Goal: Task Accomplishment & Management: Complete application form

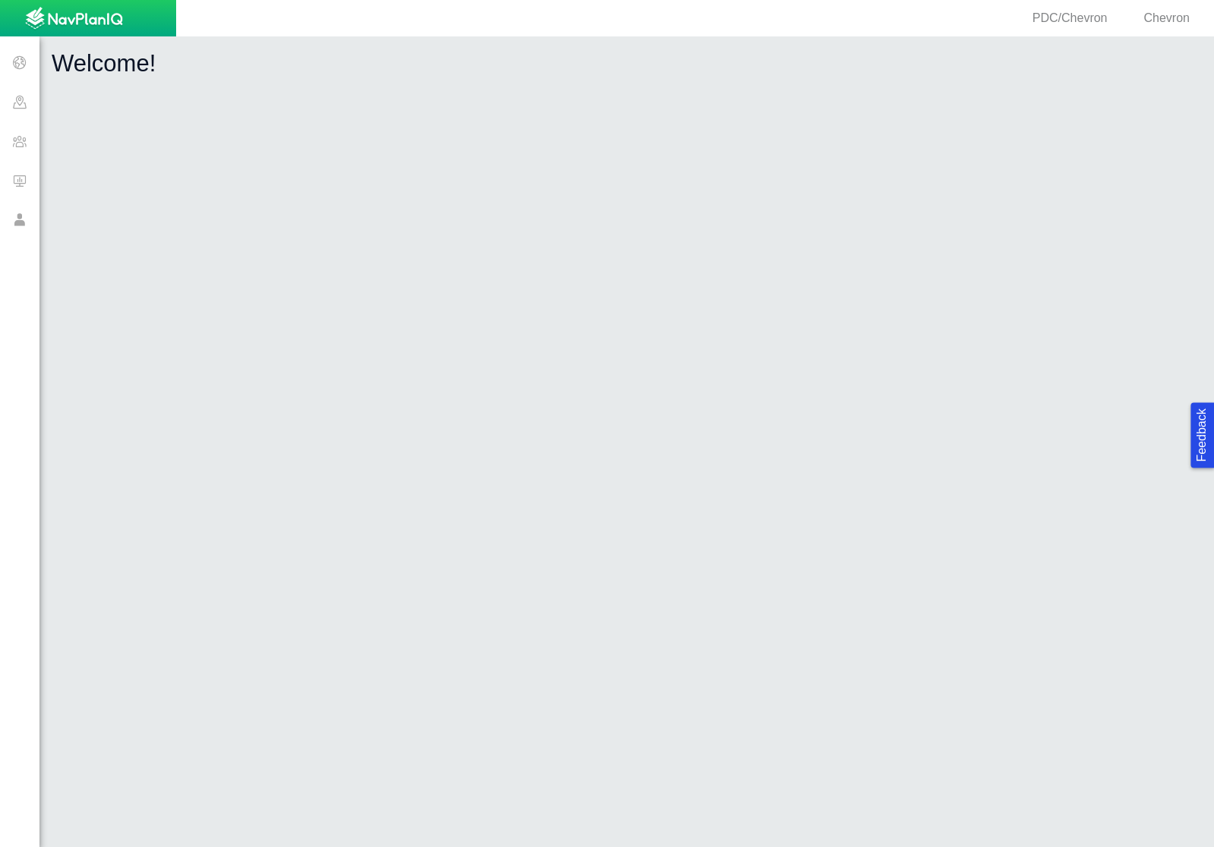
click at [28, 140] on span at bounding box center [19, 140] width 39 height 39
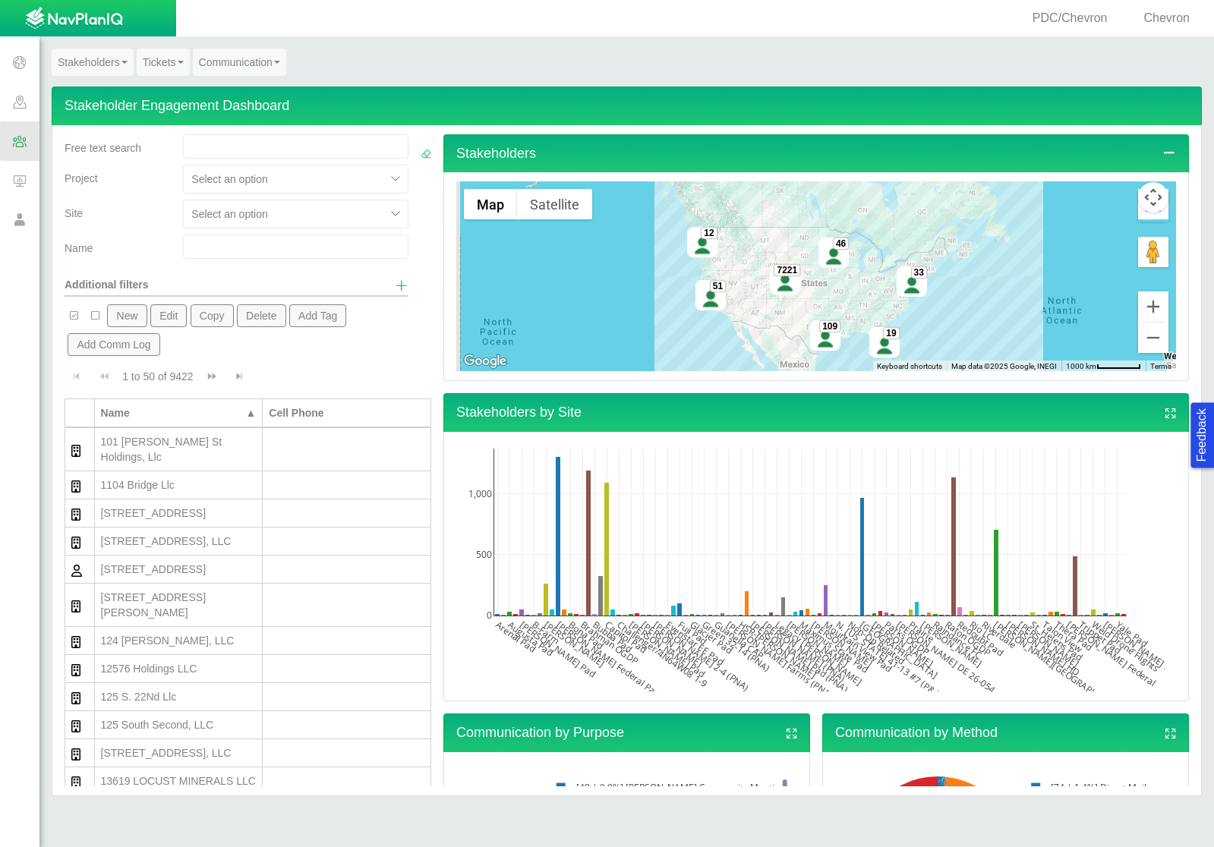
click at [244, 250] on input "text" at bounding box center [295, 247] width 225 height 24
type input "[PERSON_NAME]"
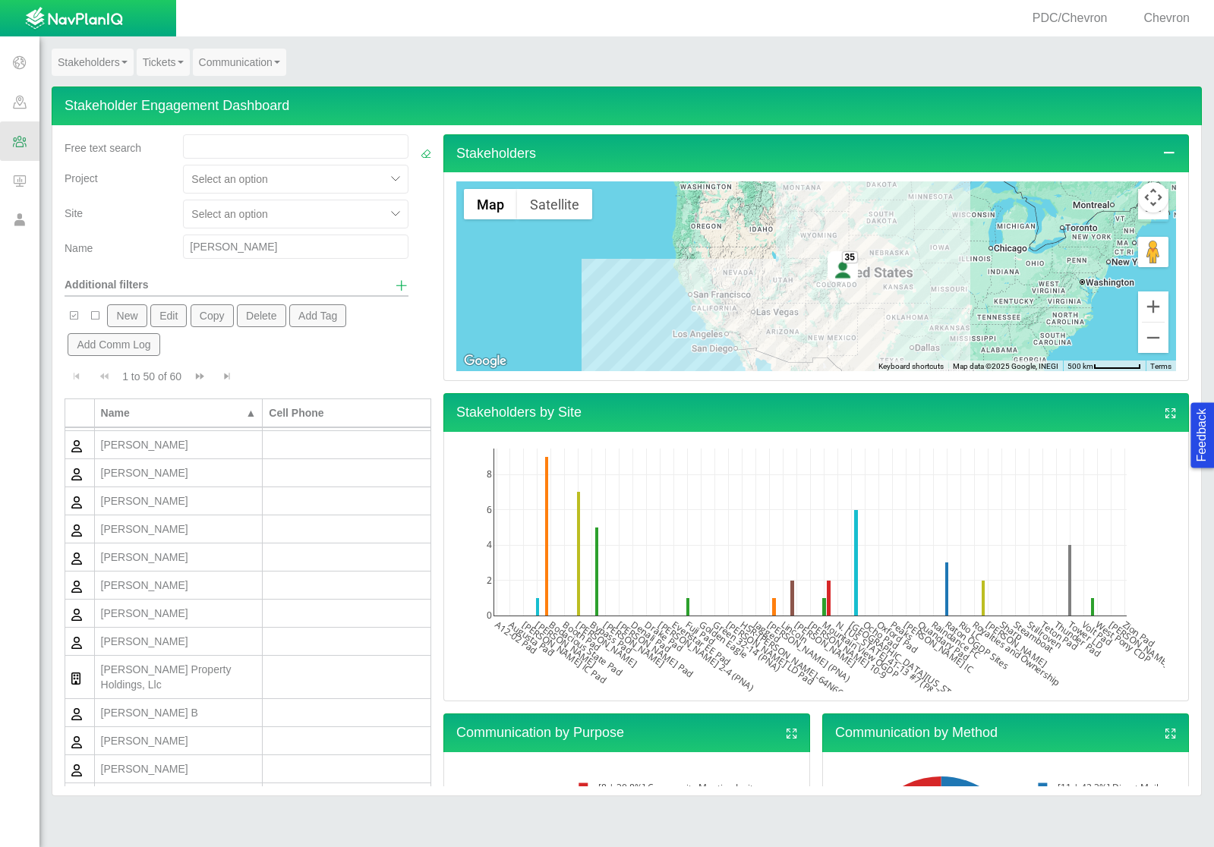
scroll to position [695, 0]
click at [130, 321] on button "New" at bounding box center [126, 315] width 39 height 23
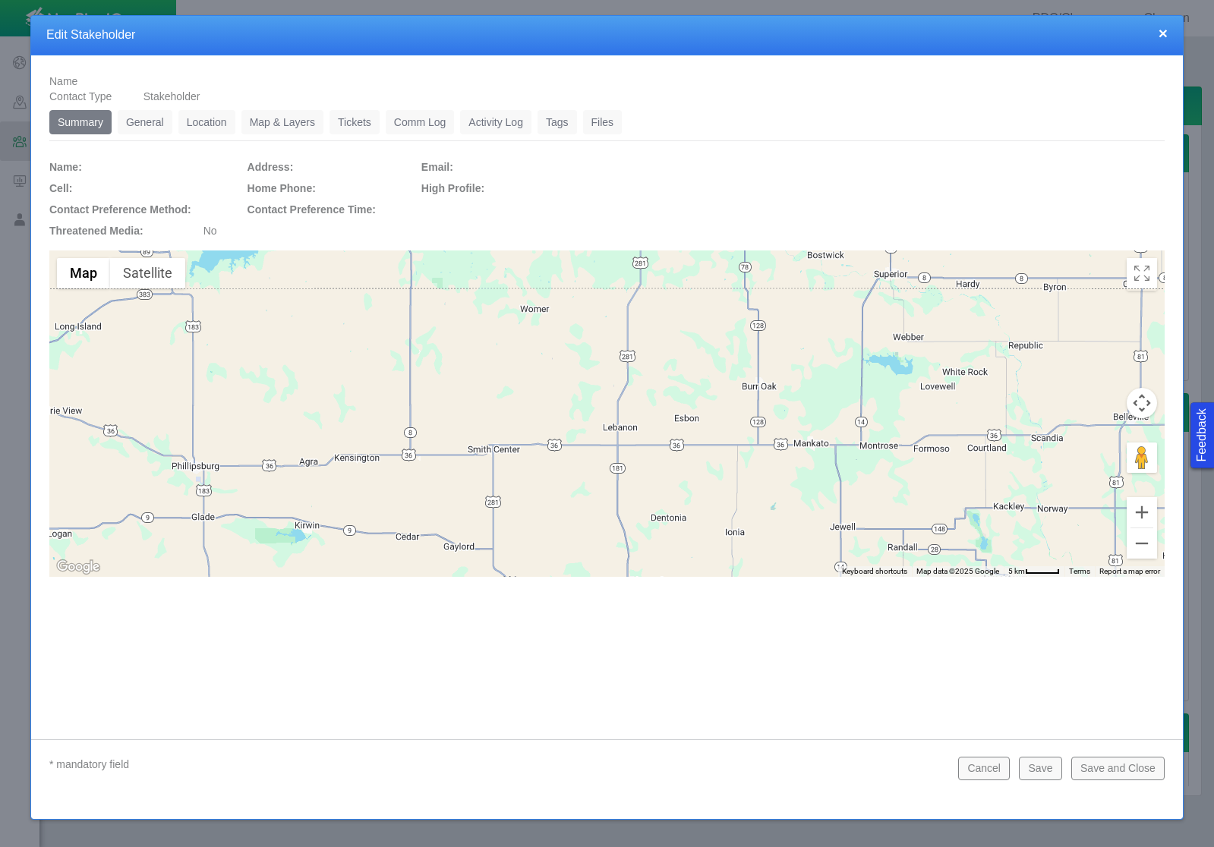
click at [144, 117] on link "General" at bounding box center [145, 122] width 55 height 24
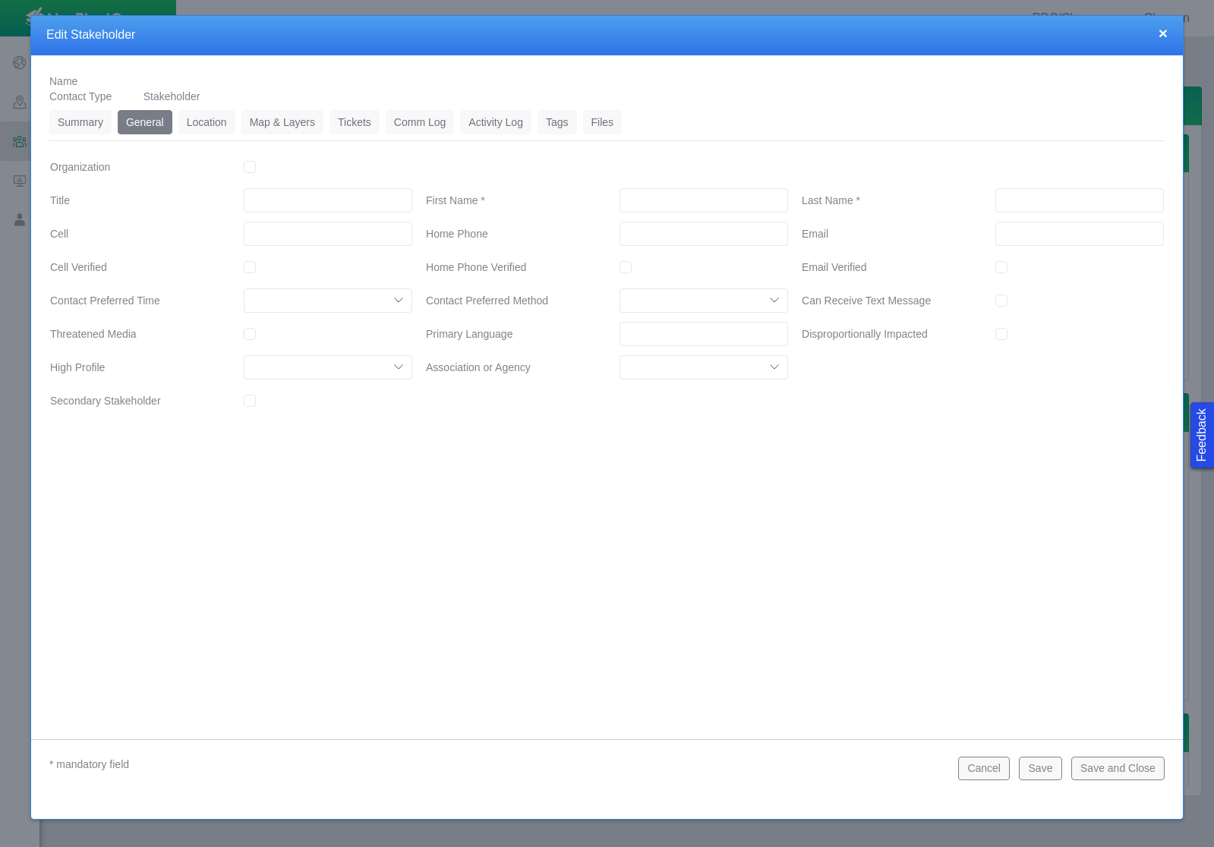
click at [629, 197] on input "First Name *" at bounding box center [704, 200] width 169 height 24
type input "[PERSON_NAME]"
click at [677, 232] on input "___-___-____" at bounding box center [704, 234] width 169 height 24
type input "[PHONE_NUMBER]"
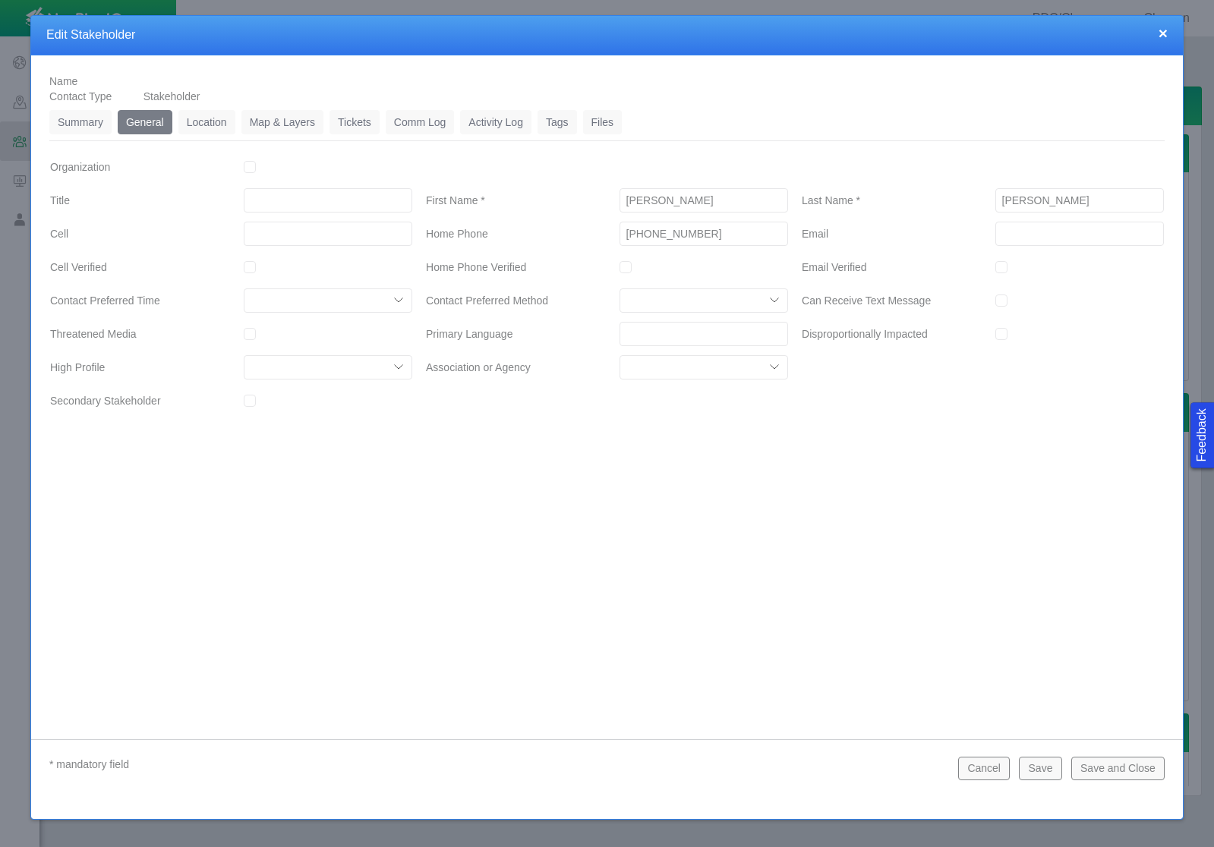
click at [1045, 765] on button "Save" at bounding box center [1040, 768] width 43 height 23
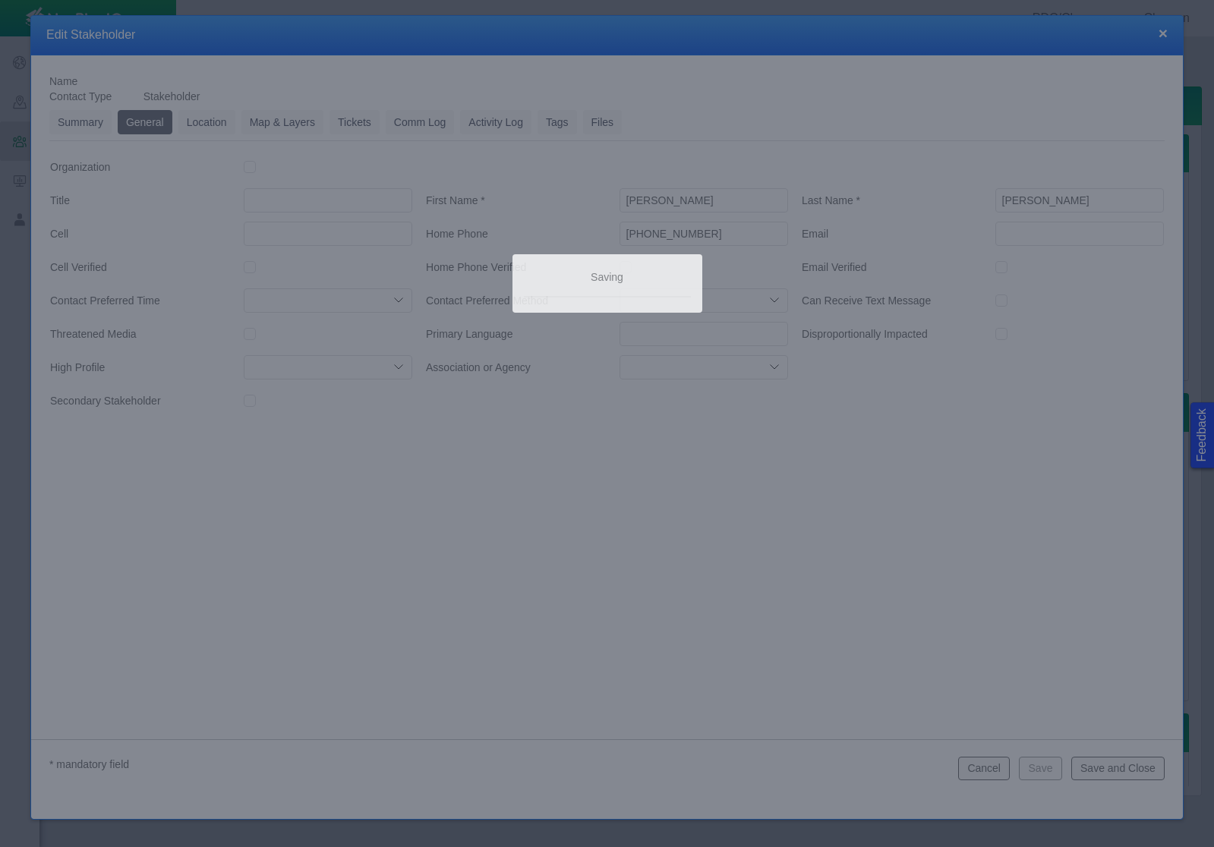
scroll to position [0, 0]
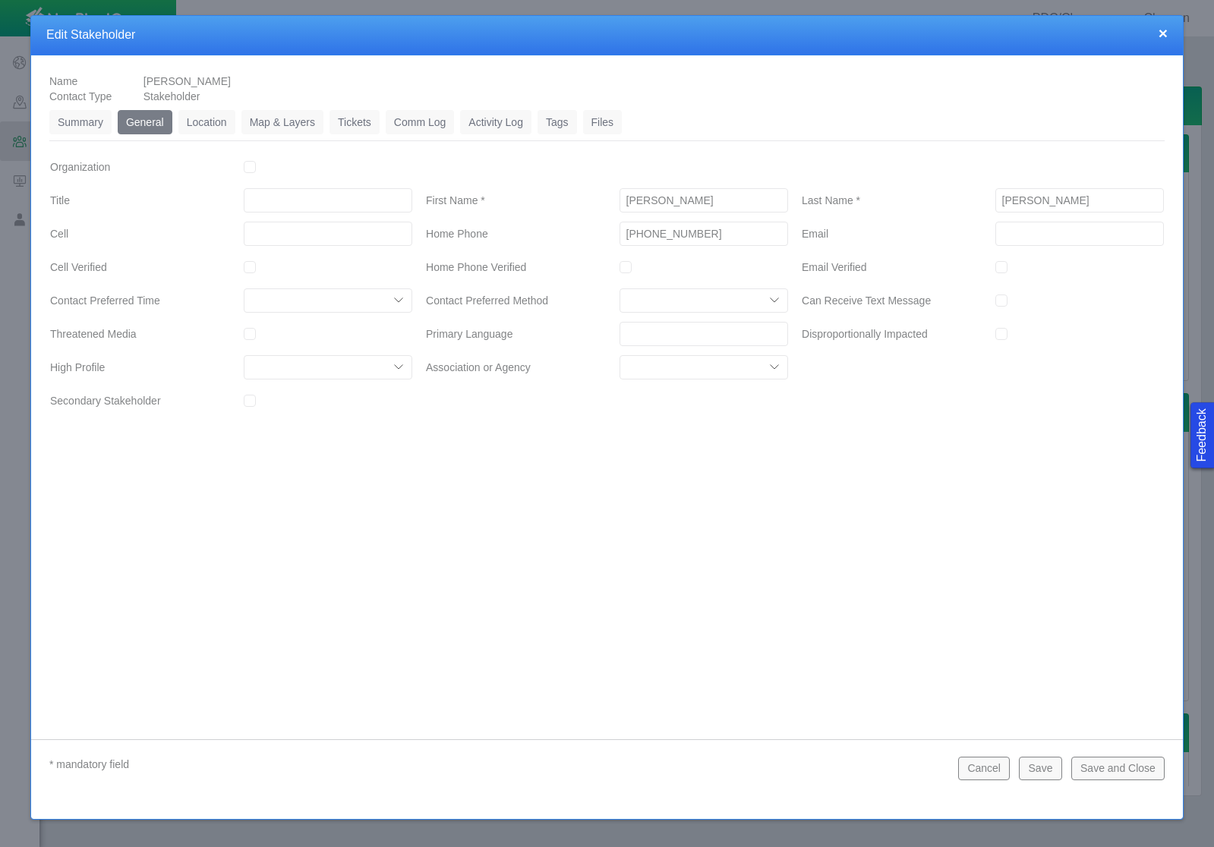
click at [222, 125] on link "Location" at bounding box center [206, 122] width 57 height 24
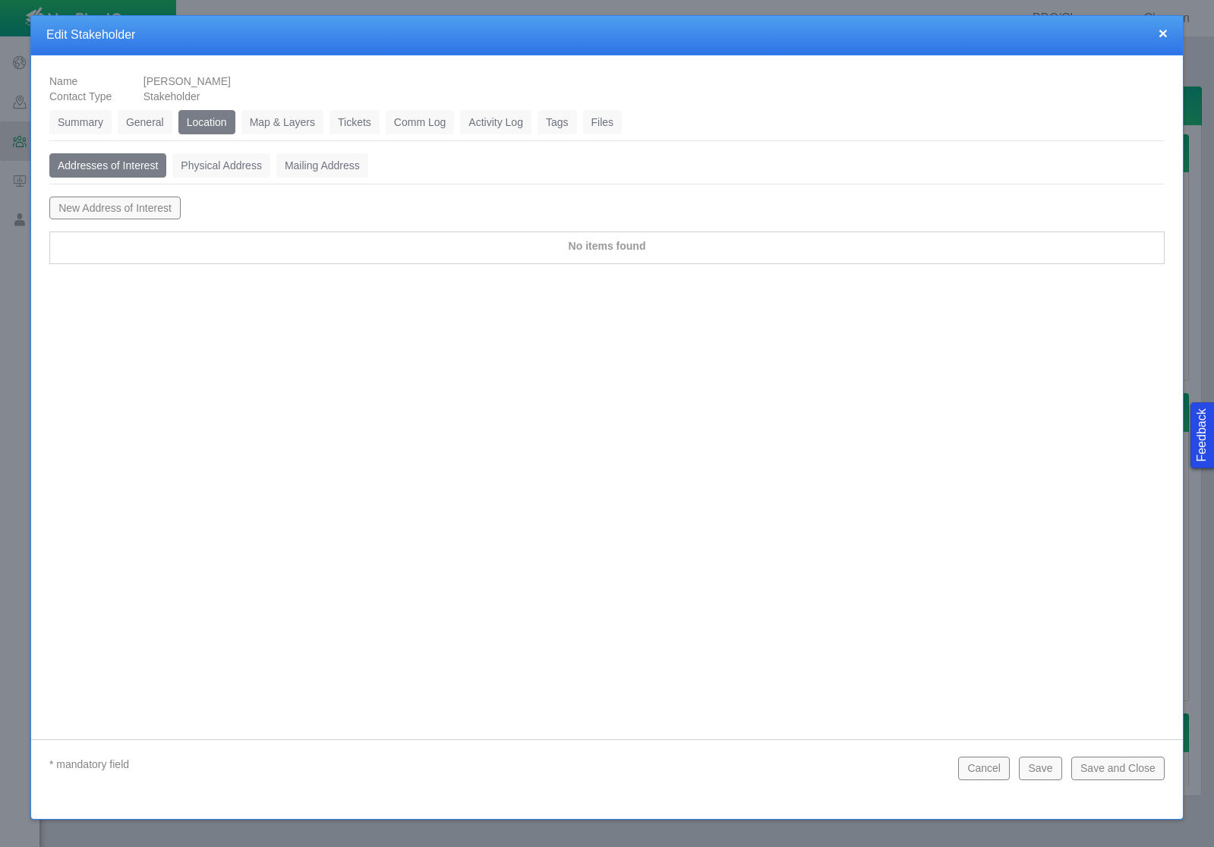
click at [266, 123] on link "Map & Layers" at bounding box center [282, 122] width 82 height 24
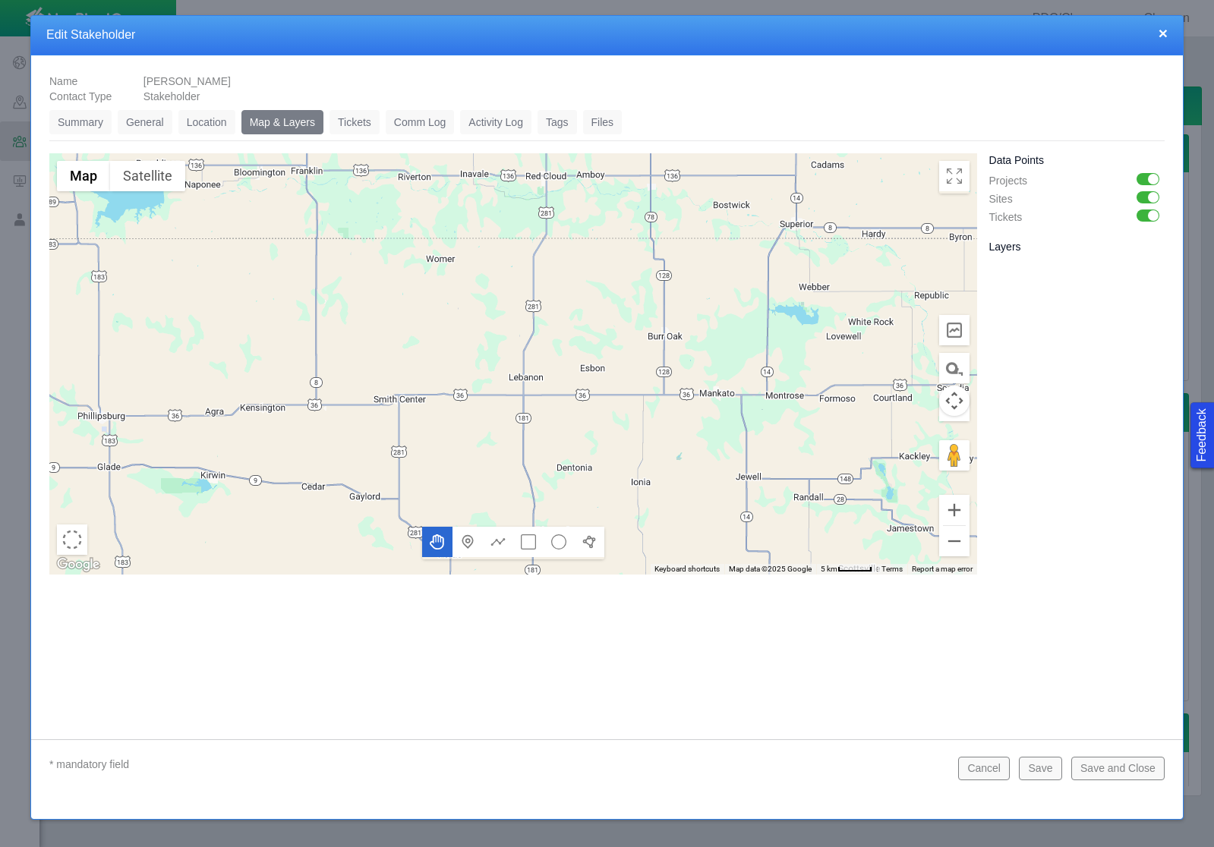
click at [339, 122] on link "Tickets" at bounding box center [355, 122] width 50 height 24
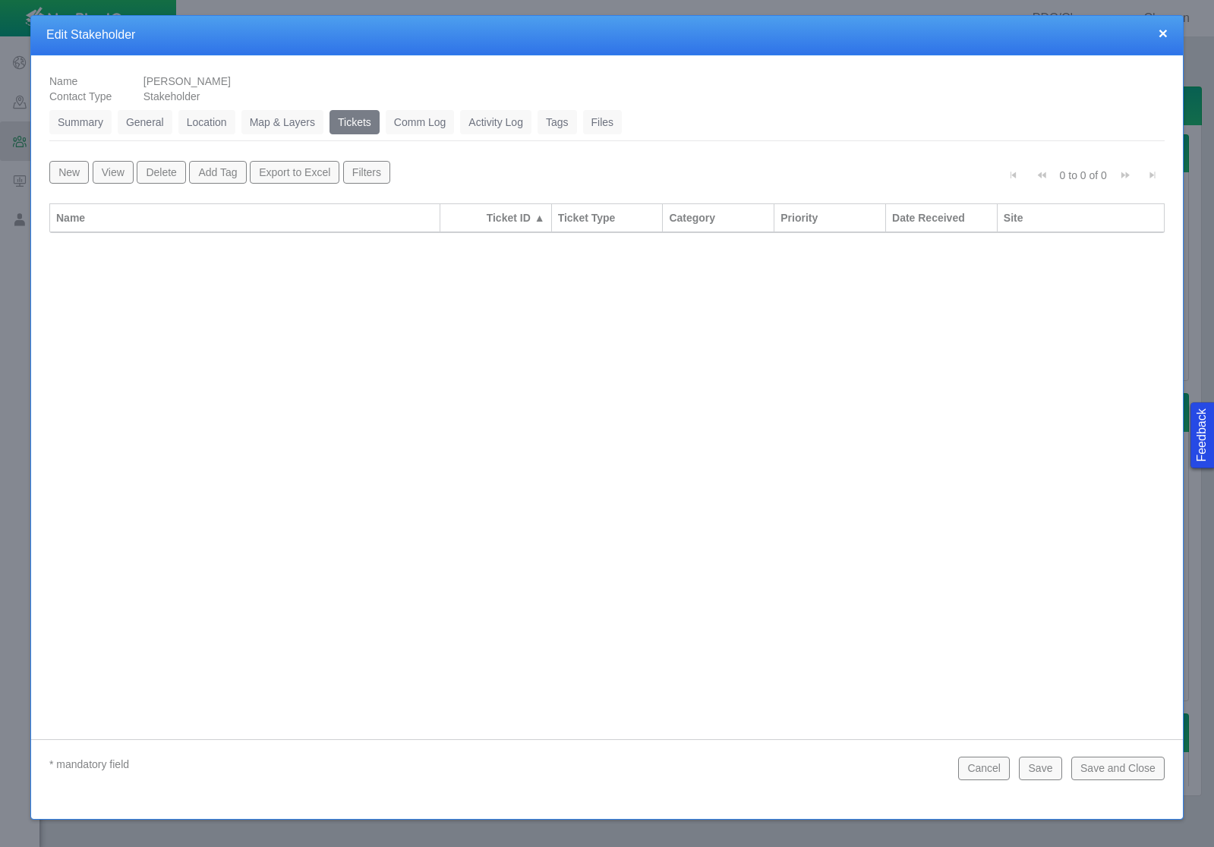
click at [56, 176] on button "New" at bounding box center [68, 172] width 39 height 23
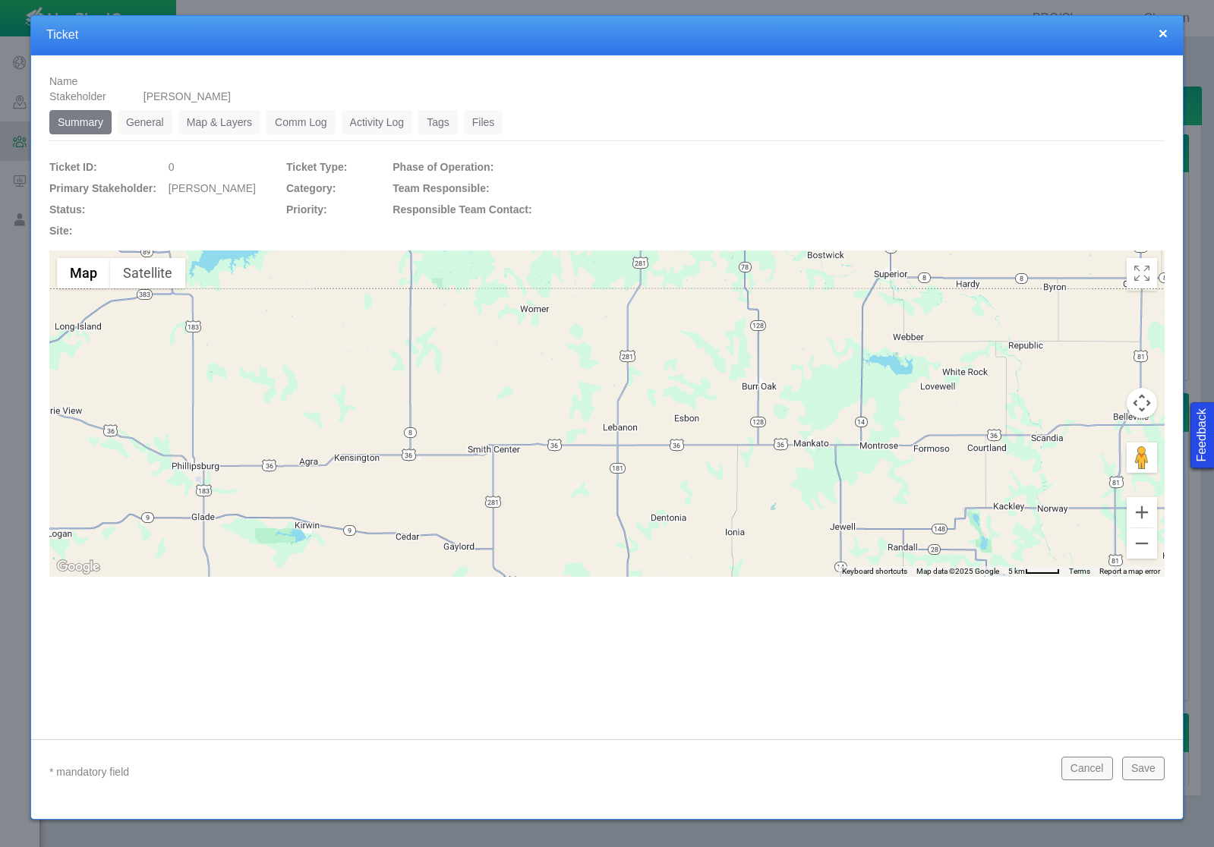
click at [153, 131] on link "General" at bounding box center [145, 122] width 55 height 24
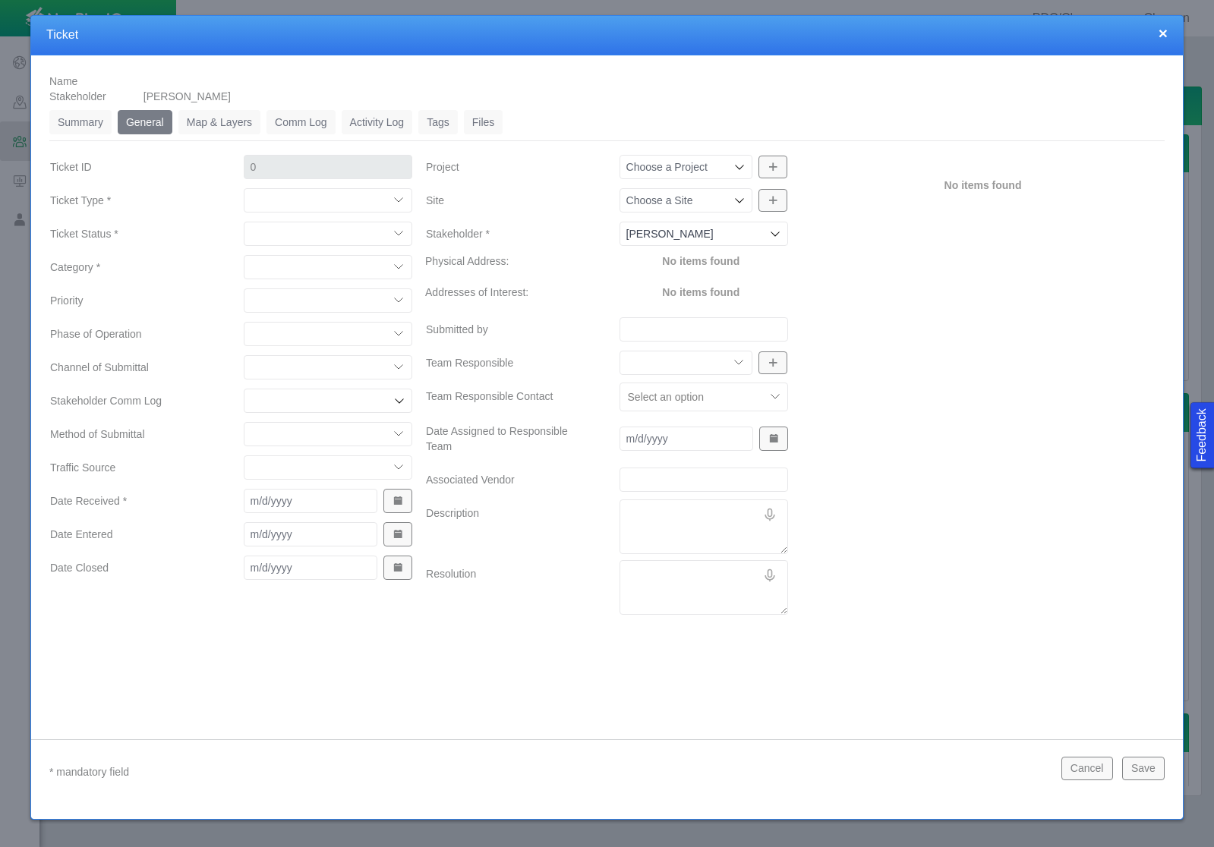
click at [307, 206] on select "Compliment Grievance Grievance Non-Op Information" at bounding box center [328, 200] width 169 height 24
click at [244, 188] on select "Compliment Grievance Grievance Non-Op Information" at bounding box center [328, 200] width 169 height 24
select select "149744687610124333"
click at [306, 235] on select "Closed (resolved) Closed (unreasonable) Closed (unresolved) Open (assigned) Ope…" at bounding box center [328, 234] width 169 height 24
select select "150870587516967431"
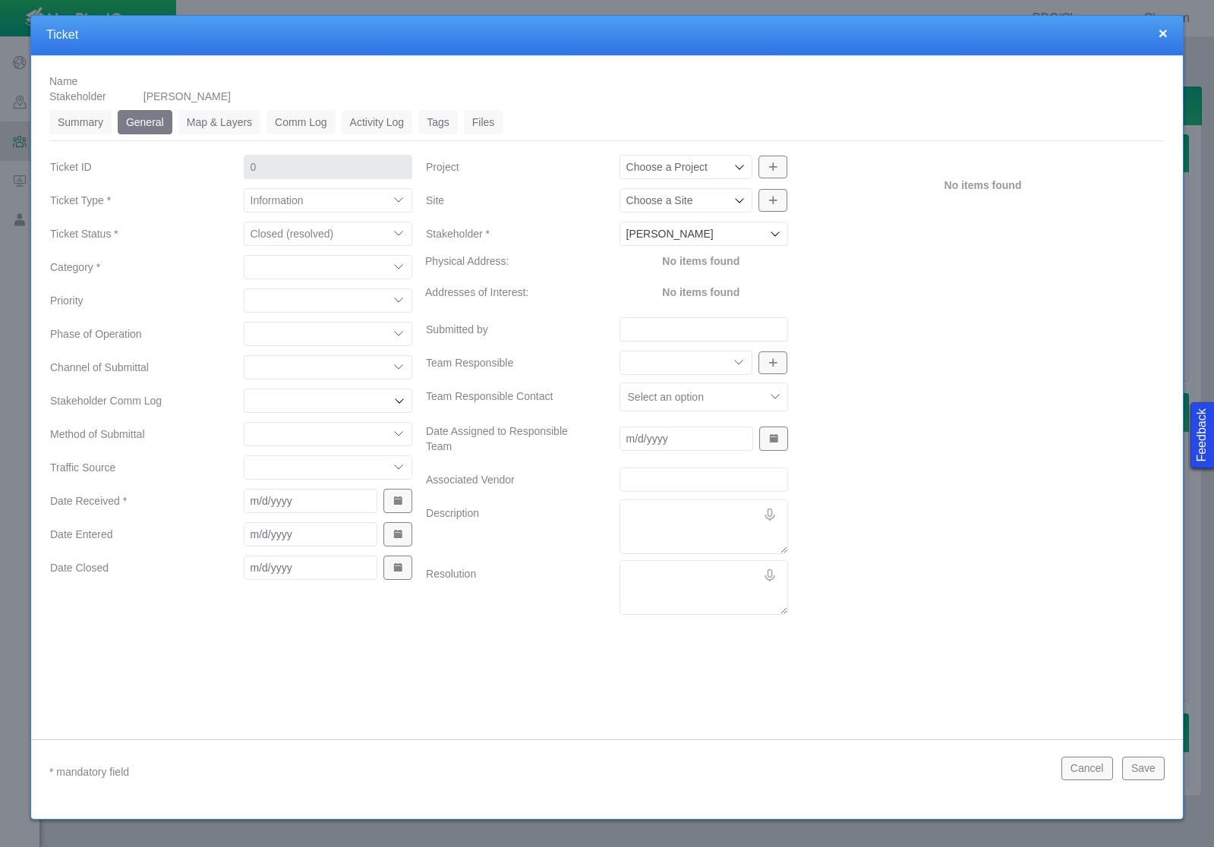
click at [244, 222] on select "Closed (resolved) Closed (unreasonable) Closed (unresolved) Open (assigned) Ope…" at bounding box center [328, 234] width 169 height 24
click at [308, 261] on select "Access Aesthetics Ag/Crops Air Quality Claims Clean-up/Remediation Communicatio…" at bounding box center [328, 267] width 169 height 24
select select "31806672369092319"
click at [244, 255] on select "Access Aesthetics Ag/Crops Air Quality Claims Clean-up/Remediation Communicatio…" at bounding box center [328, 267] width 169 height 24
click at [339, 295] on select "High Medium Low" at bounding box center [328, 301] width 169 height 24
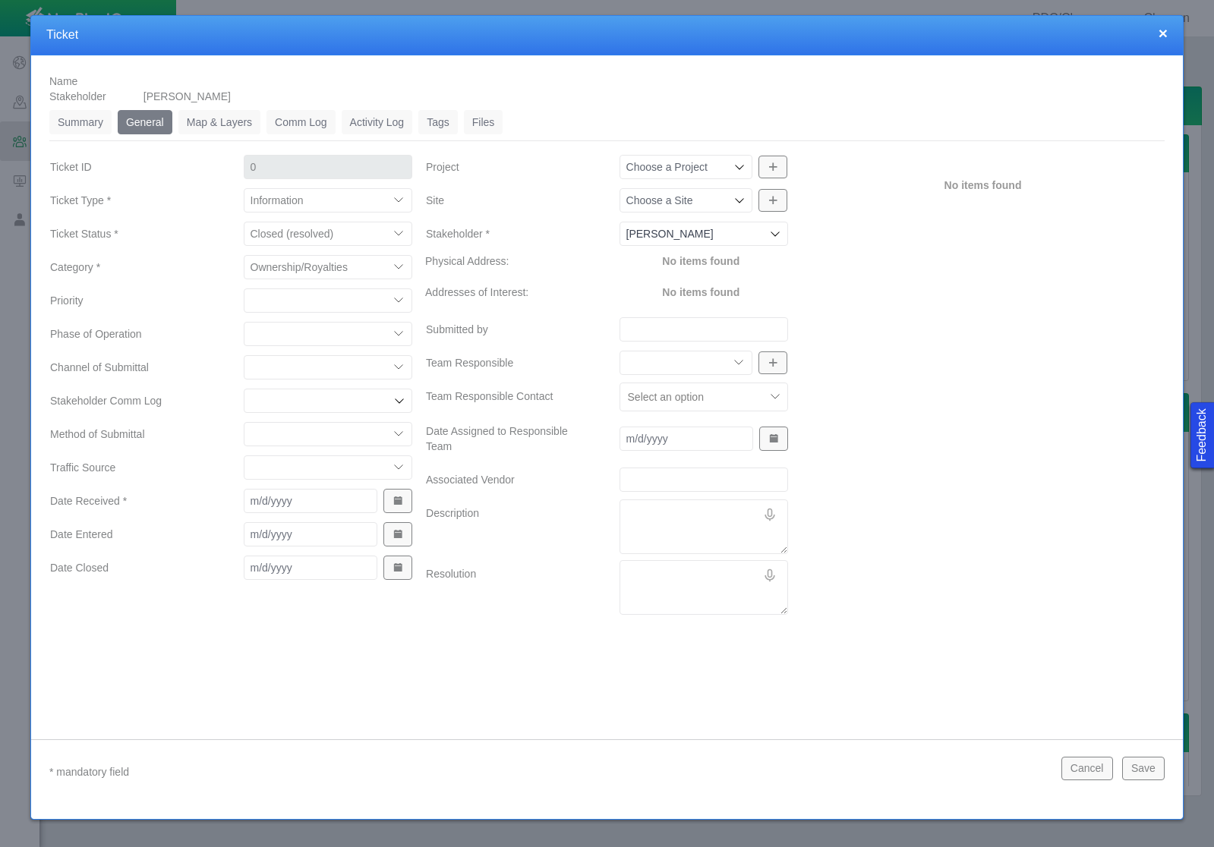
select select "Low"
click at [244, 289] on select "High Medium Low" at bounding box center [328, 301] width 169 height 24
click at [335, 337] on select "Completions Drilling Production Reclamation Planning/Permitting Workover P&A Un…" at bounding box center [328, 334] width 169 height 24
select select "92605267337850996"
click at [244, 322] on select "Completions Drilling Production Reclamation Planning/Permitting Workover P&A Un…" at bounding box center [328, 334] width 169 height 24
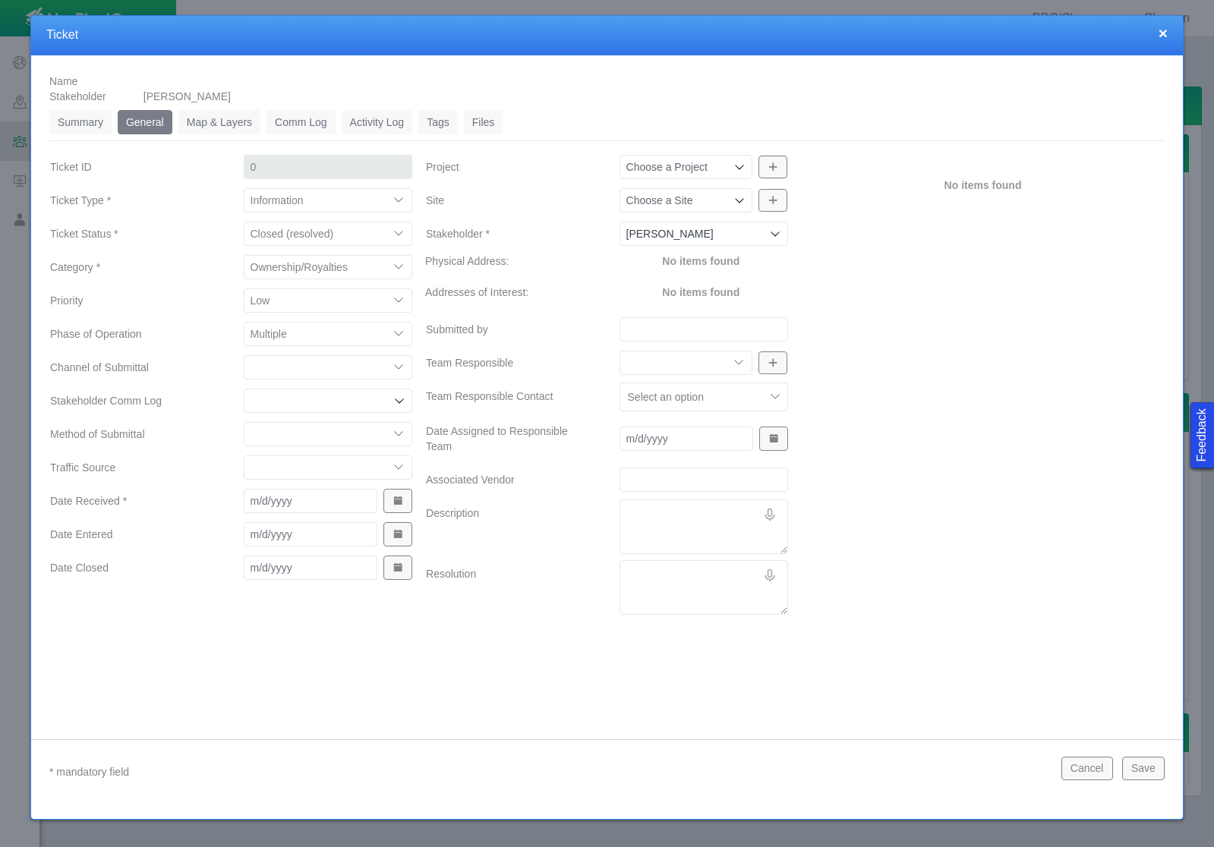
click at [399, 366] on select "ECMC Community Relations LGD Website/Microsite HSE Local Elected Official Surfa…" at bounding box center [328, 367] width 169 height 24
select select "81909218222848354"
click at [244, 355] on select "ECMC Community Relations LGD Website/Microsite HSE Local Elected Official Surfa…" at bounding box center [328, 367] width 169 height 24
click at [334, 431] on select "Email In Person Mail Phone" at bounding box center [328, 434] width 169 height 24
click at [244, 422] on select "Email In Person Mail Phone" at bounding box center [328, 434] width 169 height 24
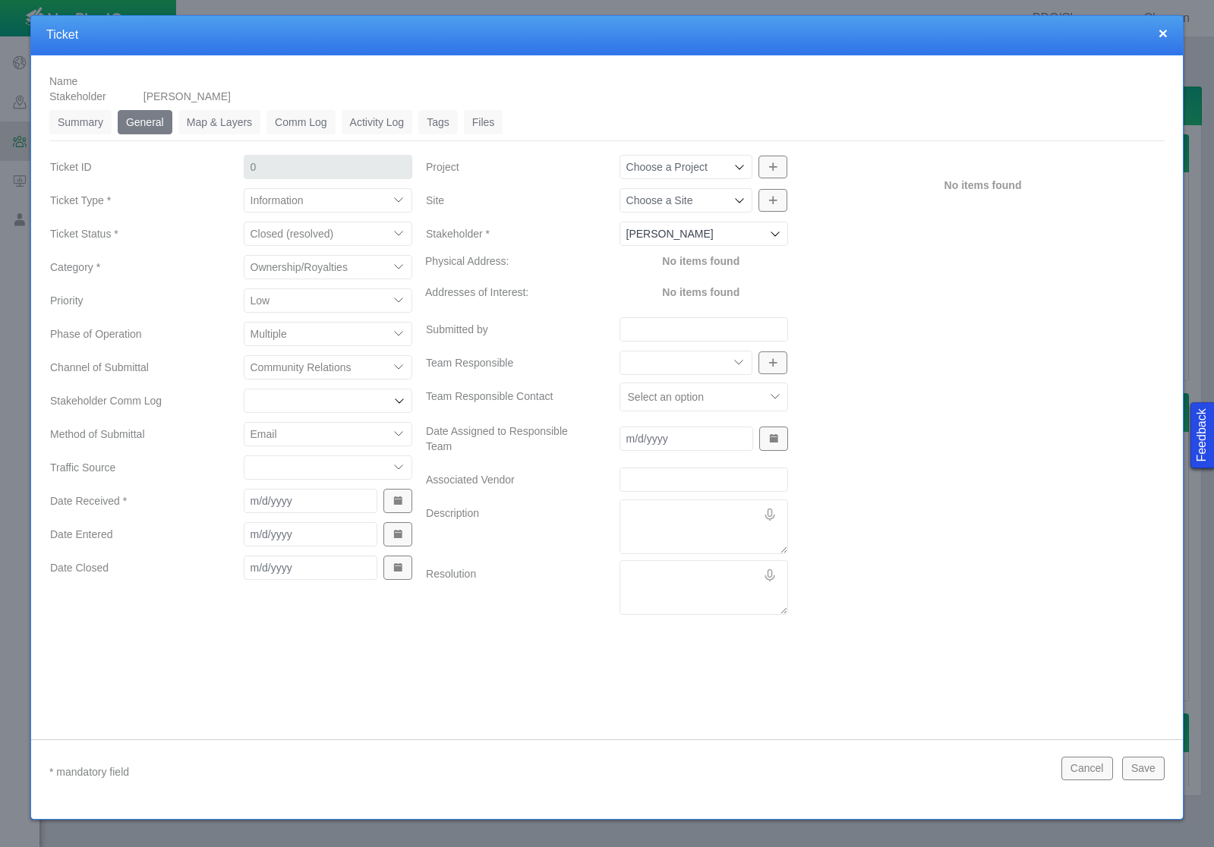
click at [334, 430] on select "Email In Person Mail Phone" at bounding box center [328, 434] width 169 height 24
select select "155092712167575582"
click at [244, 422] on select "Email In Person Mail Phone" at bounding box center [328, 434] width 169 height 24
click at [334, 467] on select "ECMC Proactive Engagement Local Government Website Courtesy Communication Commu…" at bounding box center [328, 468] width 169 height 24
select select "99923616732342275"
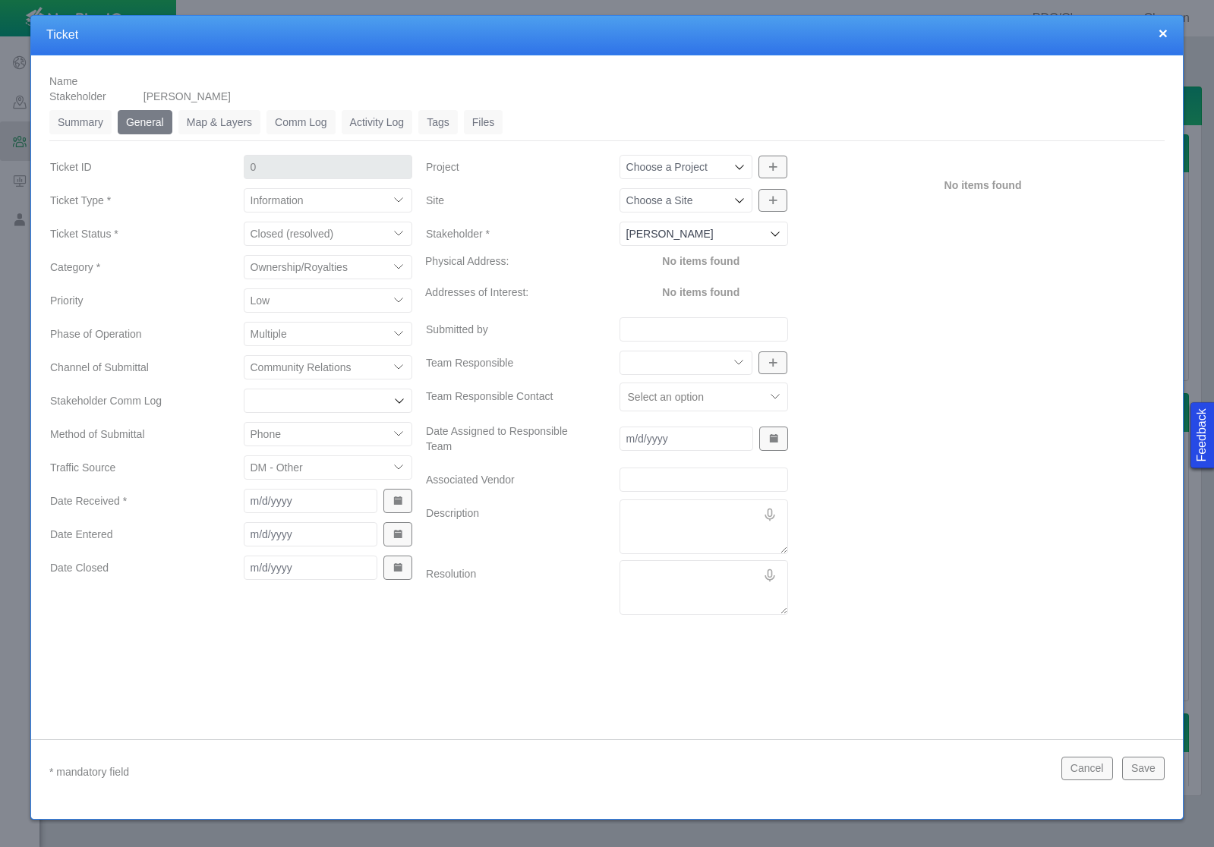
click at [244, 456] on select "ECMC Proactive Engagement Local Government Website Courtesy Communication Commu…" at bounding box center [328, 468] width 169 height 24
click at [398, 506] on button "Show Date Picker" at bounding box center [397, 501] width 29 height 24
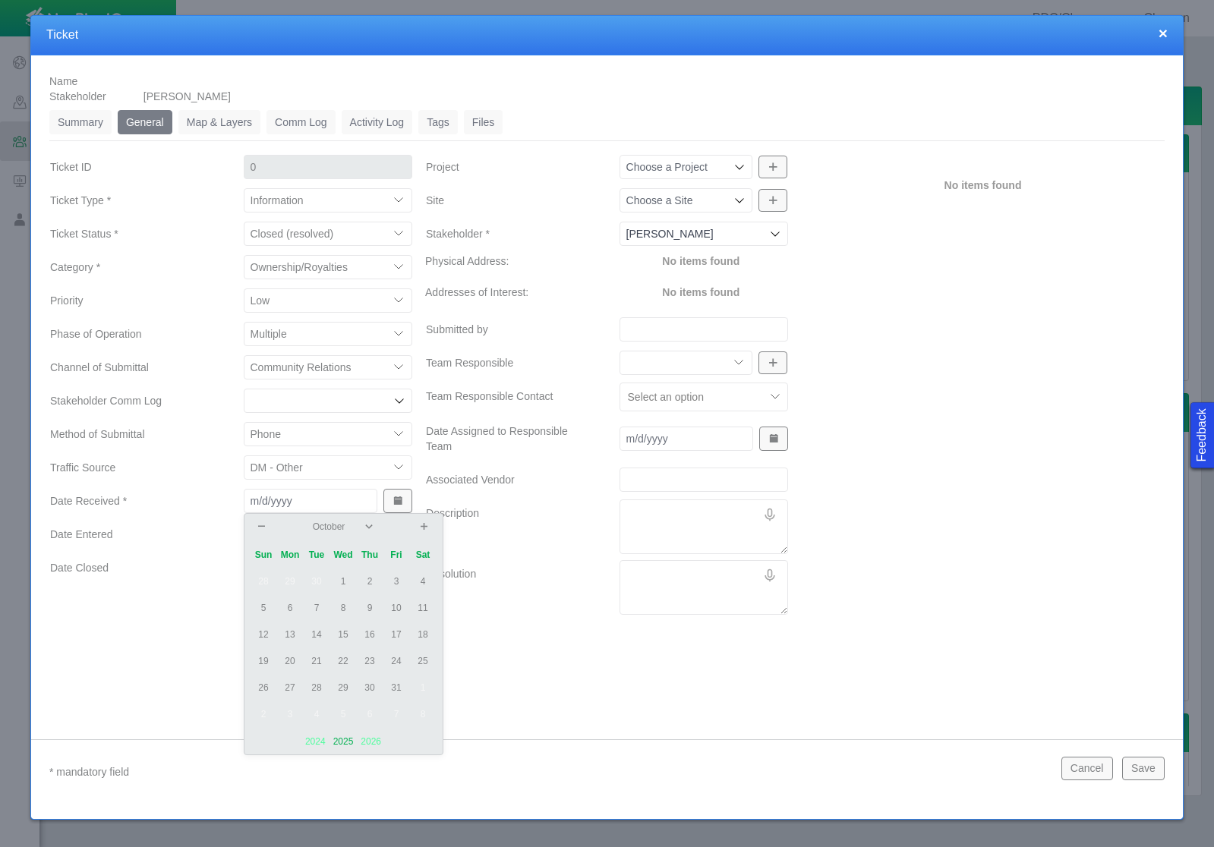
click at [371, 577] on td "2" at bounding box center [370, 582] width 27 height 27
type input "[DATE]"
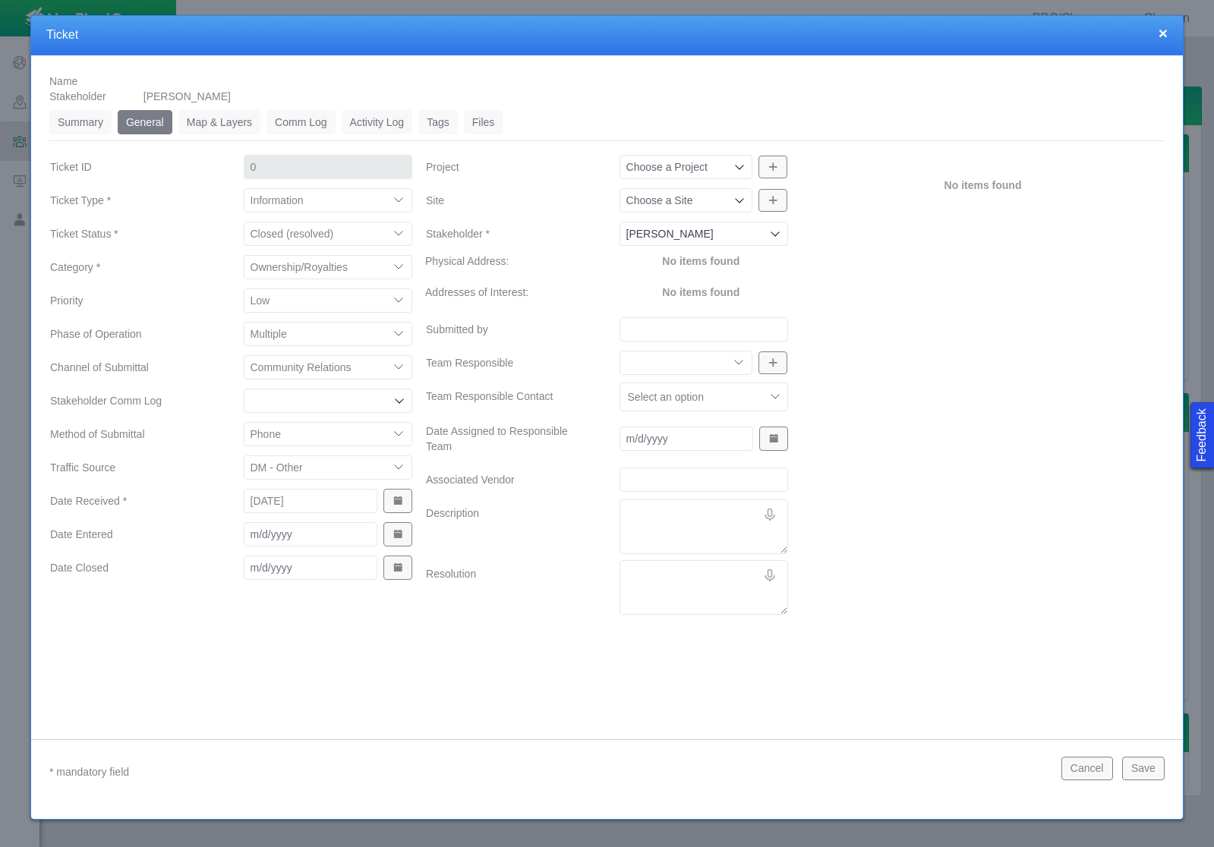
click at [399, 535] on span "Show Date Picker" at bounding box center [398, 534] width 11 height 11
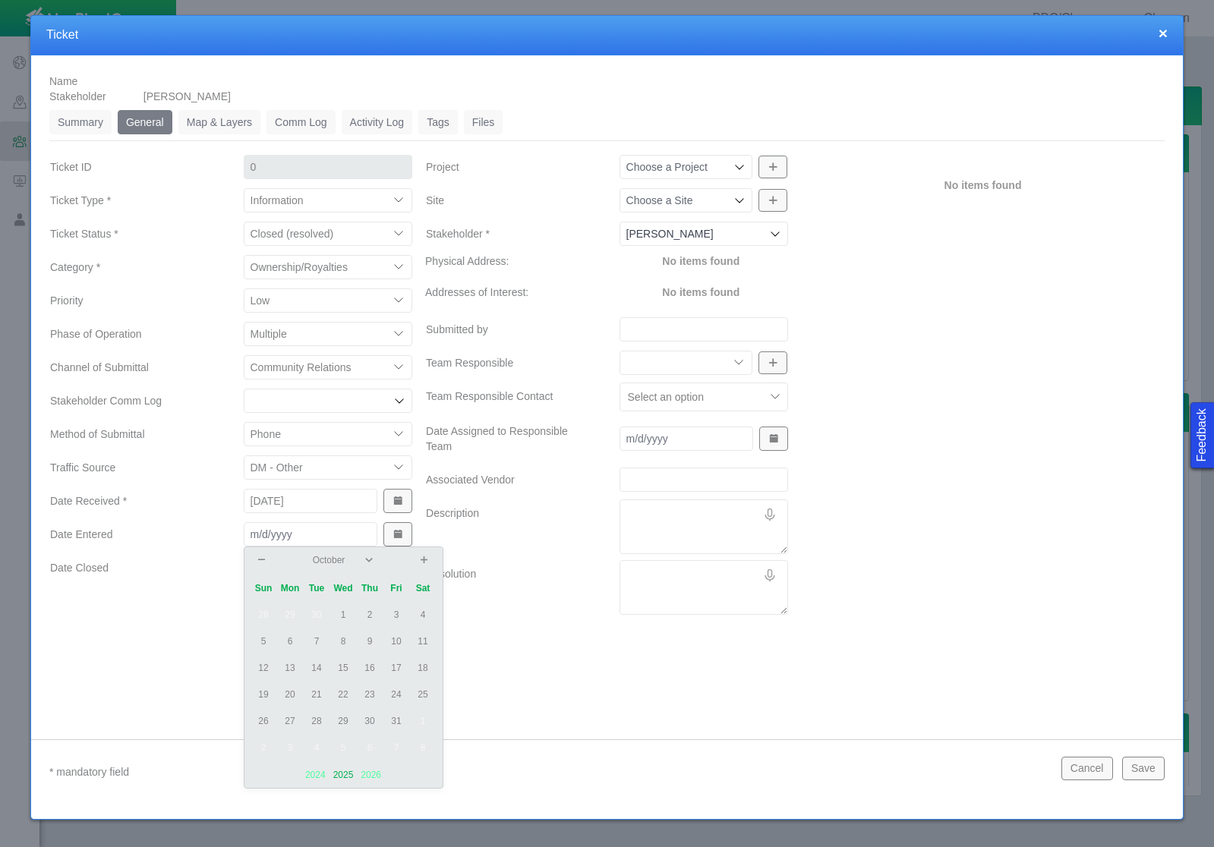
click at [396, 617] on td "3" at bounding box center [396, 615] width 27 height 27
type input "[DATE]"
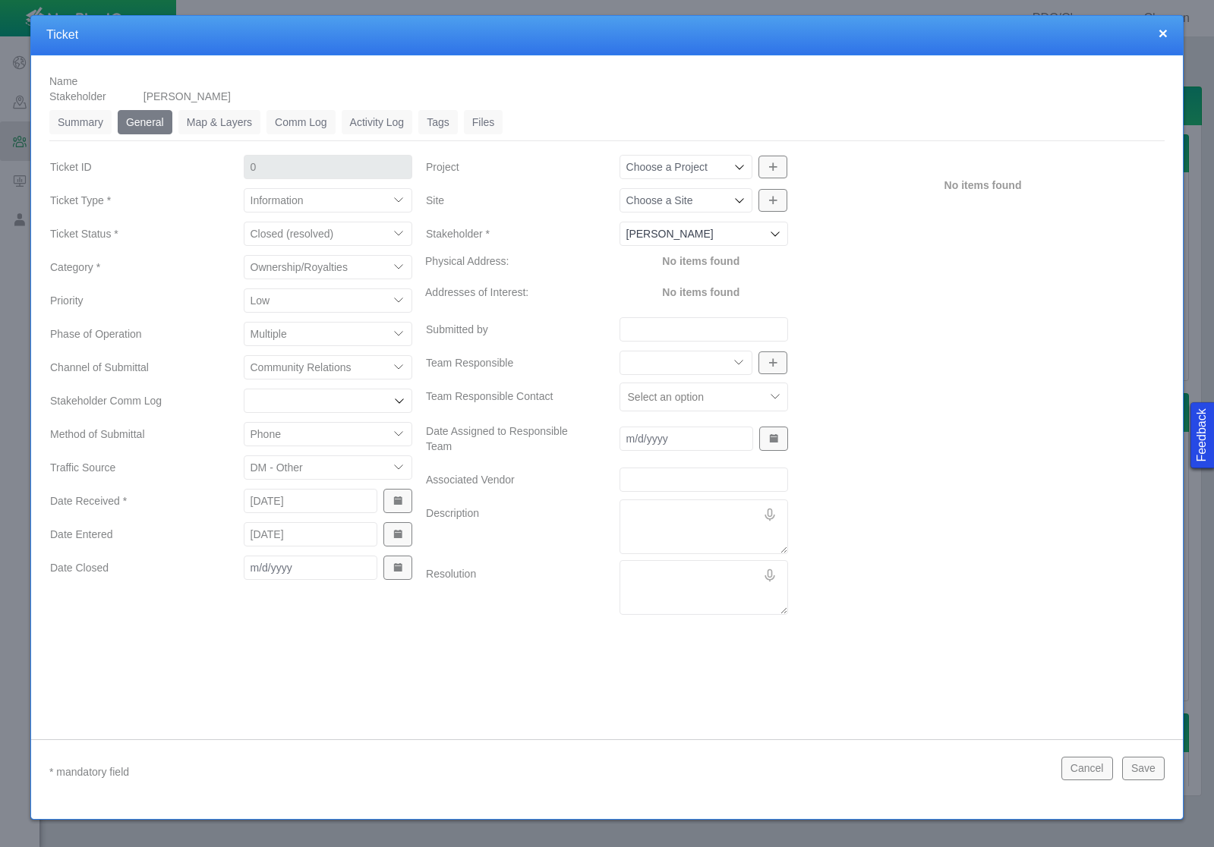
click at [394, 570] on span "Show Date Picker" at bounding box center [398, 568] width 11 height 11
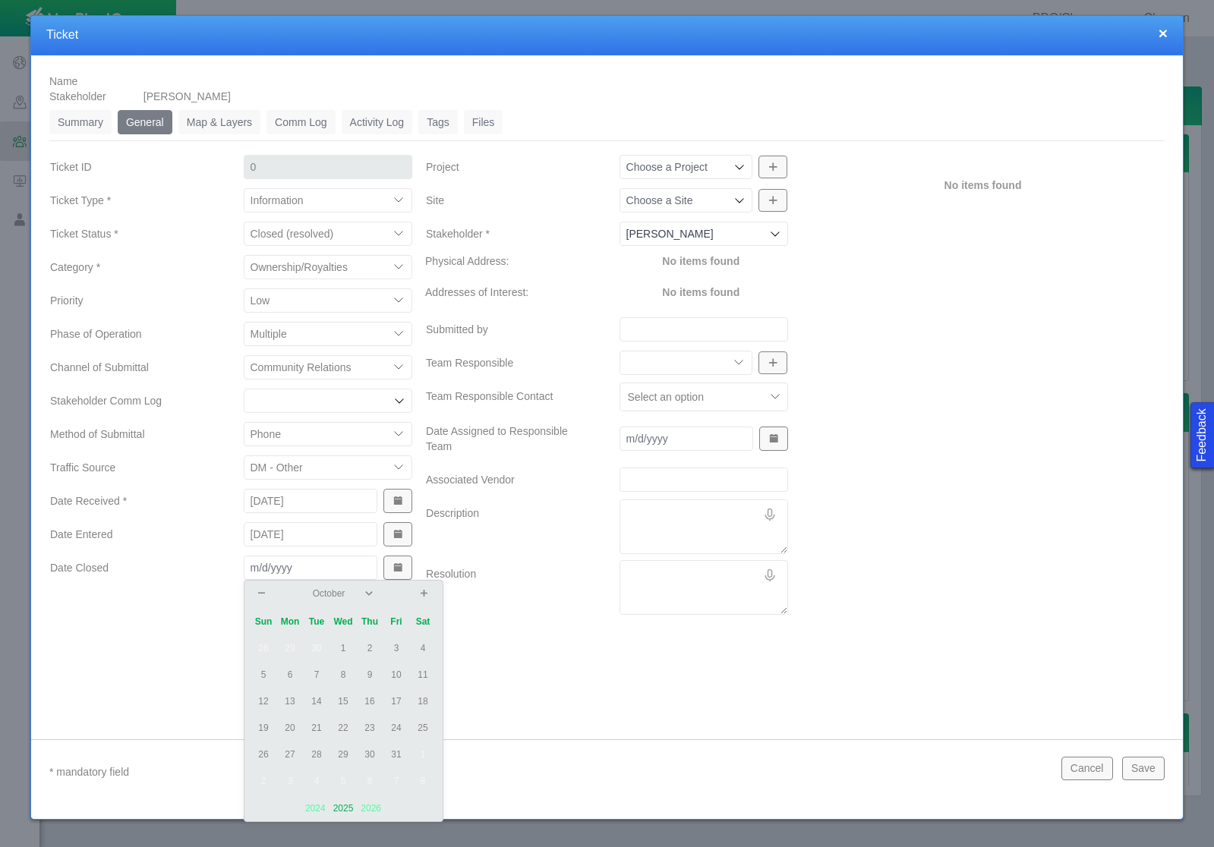
click at [368, 644] on td "2" at bounding box center [370, 648] width 27 height 27
type input "[DATE]"
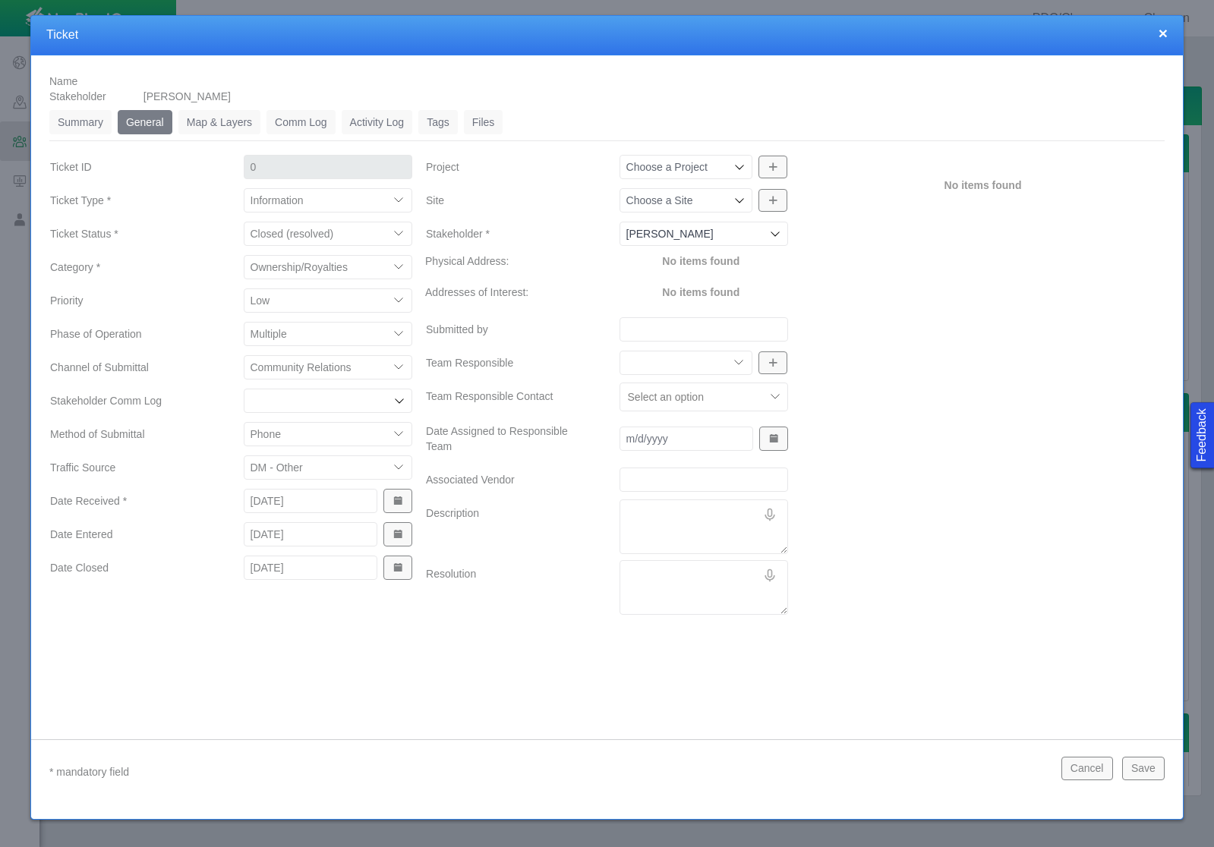
click at [496, 648] on div "Name Stakeholder [PERSON_NAME] Summary 0 General 0 Map & Layers 0 Comm Log 0 Ac…" at bounding box center [607, 385] width 1152 height 661
click at [736, 171] on icon at bounding box center [739, 167] width 12 height 12
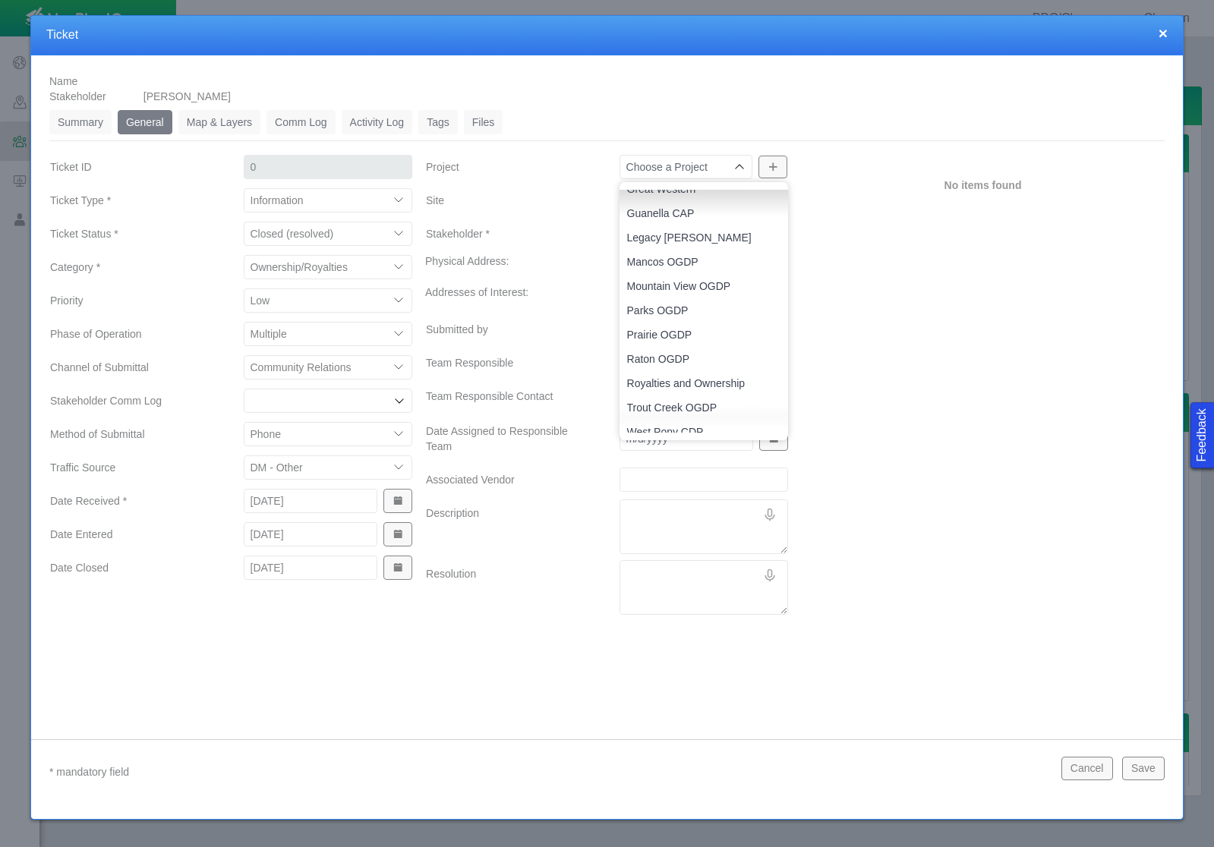
scroll to position [121, 0]
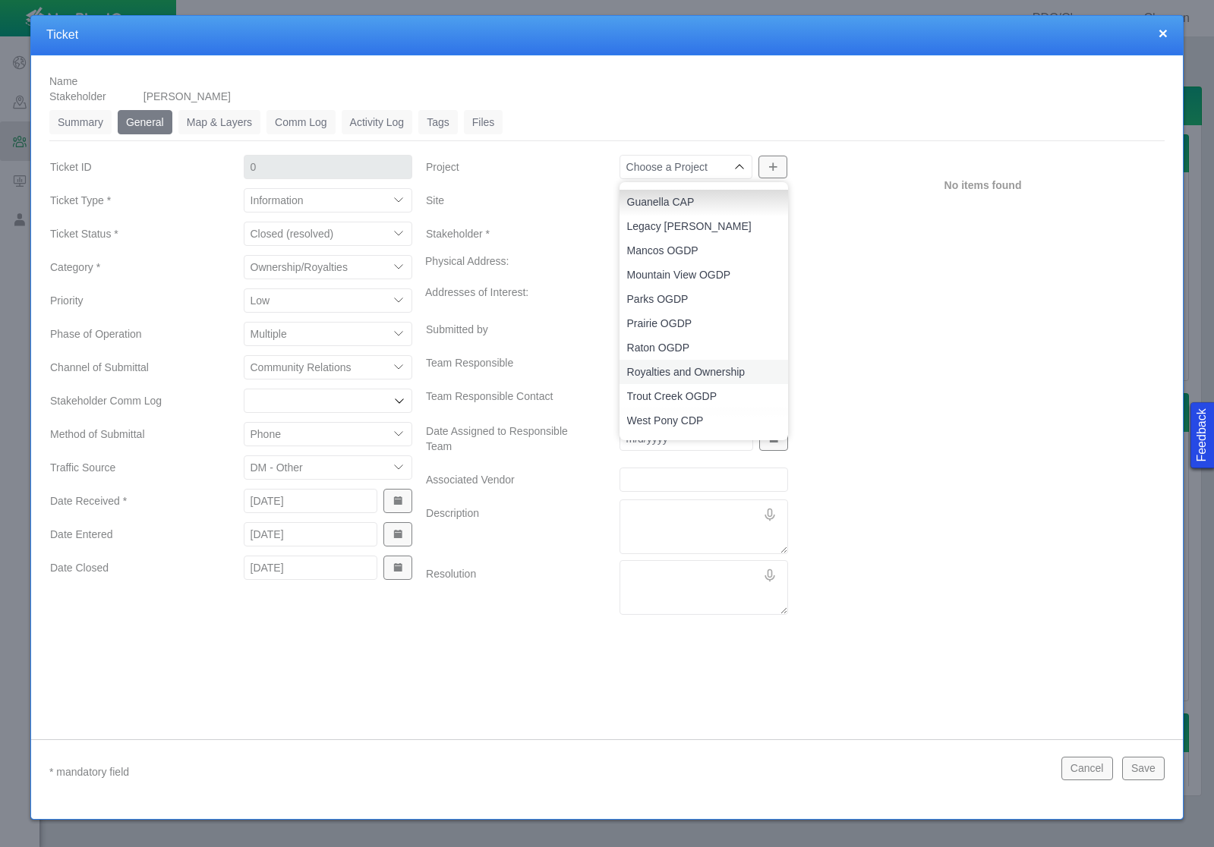
click at [675, 370] on span "Royalties and Ownership" at bounding box center [704, 371] width 154 height 15
type input "Royalties and Ownership"
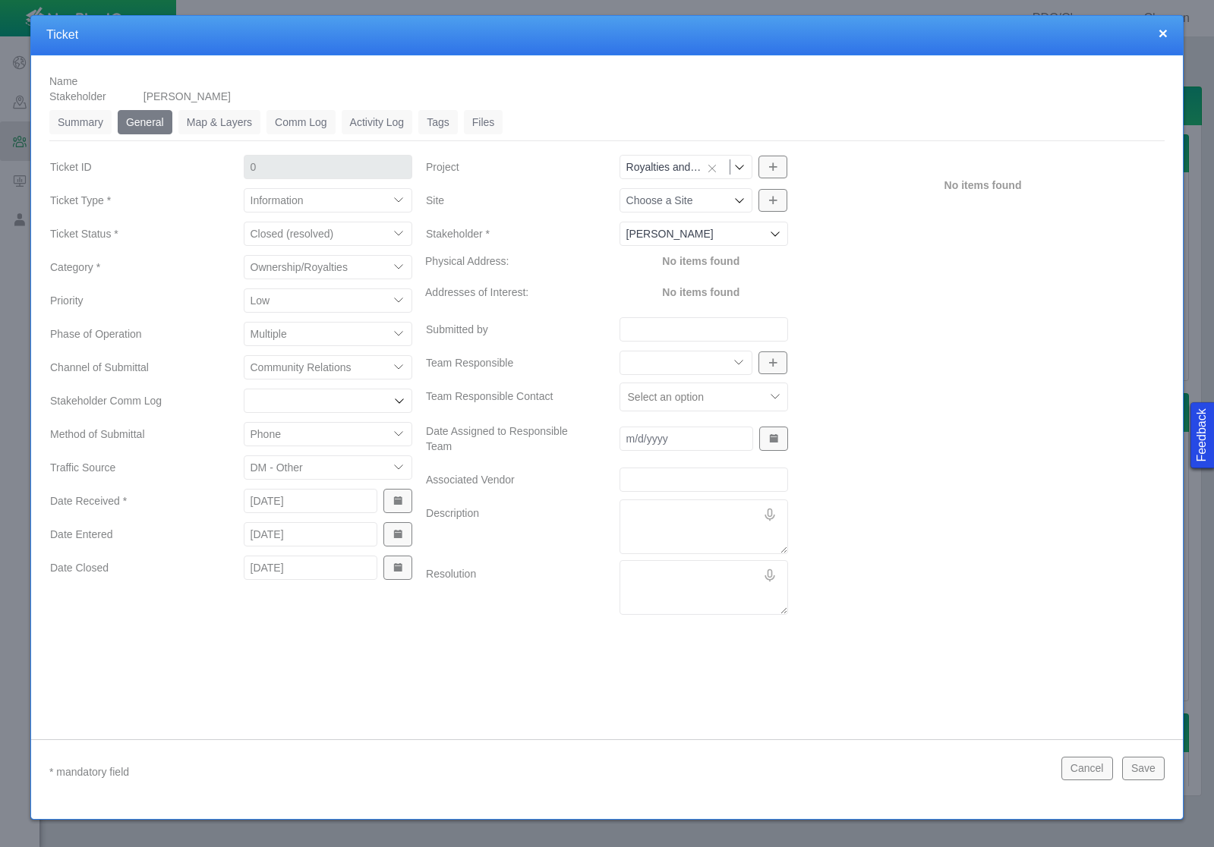
click at [743, 201] on icon at bounding box center [739, 200] width 12 height 12
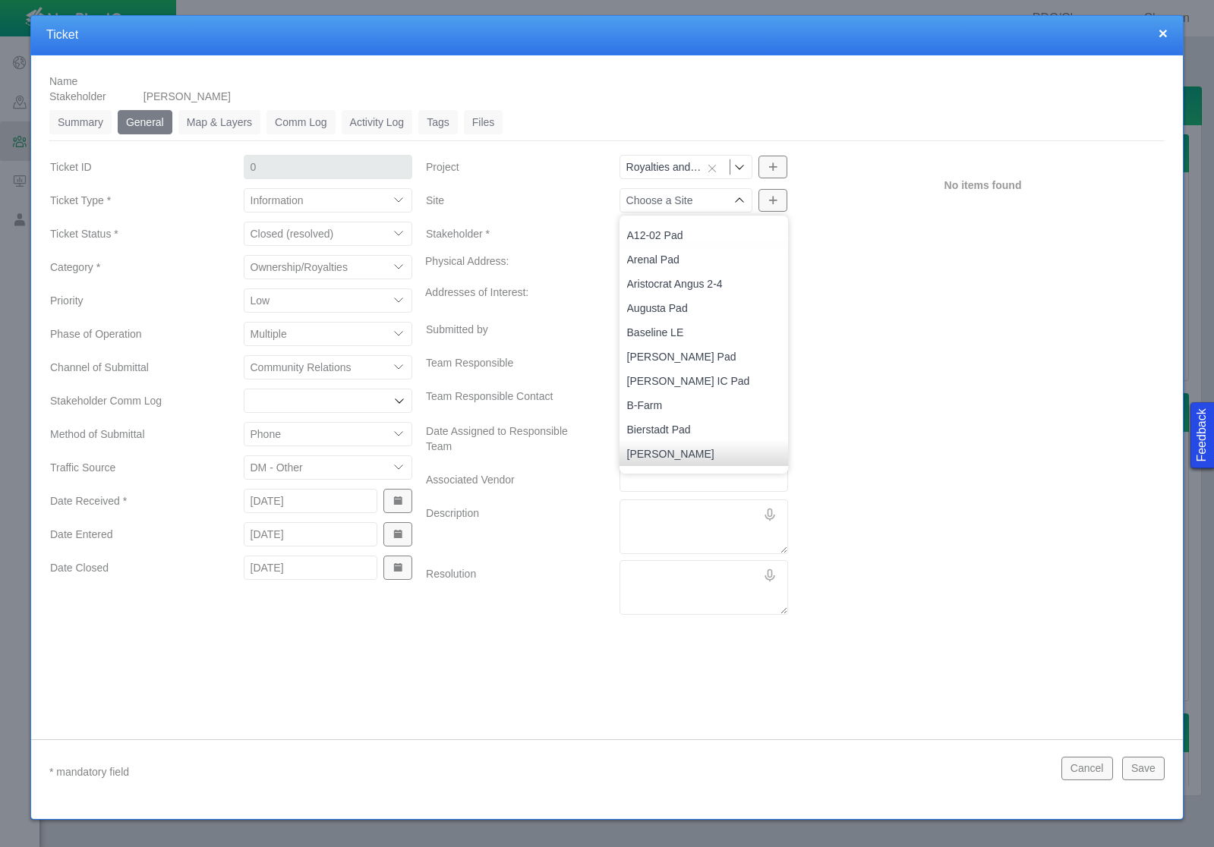
click at [846, 279] on div "No items found" at bounding box center [983, 387] width 376 height 468
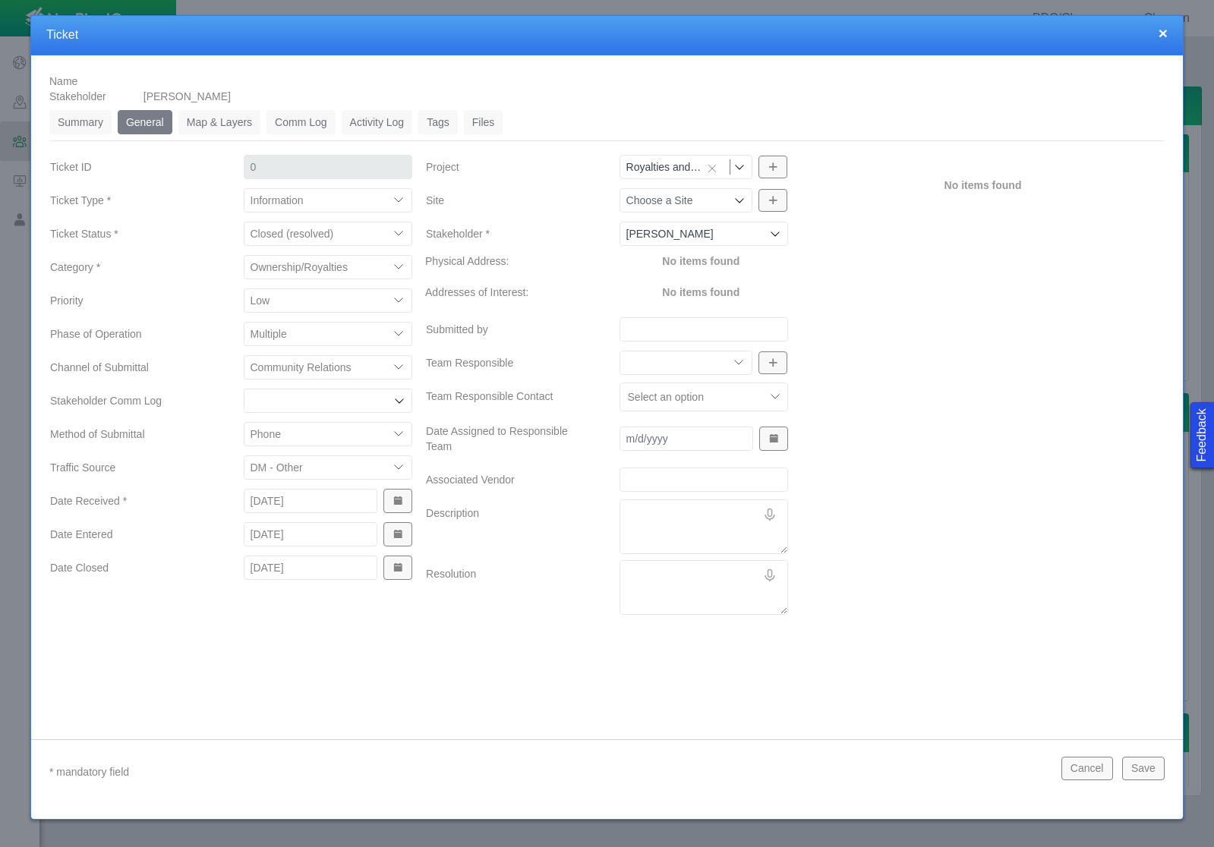
click at [638, 519] on textarea "Description" at bounding box center [704, 527] width 169 height 55
paste textarea "Received a list of chemical disclosures. I don’t understand it – but I do have …"
type textarea "x"
type textarea "Received a list of chemical disclosures. I don’t understand it – but I do have …"
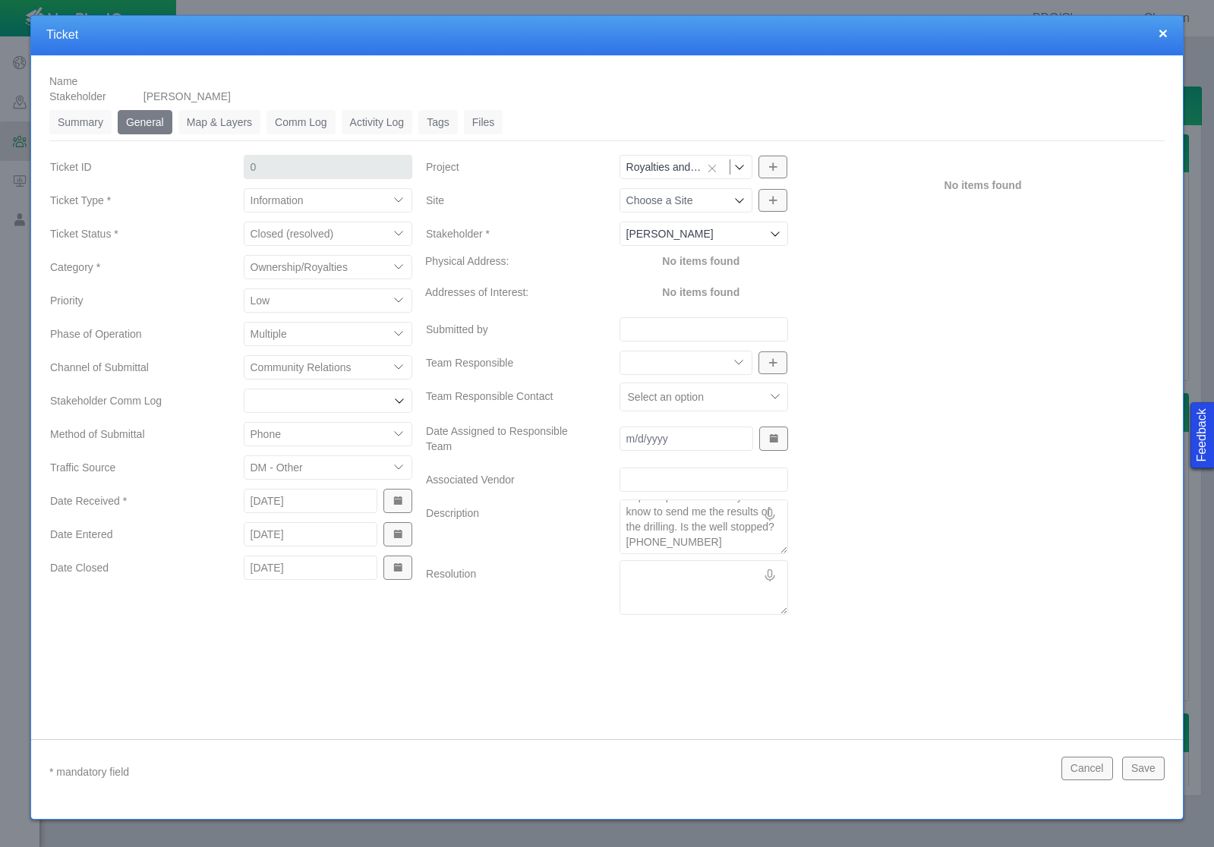
drag, startPoint x: 673, startPoint y: 547, endPoint x: 761, endPoint y: 544, distance: 87.4
click at [761, 544] on textarea "Received a list of chemical disclosures. I don’t understand it – but I do have …" at bounding box center [704, 527] width 169 height 55
type textarea "x"
type textarea "Received a list of chemical disclosures. I don’t understand it – but I do have …"
type textarea "x"
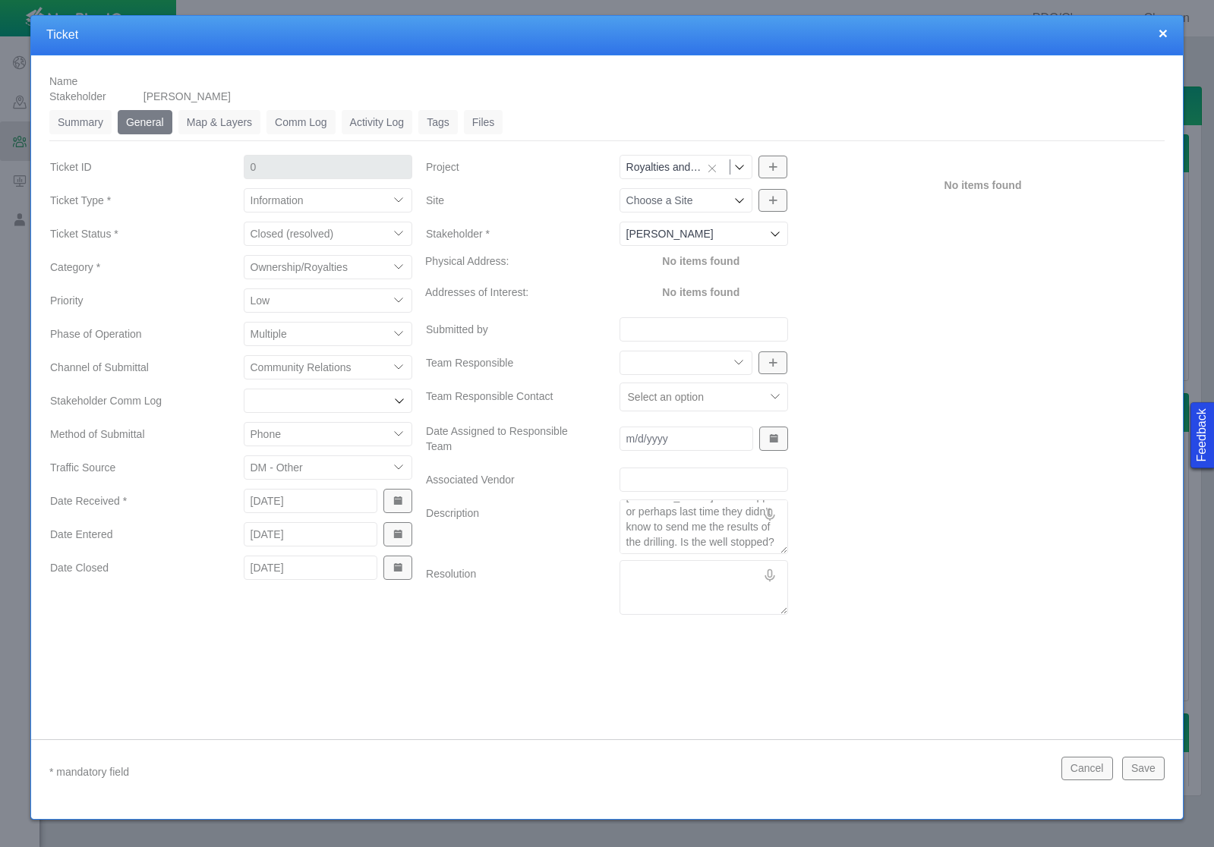
type textarea "Received a list of chemical disclosures. I don’t understand it – but I do have …"
click at [639, 574] on textarea "Resolution" at bounding box center [704, 587] width 169 height 55
paste textarea "I left her a voicemail with the owner relations phone number and email. I also …"
type textarea "x"
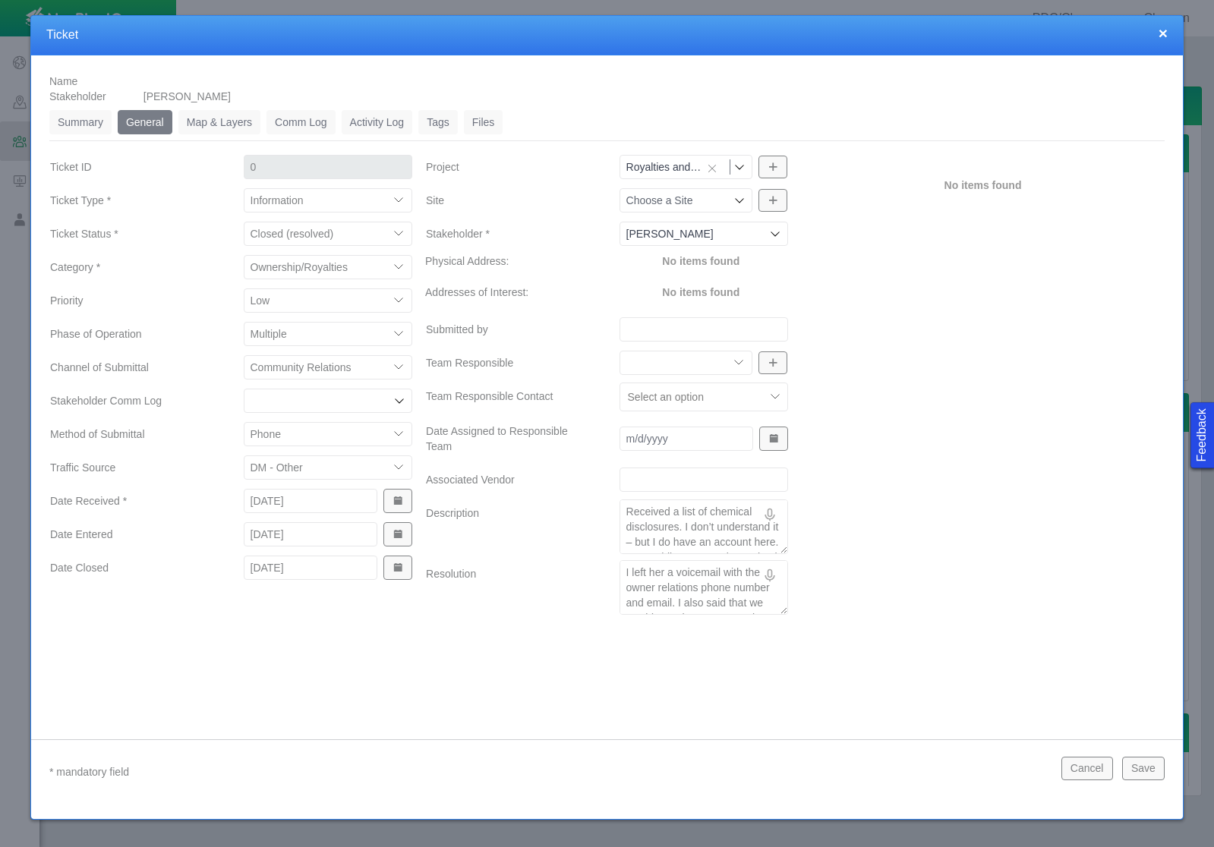
scroll to position [25, 0]
type textarea "I left her a voicemail with the owner relations phone number and email. I also …"
type textarea "x"
type textarea "I left her a voicemail with the owner relations phone number and email. I also …"
click at [1142, 760] on button "Save" at bounding box center [1143, 768] width 43 height 23
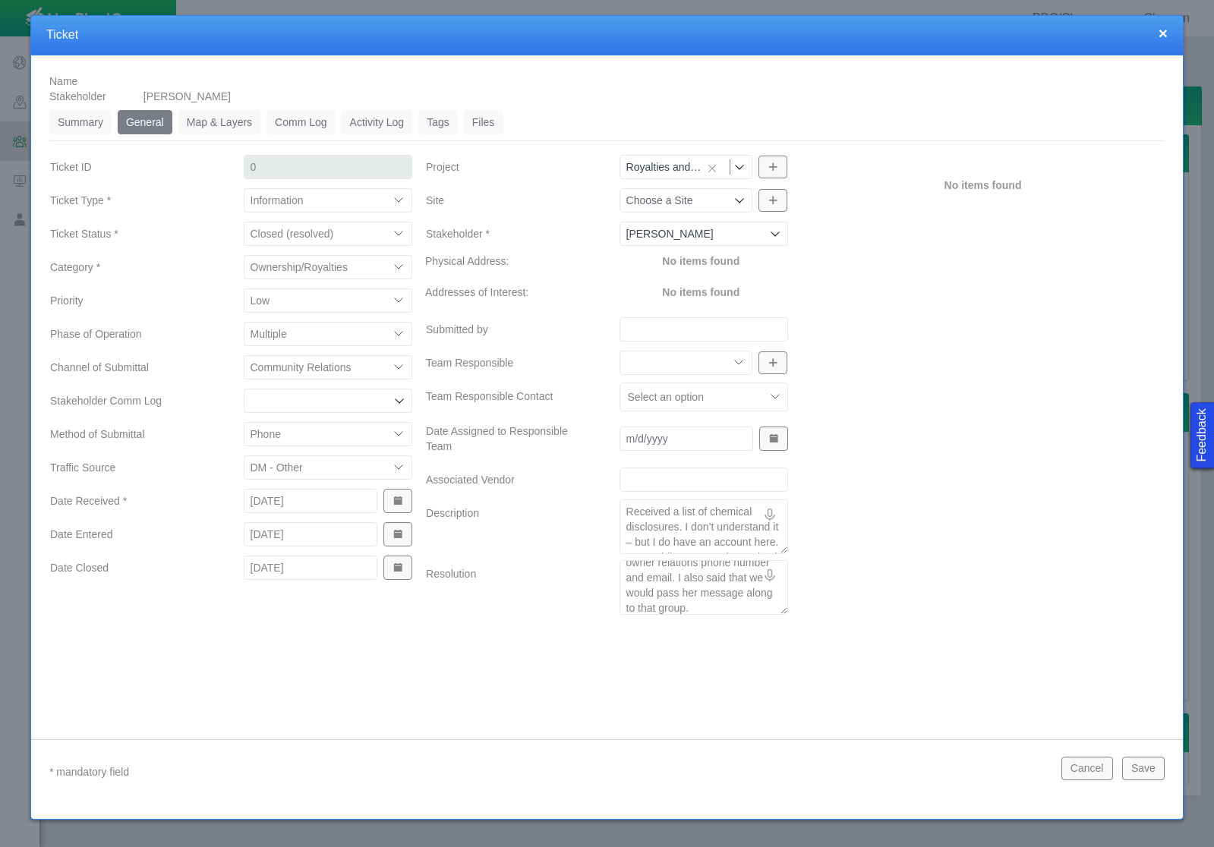
scroll to position [0, 0]
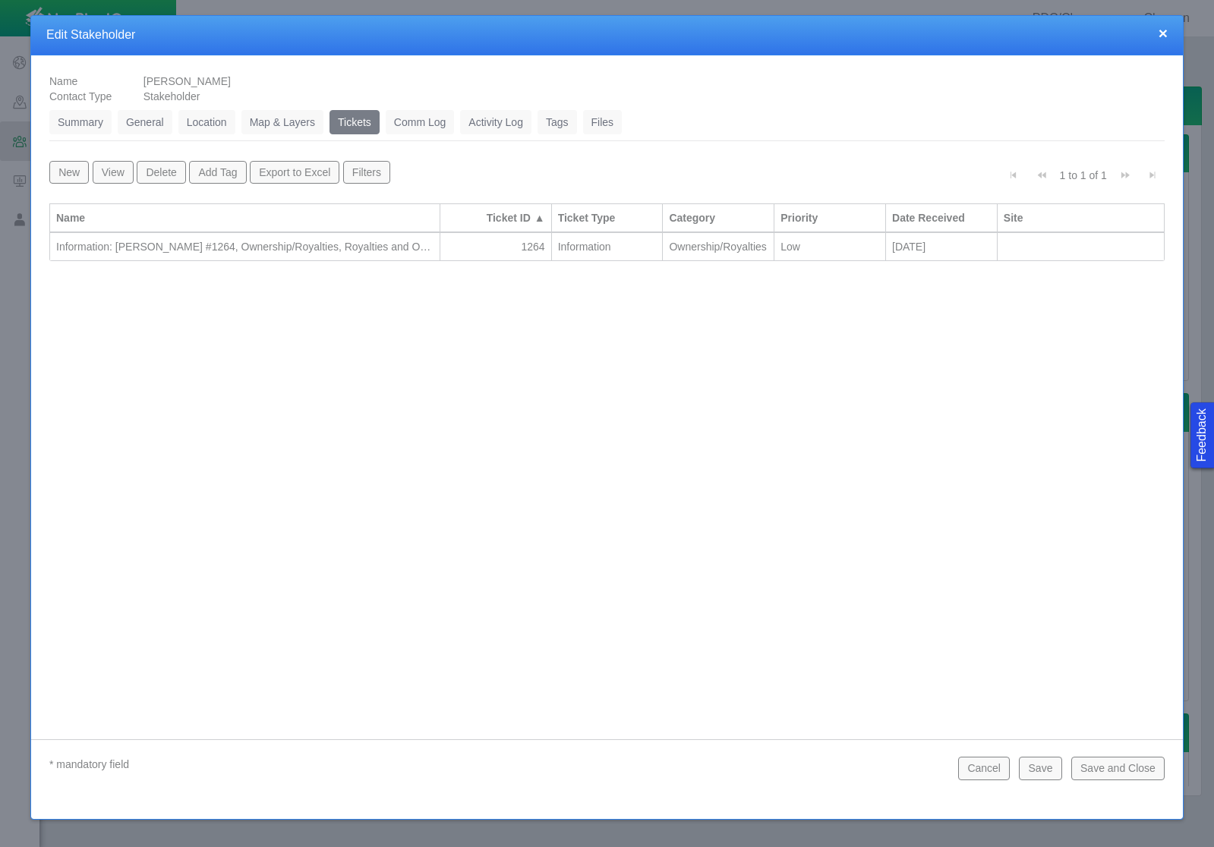
click at [1142, 760] on button "Save and Close" at bounding box center [1117, 768] width 93 height 23
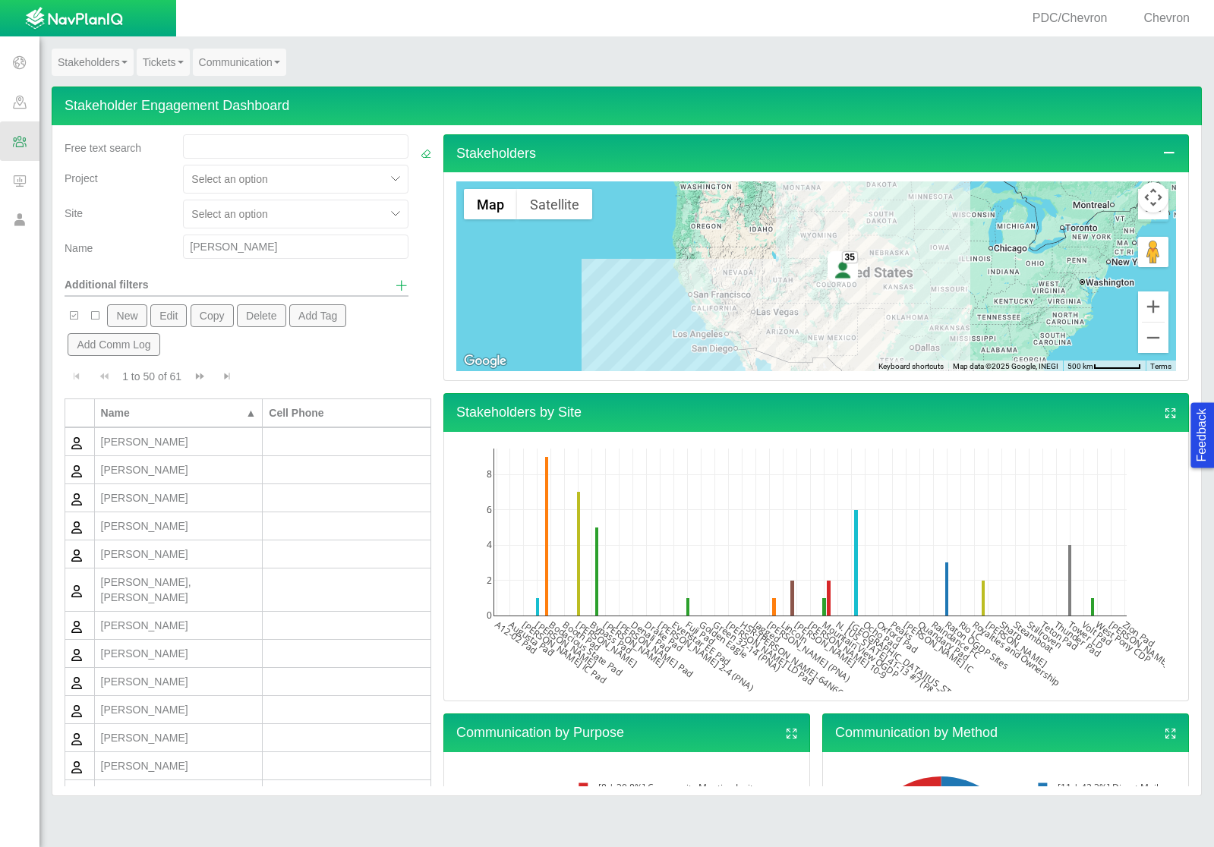
click at [208, 248] on input "[PERSON_NAME]" at bounding box center [295, 247] width 225 height 24
type input "[PERSON_NAME]"
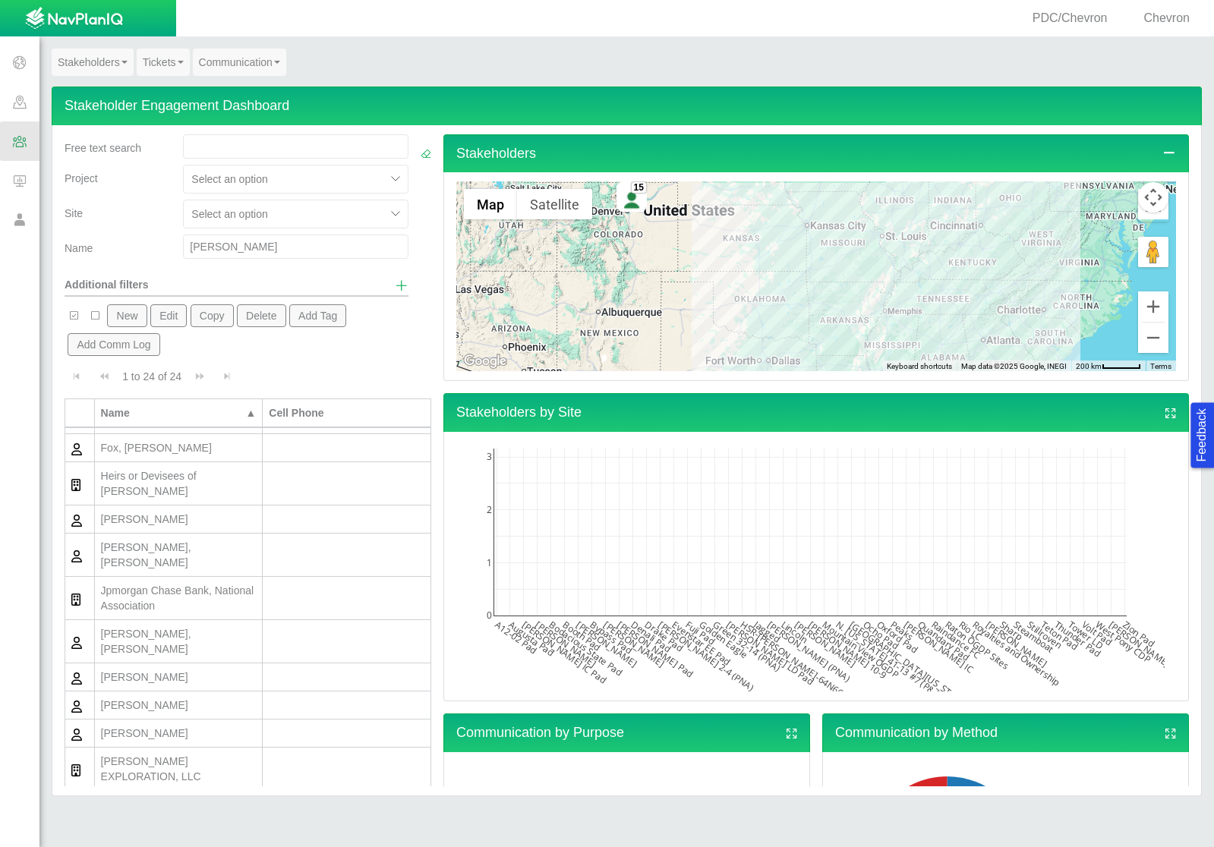
scroll to position [213, 0]
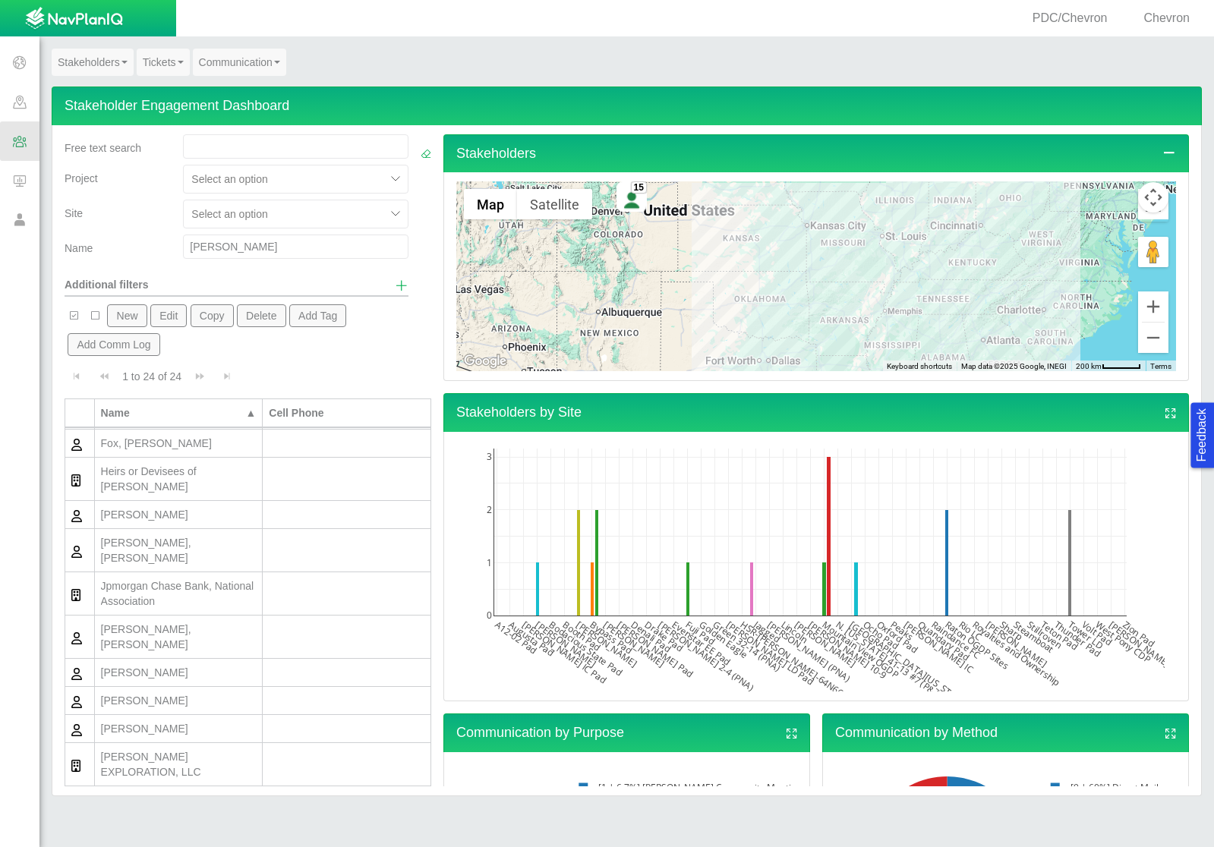
click at [124, 316] on button "New" at bounding box center [126, 315] width 39 height 23
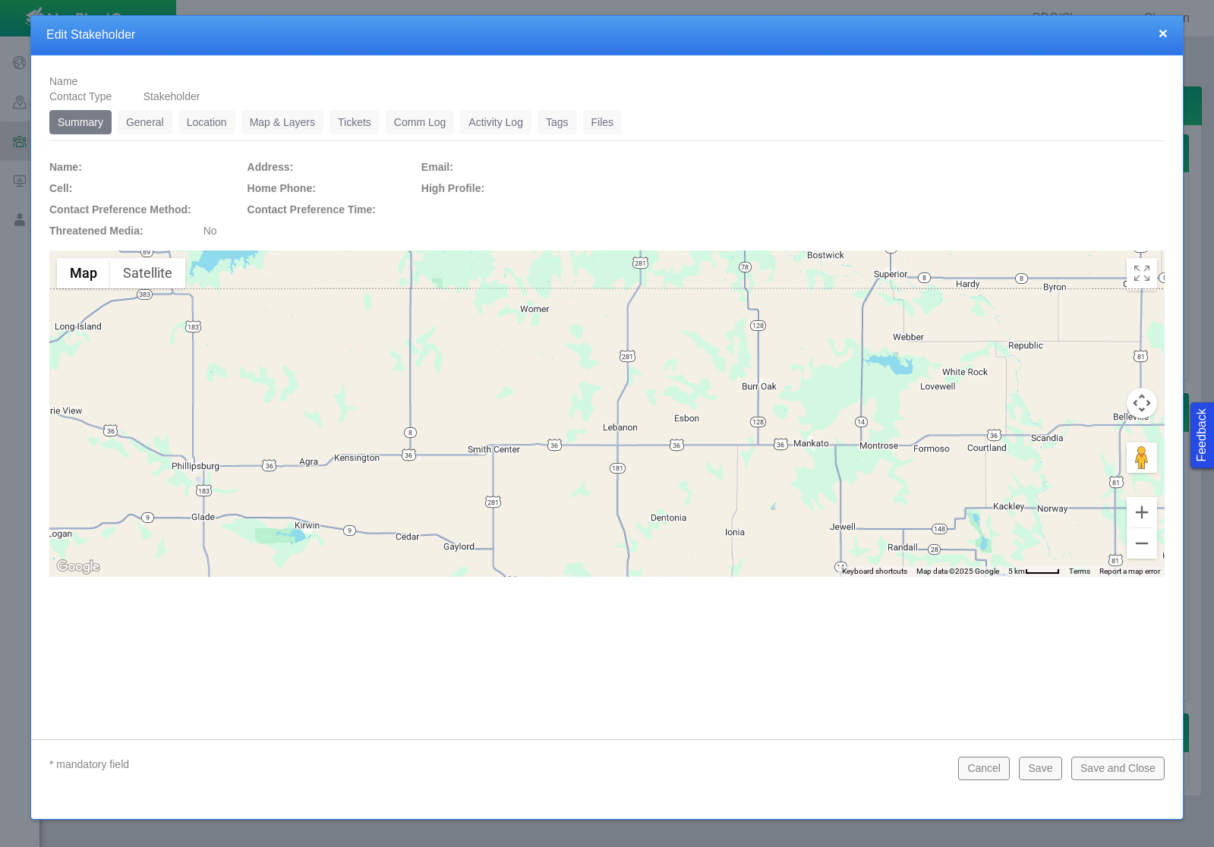
click at [159, 120] on link "General" at bounding box center [145, 122] width 55 height 24
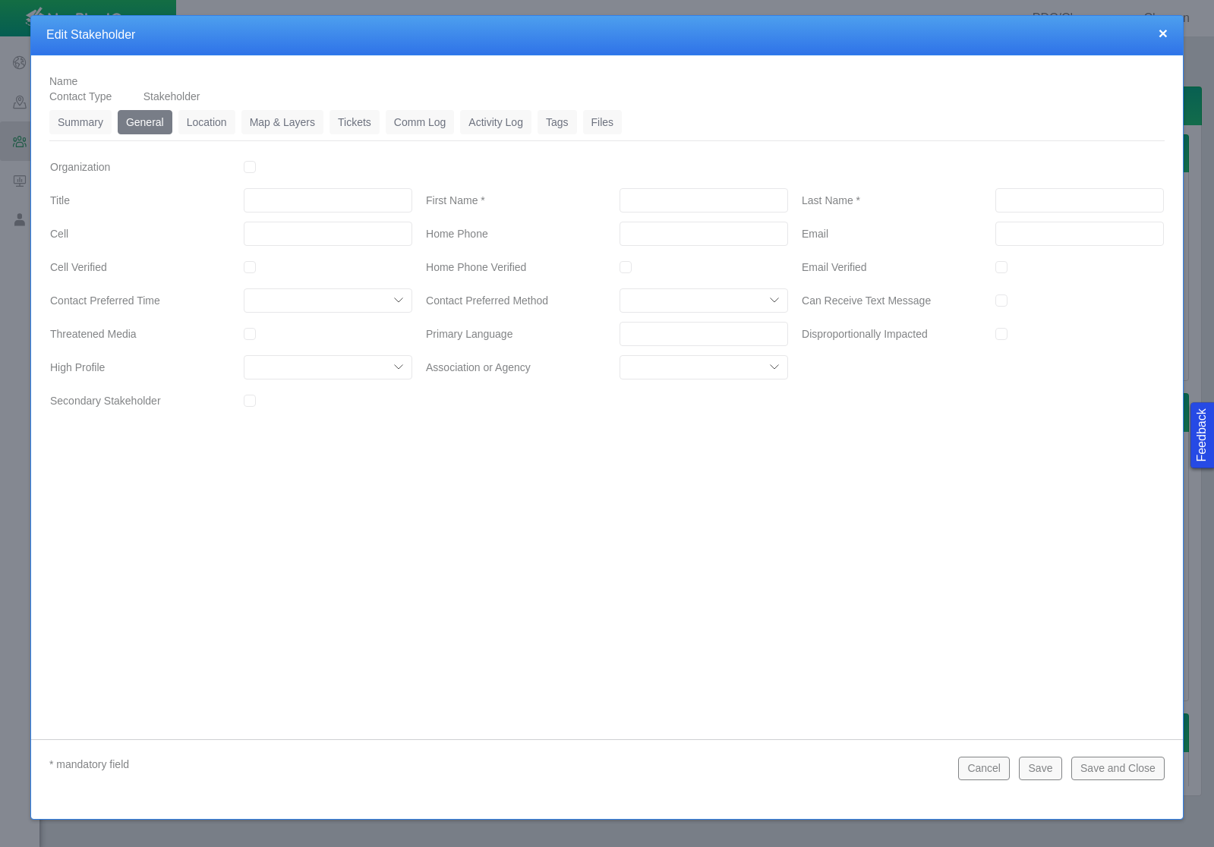
click at [683, 192] on input "First Name *" at bounding box center [704, 200] width 169 height 24
type input "[PERSON_NAME]"
click at [647, 231] on input "___-___-____" at bounding box center [704, 234] width 169 height 24
type input "[PHONE_NUMBER]"
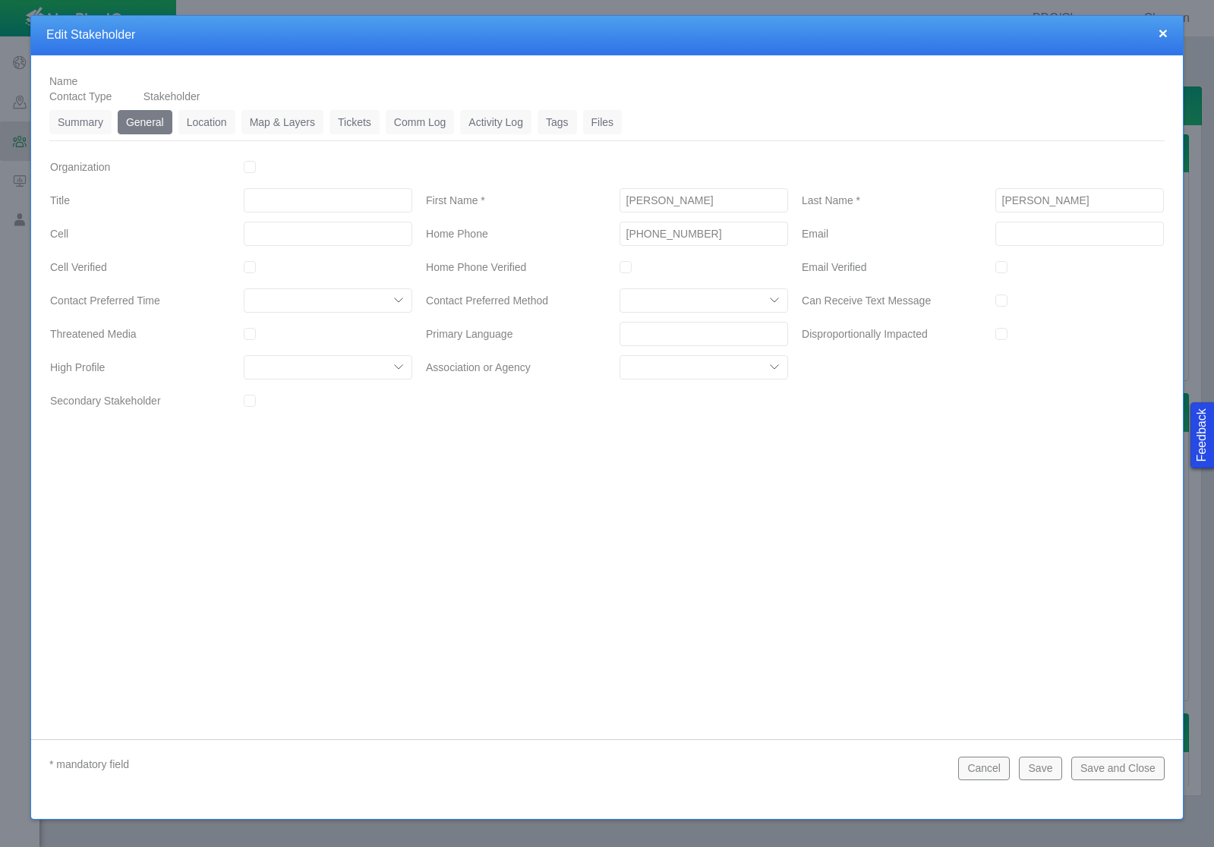
click at [199, 115] on link "Location" at bounding box center [206, 122] width 57 height 24
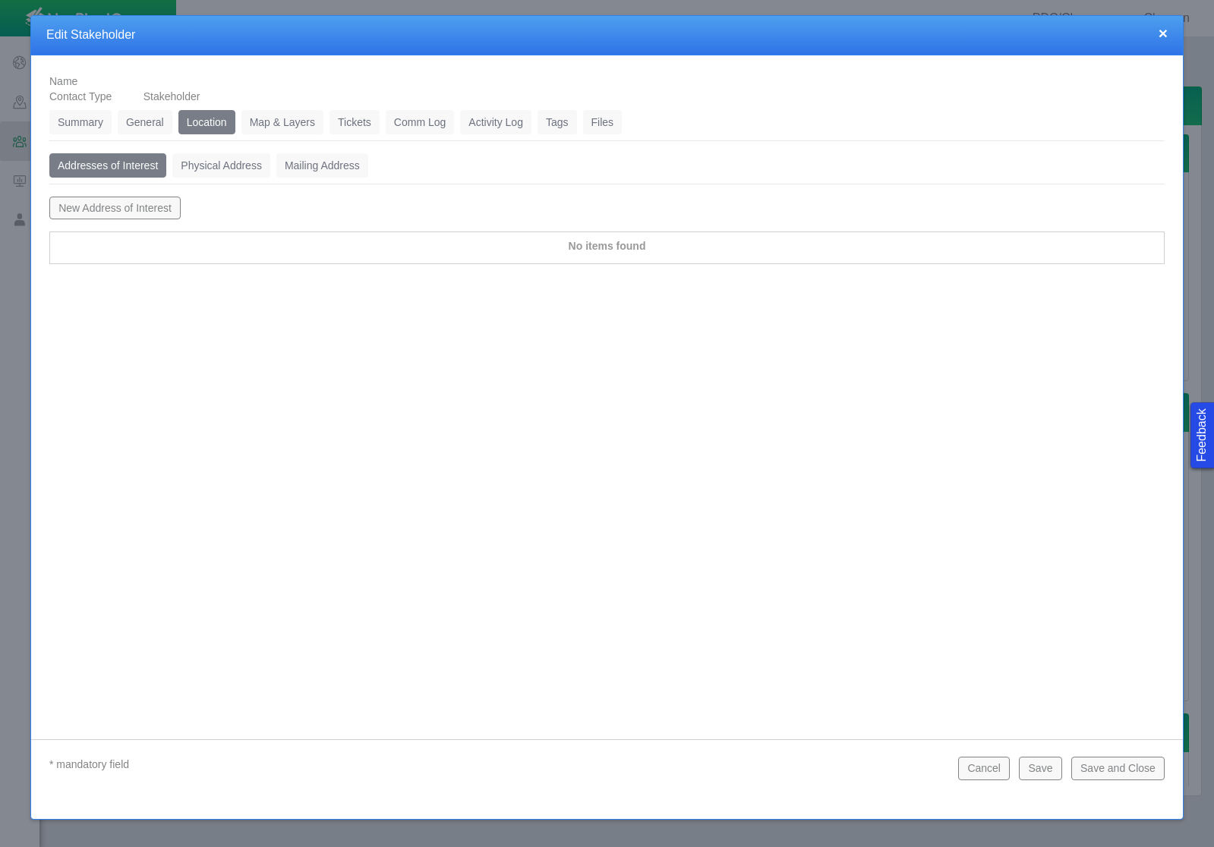
click at [122, 207] on button "New Address of Interest" at bounding box center [114, 208] width 131 height 23
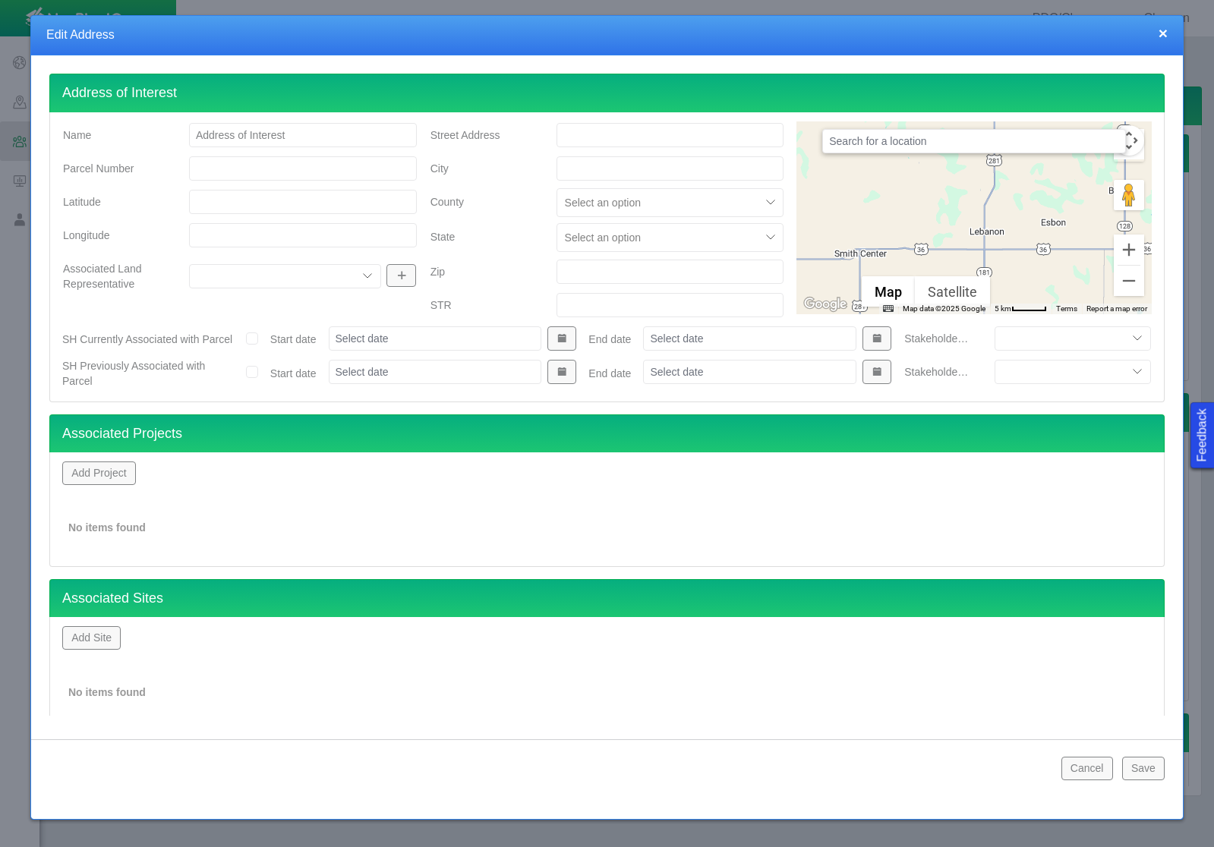
click at [888, 148] on input "text" at bounding box center [974, 141] width 304 height 24
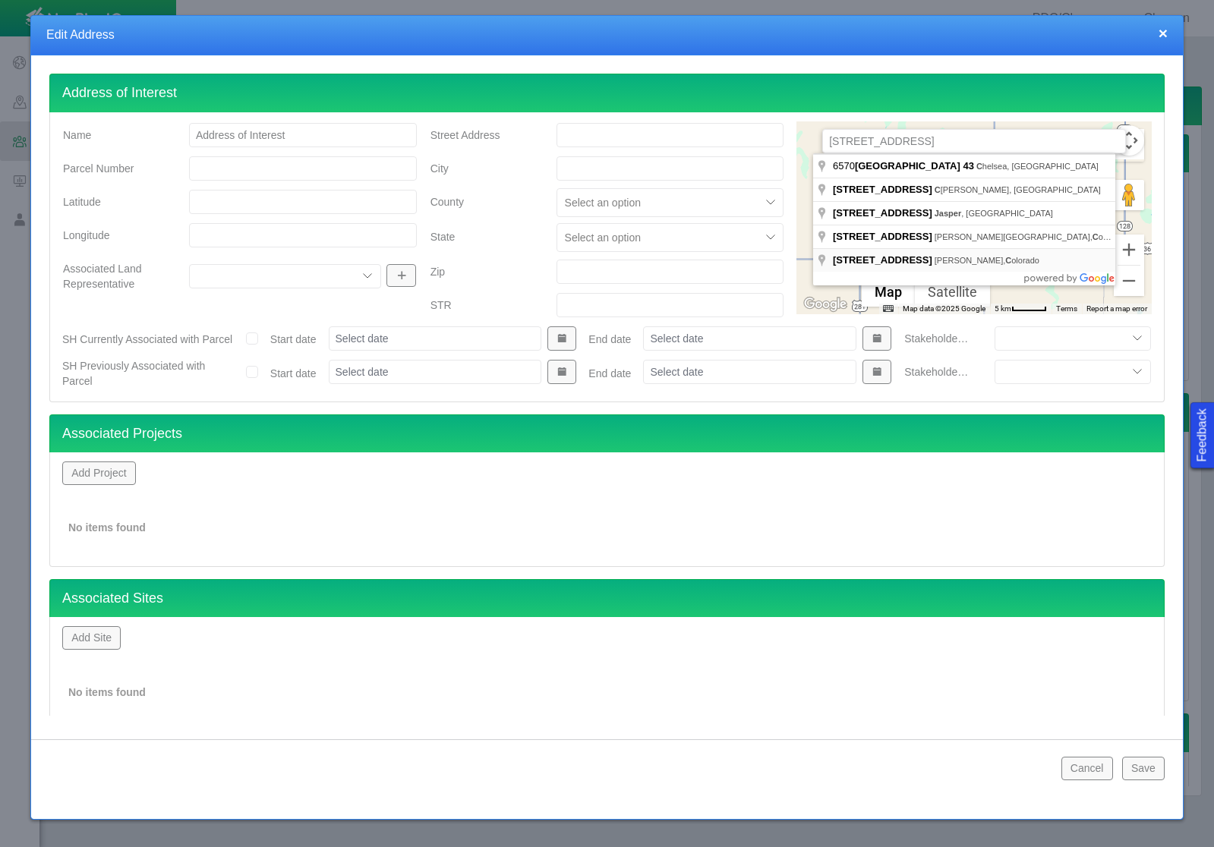
type input "[STREET_ADDRESS][PERSON_NAME][US_STATE]"
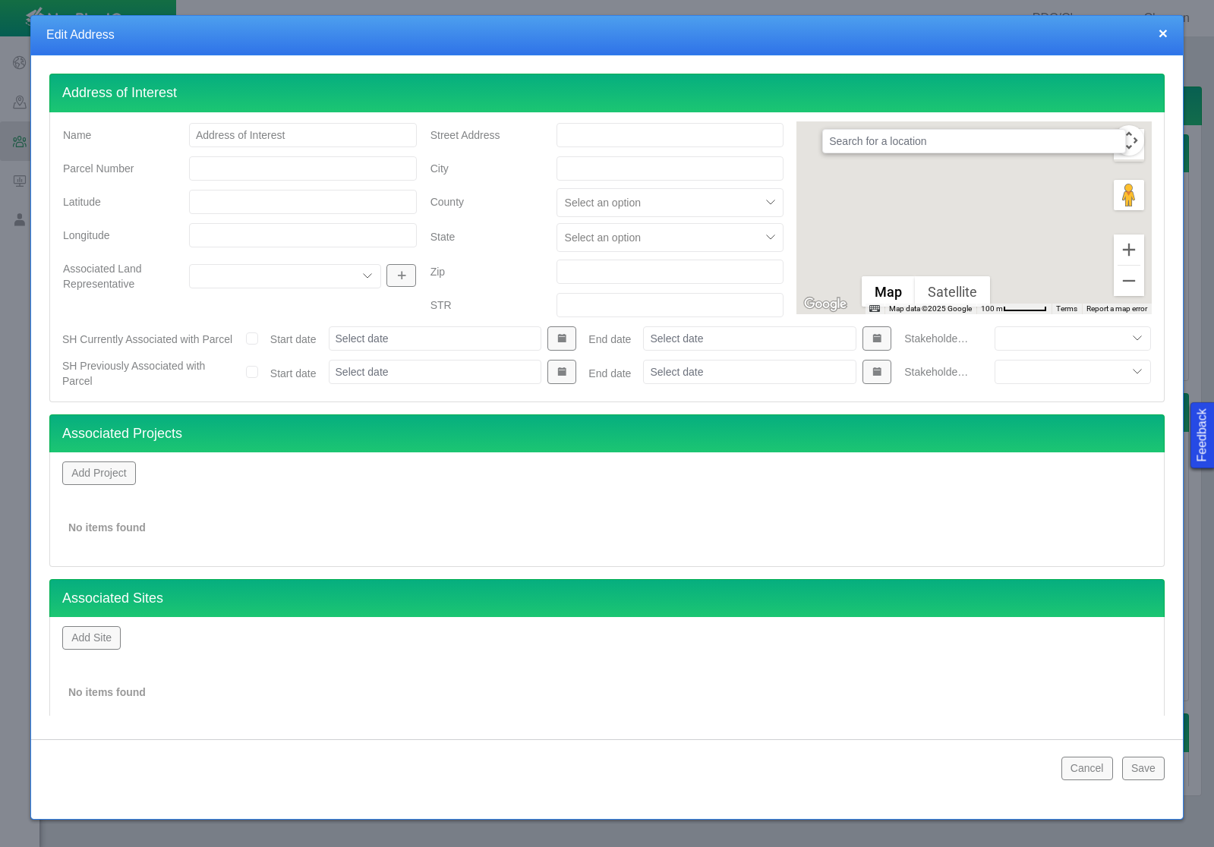
type input "39.49898500"
type input "-105.53087910"
type input "[STREET_ADDRESS]"
type input "[PERSON_NAME]"
type input "80421"
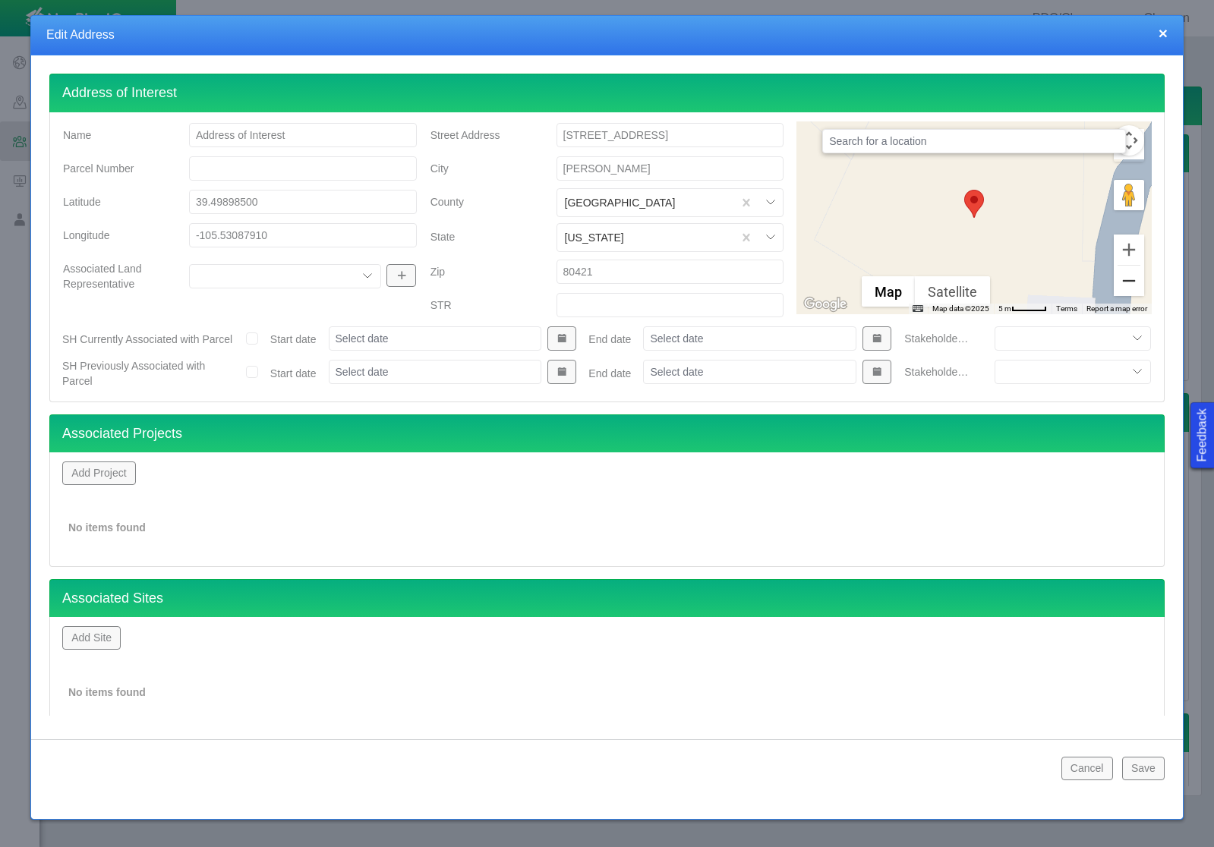
click at [1127, 287] on button "Zoom out" at bounding box center [1129, 281] width 30 height 30
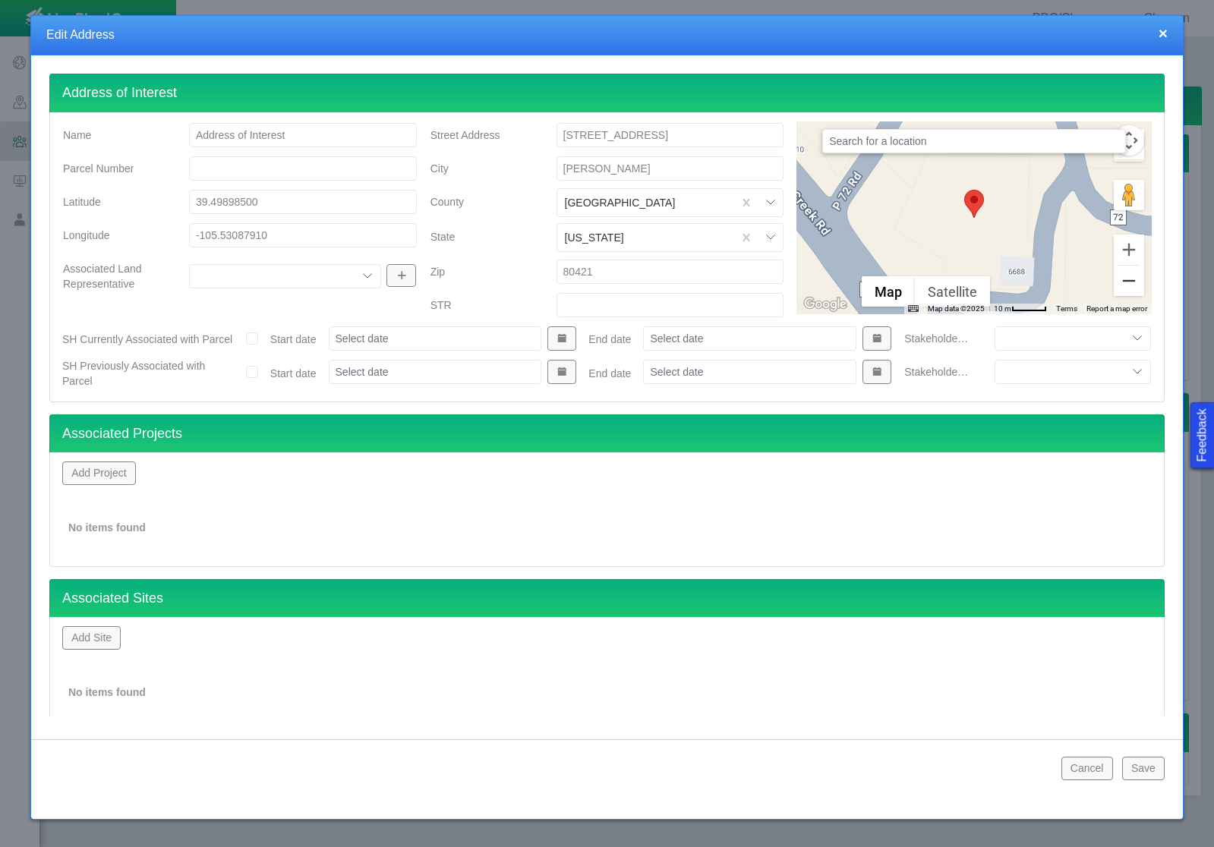
click at [1127, 287] on button "Zoom out" at bounding box center [1129, 281] width 30 height 30
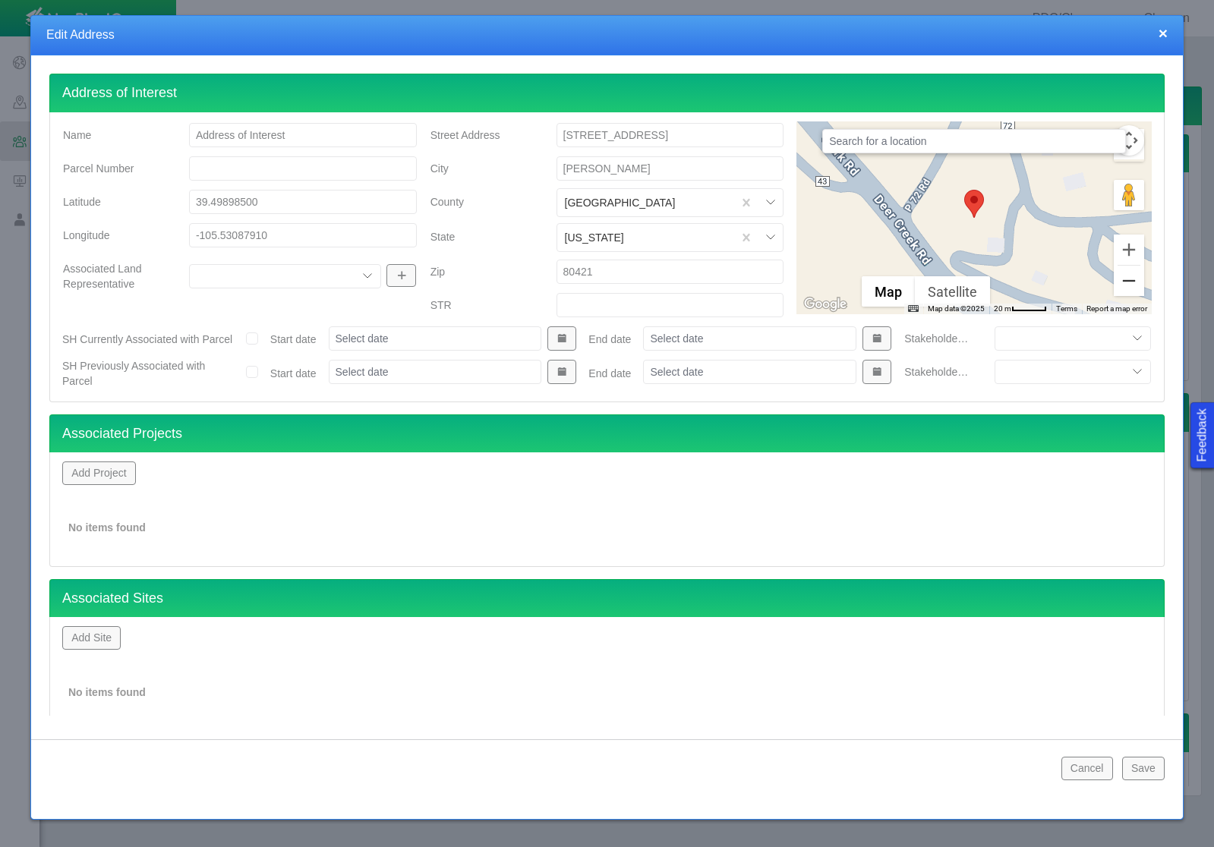
click at [1127, 287] on button "Zoom out" at bounding box center [1129, 281] width 30 height 30
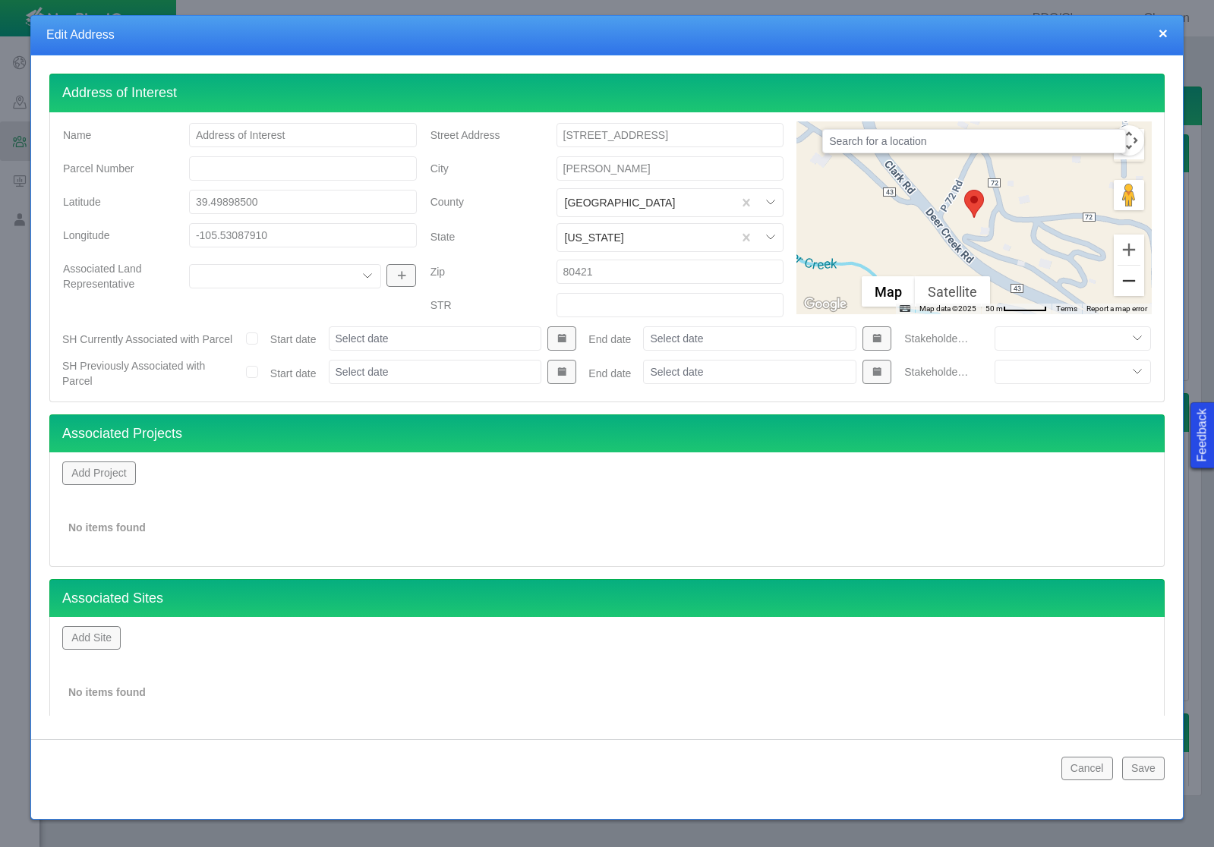
click at [1127, 287] on button "Zoom out" at bounding box center [1129, 281] width 30 height 30
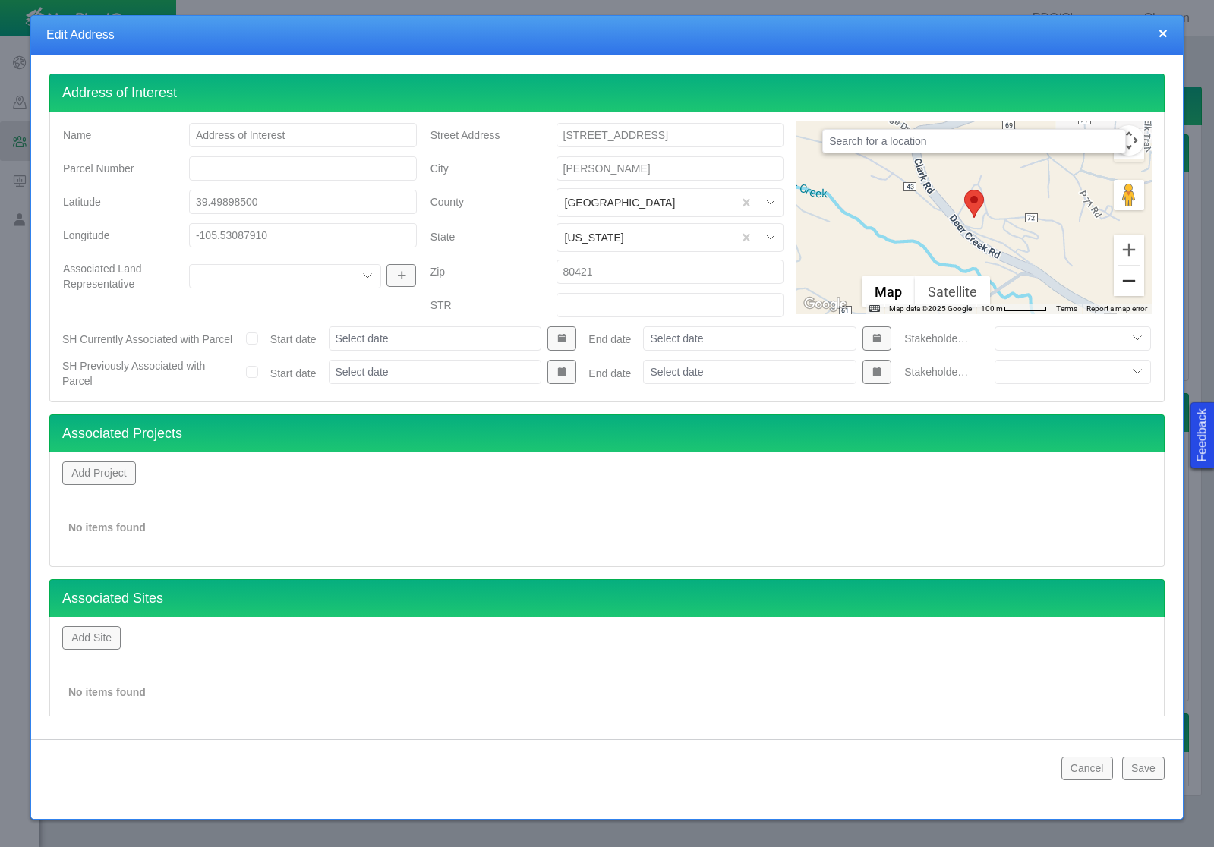
click at [1127, 287] on button "Zoom out" at bounding box center [1129, 281] width 30 height 30
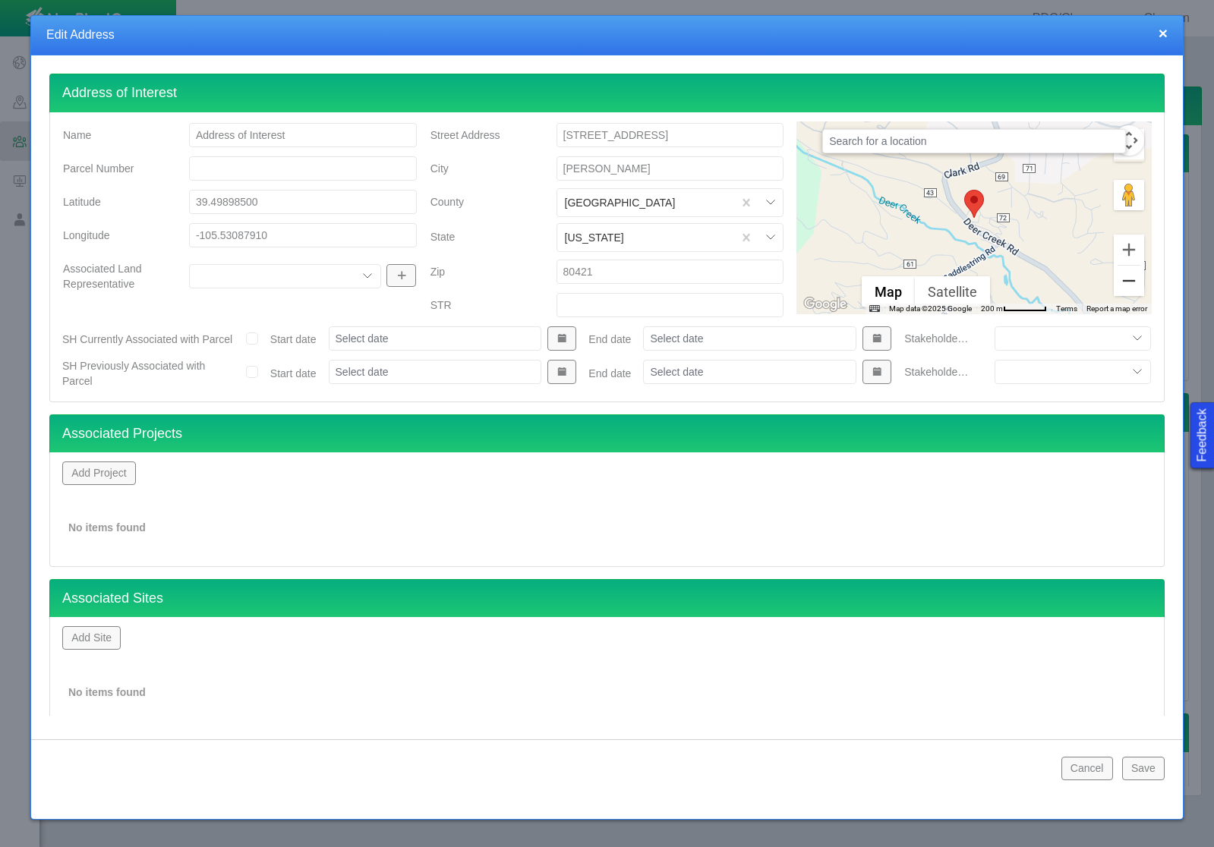
click at [1127, 287] on button "Zoom out" at bounding box center [1129, 281] width 30 height 30
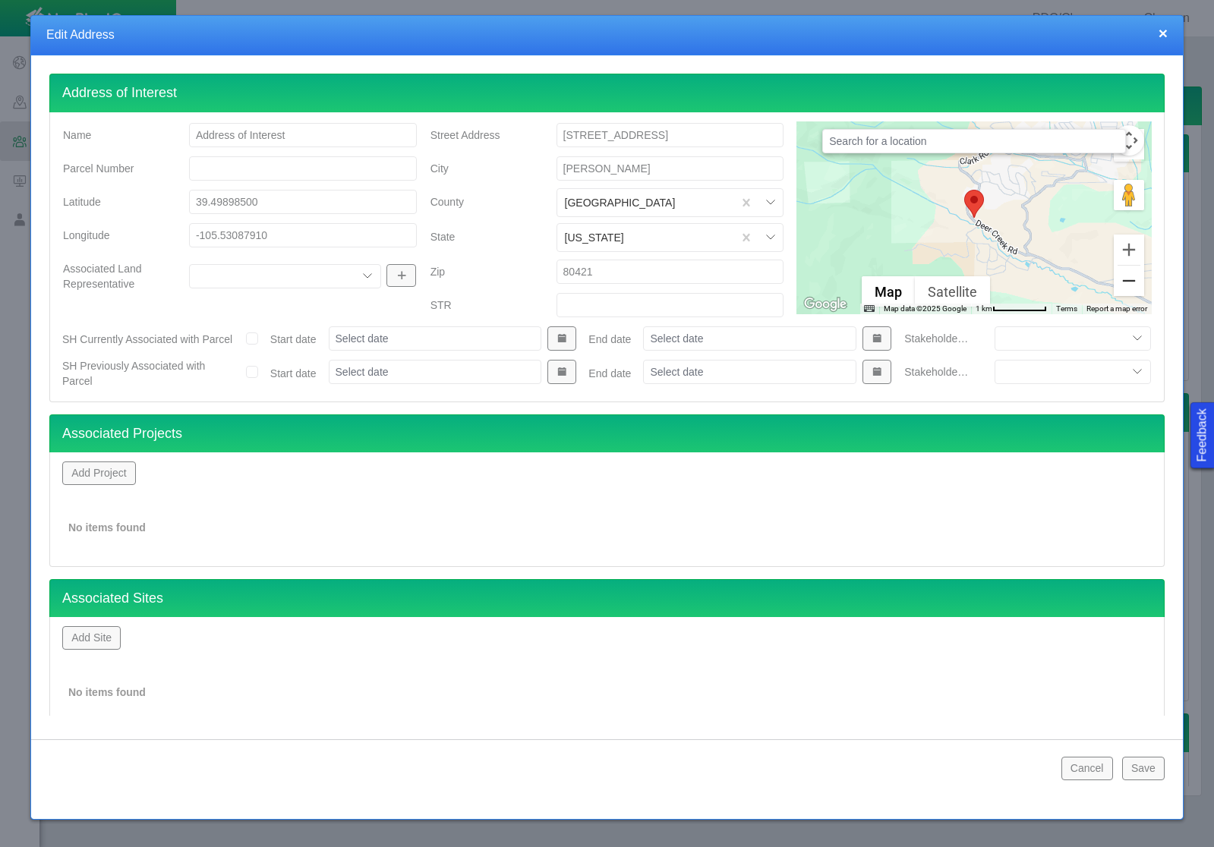
click at [1127, 287] on button "Zoom out" at bounding box center [1129, 281] width 30 height 30
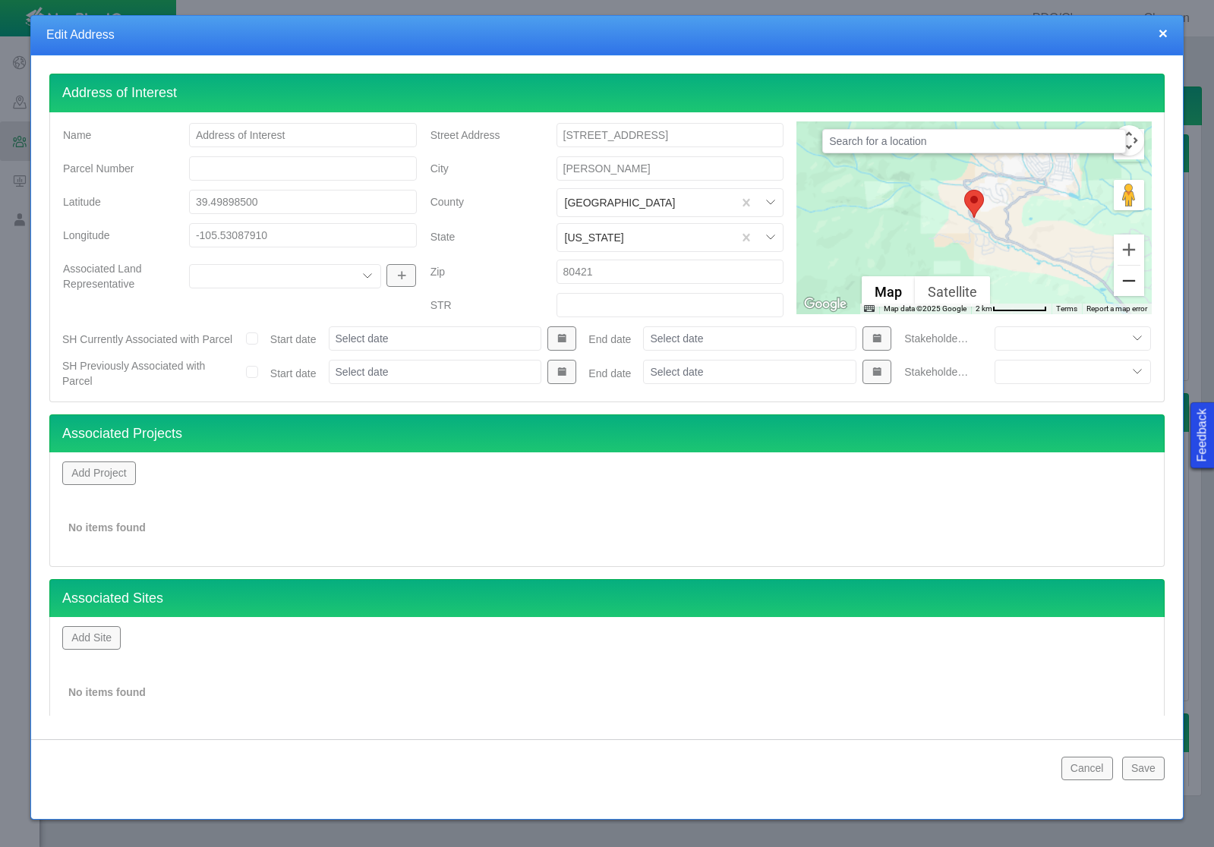
click at [1127, 287] on button "Zoom out" at bounding box center [1129, 281] width 30 height 30
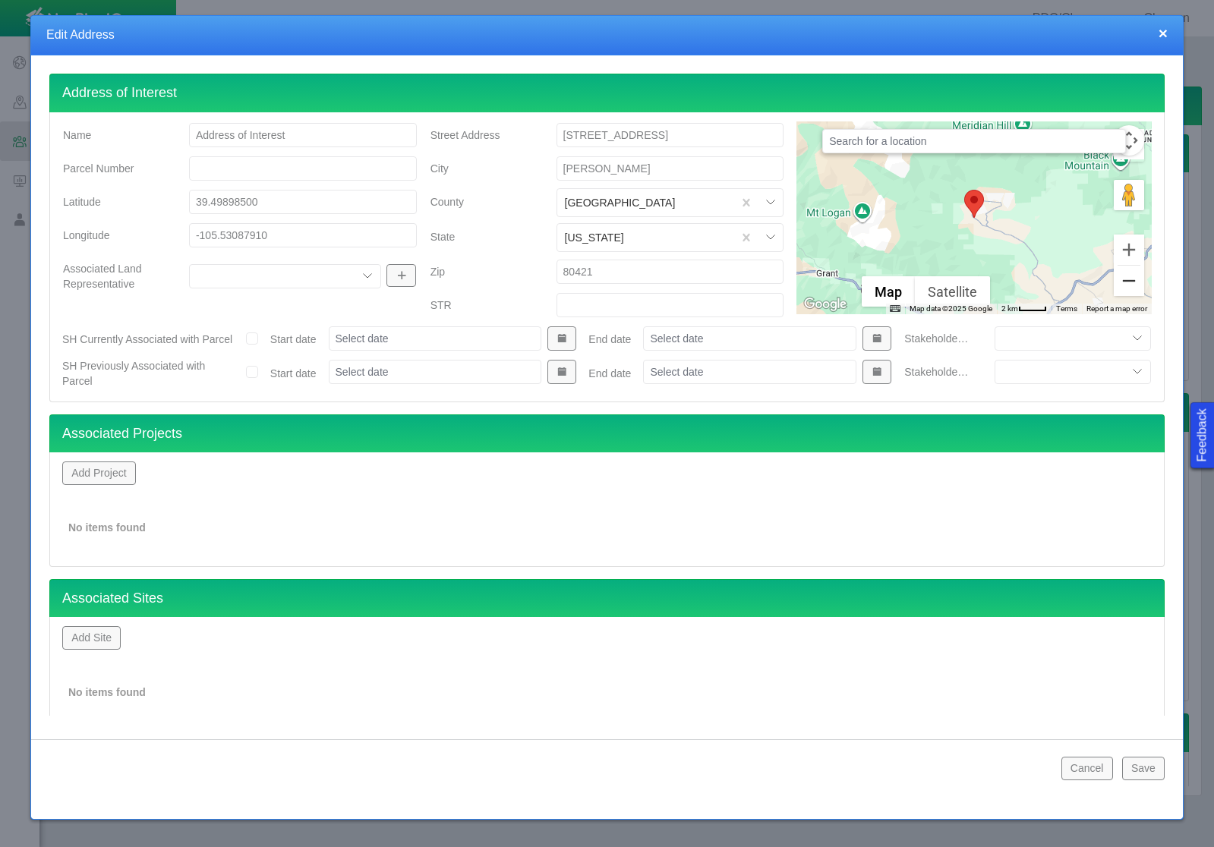
click at [1127, 287] on button "Zoom out" at bounding box center [1129, 281] width 30 height 30
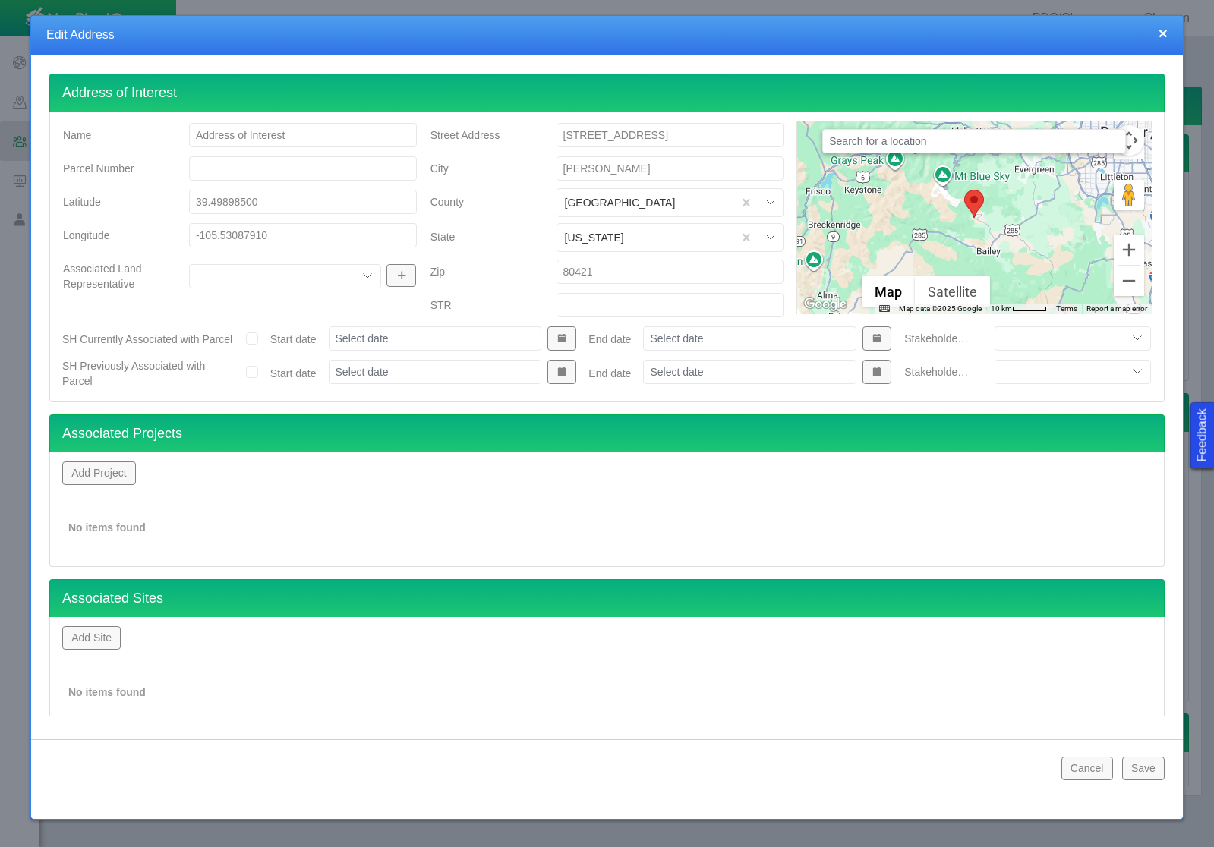
click at [862, 144] on input "text" at bounding box center [974, 141] width 304 height 24
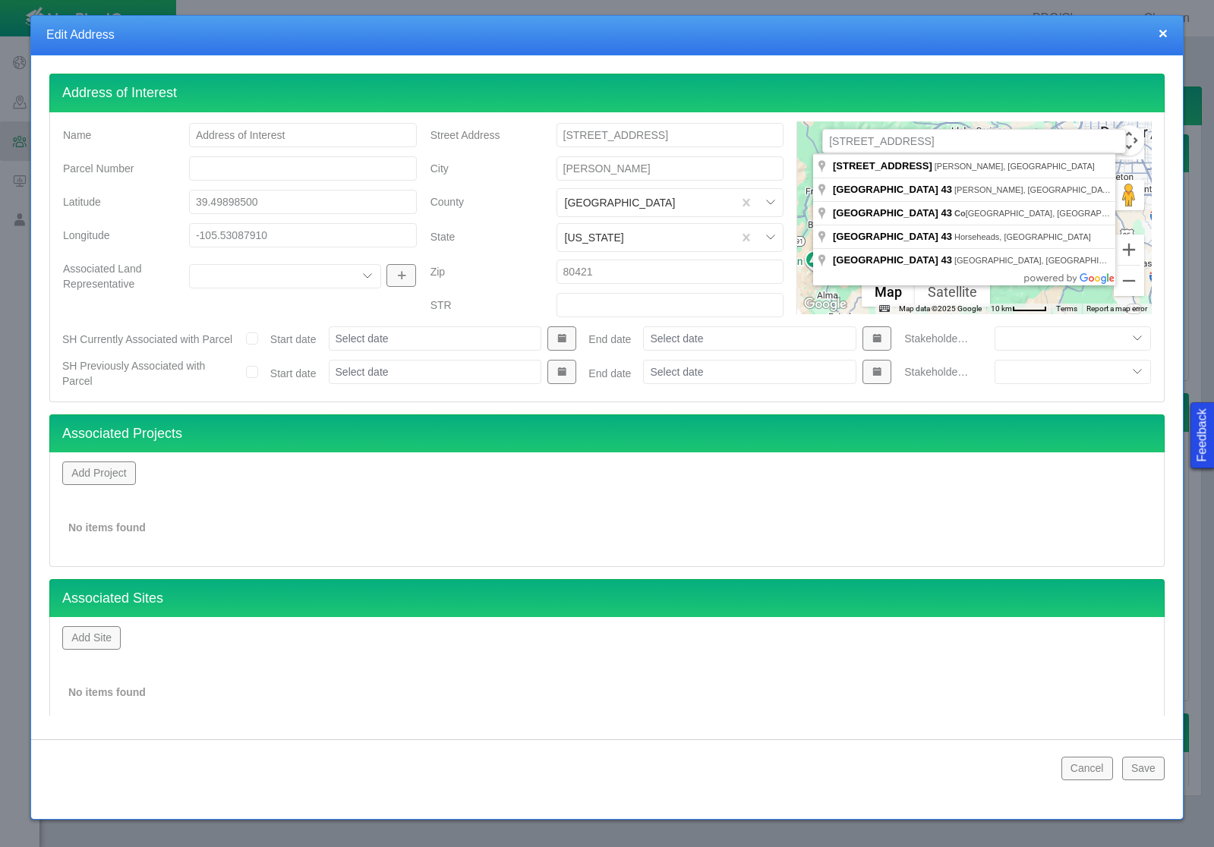
type input "[STREET_ADDRESS]"
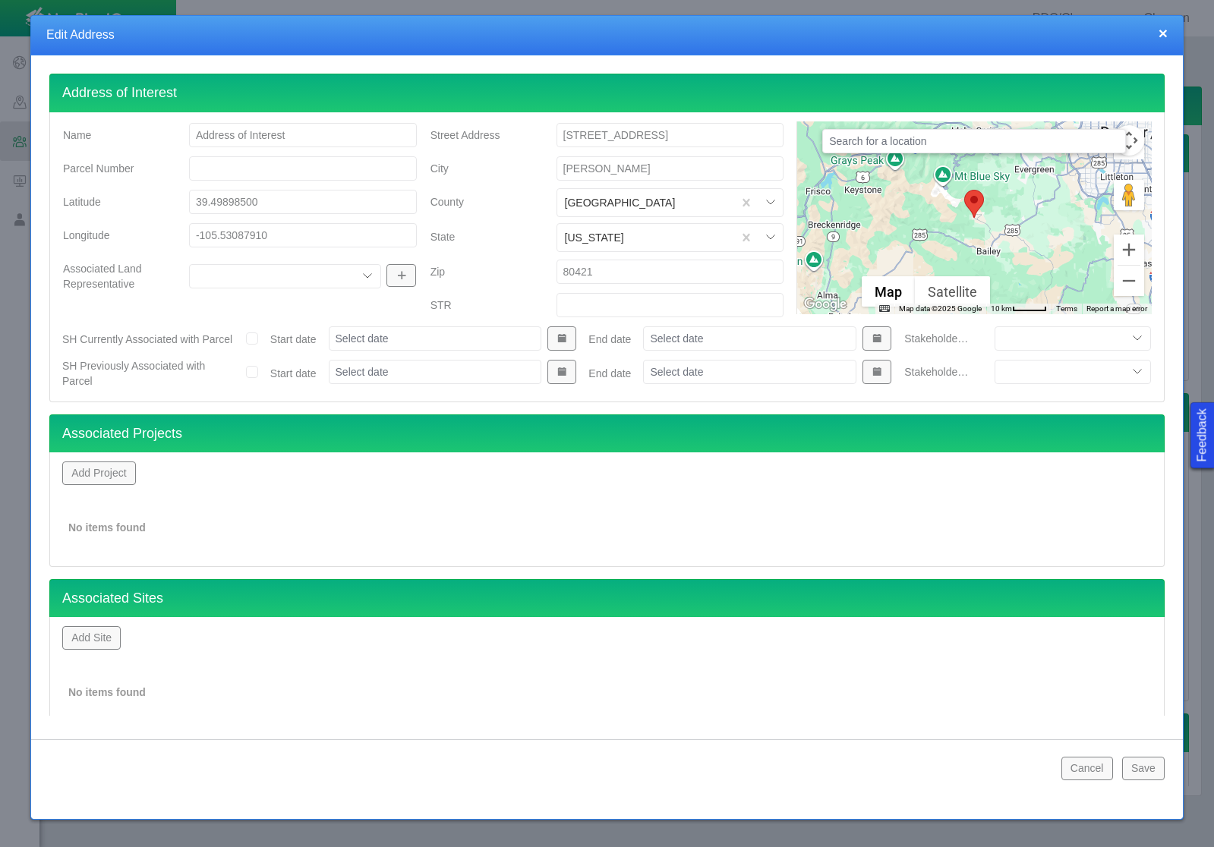
click at [610, 164] on input "[PERSON_NAME]" at bounding box center [671, 168] width 228 height 24
type input "[GEOGRAPHIC_DATA]"
click at [649, 269] on input "80421" at bounding box center [671, 272] width 228 height 24
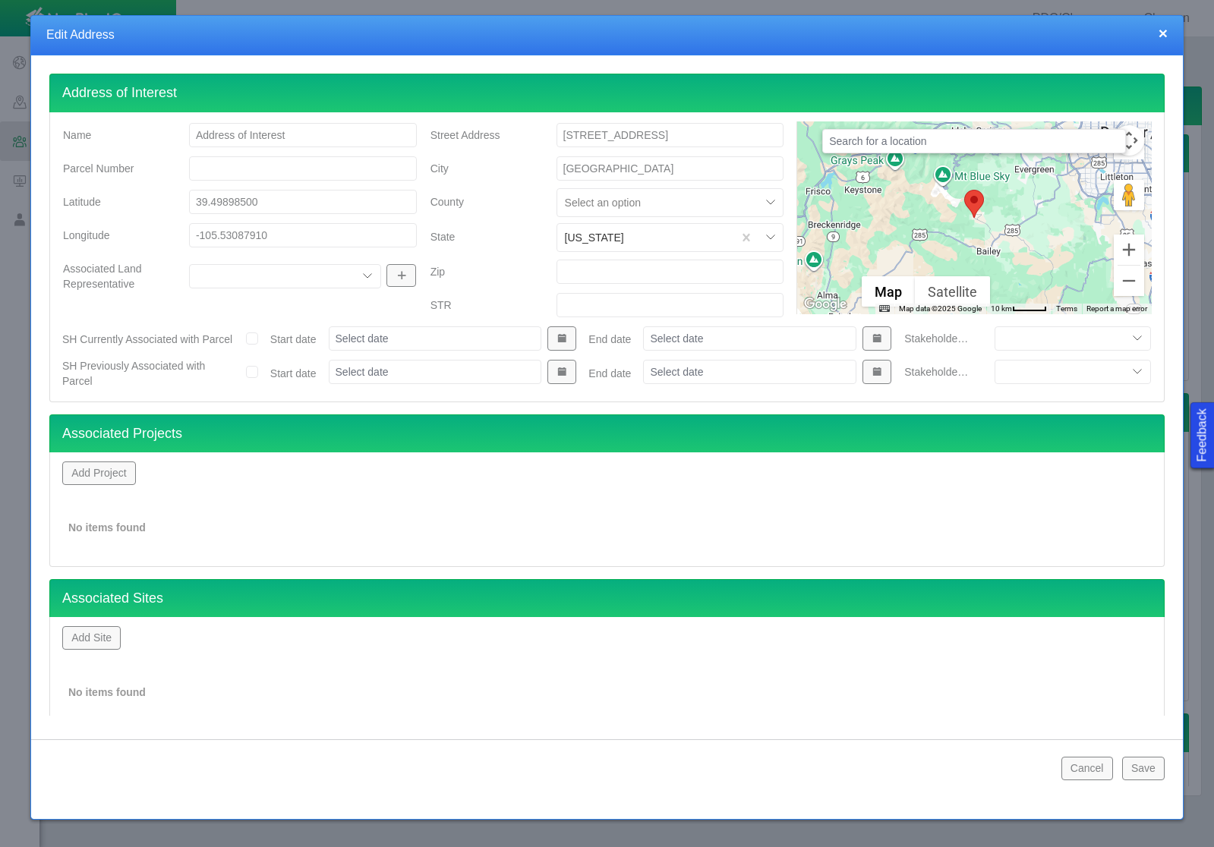
click at [247, 198] on input "39.49898500" at bounding box center [303, 202] width 228 height 24
click at [230, 232] on input "-105.53087910" at bounding box center [303, 235] width 228 height 24
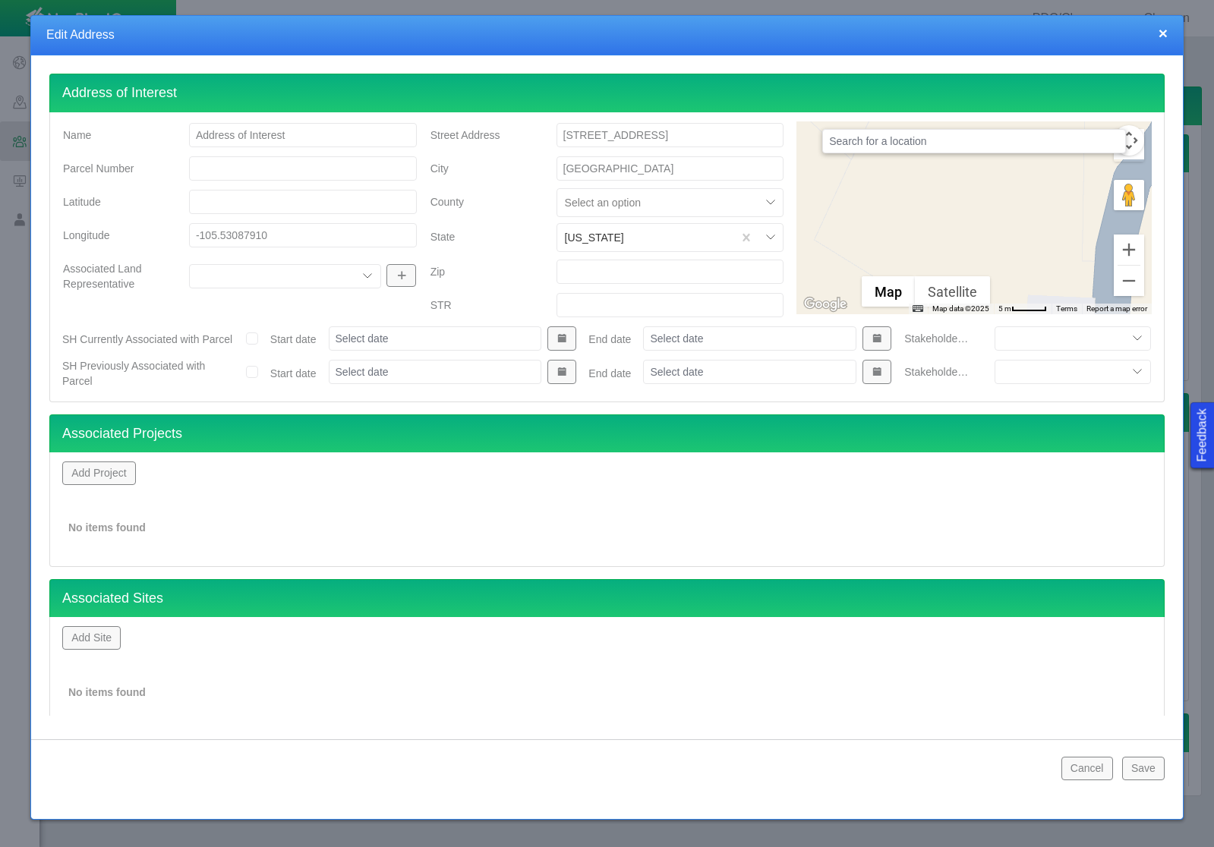
click at [230, 232] on input "-105.53087910" at bounding box center [303, 235] width 228 height 24
type input "-"
click at [230, 232] on input "-" at bounding box center [303, 235] width 228 height 24
click at [1090, 762] on button "Cancel" at bounding box center [1087, 768] width 52 height 23
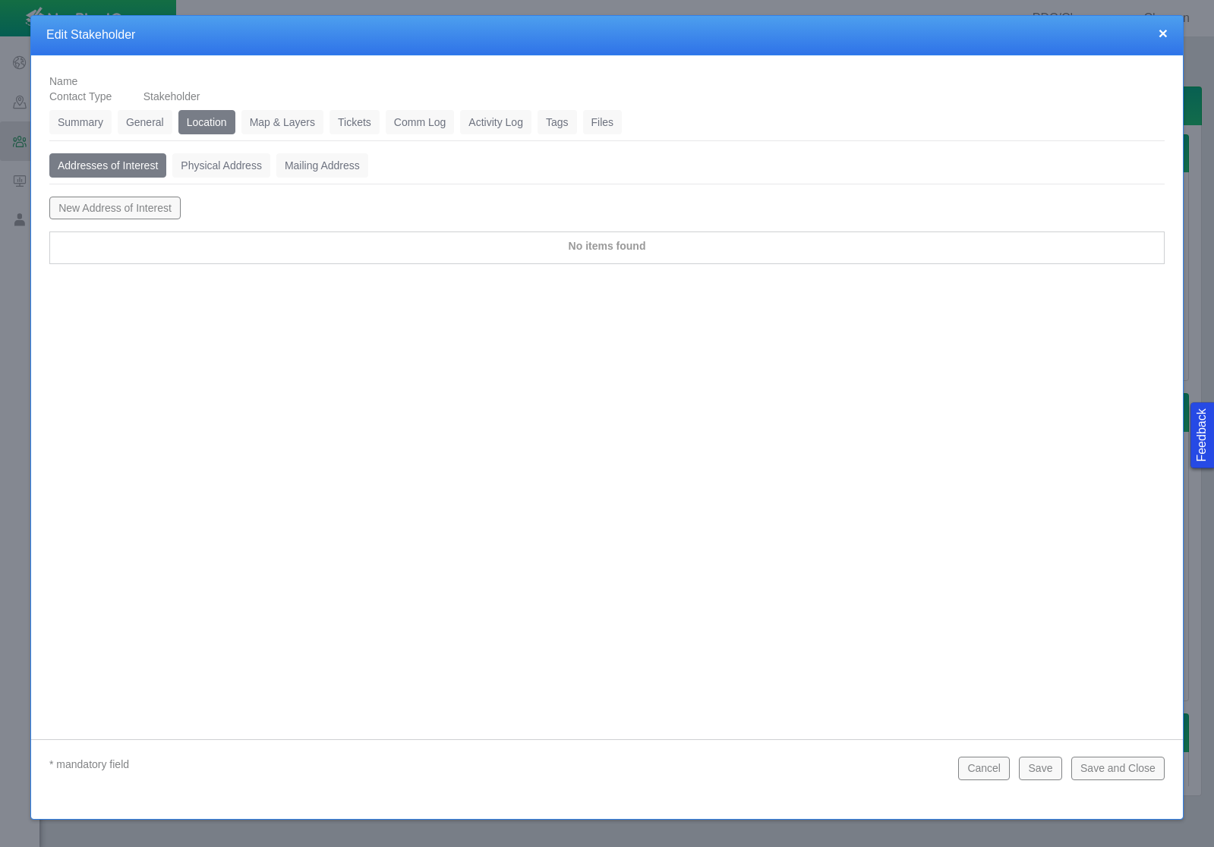
click at [1006, 773] on button "Cancel" at bounding box center [984, 768] width 52 height 23
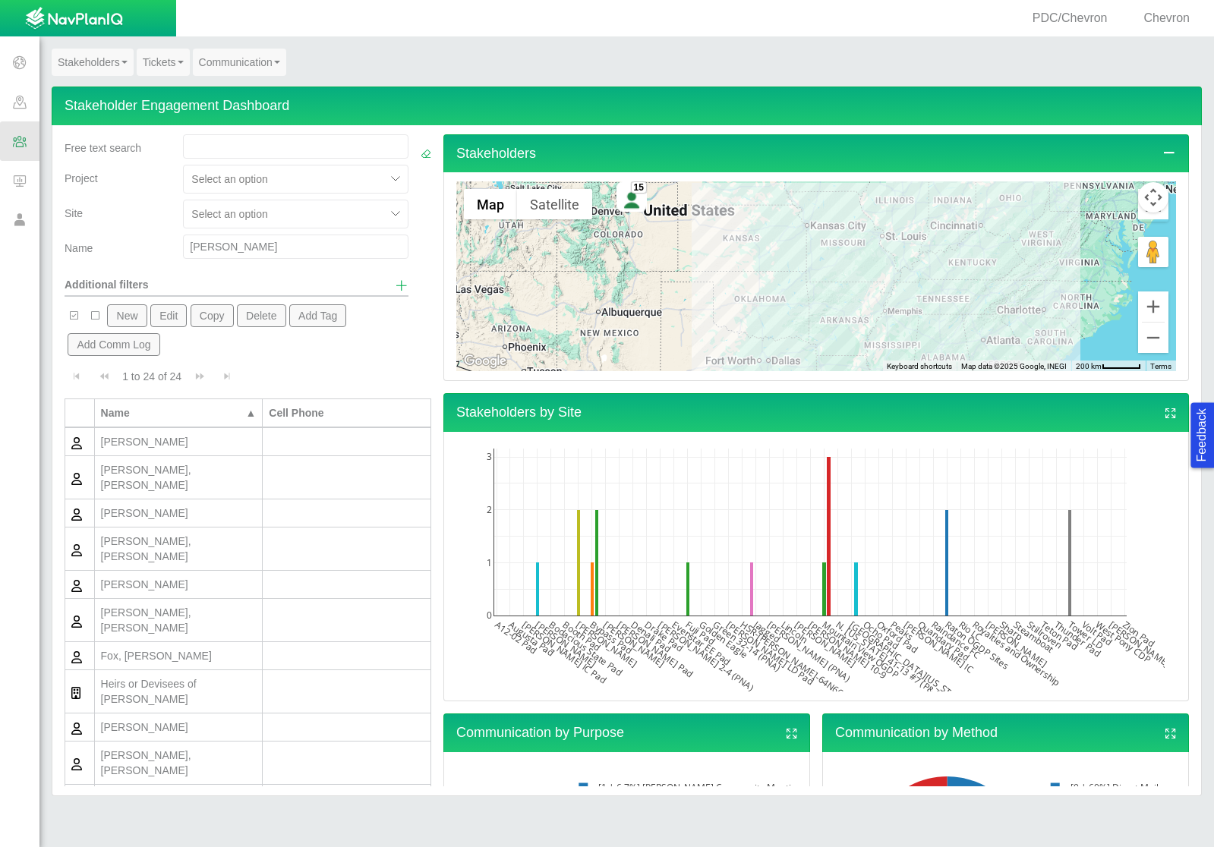
click at [232, 253] on input "[PERSON_NAME]" at bounding box center [295, 247] width 225 height 24
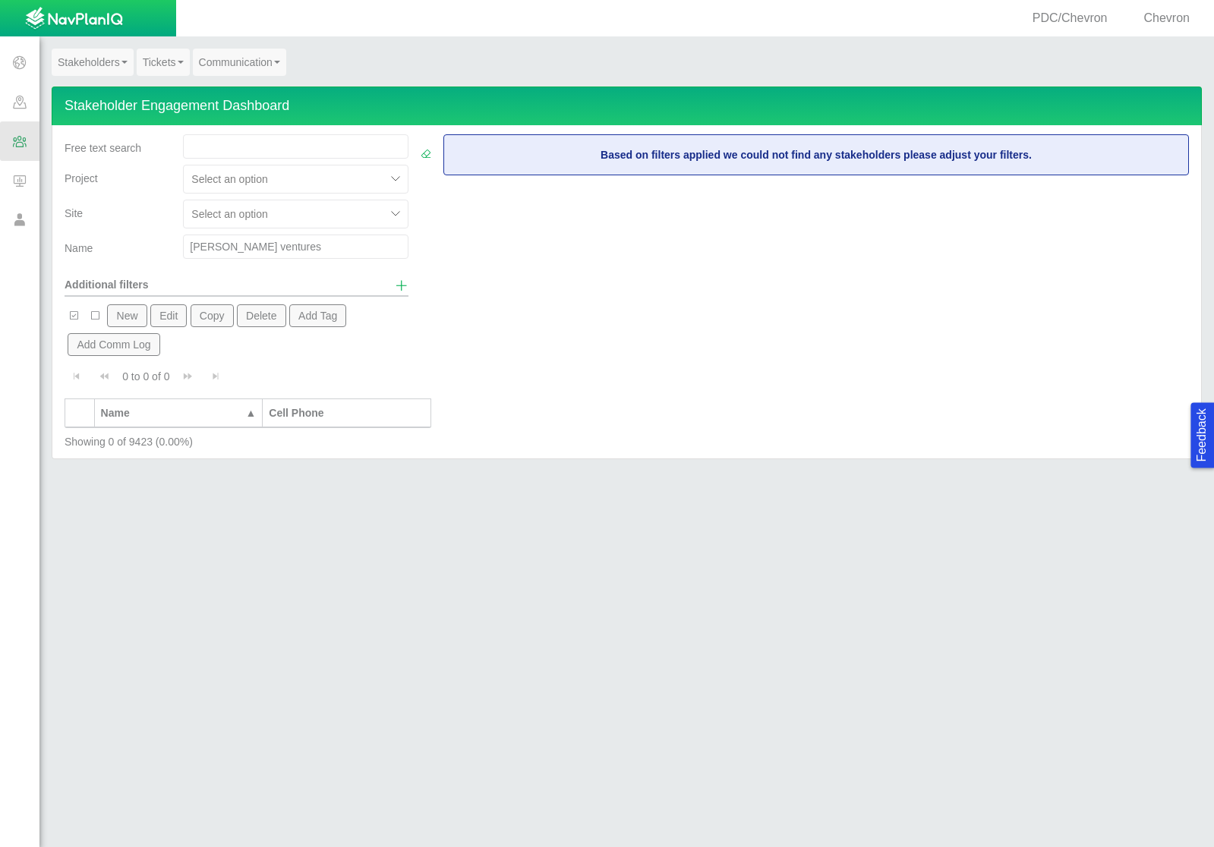
click at [282, 245] on input "[PERSON_NAME] ventures" at bounding box center [295, 247] width 225 height 24
type input "[PERSON_NAME]"
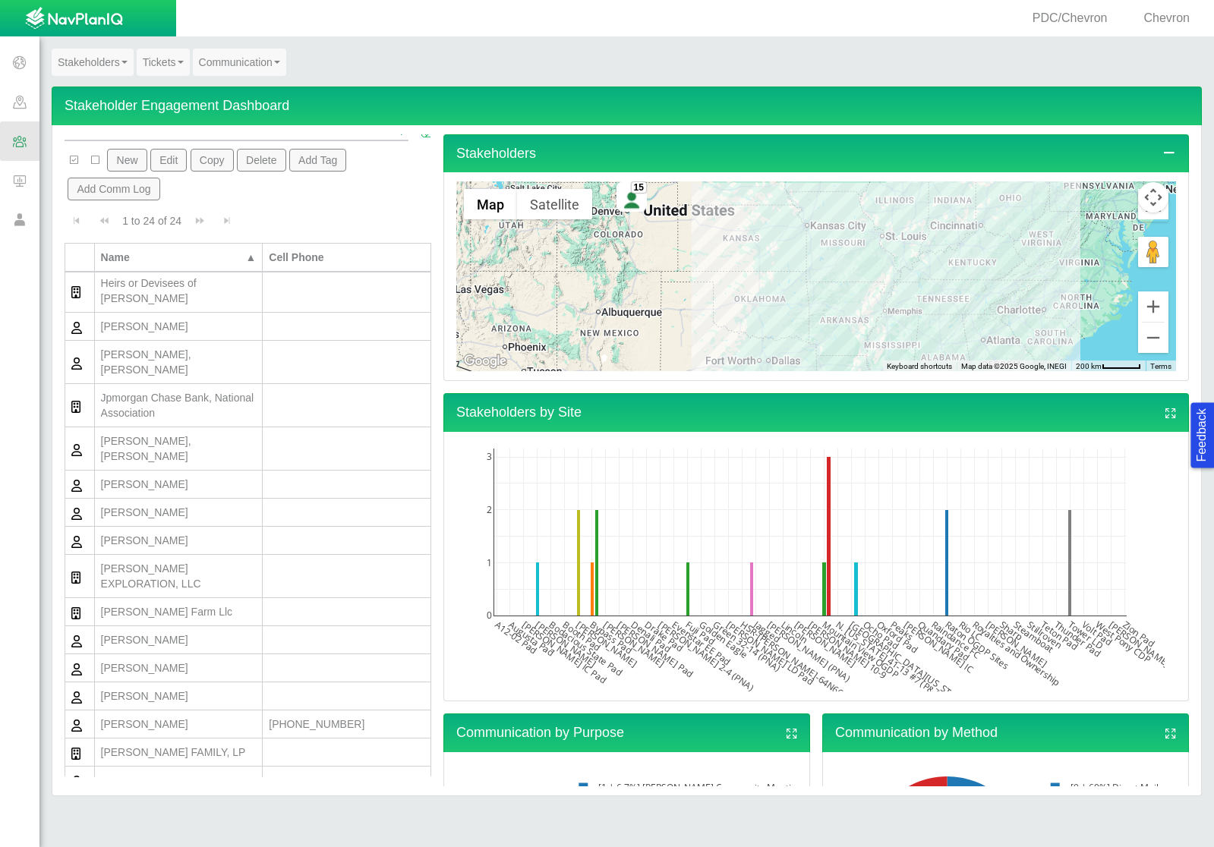
scroll to position [168, 0]
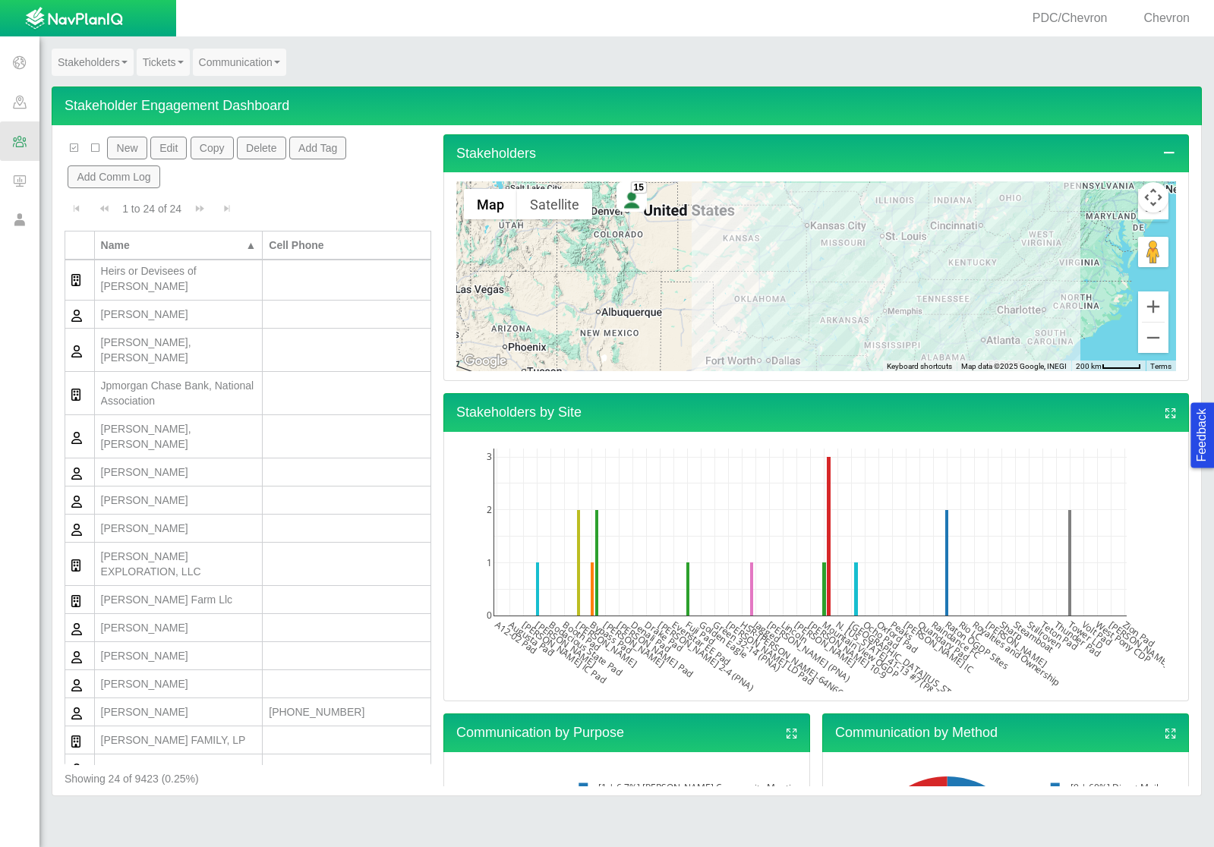
click at [130, 154] on button "New" at bounding box center [126, 148] width 39 height 23
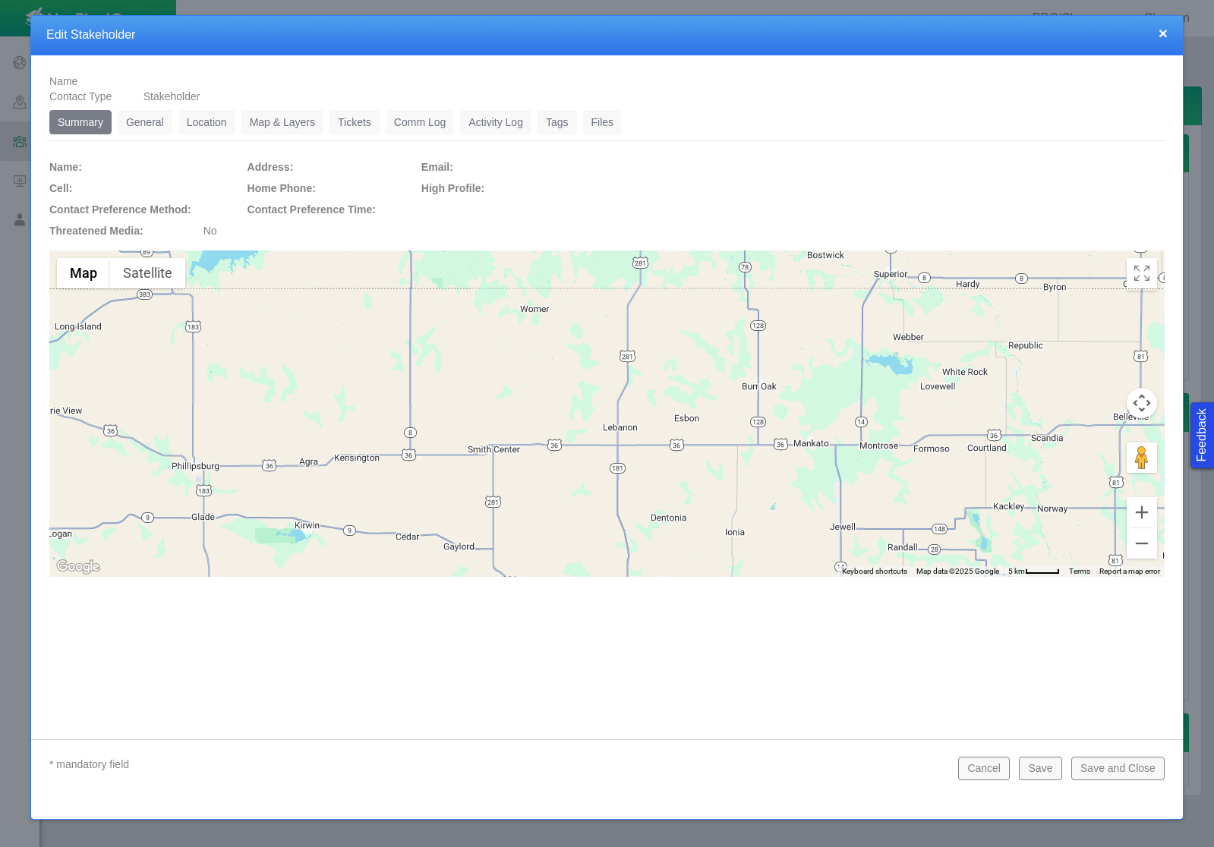
click at [142, 127] on link "General" at bounding box center [145, 122] width 55 height 24
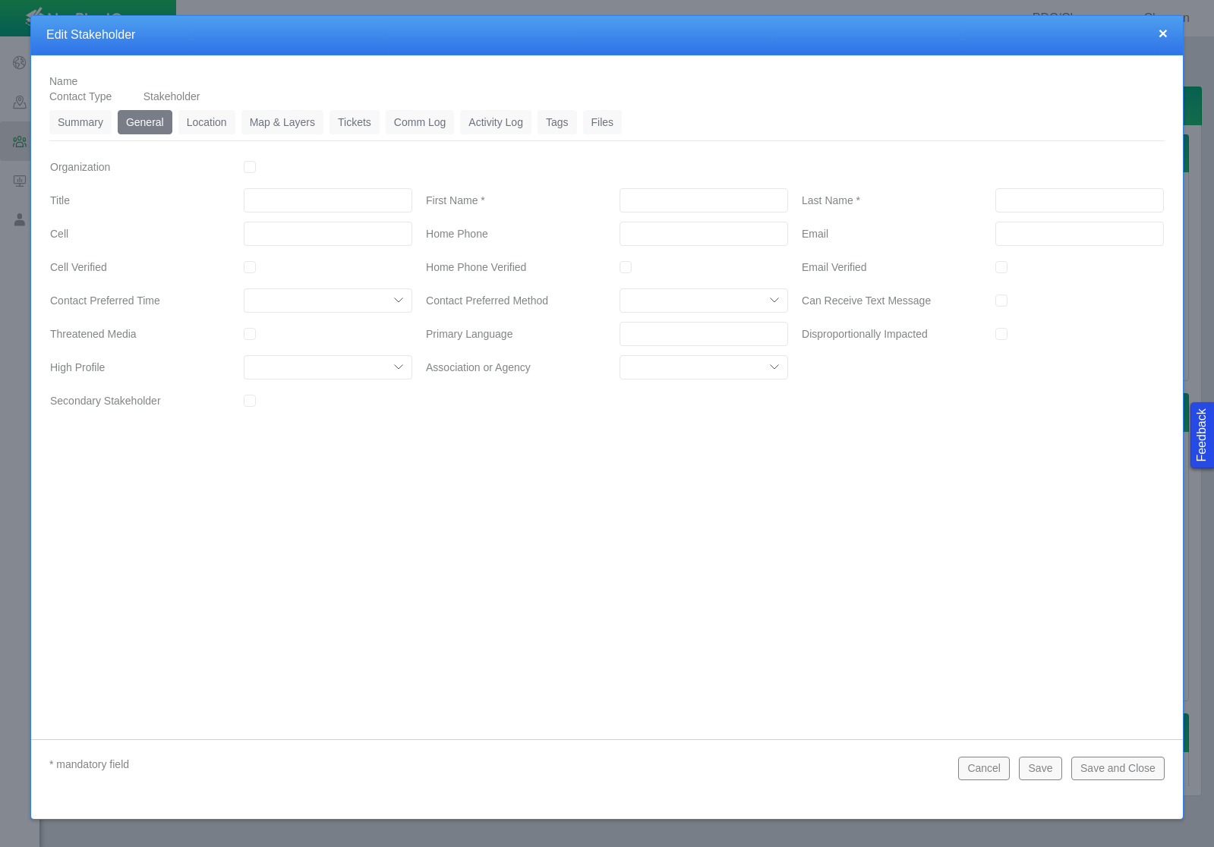
click at [689, 185] on div at bounding box center [607, 169] width 376 height 33
click at [675, 198] on input "First Name *" at bounding box center [704, 200] width 169 height 24
type input "[PERSON_NAME]"
click at [653, 225] on input "___-___-____" at bounding box center [704, 234] width 169 height 24
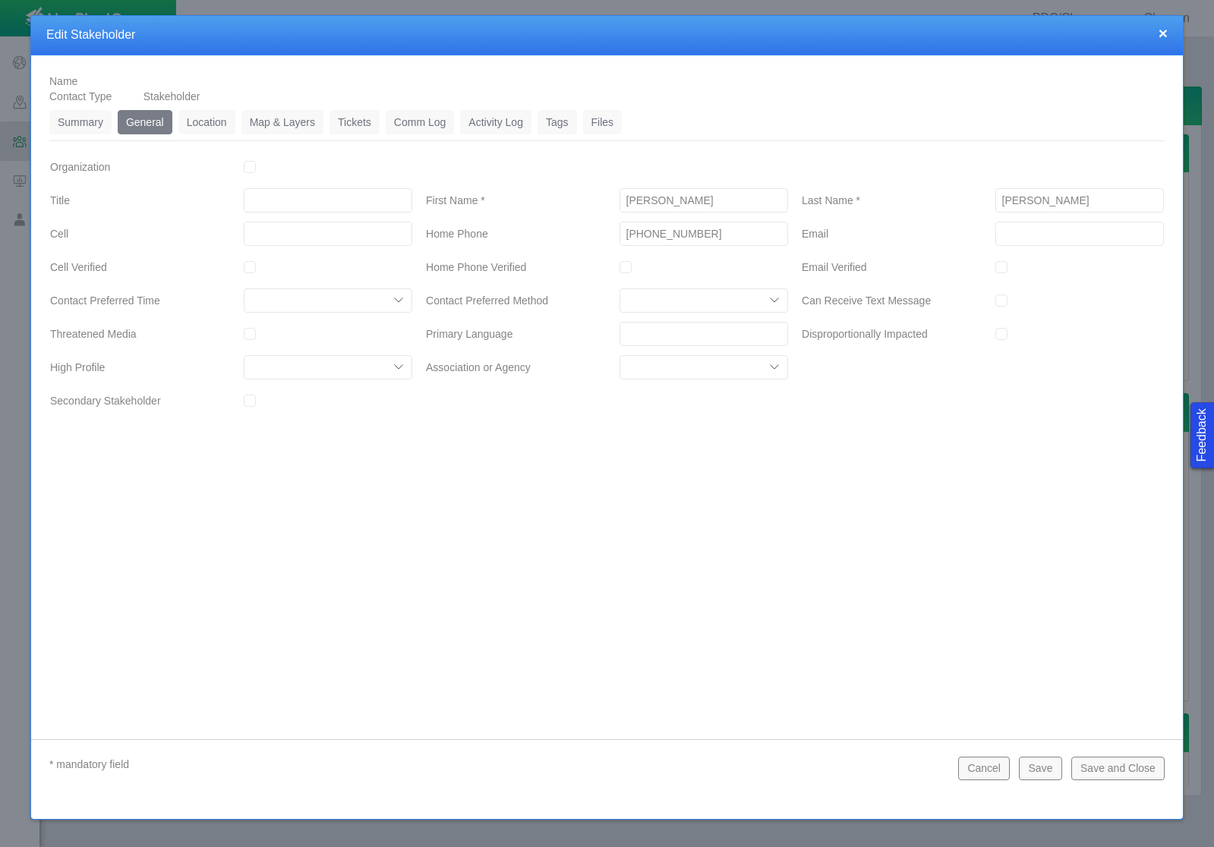
type input "[PHONE_NUMBER]"
click at [1054, 760] on button "Save" at bounding box center [1040, 768] width 43 height 23
click at [199, 122] on link "Location" at bounding box center [206, 122] width 57 height 24
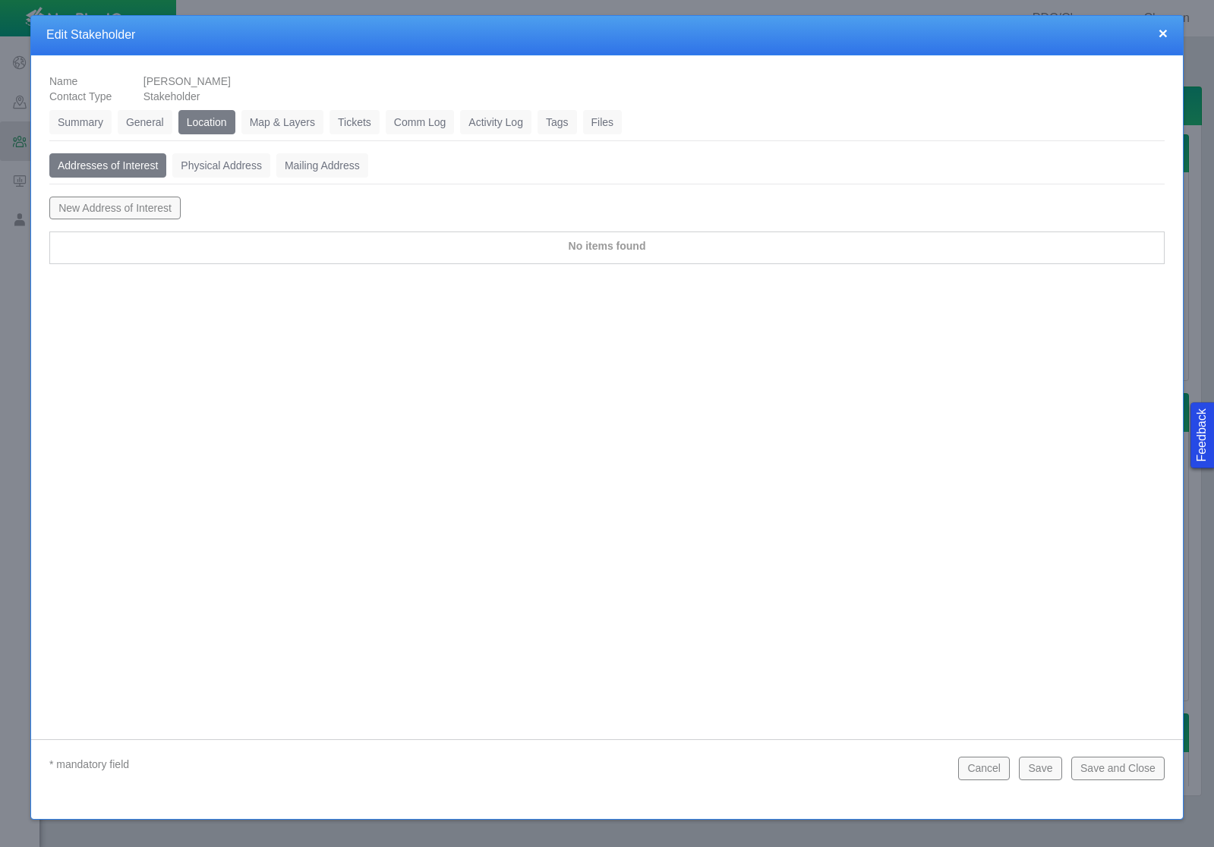
click at [207, 153] on link "Physical Address" at bounding box center [221, 165] width 98 height 24
click at [110, 201] on button "New Physical Address" at bounding box center [111, 208] width 124 height 23
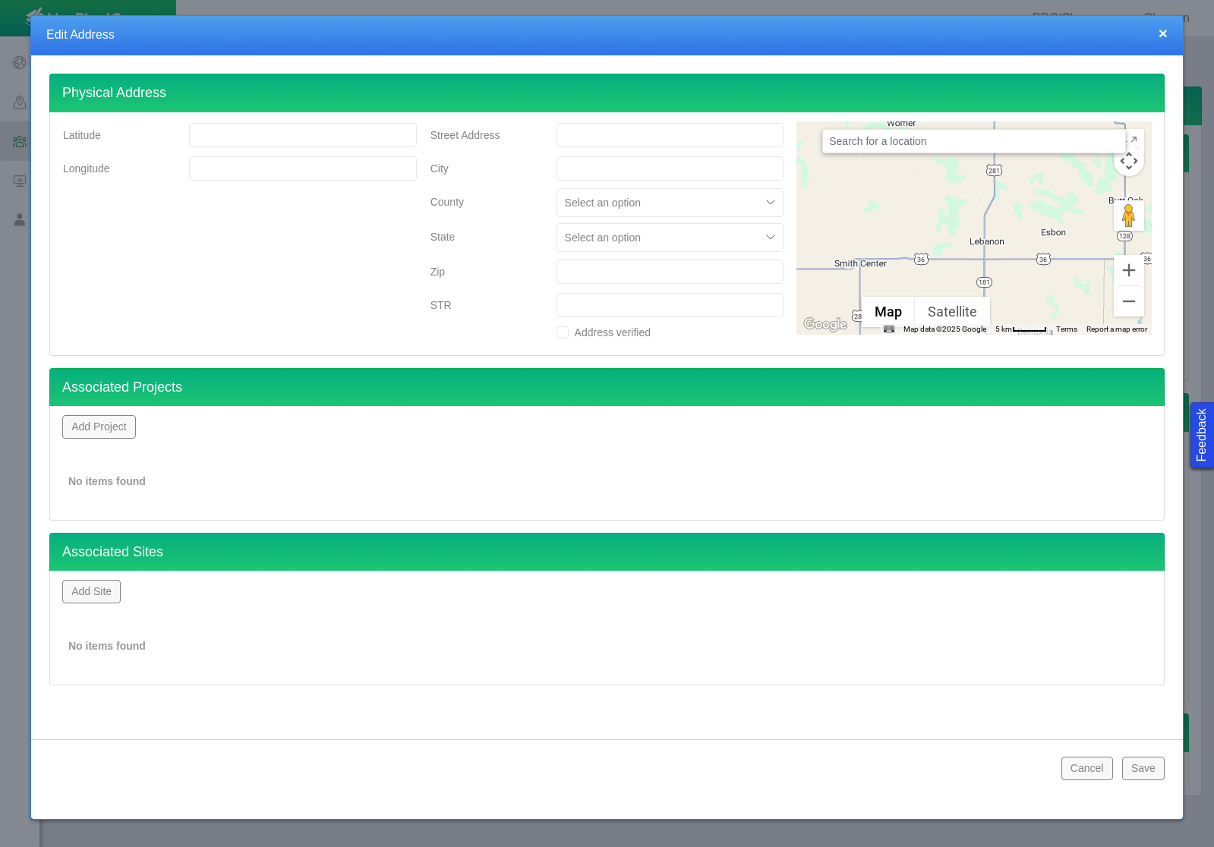
click at [618, 141] on input "Street Address" at bounding box center [671, 135] width 228 height 24
type input "[STREET_ADDRESS]"
click at [613, 170] on input "City" at bounding box center [671, 168] width 228 height 24
type input "[GEOGRAPHIC_DATA]"
click at [629, 229] on div at bounding box center [659, 238] width 188 height 18
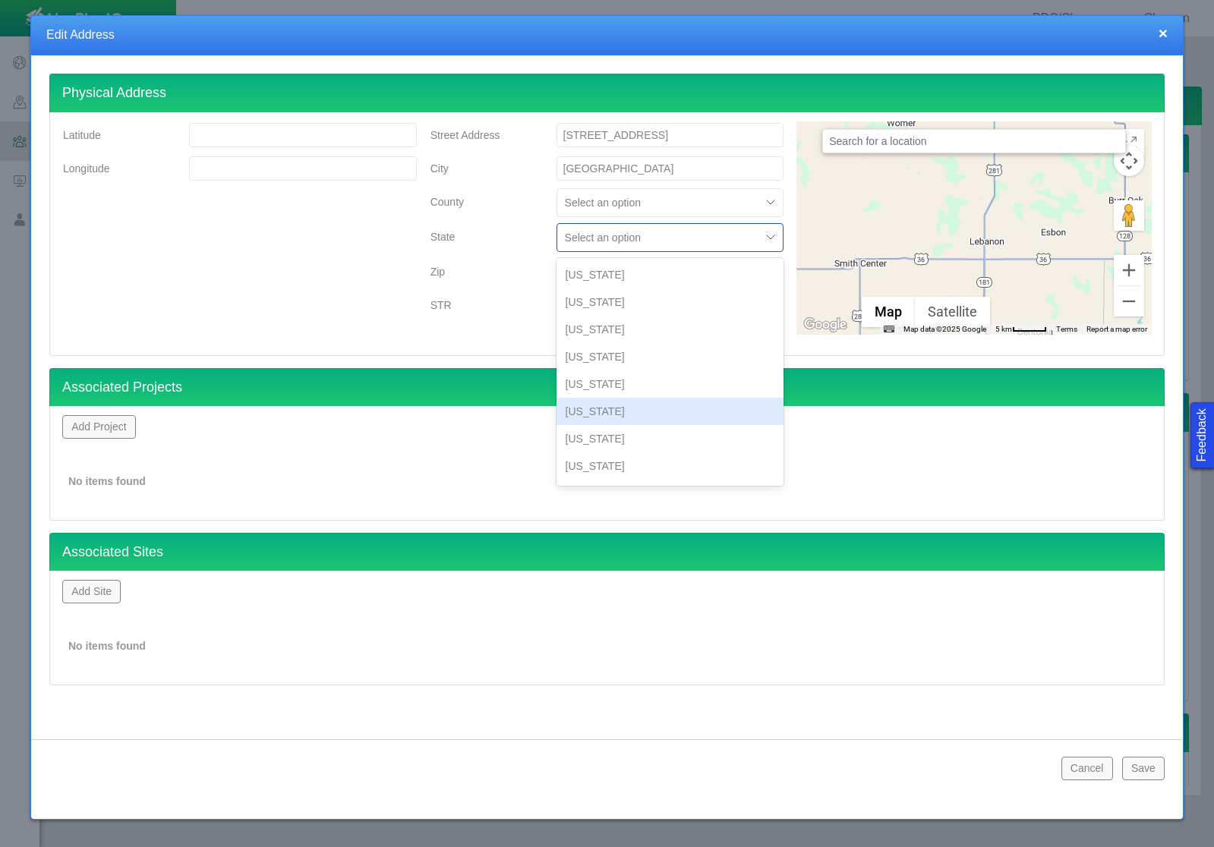
click at [626, 412] on div "[US_STATE]" at bounding box center [671, 411] width 228 height 27
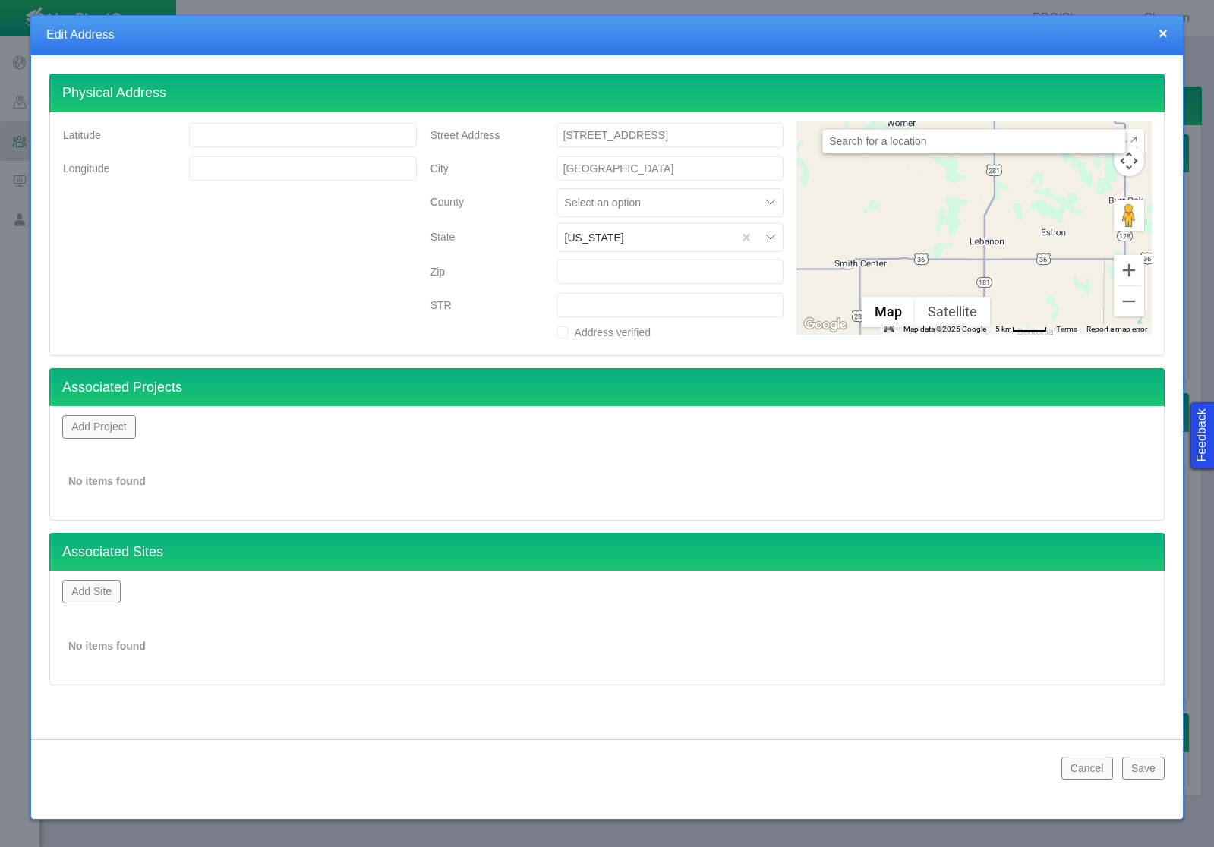
click at [1137, 768] on button "Save" at bounding box center [1143, 768] width 43 height 23
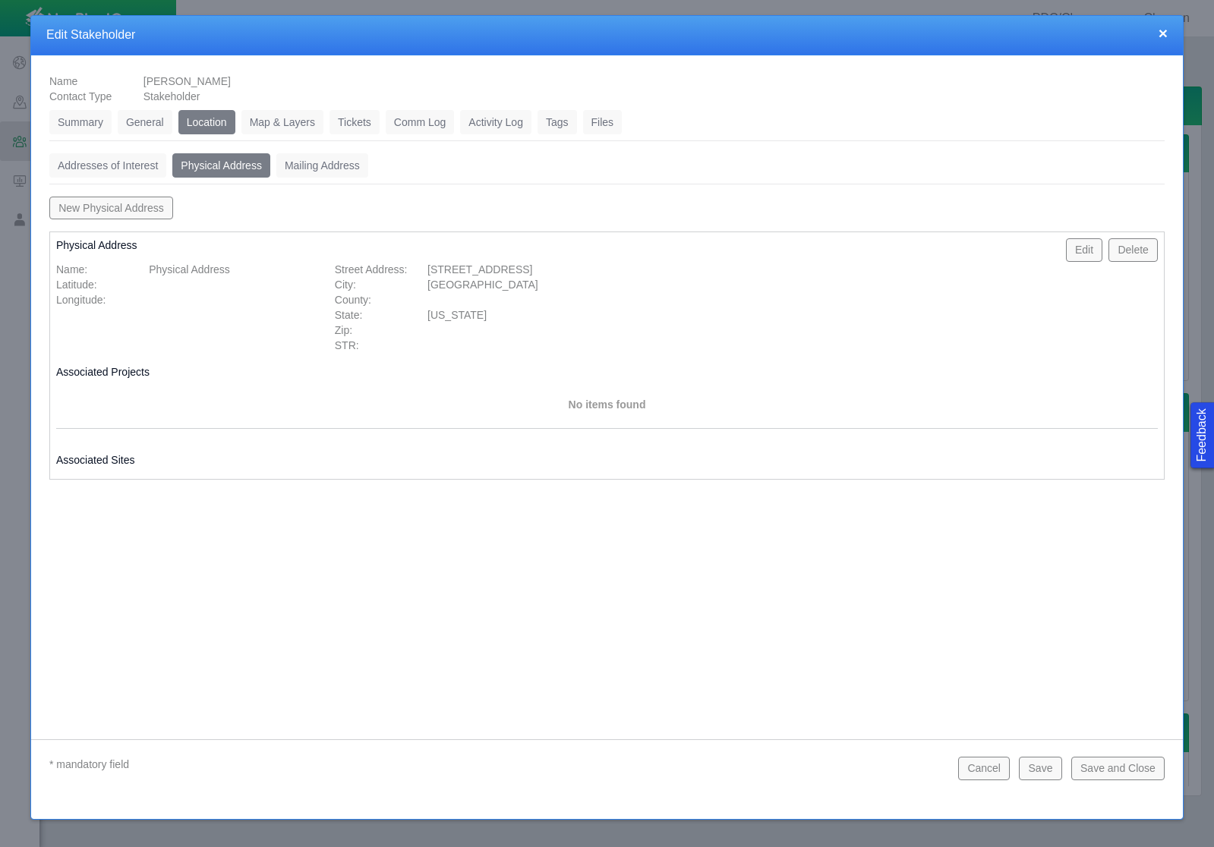
click at [361, 125] on link "Tickets" at bounding box center [355, 122] width 50 height 24
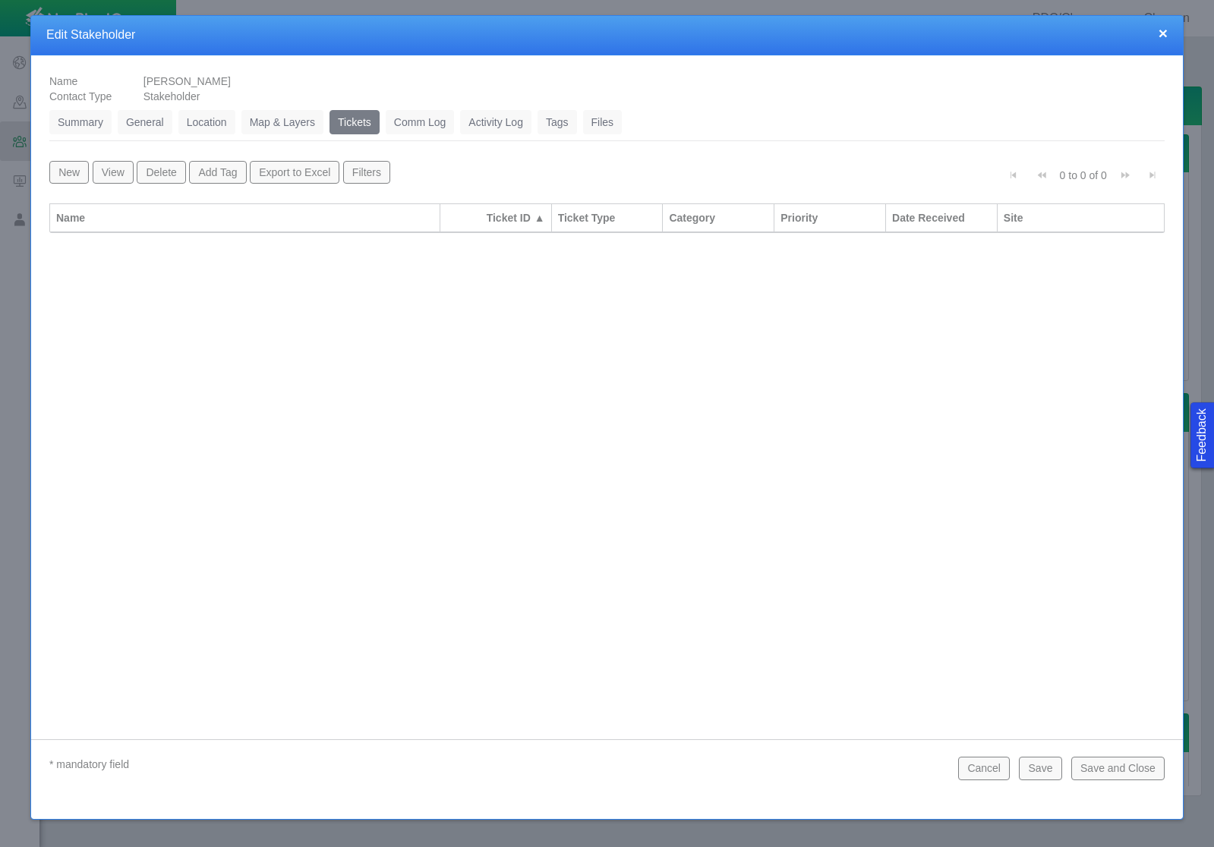
click at [56, 172] on button "New" at bounding box center [68, 172] width 39 height 23
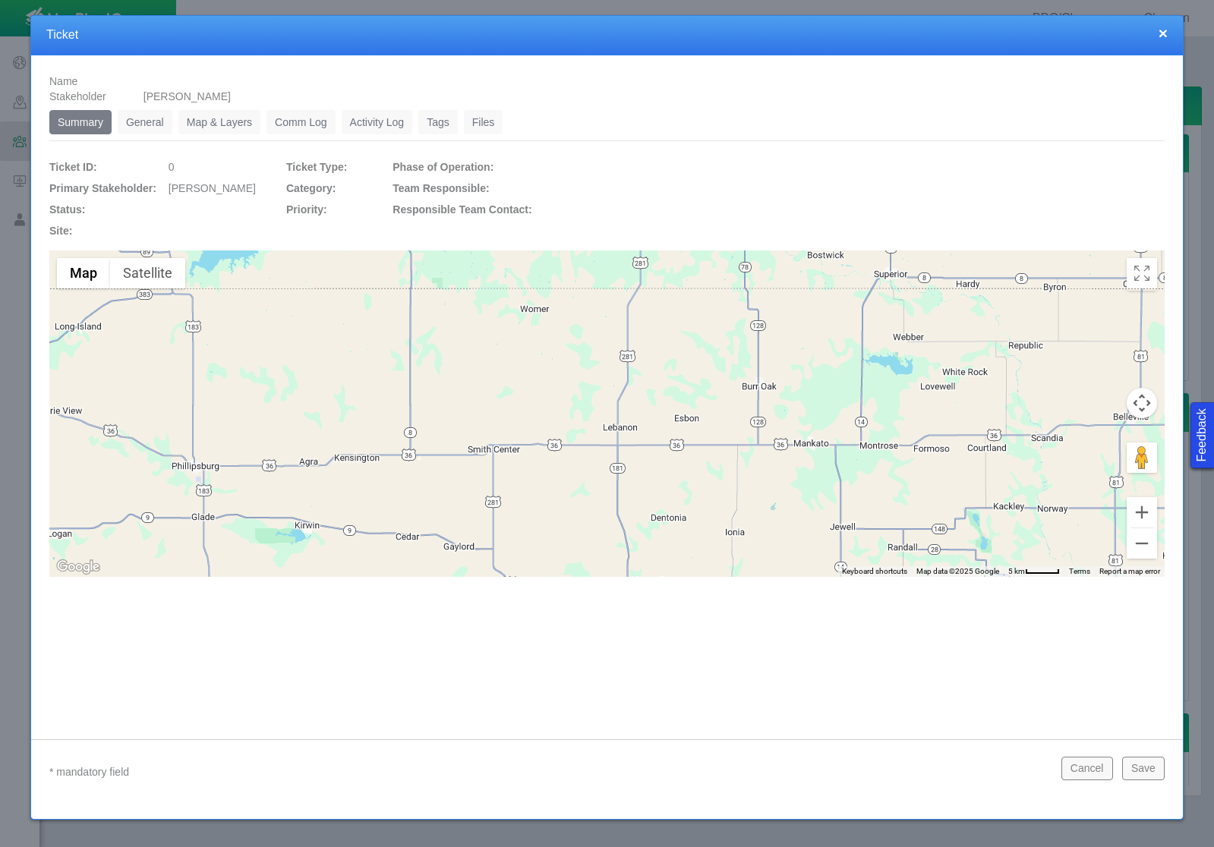
click at [137, 121] on link "General" at bounding box center [145, 122] width 55 height 24
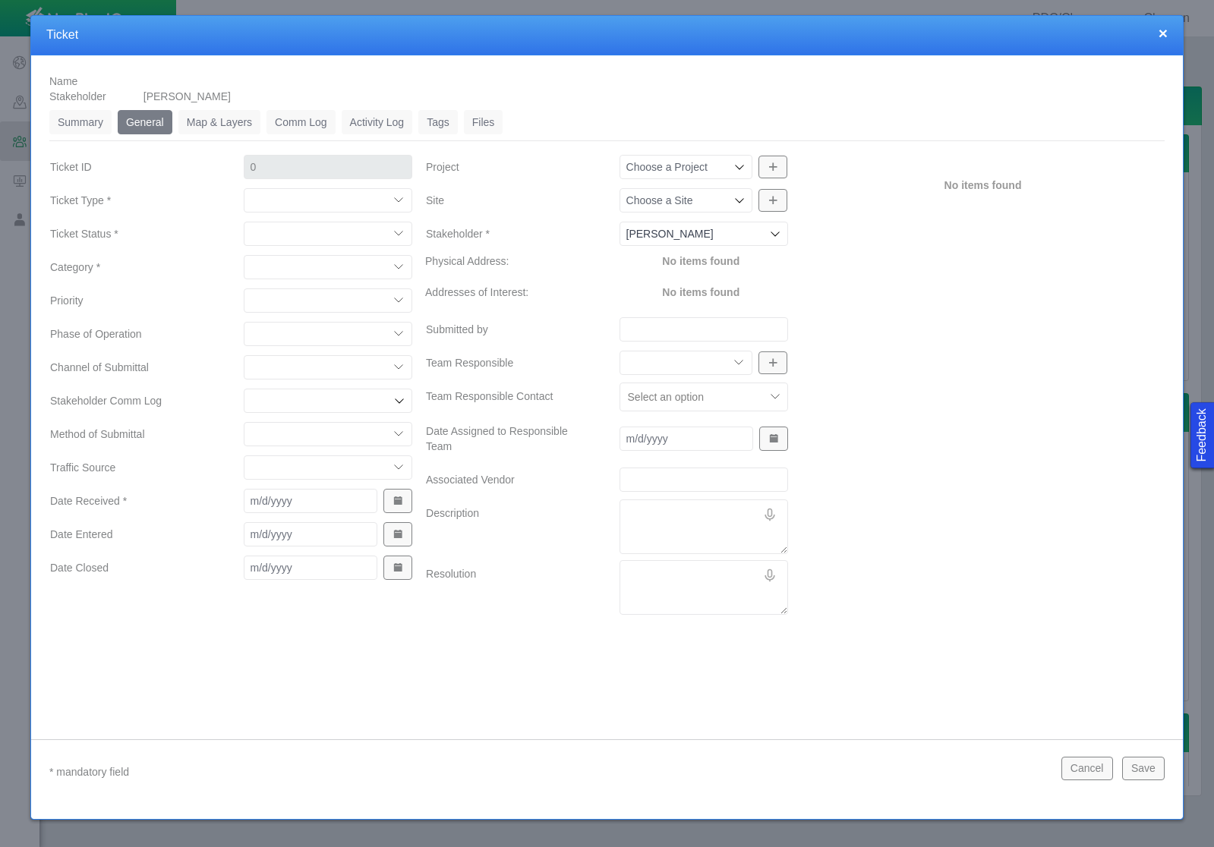
click at [298, 206] on select "Compliment Grievance Grievance Non-Op Information" at bounding box center [328, 200] width 169 height 24
click at [244, 188] on select "Compliment Grievance Grievance Non-Op Information" at bounding box center [328, 200] width 169 height 24
select select "149744687610124333"
click at [326, 238] on select "Closed (resolved) Closed (unreasonable) Closed (unresolved) Open (assigned) Ope…" at bounding box center [328, 234] width 169 height 24
select select "150870587516967431"
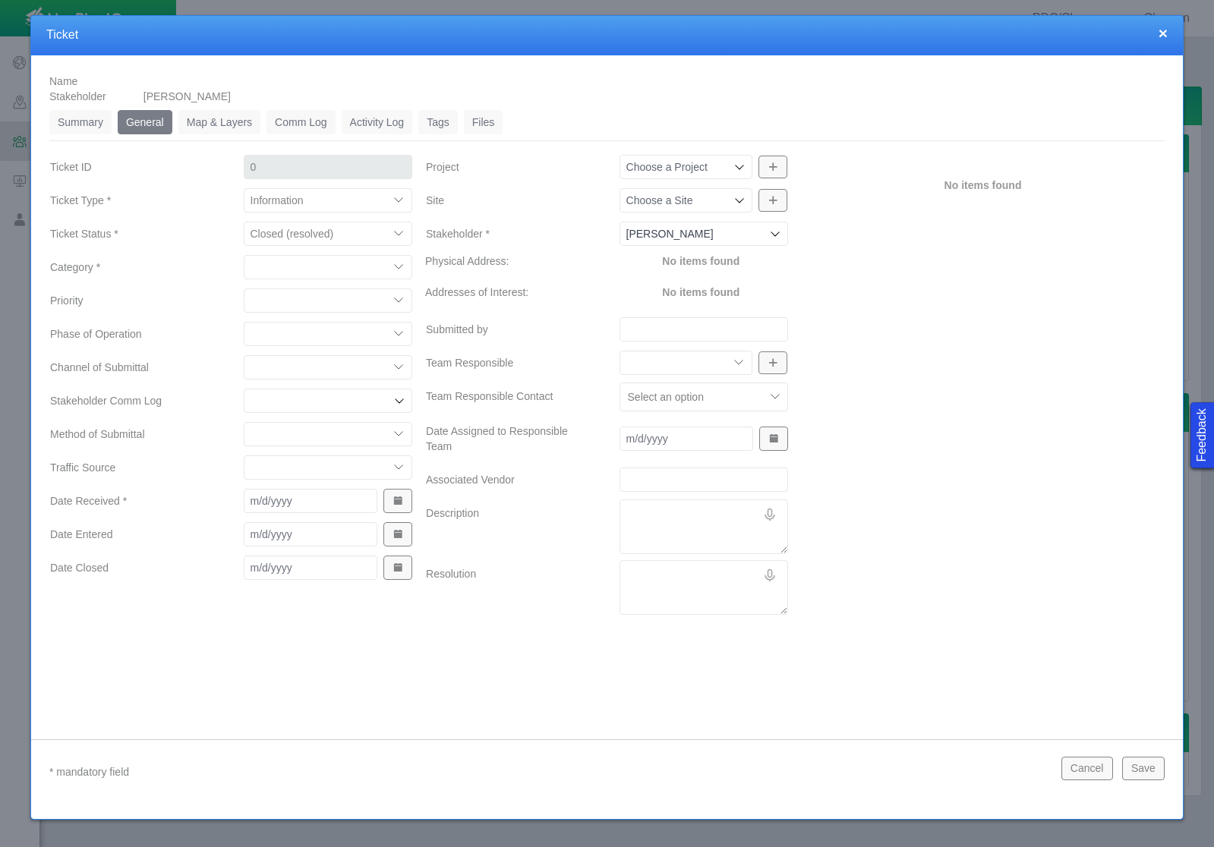
click at [244, 222] on select "Closed (resolved) Closed (unreasonable) Closed (unresolved) Open (assigned) Ope…" at bounding box center [328, 234] width 169 height 24
click at [330, 266] on select "Access Aesthetics Ag/Crops Air Quality Claims Clean-up/Remediation Communicatio…" at bounding box center [328, 267] width 169 height 24
select select "31806672369092319"
click at [244, 255] on select "Access Aesthetics Ag/Crops Air Quality Claims Clean-up/Remediation Communicatio…" at bounding box center [328, 267] width 169 height 24
click at [348, 304] on select "High Medium Low" at bounding box center [328, 301] width 169 height 24
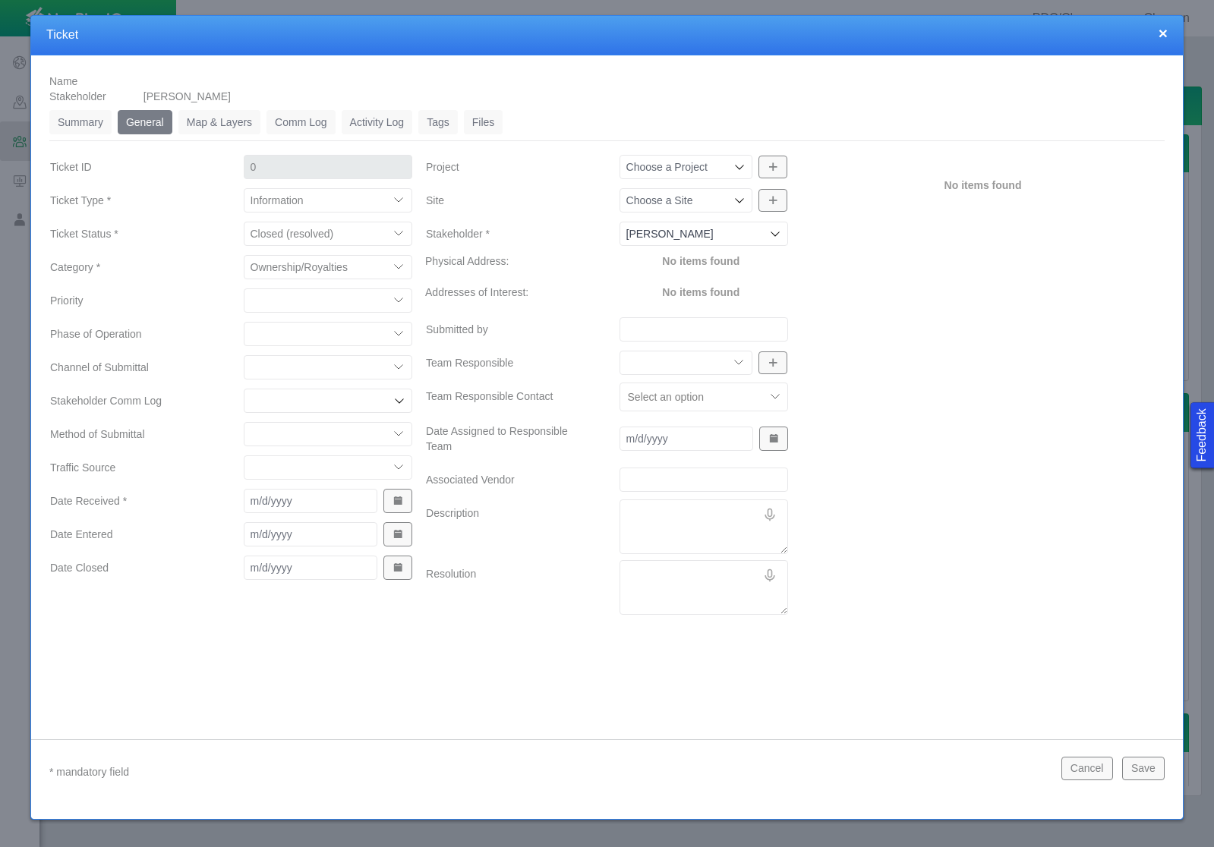
select select "Low"
click at [244, 289] on select "High Medium Low" at bounding box center [328, 301] width 169 height 24
click at [343, 338] on select "Completions Drilling Production Reclamation Planning/Permitting Workover P&A Un…" at bounding box center [328, 334] width 169 height 24
select select "92605267337850996"
click at [244, 322] on select "Completions Drilling Production Reclamation Planning/Permitting Workover P&A Un…" at bounding box center [328, 334] width 169 height 24
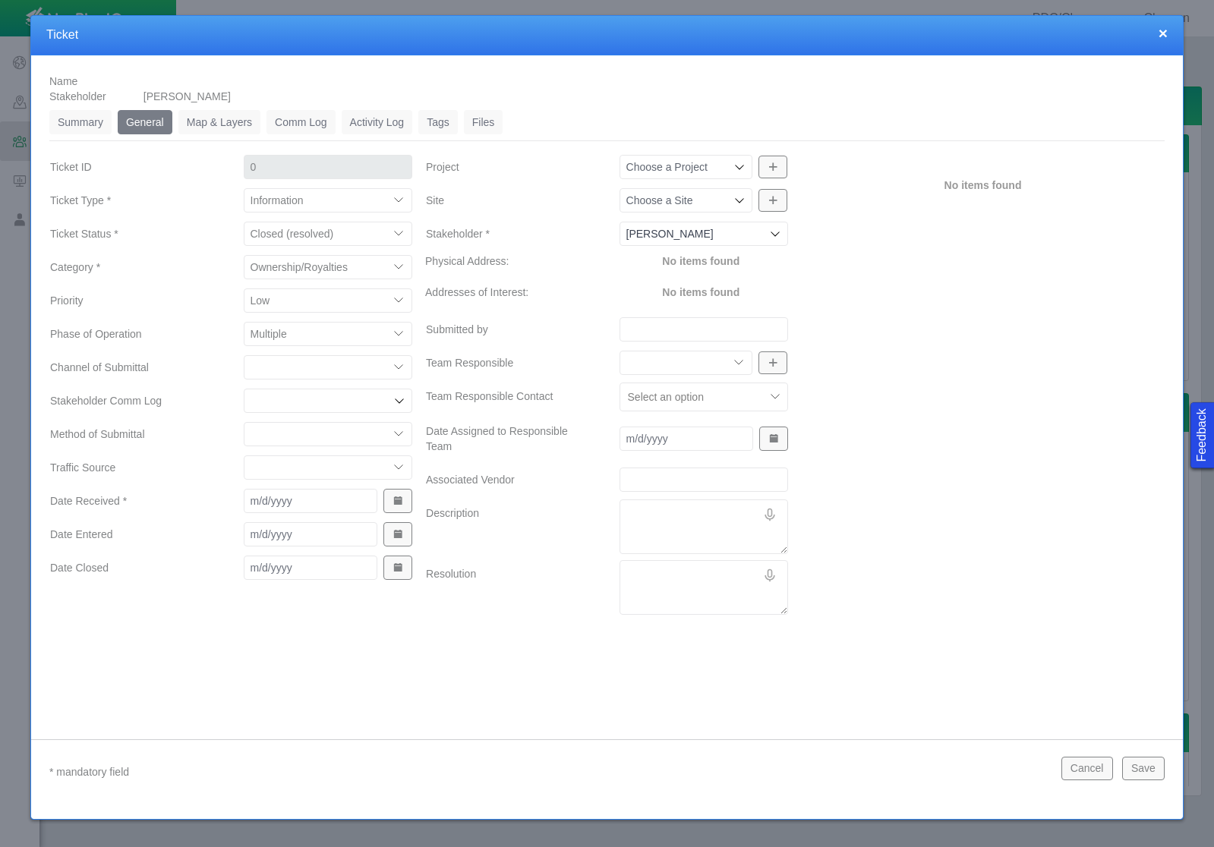
click at [339, 367] on select "ECMC Community Relations LGD Website/Microsite HSE Local Elected Official Surfa…" at bounding box center [328, 367] width 169 height 24
select select "81909218222848354"
click at [244, 355] on select "ECMC Community Relations LGD Website/Microsite HSE Local Elected Official Surfa…" at bounding box center [328, 367] width 169 height 24
click at [340, 432] on select "Email In Person Mail Phone" at bounding box center [328, 434] width 169 height 24
select select "155092712167575582"
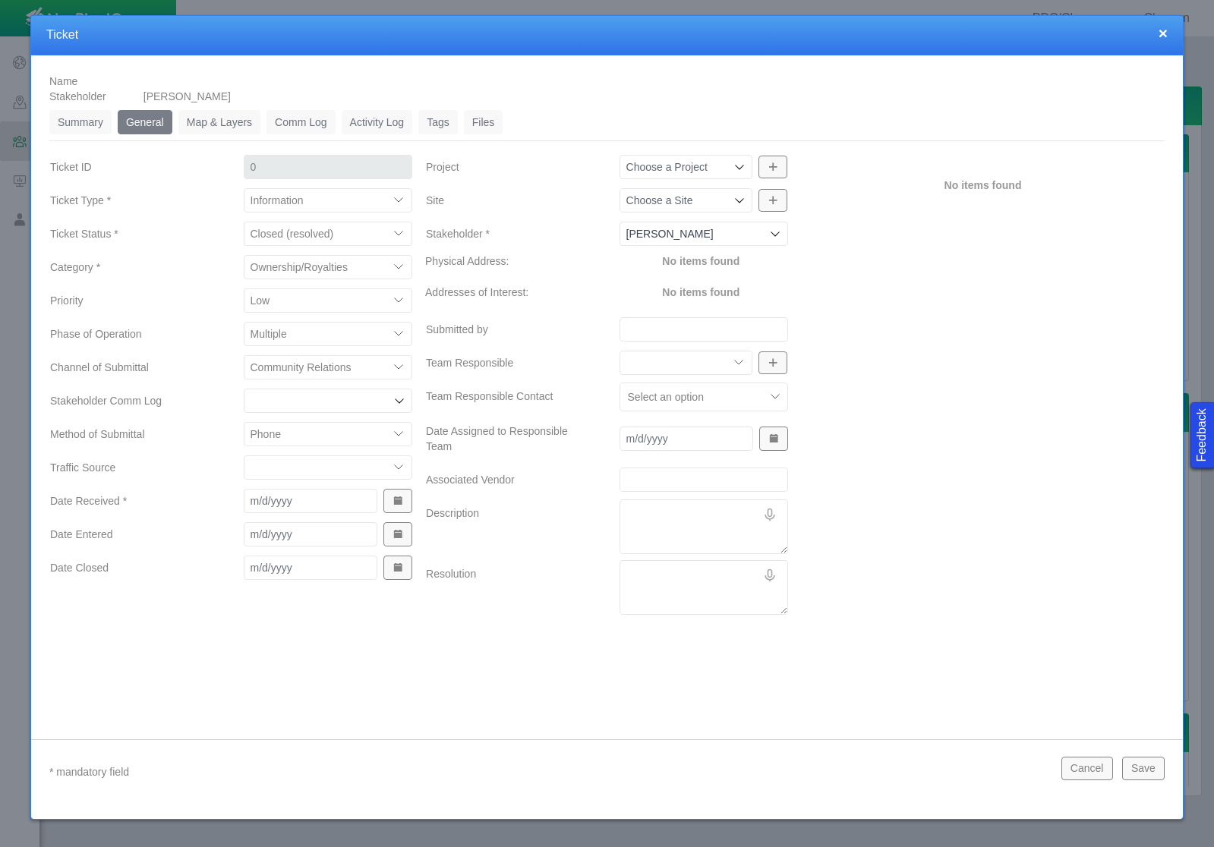
click at [244, 422] on select "Email In Person Mail Phone" at bounding box center [328, 434] width 169 height 24
click at [327, 475] on select "ECMC Proactive Engagement Local Government Website Courtesy Communication Commu…" at bounding box center [328, 468] width 169 height 24
select select "99923616732342275"
click at [244, 456] on select "ECMC Proactive Engagement Local Government Website Courtesy Communication Commu…" at bounding box center [328, 468] width 169 height 24
click at [395, 508] on button "Show Date Picker" at bounding box center [397, 501] width 29 height 24
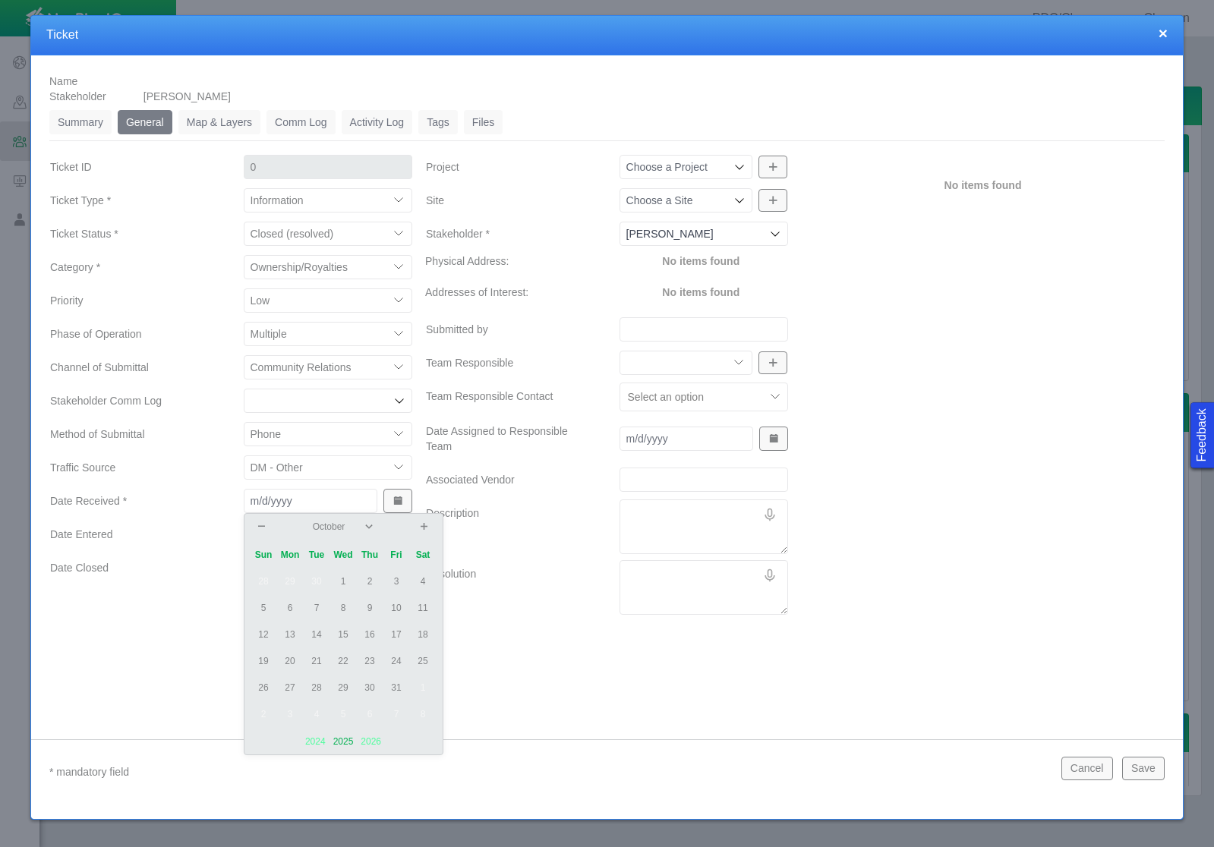
click at [368, 585] on td "2" at bounding box center [370, 582] width 27 height 27
type input "[DATE]"
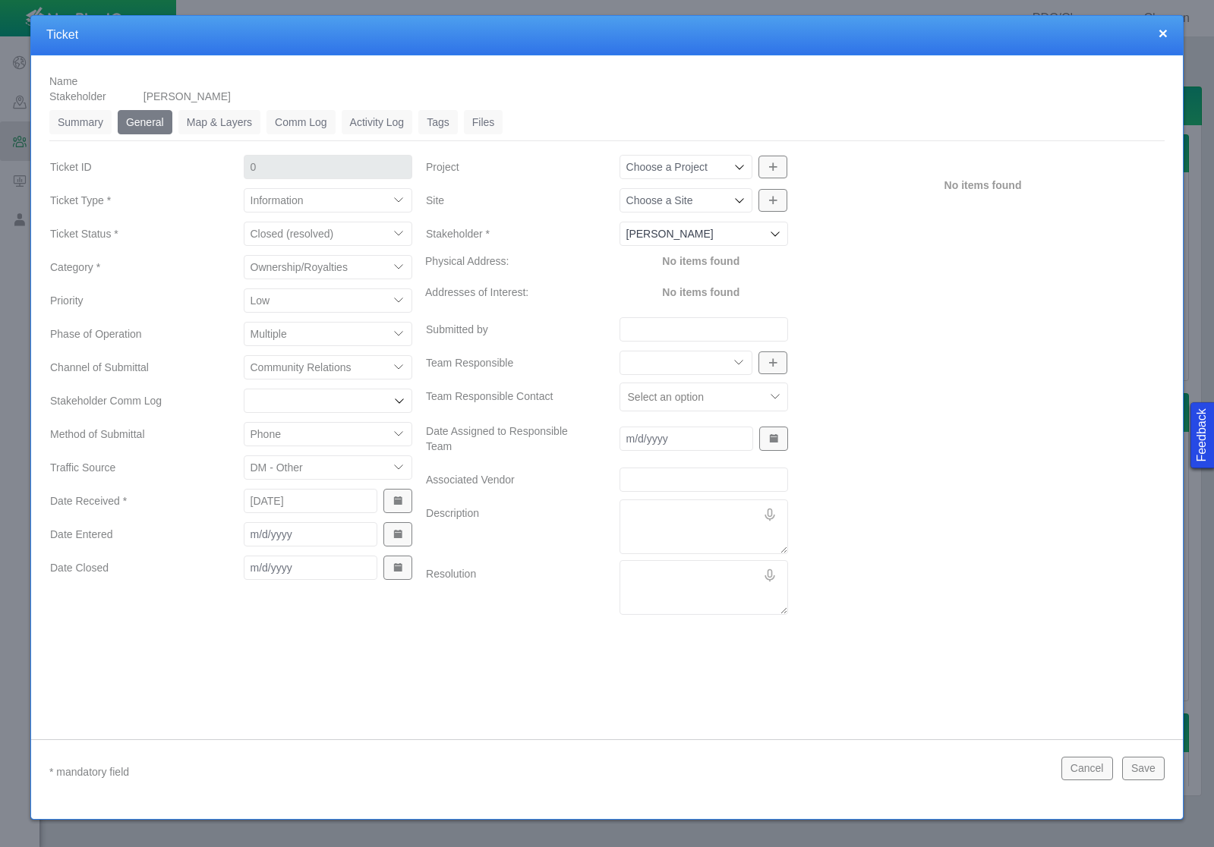
click at [386, 538] on button "Show Date Picker" at bounding box center [397, 534] width 29 height 24
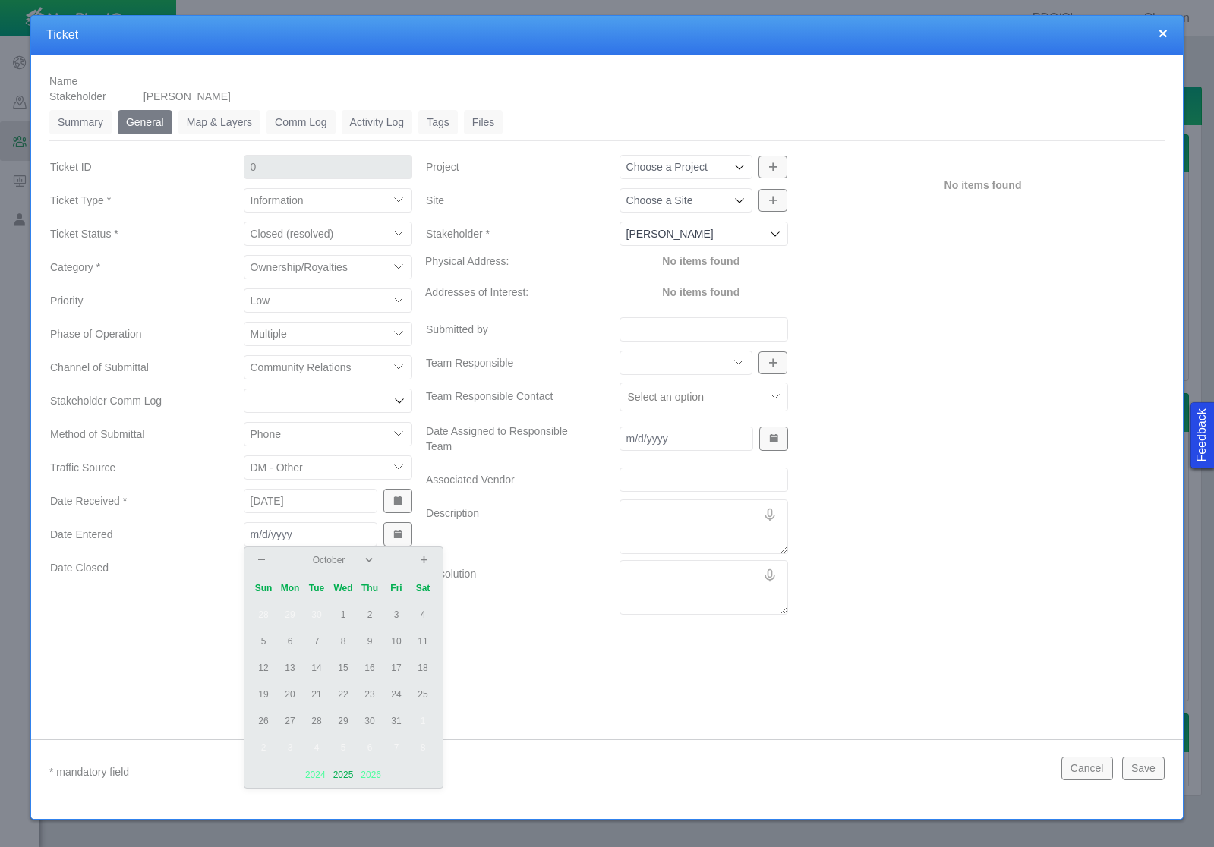
click at [394, 606] on td "3" at bounding box center [396, 615] width 27 height 27
type input "[DATE]"
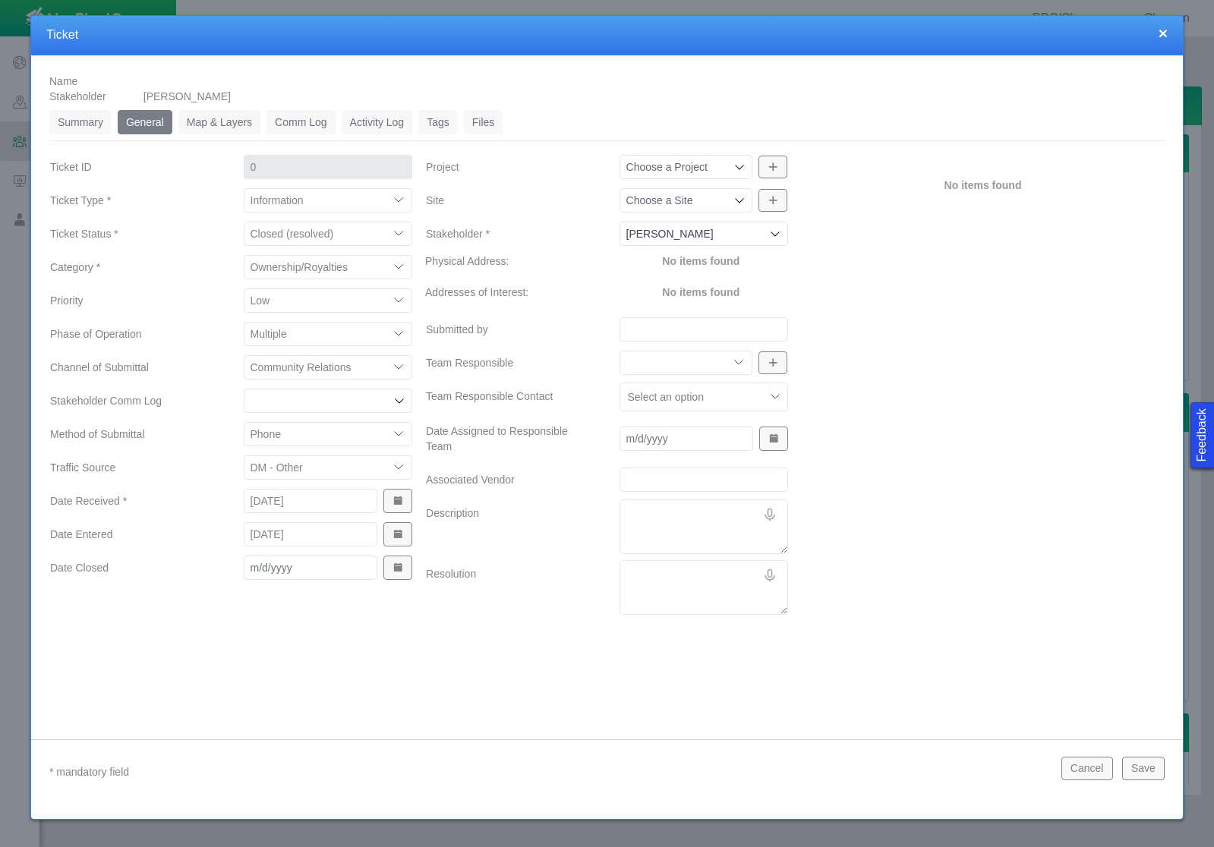
click at [396, 577] on button "Show Date Picker" at bounding box center [397, 568] width 29 height 24
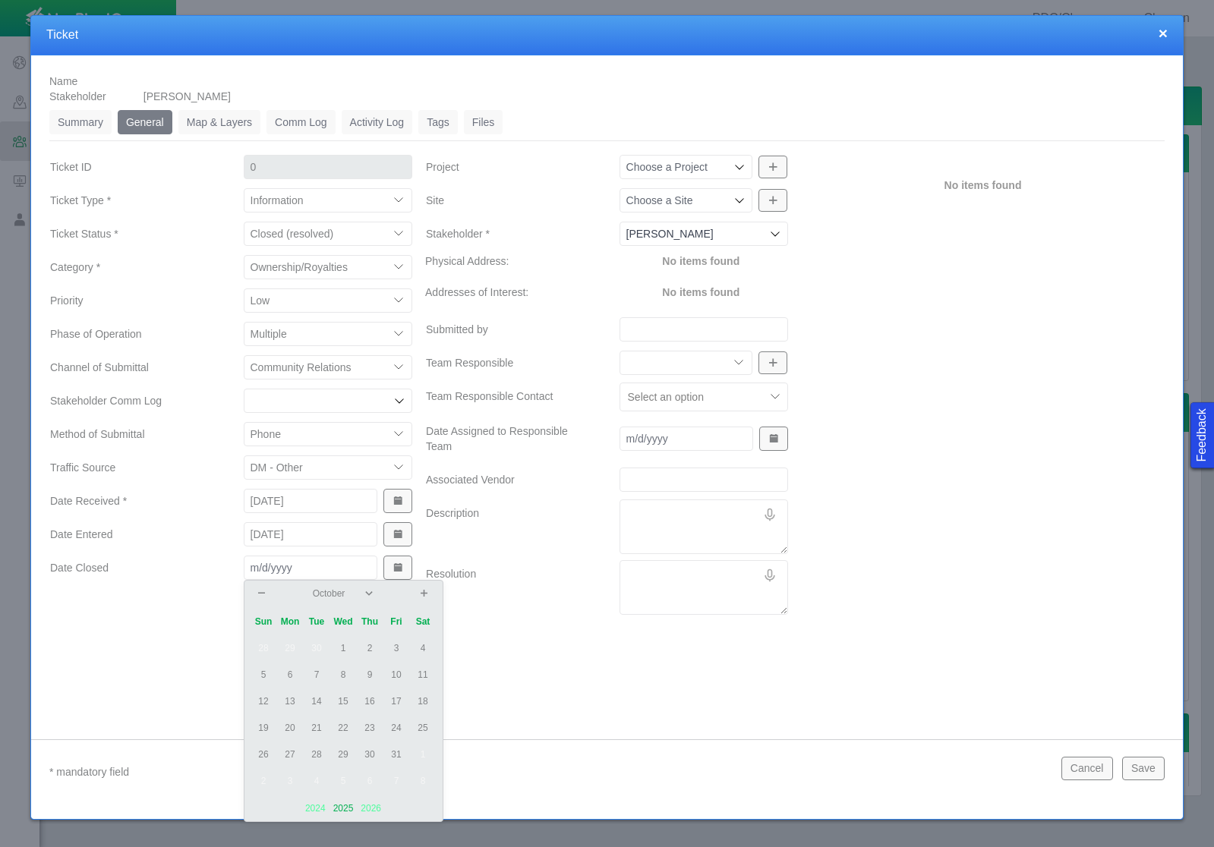
click at [369, 651] on td "2" at bounding box center [370, 648] width 27 height 27
type input "[DATE]"
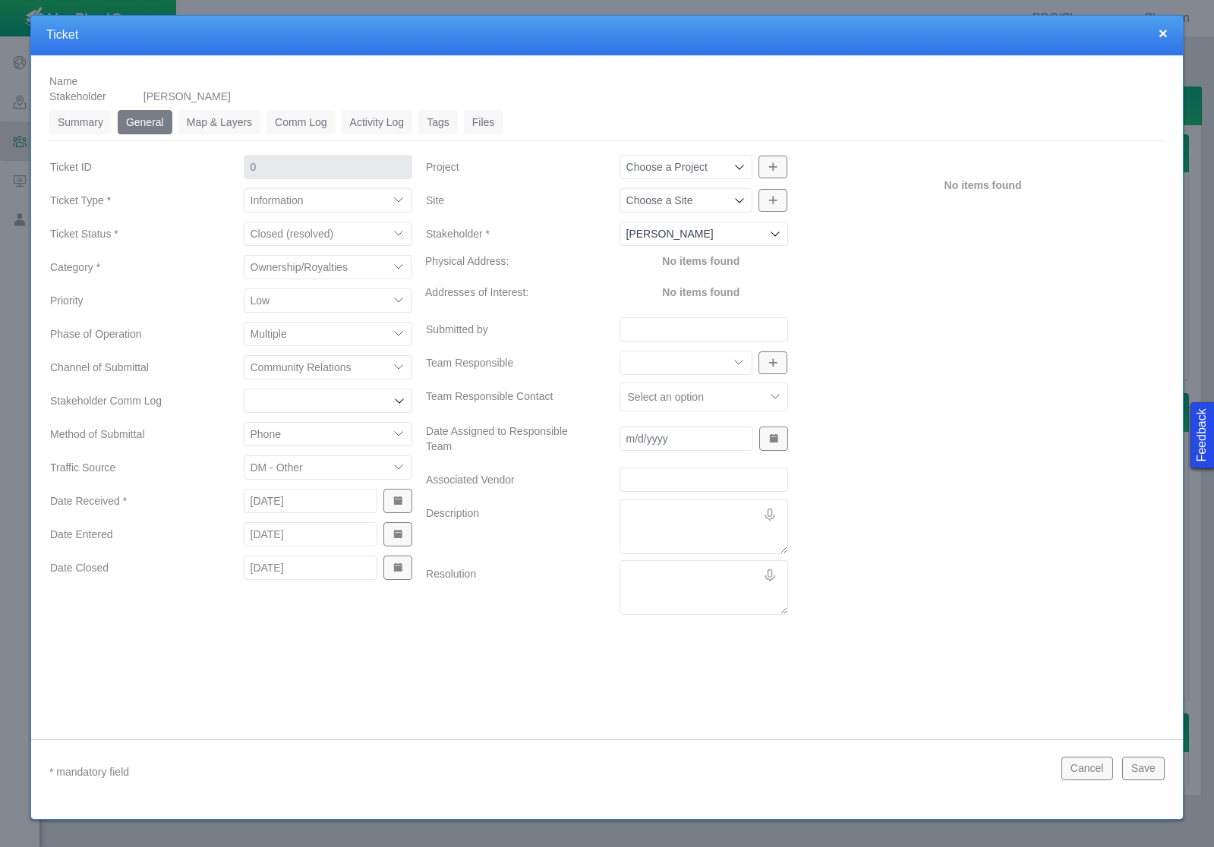
click at [717, 172] on input "Project" at bounding box center [678, 166] width 105 height 15
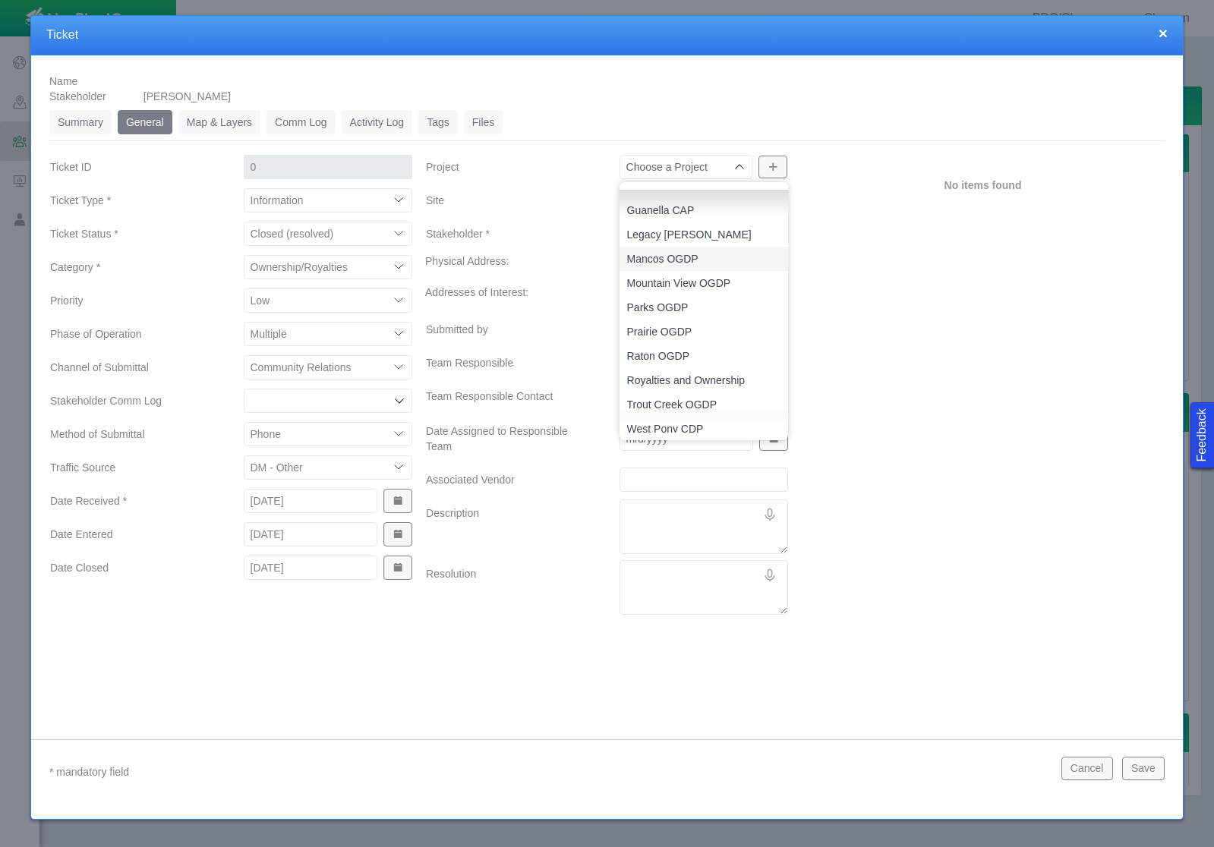
scroll to position [121, 0]
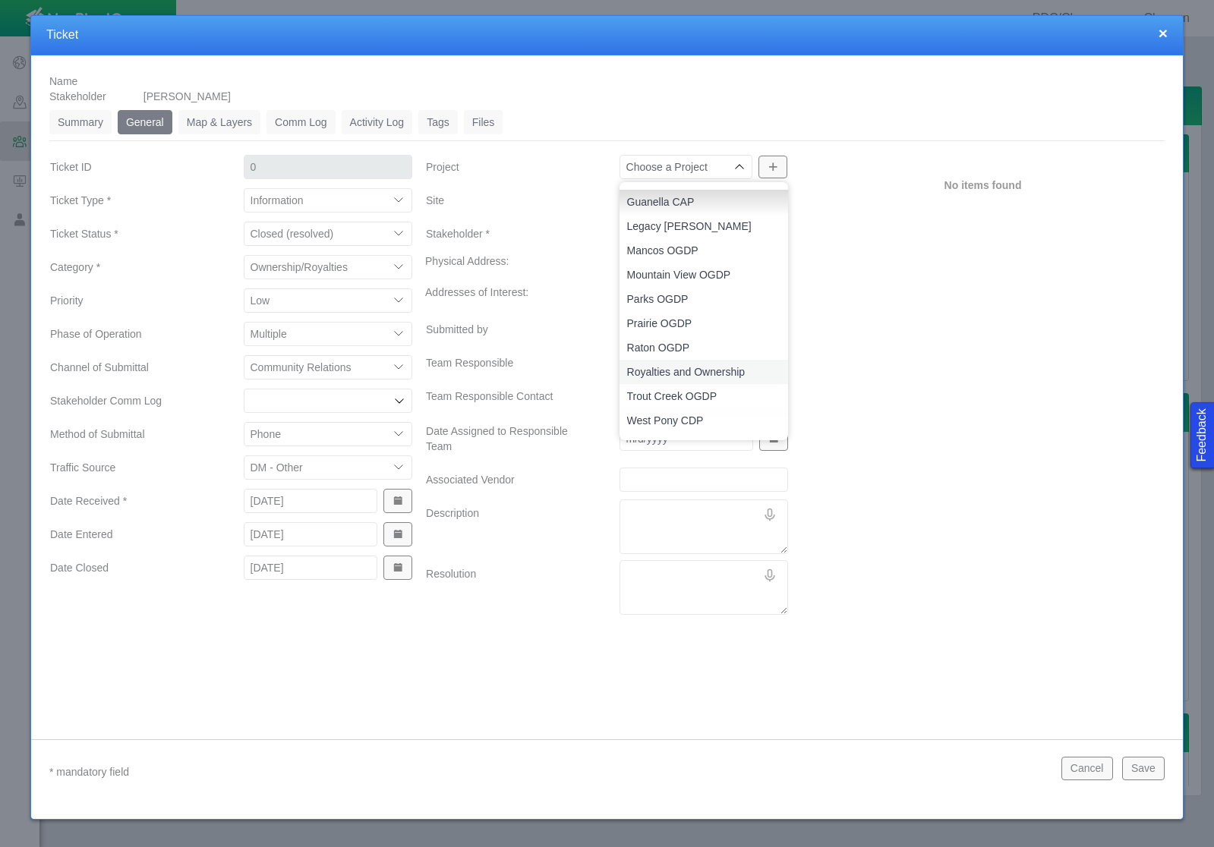
click at [716, 366] on span "Royalties and Ownership" at bounding box center [704, 371] width 154 height 15
type input "Royalties and Ownership"
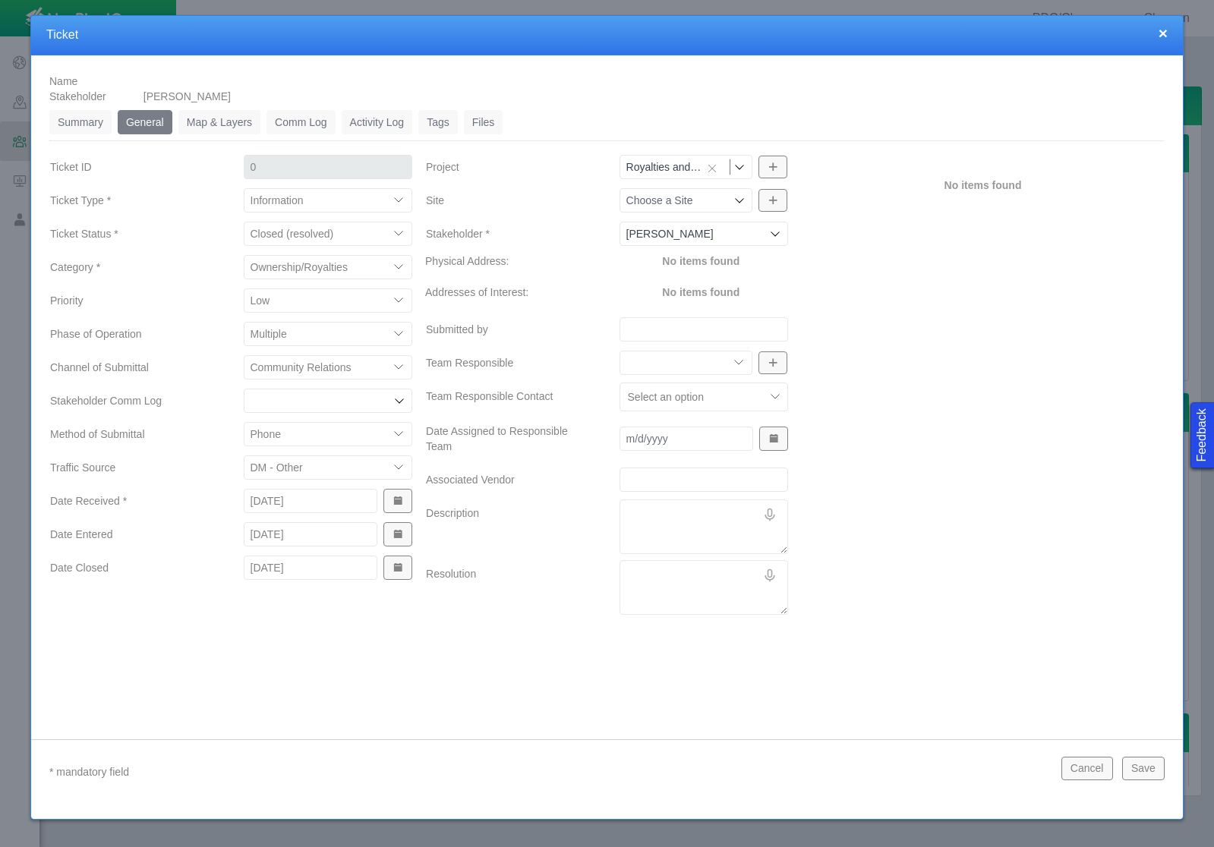
type input "Royalties and Ownership"
click at [638, 513] on textarea "Description" at bounding box center [704, 527] width 169 height 55
paste textarea "[PERSON_NAME] [STREET_ADDRESS]. My checks keep coming [PERSON_NAME] Ventures LL…"
type textarea "x"
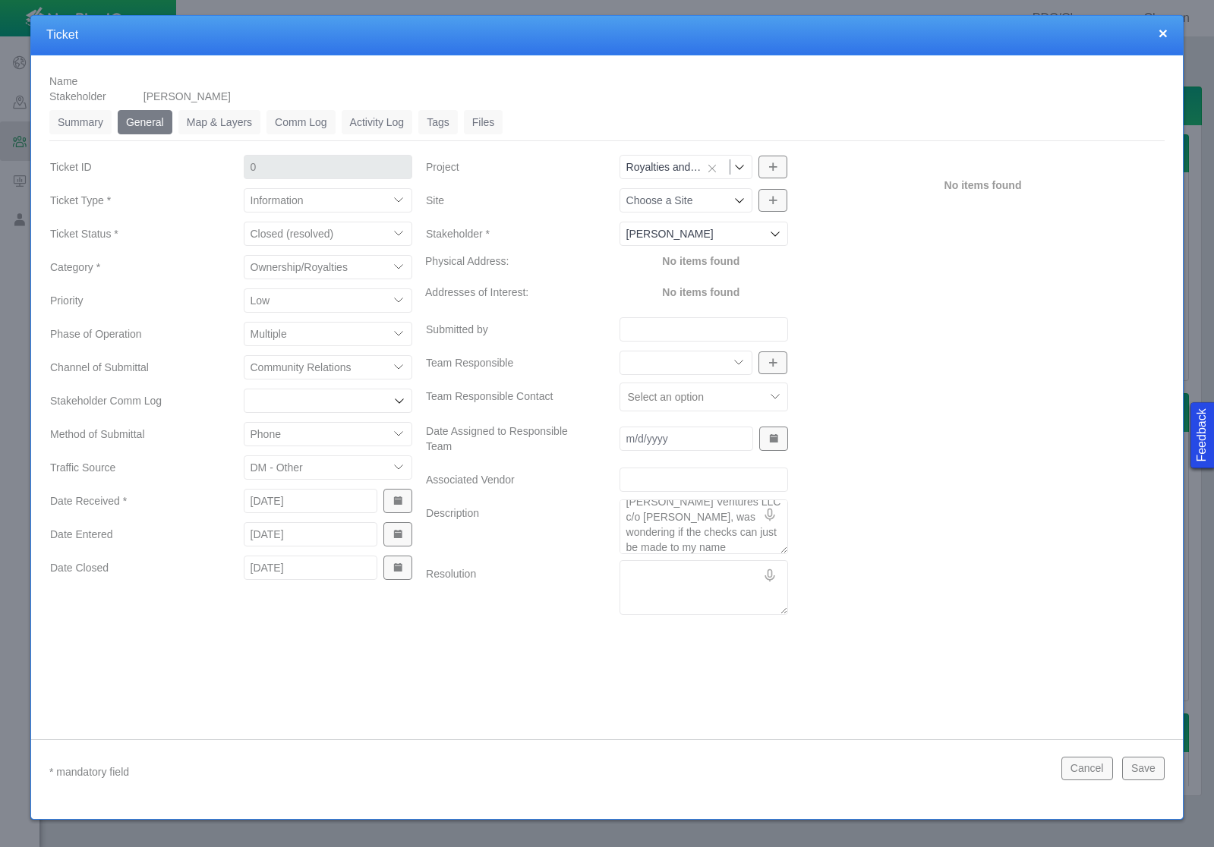
type textarea "[PERSON_NAME] [STREET_ADDRESS]. My checks keep coming [PERSON_NAME] Ventures LL…"
type textarea "x"
type textarea "[PERSON_NAME] [STREET_ADDRESS]. My checks keep coming [PERSON_NAME] Ventures LL…"
click at [635, 572] on textarea "Resolution" at bounding box center [704, 587] width 169 height 55
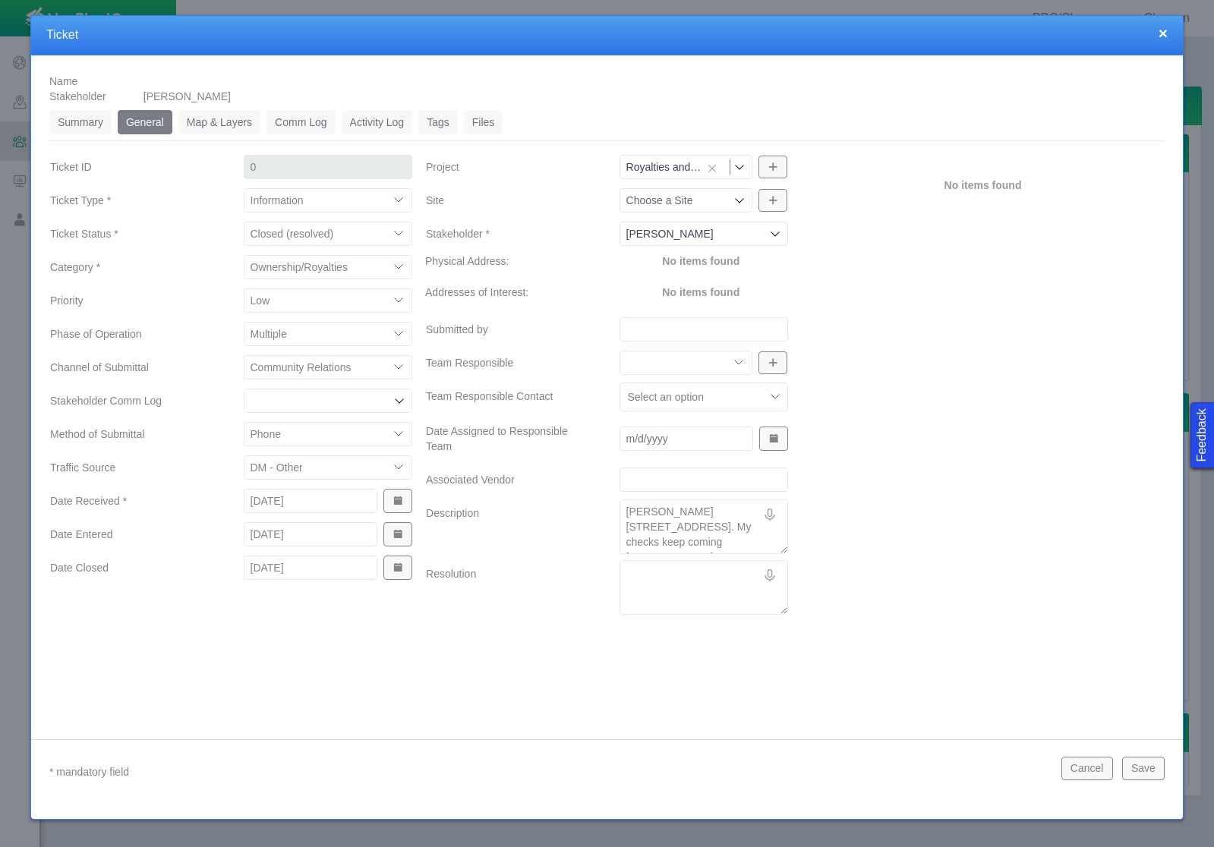
paste textarea "I left him a voicemail with the owner relations contact info. I also said that …"
type textarea "x"
type textarea "I left him a voicemail with the owner relations contact info. I also said that …"
type textarea "x"
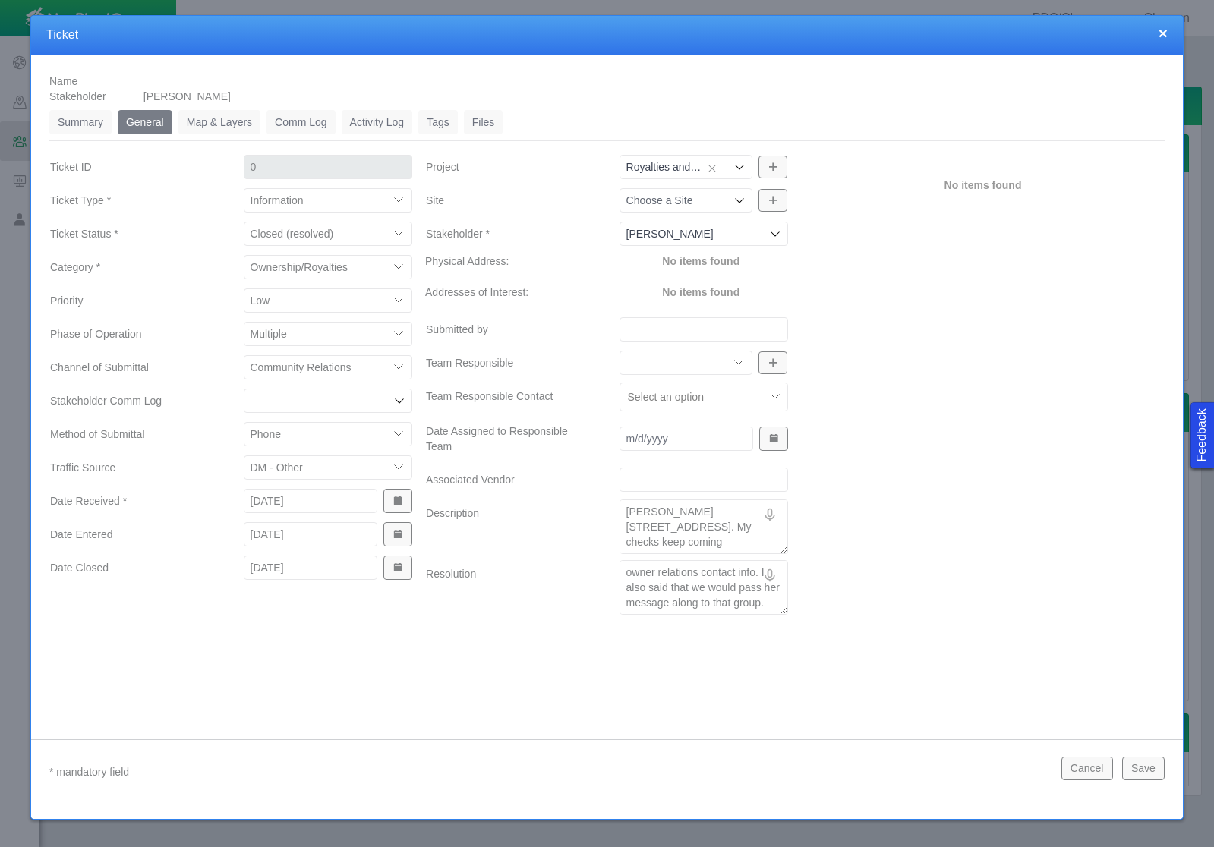
type textarea "I left him a voicemail with the owner relations contact info. I also said that …"
click at [1148, 772] on button "Save" at bounding box center [1143, 768] width 43 height 23
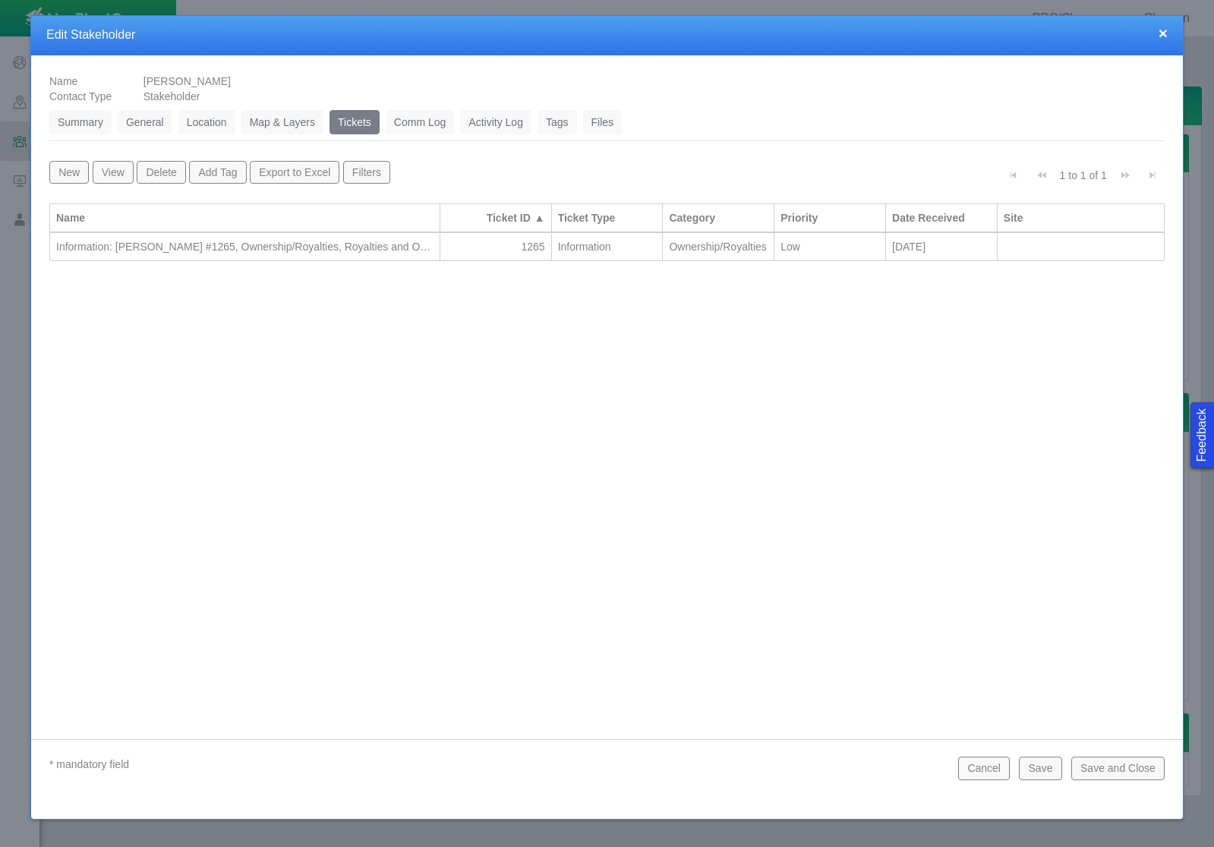
click at [1148, 772] on button "Save and Close" at bounding box center [1117, 768] width 93 height 23
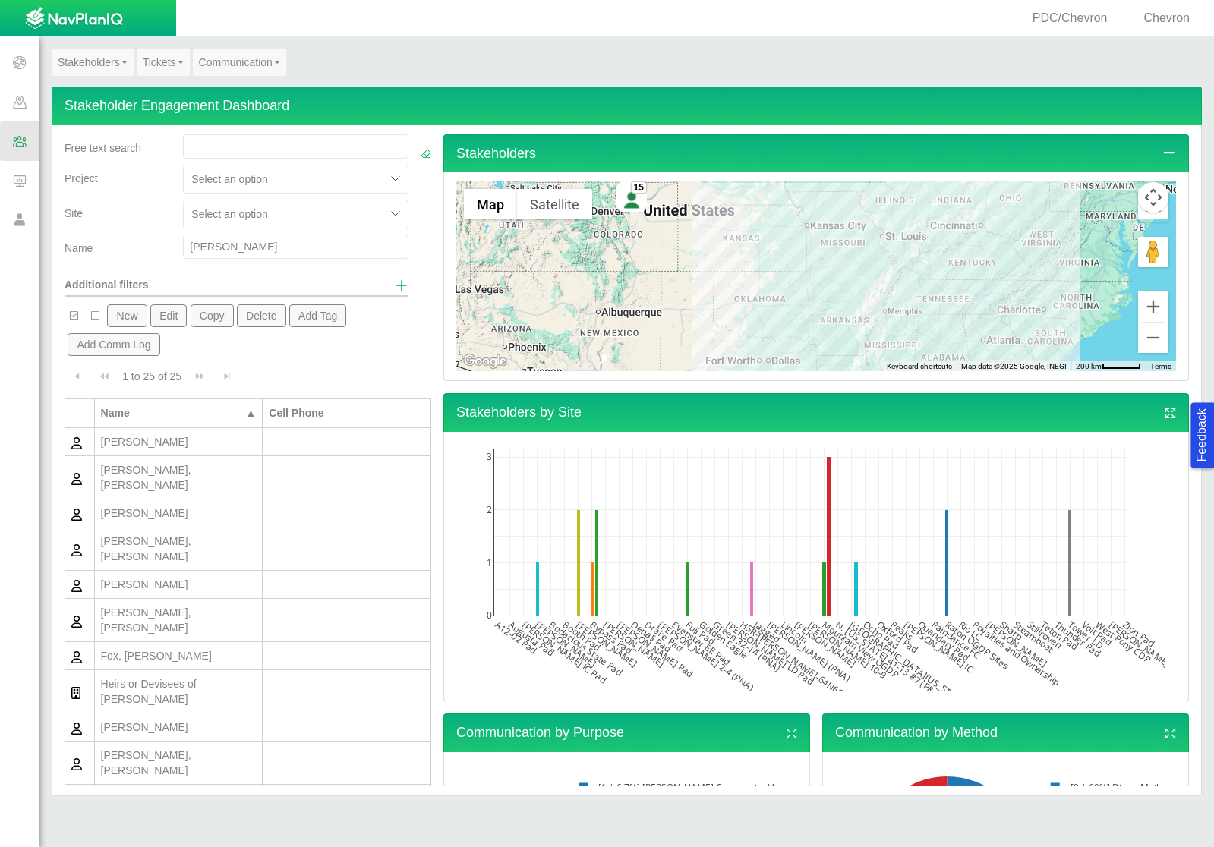
click at [226, 251] on input "[PERSON_NAME]" at bounding box center [295, 247] width 225 height 24
type input "hora"
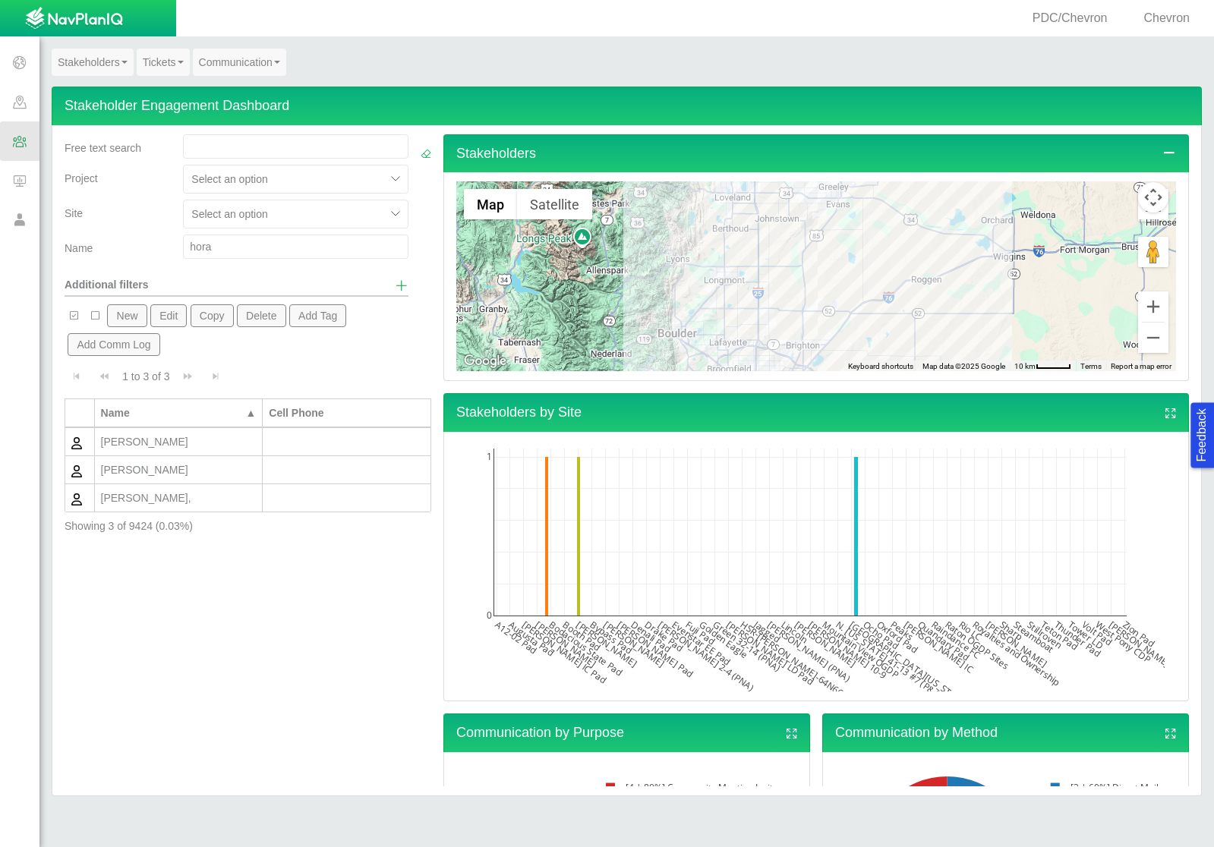
click at [118, 317] on button "New" at bounding box center [126, 315] width 39 height 23
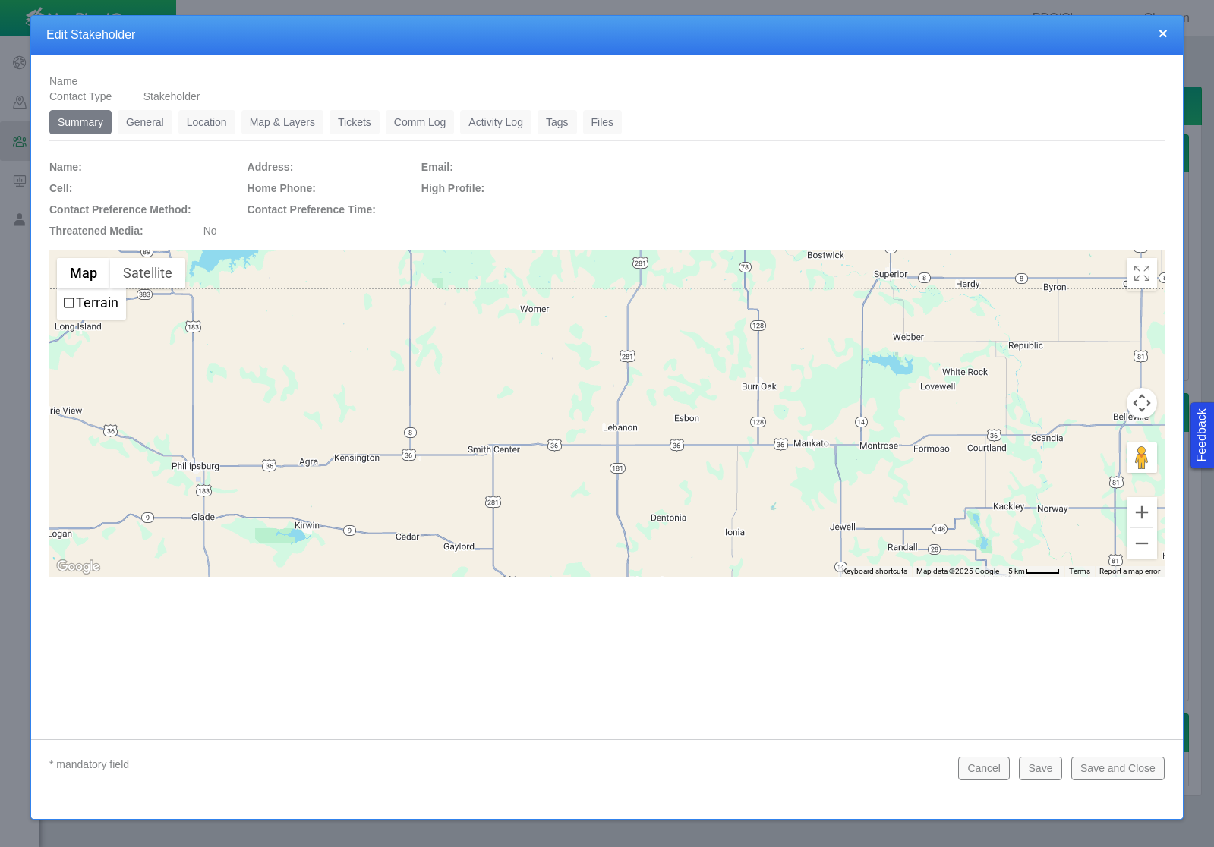
click at [159, 125] on link "General" at bounding box center [145, 122] width 55 height 24
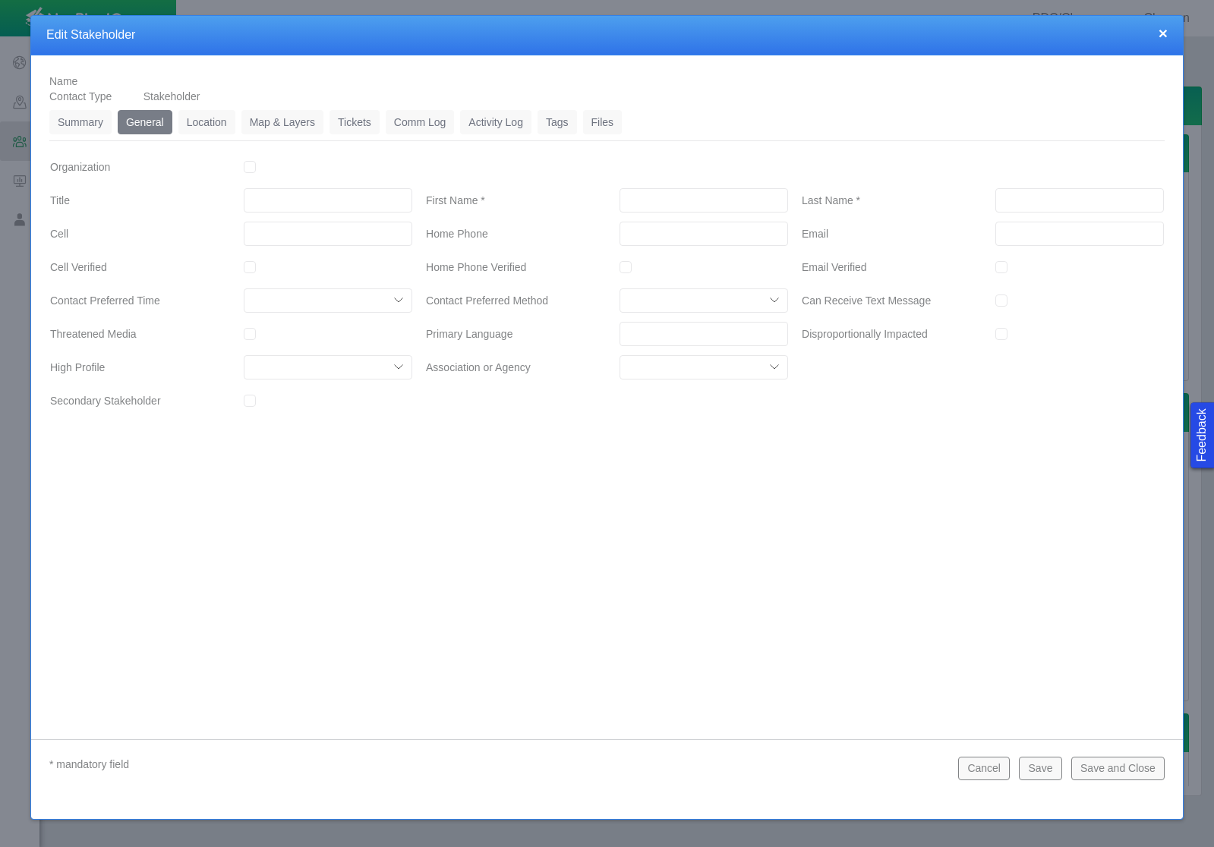
click at [675, 203] on input "First Name *" at bounding box center [704, 200] width 169 height 24
type input "Thea"
type input "Hora"
click at [659, 232] on input "___-___-____" at bounding box center [704, 234] width 169 height 24
type input "[PHONE_NUMBER]"
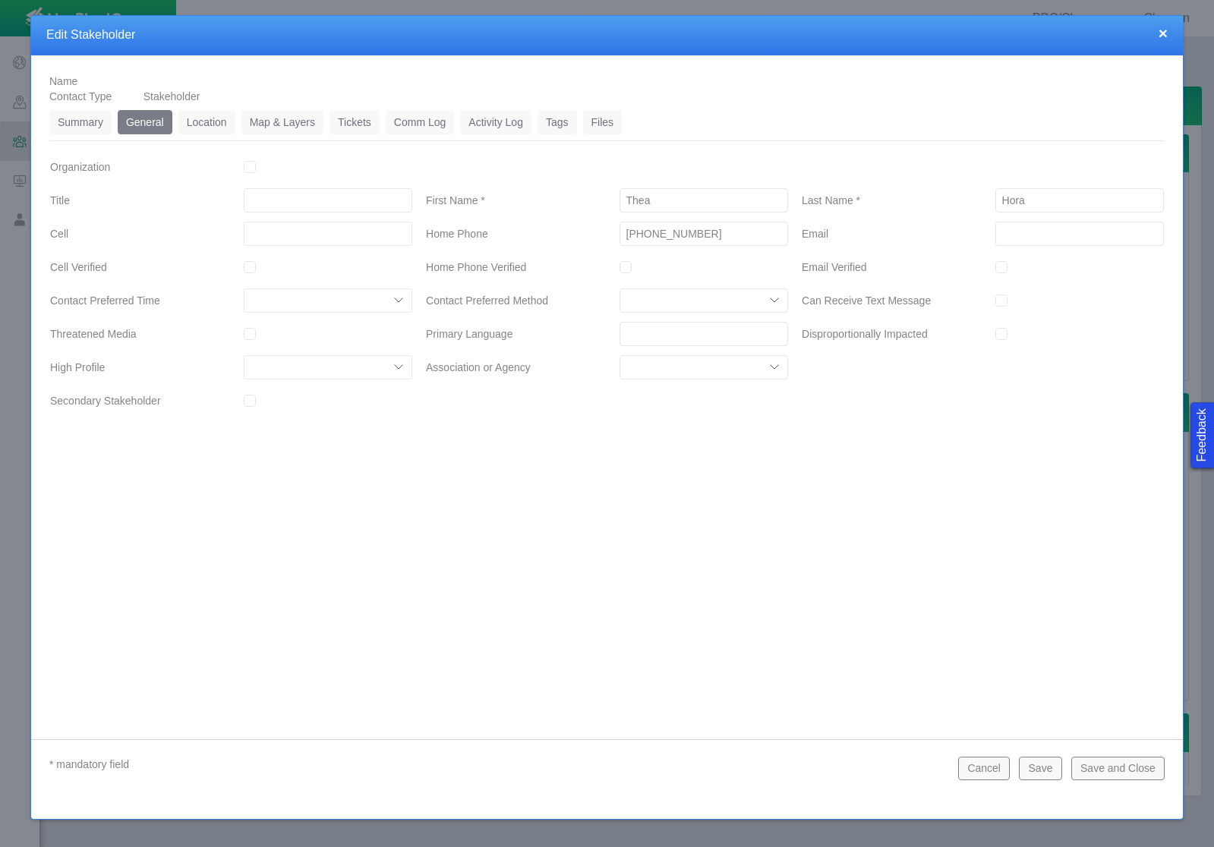
click at [1043, 769] on button "Save" at bounding box center [1040, 768] width 43 height 23
click at [207, 121] on link "Location" at bounding box center [206, 122] width 57 height 24
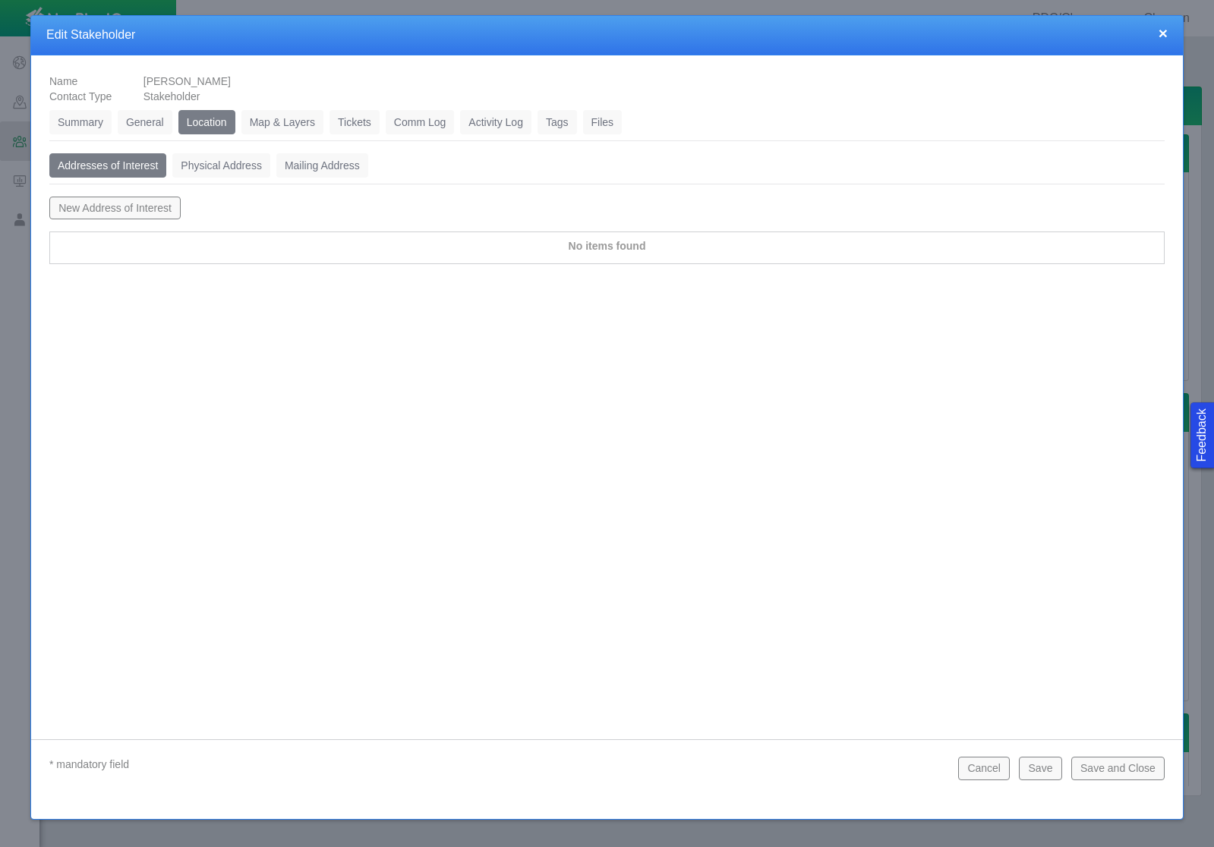
click at [212, 166] on link "Physical Address" at bounding box center [221, 165] width 98 height 24
click at [134, 213] on button "New Physical Address" at bounding box center [111, 208] width 124 height 23
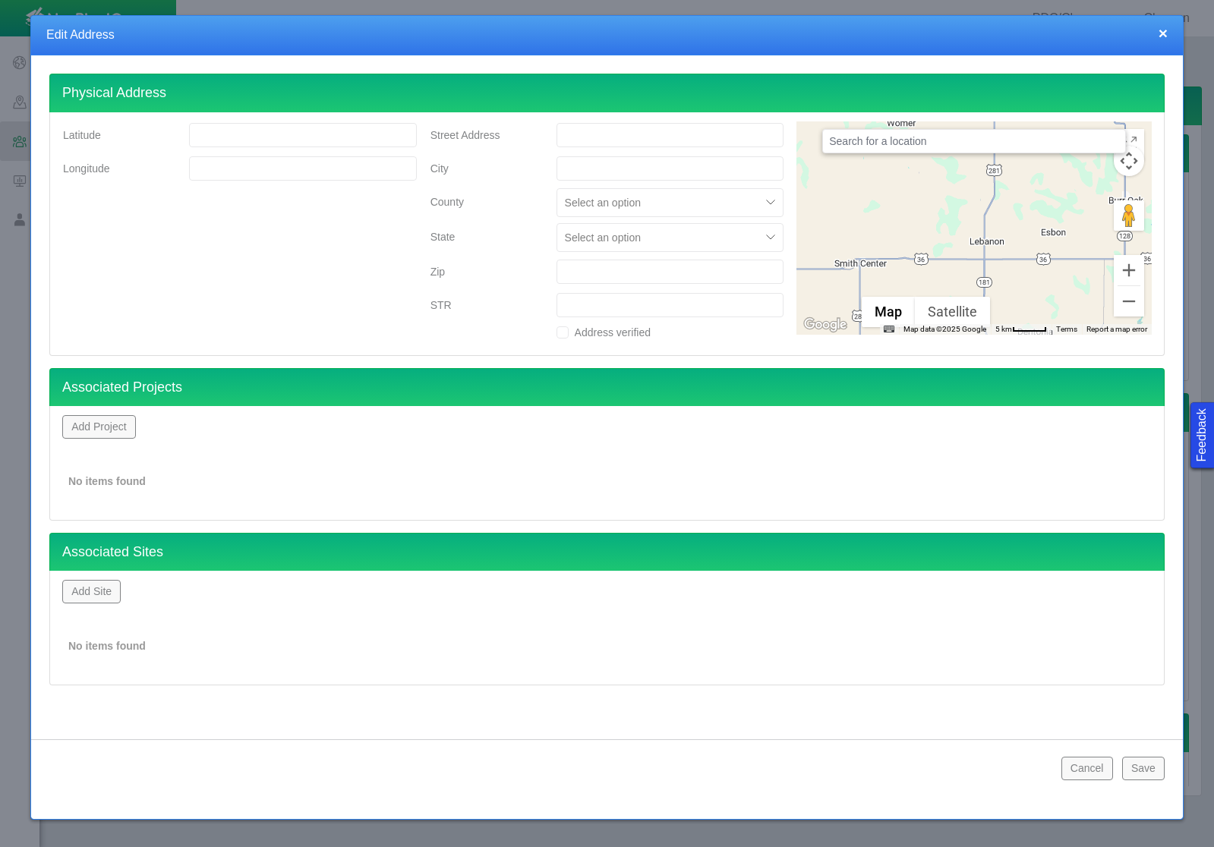
click at [926, 147] on input "text" at bounding box center [974, 141] width 304 height 24
type input "[STREET_ADDRESS][PERSON_NAME]"
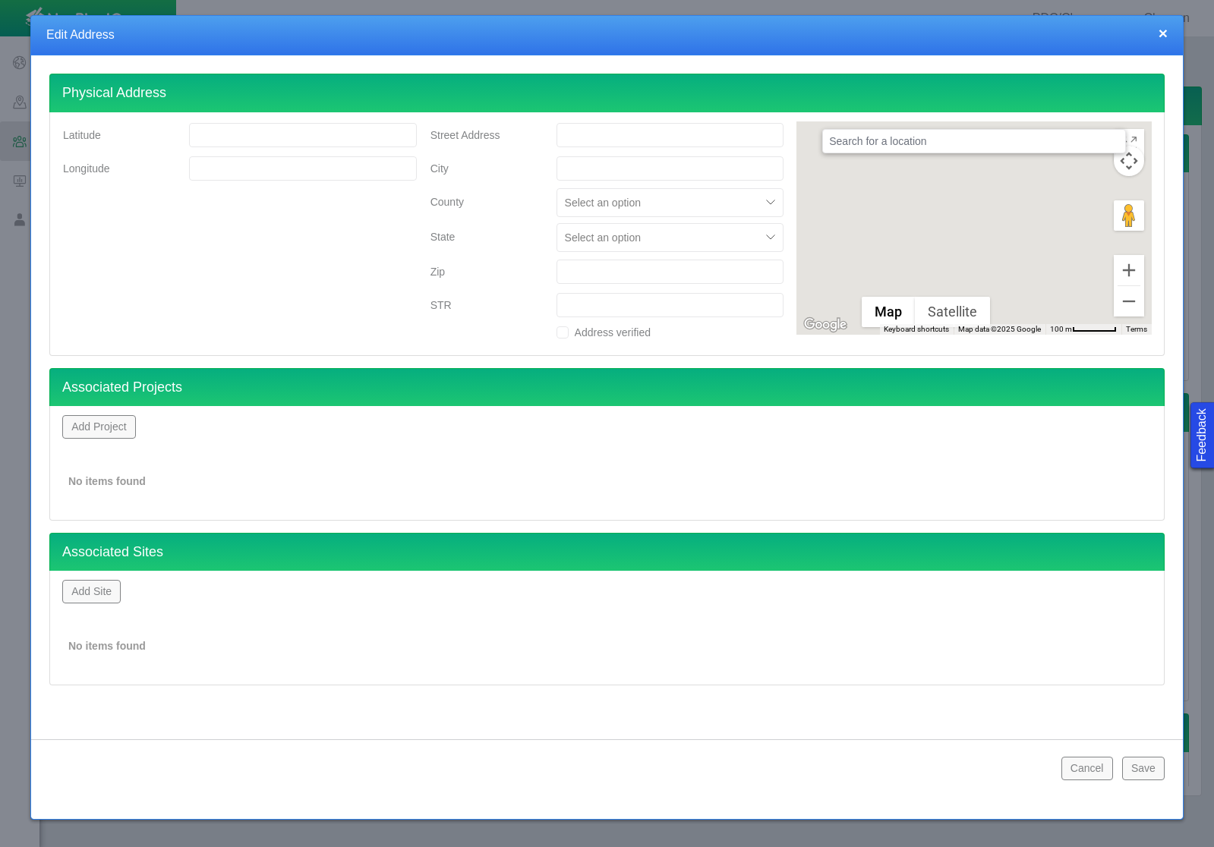
type input "40.33405680"
type input "-104.47112050"
type input "[STREET_ADDRESS]"
type input "[PERSON_NAME]"
type input "80644"
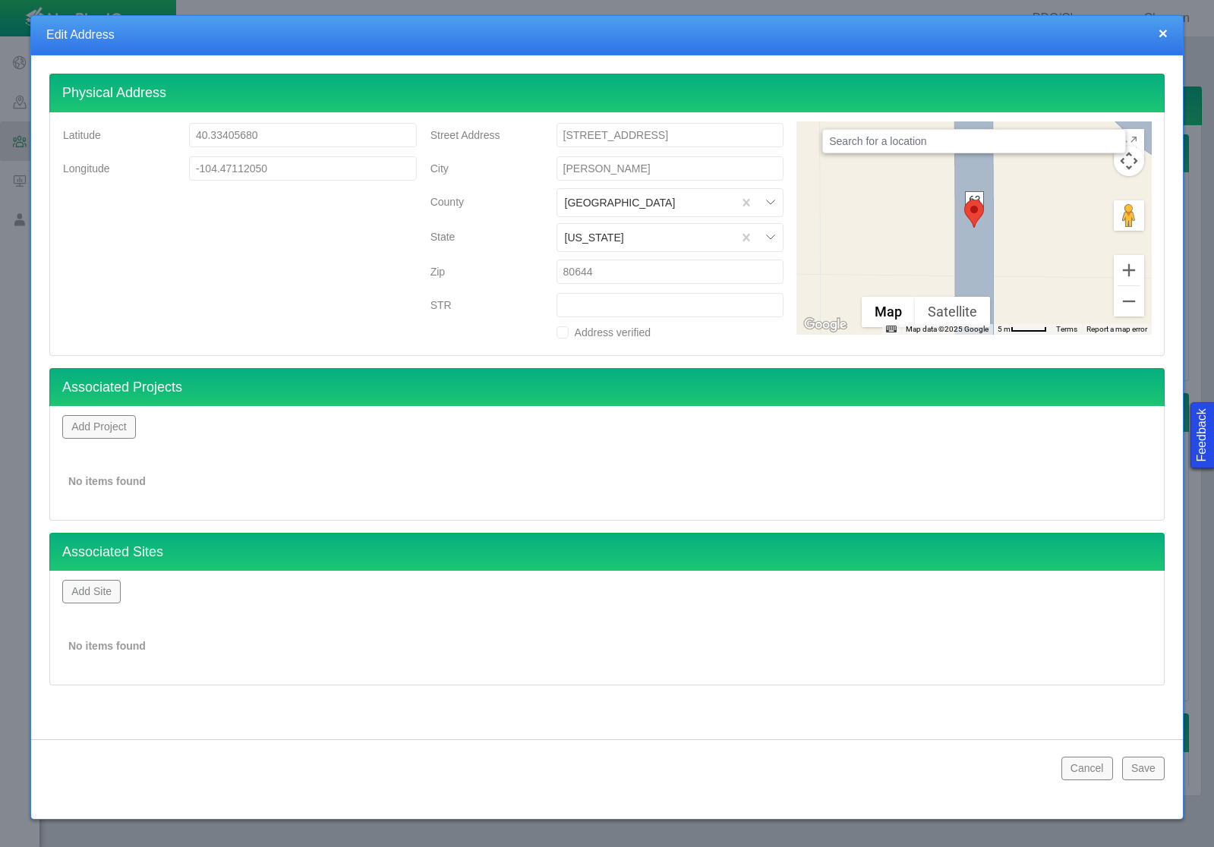
click at [1141, 768] on button "Save" at bounding box center [1143, 768] width 43 height 23
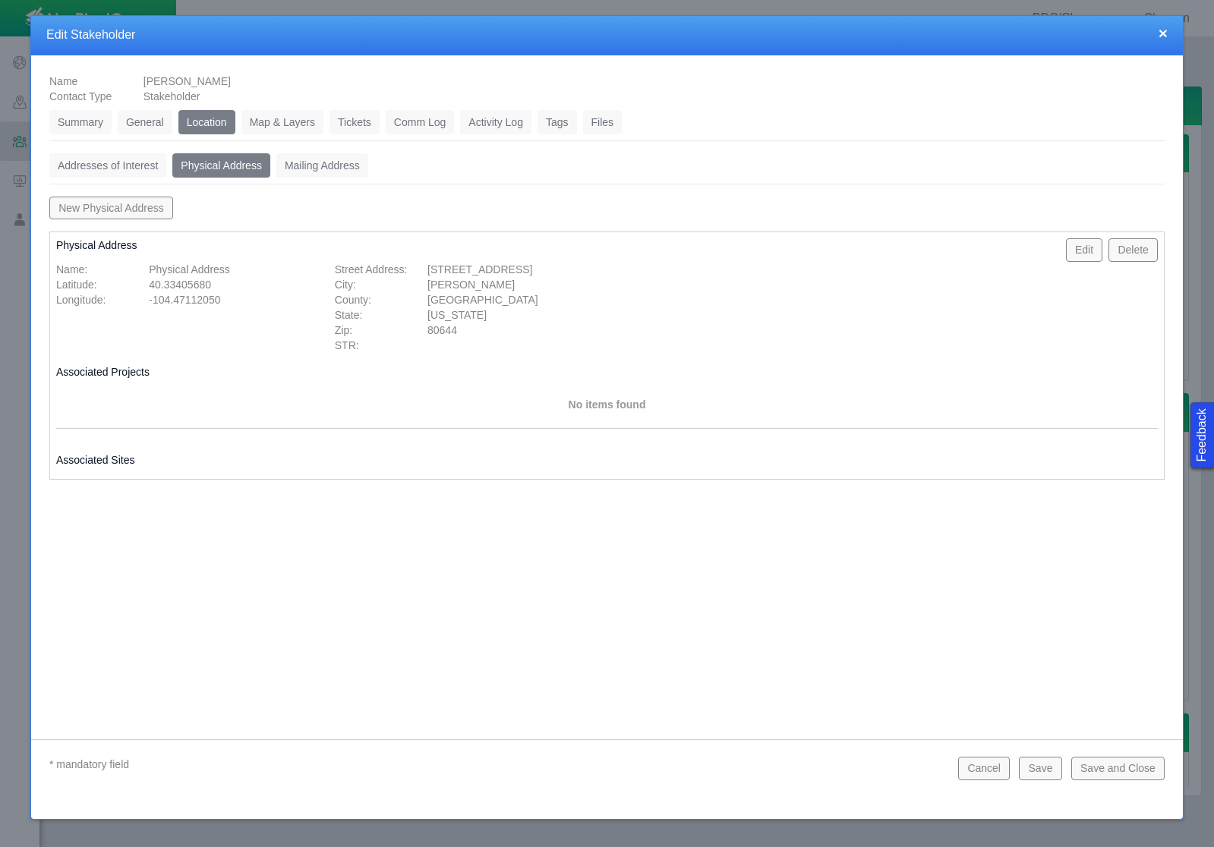
click at [355, 123] on link "Tickets" at bounding box center [355, 122] width 50 height 24
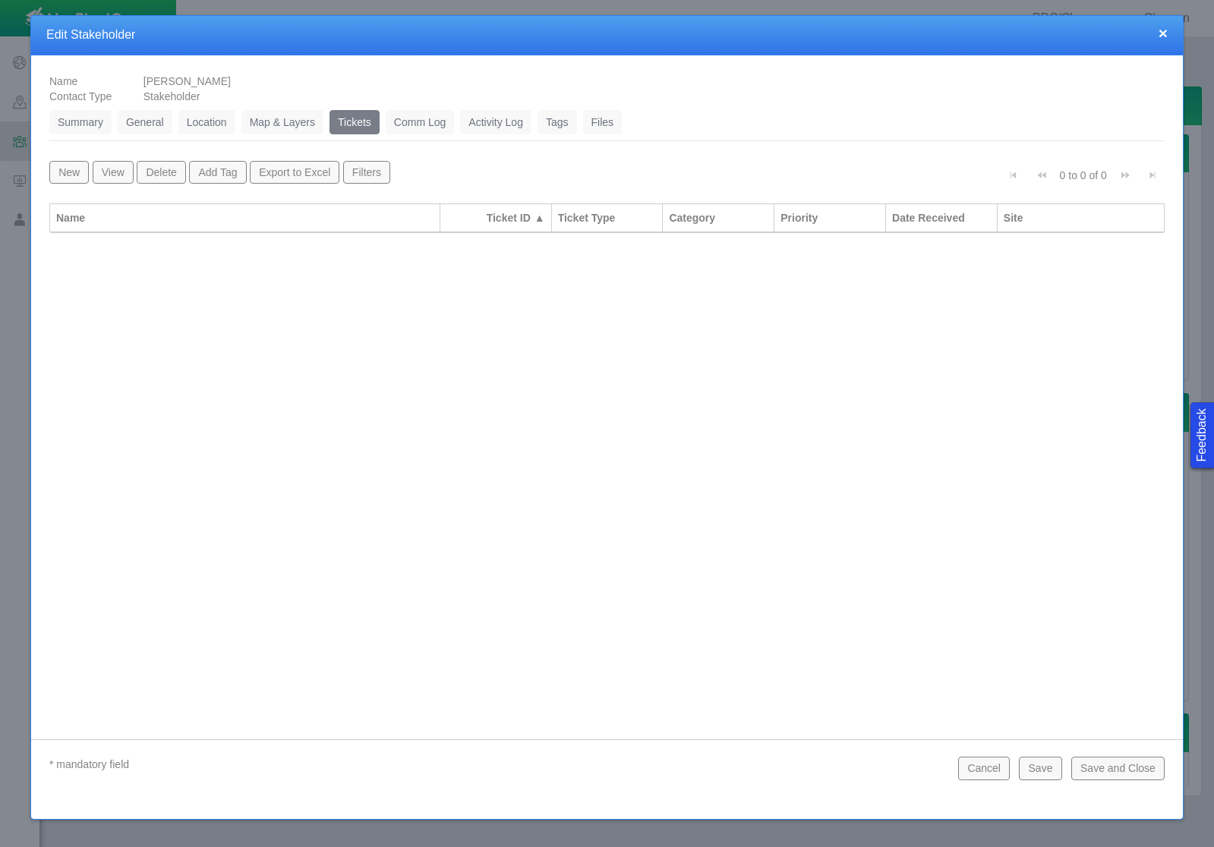
click at [75, 167] on button "New" at bounding box center [68, 172] width 39 height 23
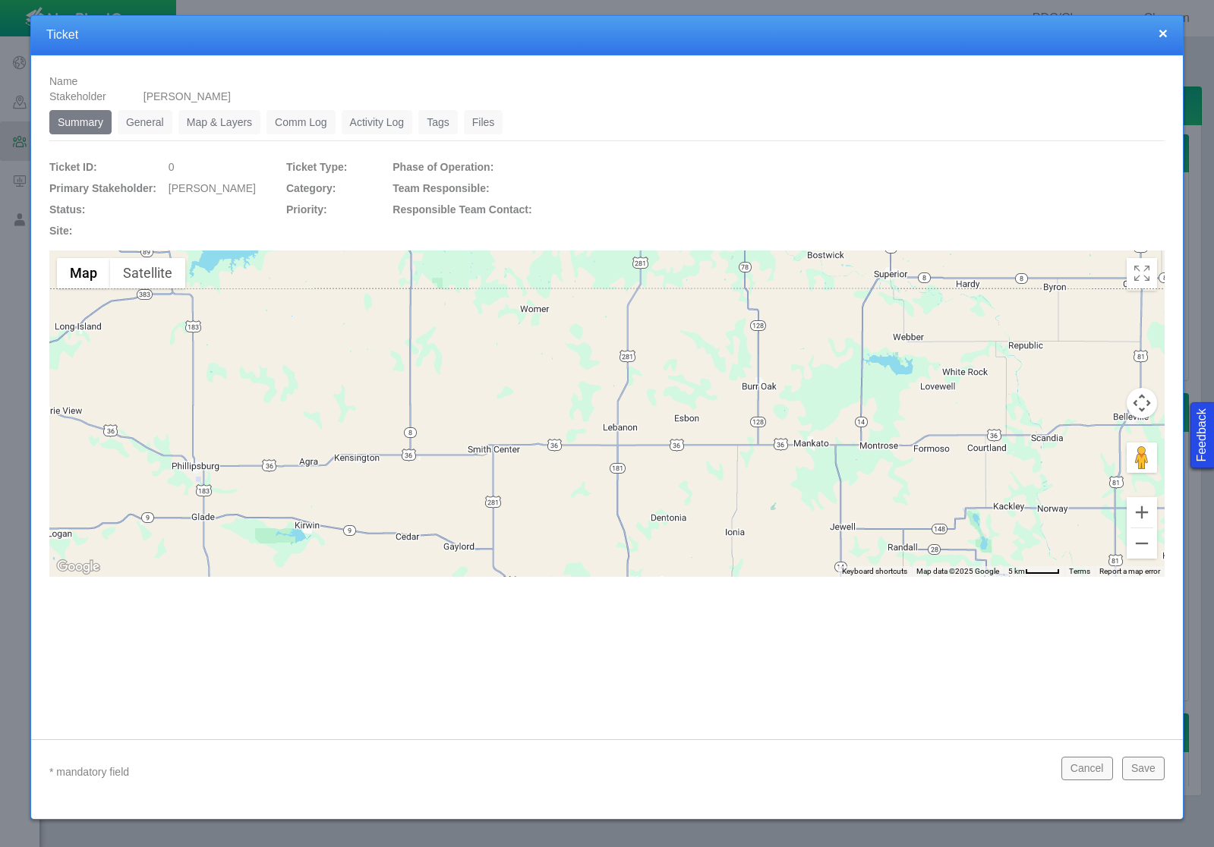
click at [139, 128] on link "General" at bounding box center [145, 122] width 55 height 24
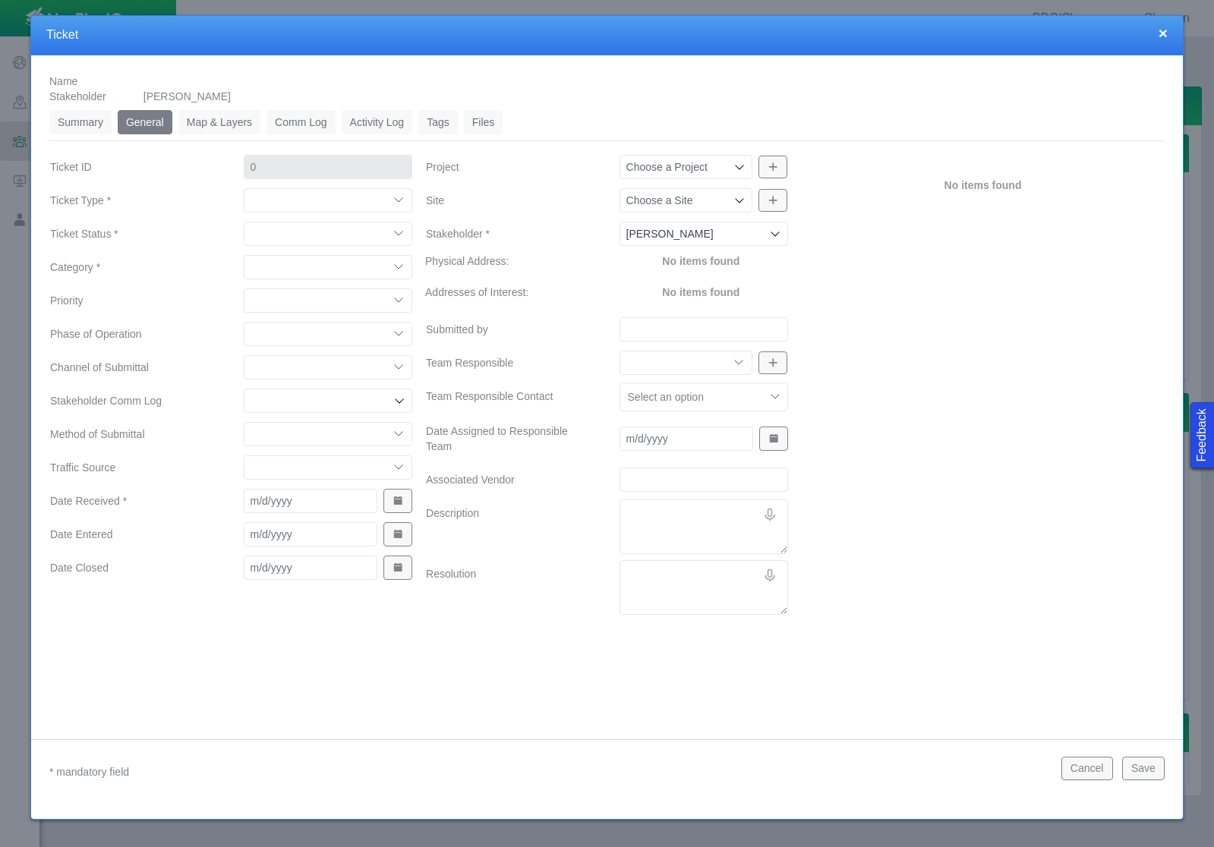
click at [285, 200] on select "Compliment Grievance Grievance Non-Op Information" at bounding box center [328, 200] width 169 height 24
click at [244, 188] on select "Compliment Grievance Grievance Non-Op Information" at bounding box center [328, 200] width 169 height 24
select select "149744687610124333"
click at [334, 227] on select "Closed (resolved) Closed (unreasonable) Closed (unresolved) Open (assigned) Ope…" at bounding box center [328, 234] width 169 height 24
select select "150870587516967431"
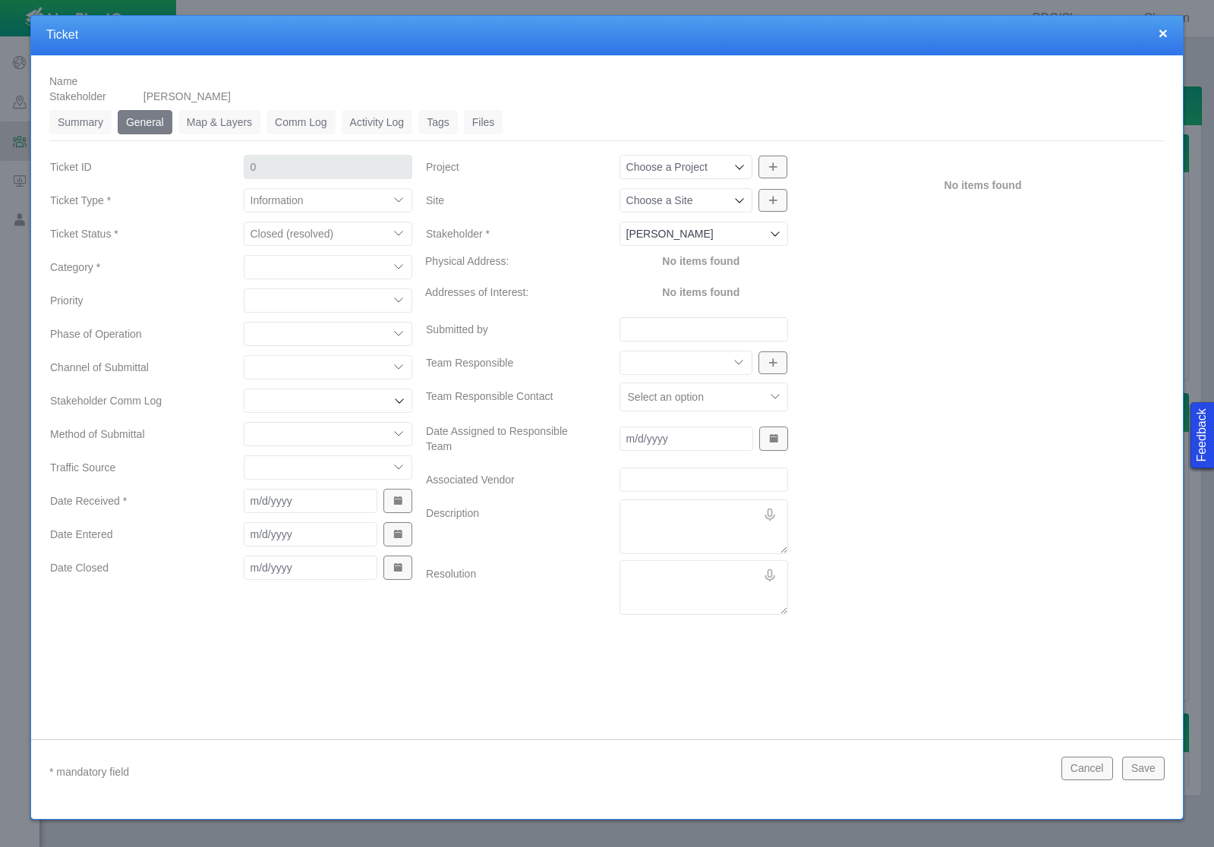
click at [244, 222] on select "Closed (resolved) Closed (unreasonable) Closed (unresolved) Open (assigned) Ope…" at bounding box center [328, 234] width 169 height 24
click at [335, 261] on select "Access Aesthetics Ag/Crops Air Quality Claims Clean-up/Remediation Communicatio…" at bounding box center [328, 267] width 169 height 24
select select "31806672369092319"
click at [244, 255] on select "Access Aesthetics Ag/Crops Air Quality Claims Clean-up/Remediation Communicatio…" at bounding box center [328, 267] width 169 height 24
click at [352, 297] on select "High Medium Low" at bounding box center [328, 301] width 169 height 24
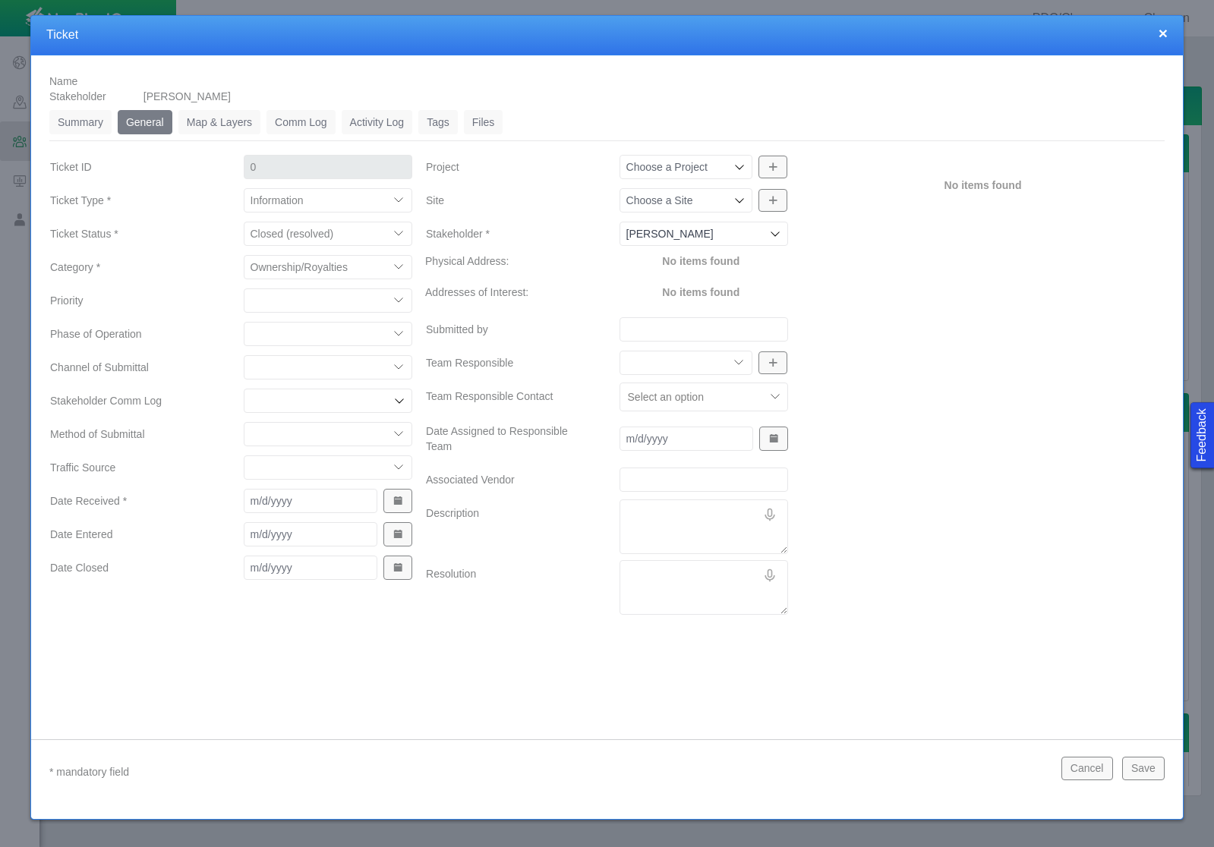
select select "Low"
click at [244, 289] on select "High Medium Low" at bounding box center [328, 301] width 169 height 24
click at [342, 338] on select "Completions Drilling Production Reclamation Planning/Permitting Workover P&A Un…" at bounding box center [328, 334] width 169 height 24
select select "92605267337850996"
click at [244, 322] on select "Completions Drilling Production Reclamation Planning/Permitting Workover P&A Un…" at bounding box center [328, 334] width 169 height 24
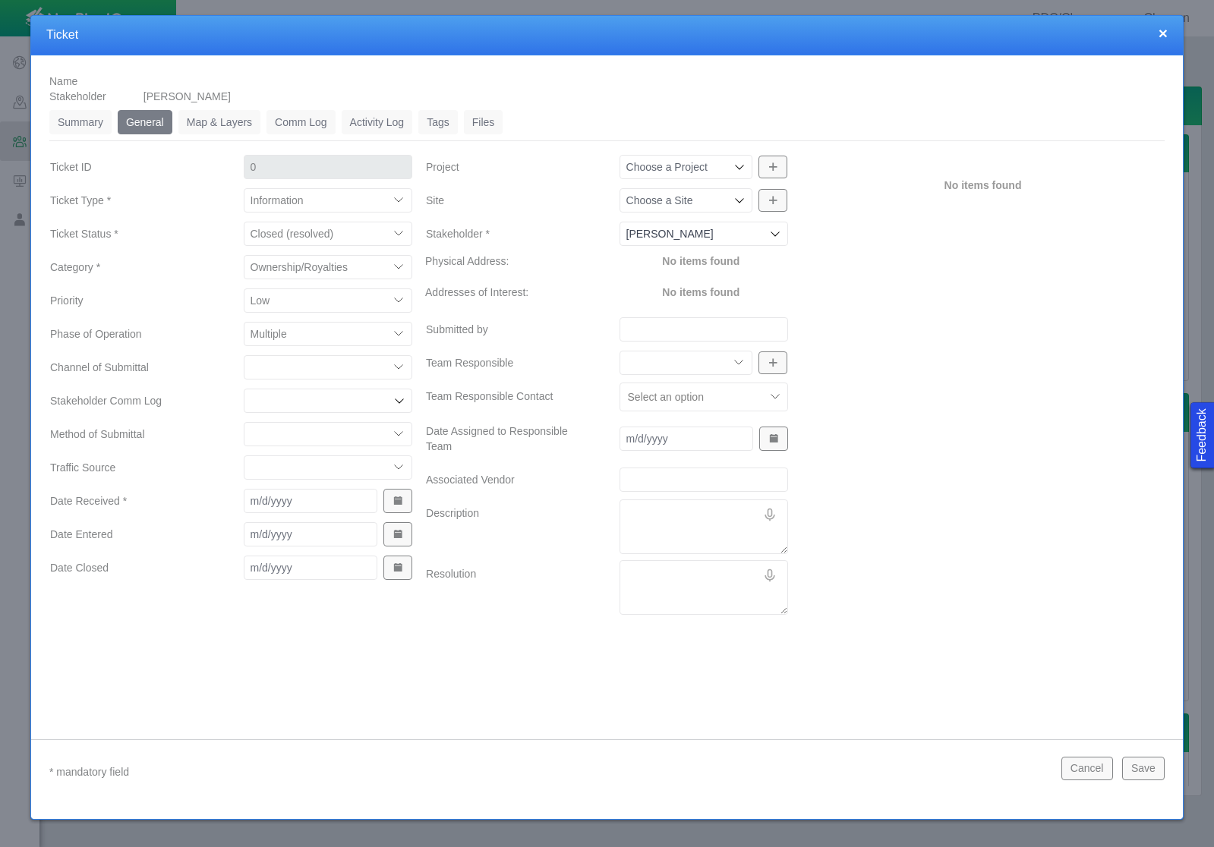
click at [362, 412] on div at bounding box center [328, 401] width 169 height 24
click at [359, 368] on select "ECMC Community Relations LGD Website/Microsite HSE Local Elected Official Surfa…" at bounding box center [328, 367] width 169 height 24
select select "81909218222848354"
click at [244, 355] on select "ECMC Community Relations LGD Website/Microsite HSE Local Elected Official Surfa…" at bounding box center [328, 367] width 169 height 24
click at [350, 438] on select "Email In Person Mail Phone" at bounding box center [328, 434] width 169 height 24
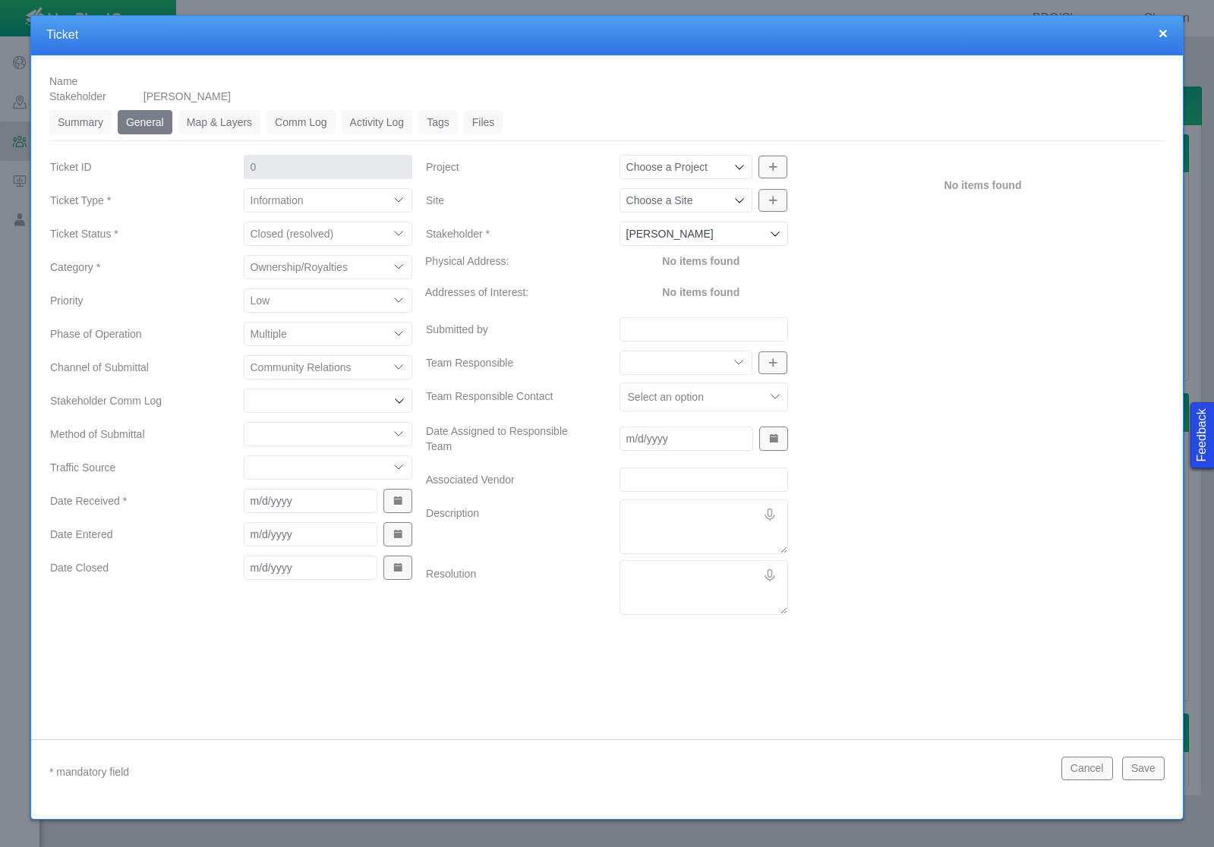
select select "155092712167575582"
click at [244, 422] on select "Email In Person Mail Phone" at bounding box center [328, 434] width 169 height 24
click at [336, 471] on select "ECMC Proactive Engagement Local Government Website Courtesy Communication Commu…" at bounding box center [328, 468] width 169 height 24
select select "99923616732342275"
click at [244, 456] on select "ECMC Proactive Engagement Local Government Website Courtesy Communication Commu…" at bounding box center [328, 468] width 169 height 24
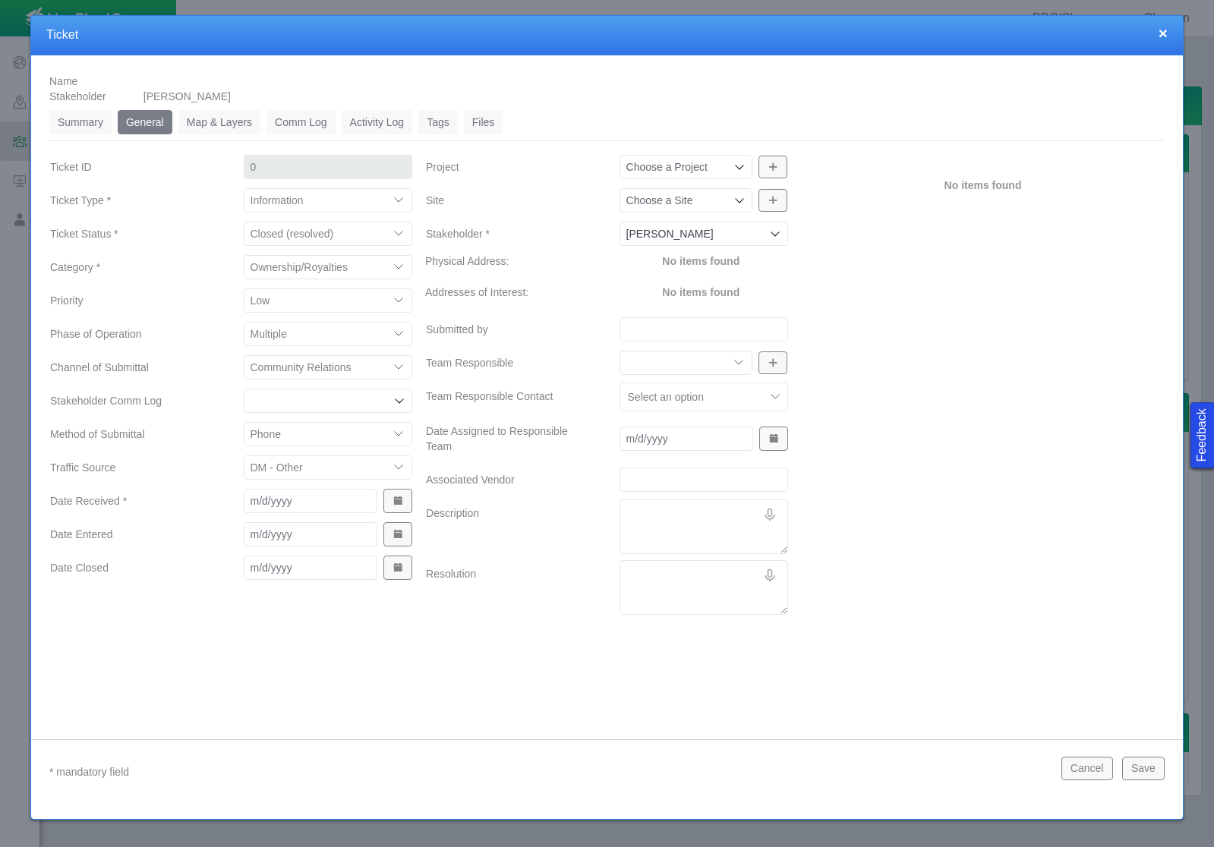
click at [396, 499] on span "Show Date Picker" at bounding box center [398, 501] width 11 height 11
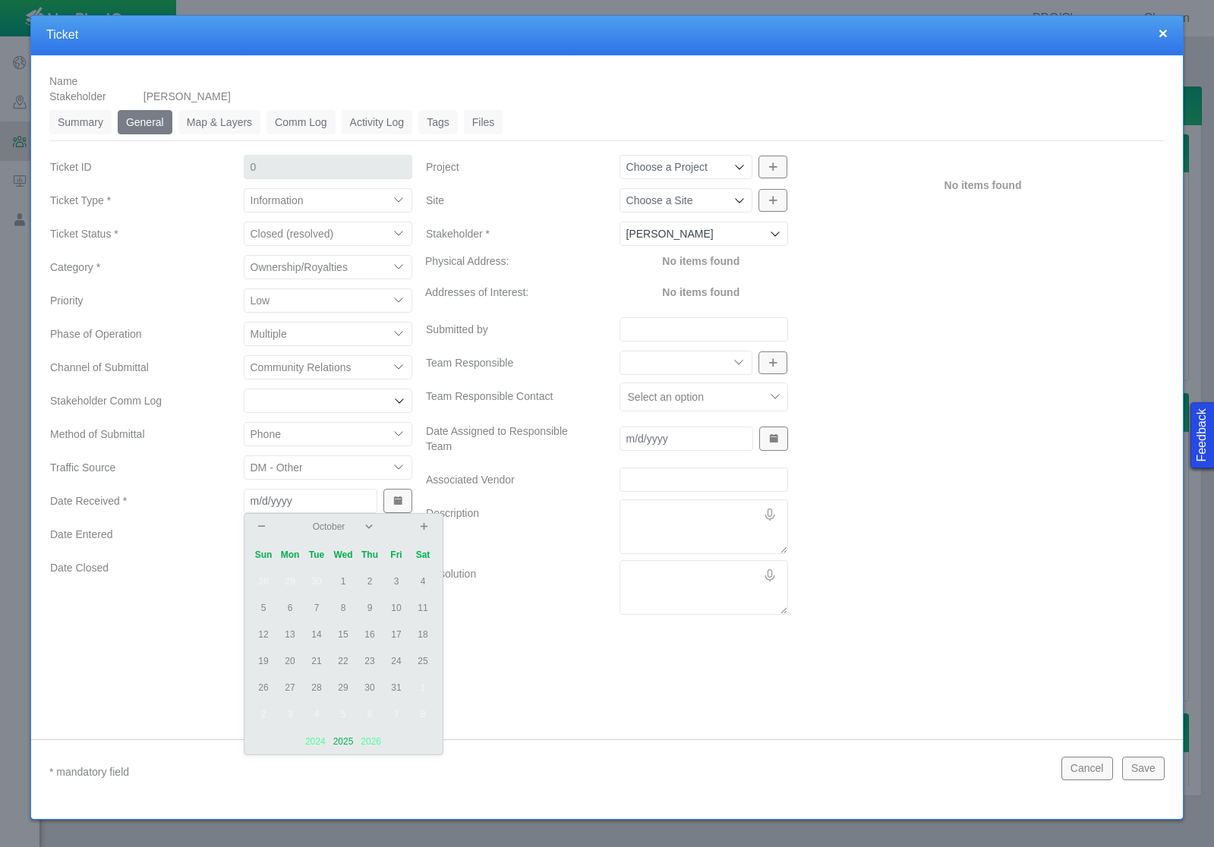
click at [371, 582] on td "2" at bounding box center [370, 582] width 27 height 27
type input "[DATE]"
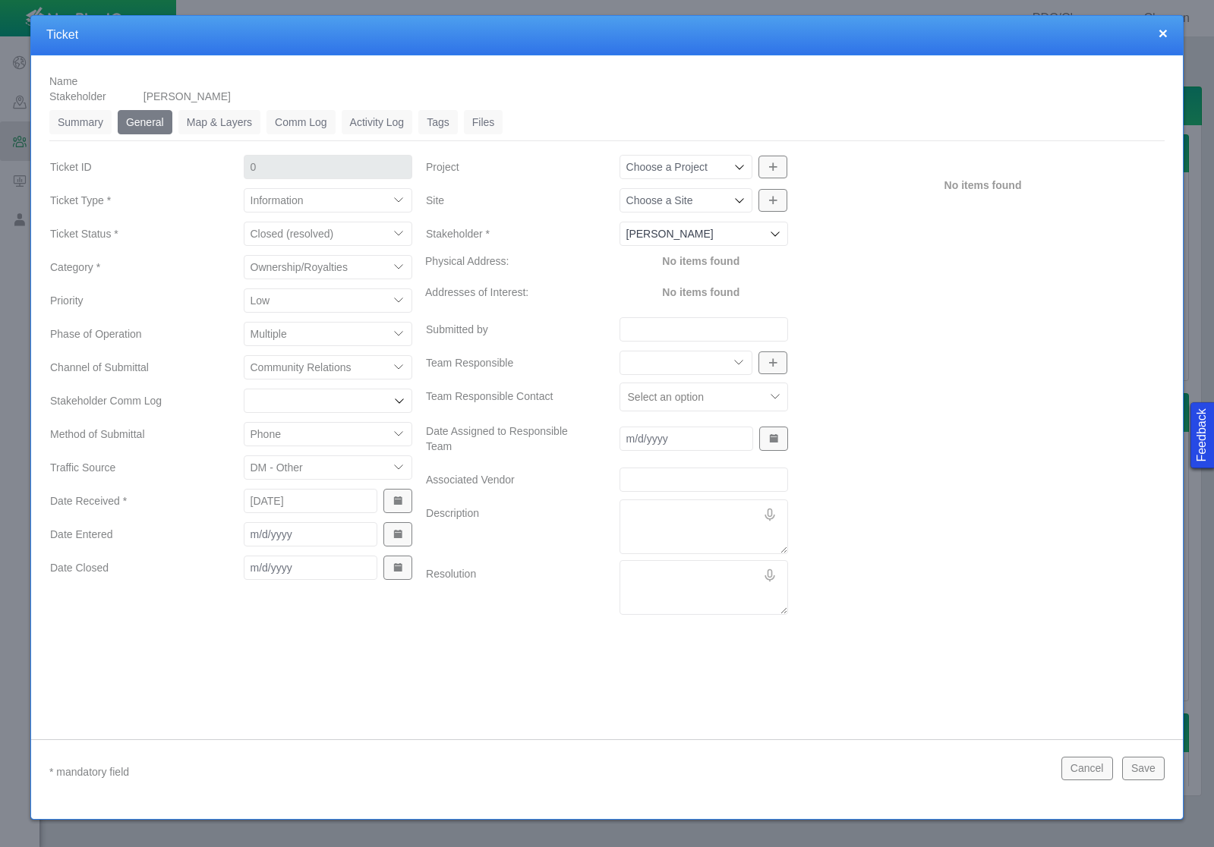
click at [387, 538] on button "Show Date Picker" at bounding box center [397, 534] width 29 height 24
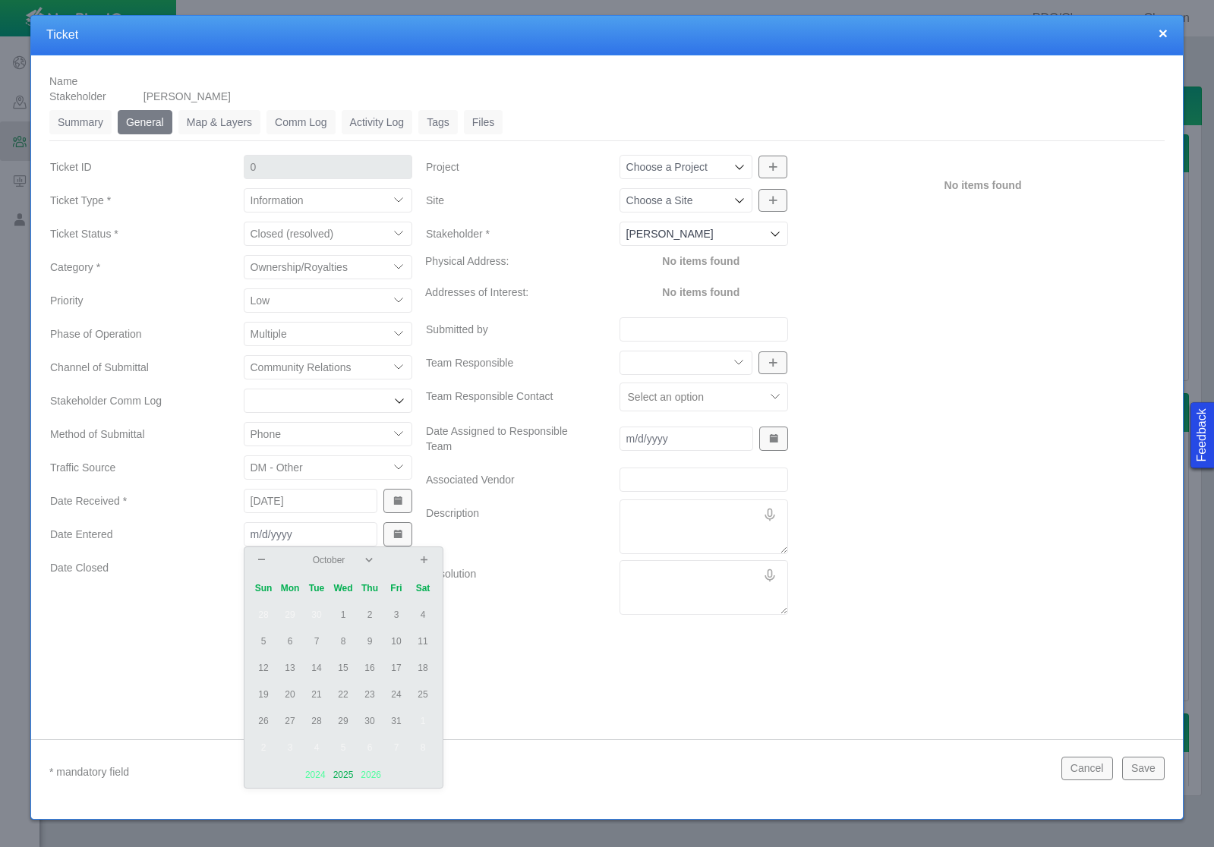
click at [399, 610] on td "3" at bounding box center [396, 615] width 27 height 27
type input "[DATE]"
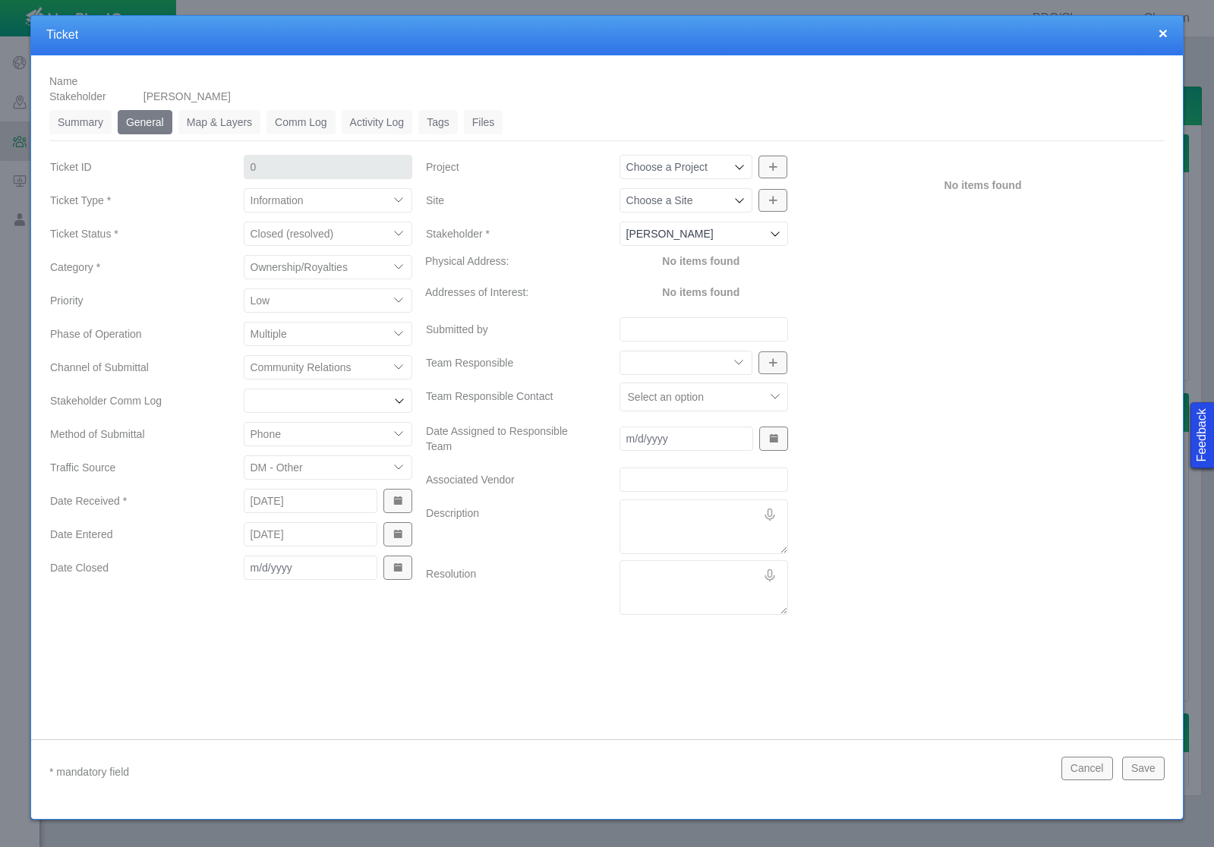
click at [401, 578] on button "Show Date Picker" at bounding box center [397, 568] width 29 height 24
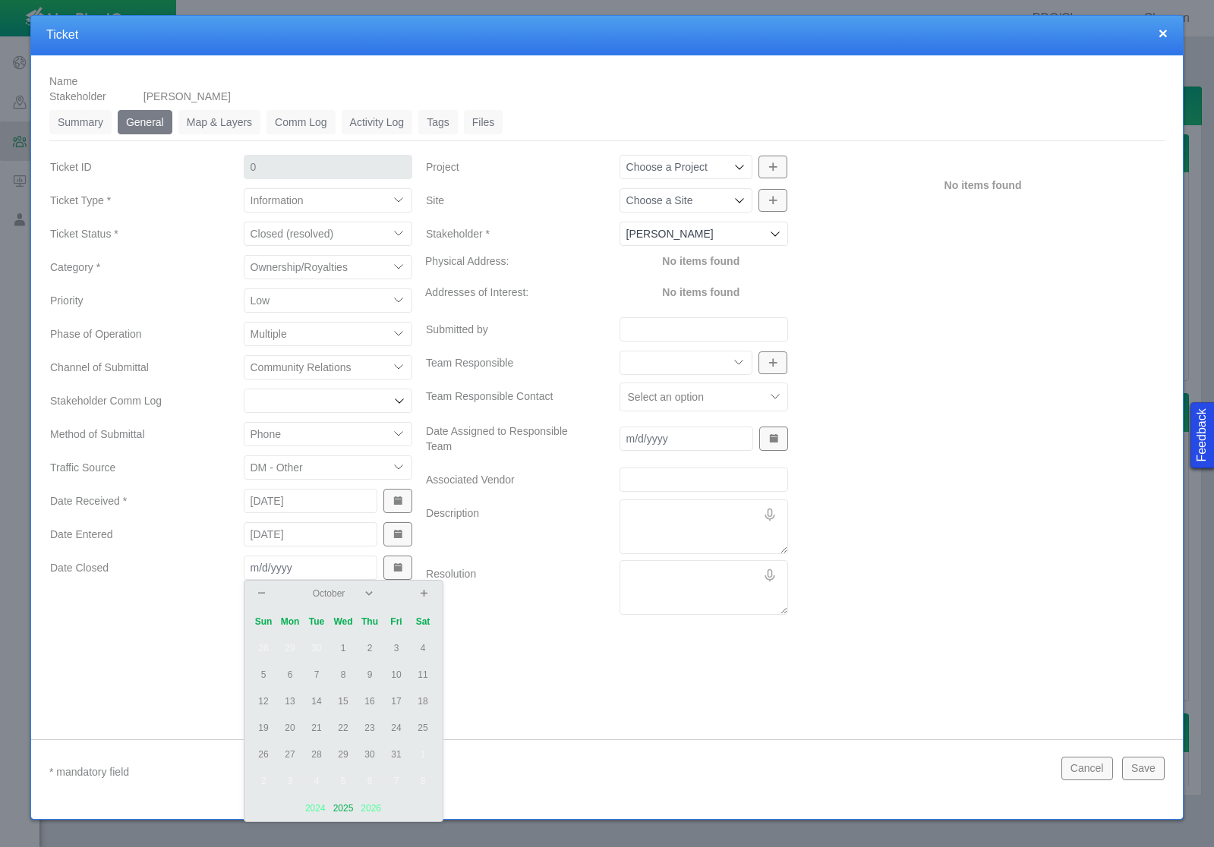
click at [370, 642] on td "2" at bounding box center [370, 648] width 27 height 27
type input "[DATE]"
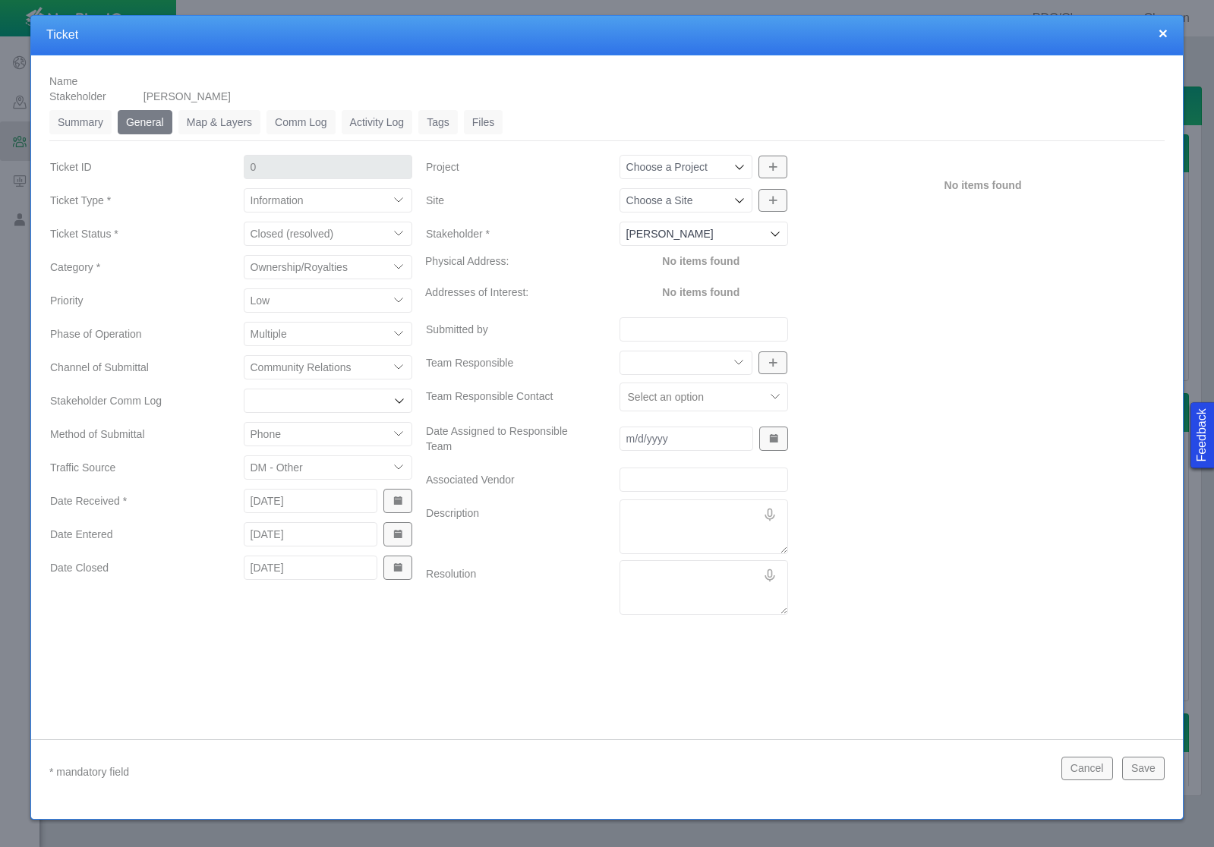
click at [513, 640] on div "Name Stakeholder [PERSON_NAME] Summary 0 General 0 Map & Layers 0 Comm Log 0 Ac…" at bounding box center [607, 385] width 1152 height 661
click at [730, 166] on input "Project" at bounding box center [678, 166] width 105 height 15
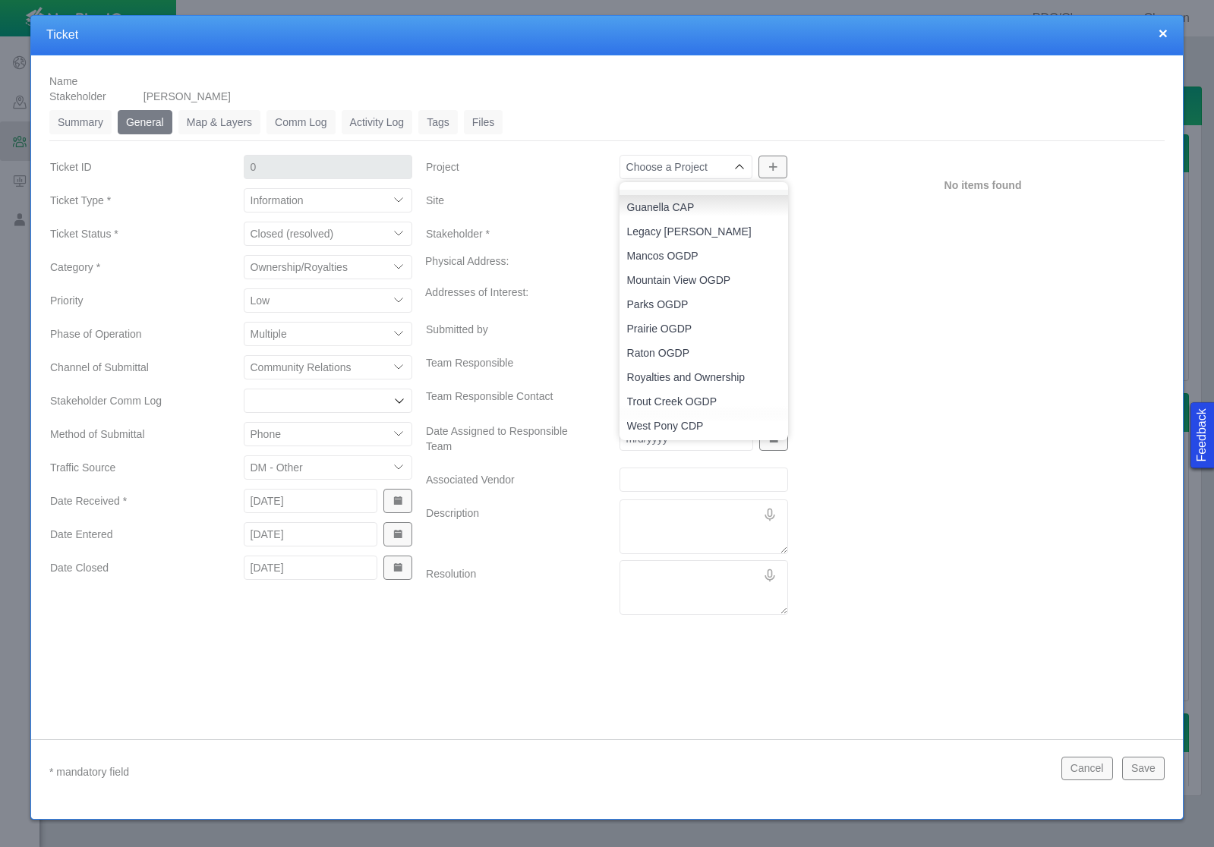
scroll to position [121, 0]
click at [405, 266] on select "Access Aesthetics Ag/Crops Air Quality Claims Clean-up/Remediation Communicatio…" at bounding box center [328, 267] width 169 height 24
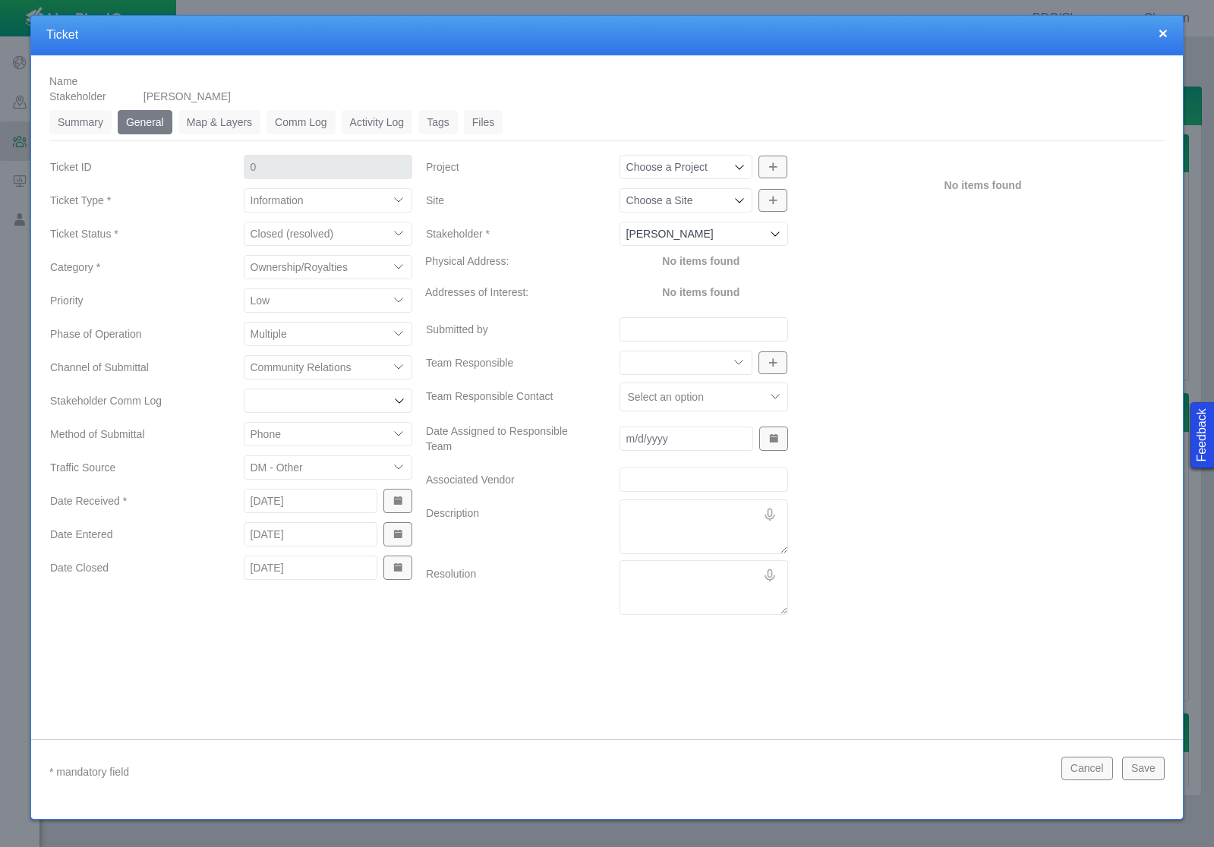
select select "31806672368383111"
click at [244, 255] on select "Access Aesthetics Ag/Crops Air Quality Claims Clean-up/Remediation Communicatio…" at bounding box center [328, 267] width 169 height 24
click at [736, 167] on icon at bounding box center [739, 167] width 12 height 12
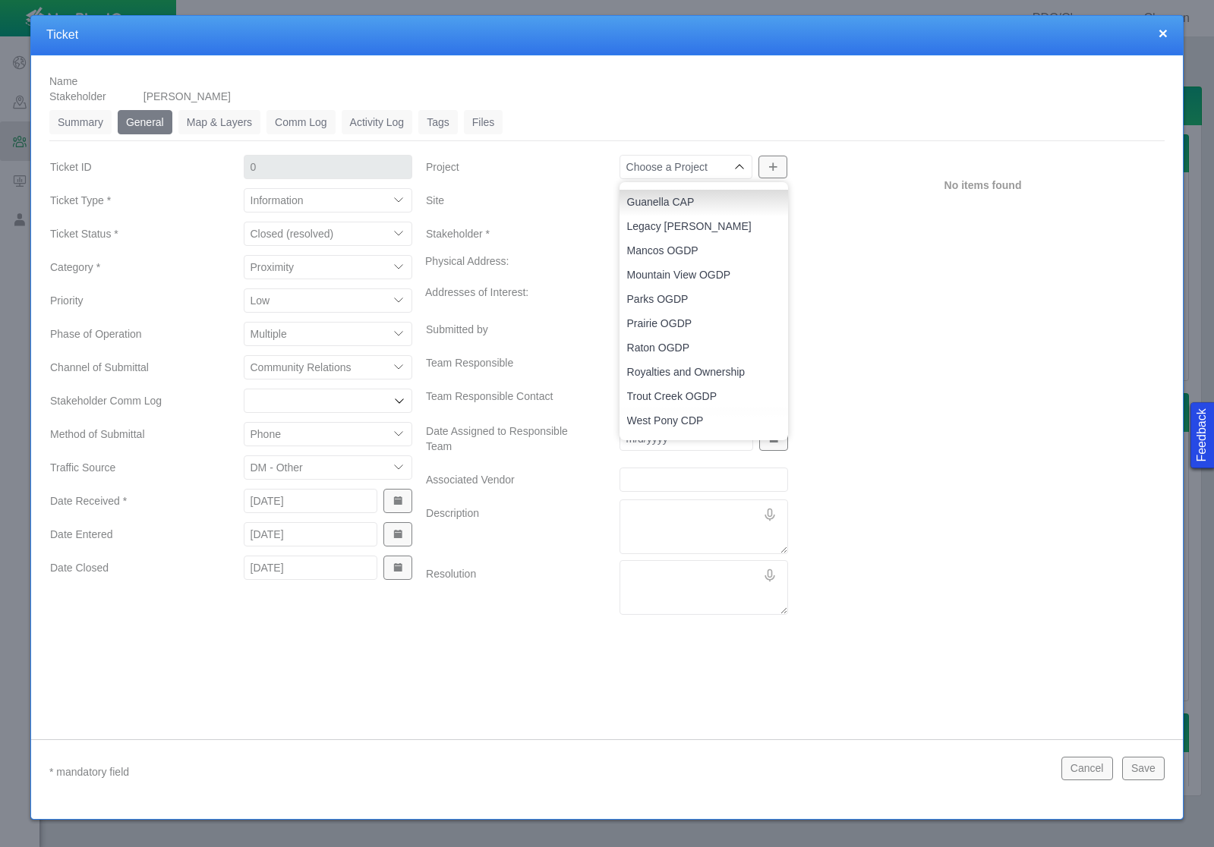
click at [885, 276] on div "No items found" at bounding box center [983, 387] width 376 height 468
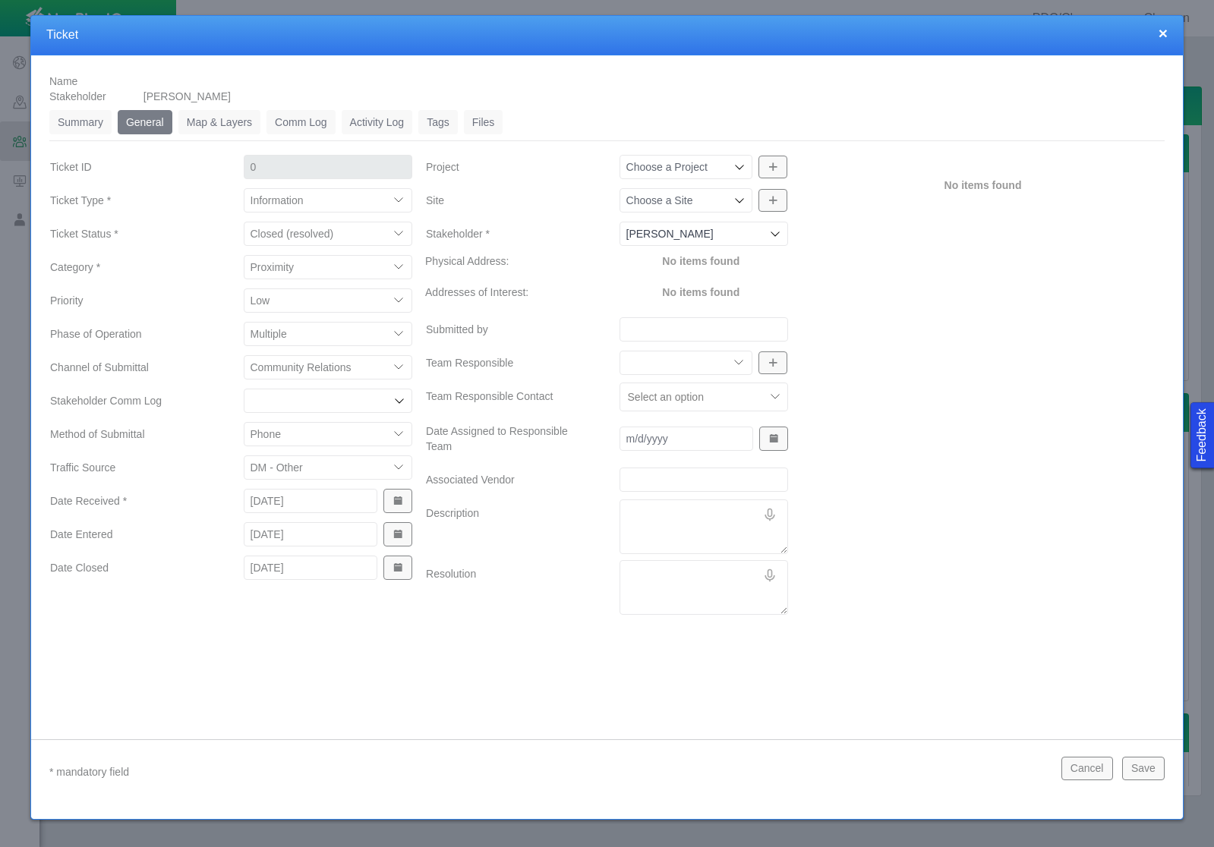
click at [648, 508] on textarea "Description" at bounding box center [704, 527] width 169 height 55
type textarea "x"
type textarea "R"
type textarea "x"
type textarea "Re"
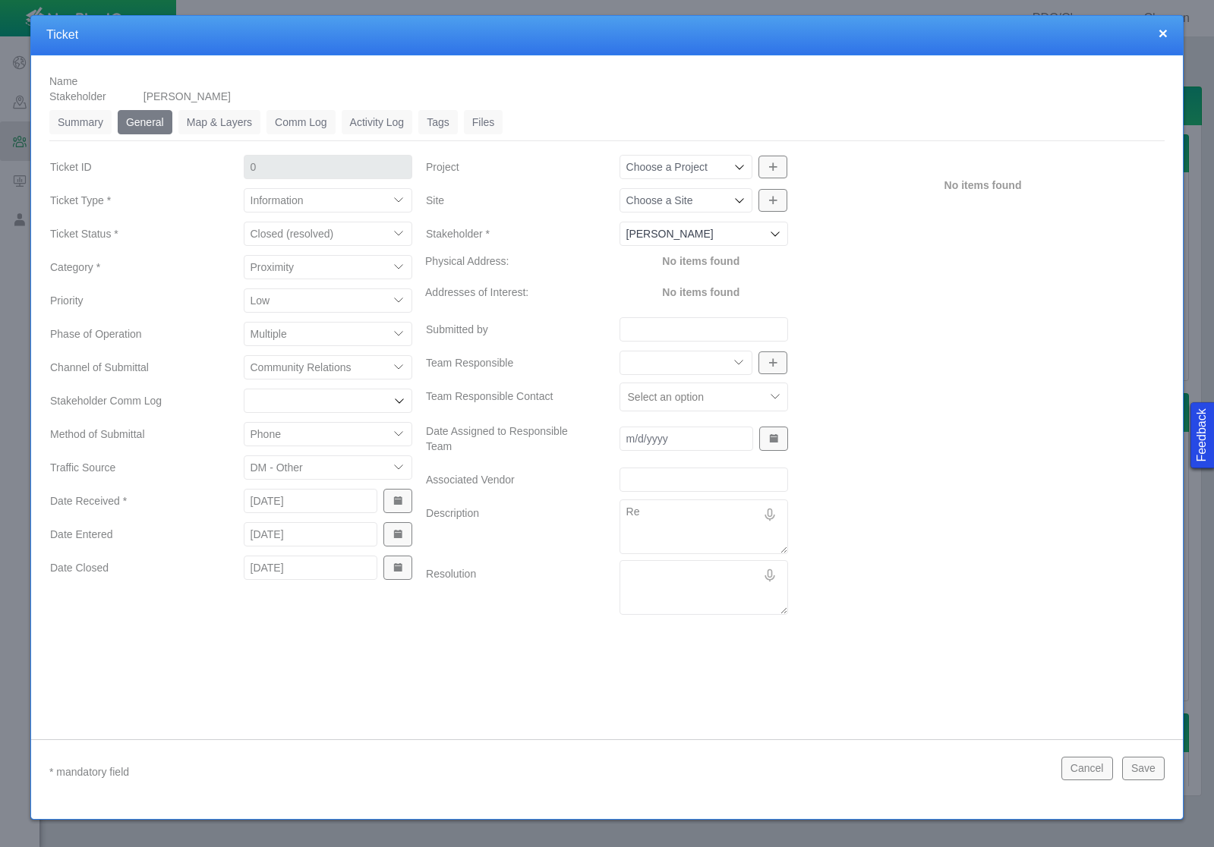
type textarea "x"
type textarea "Rece"
type textarea "x"
type textarea "Recei"
type textarea "x"
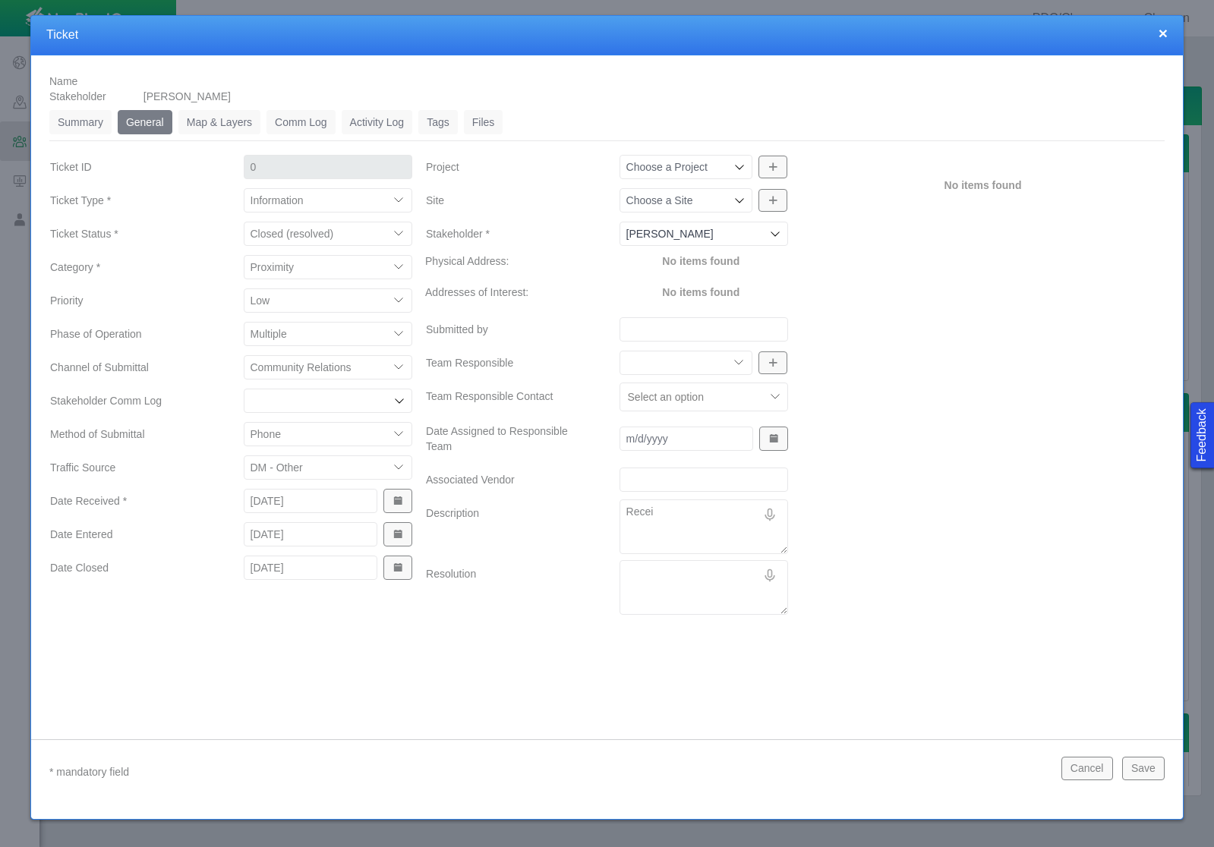
type textarea "Receiv"
type textarea "x"
type textarea "Receive"
type textarea "x"
type textarea "Received"
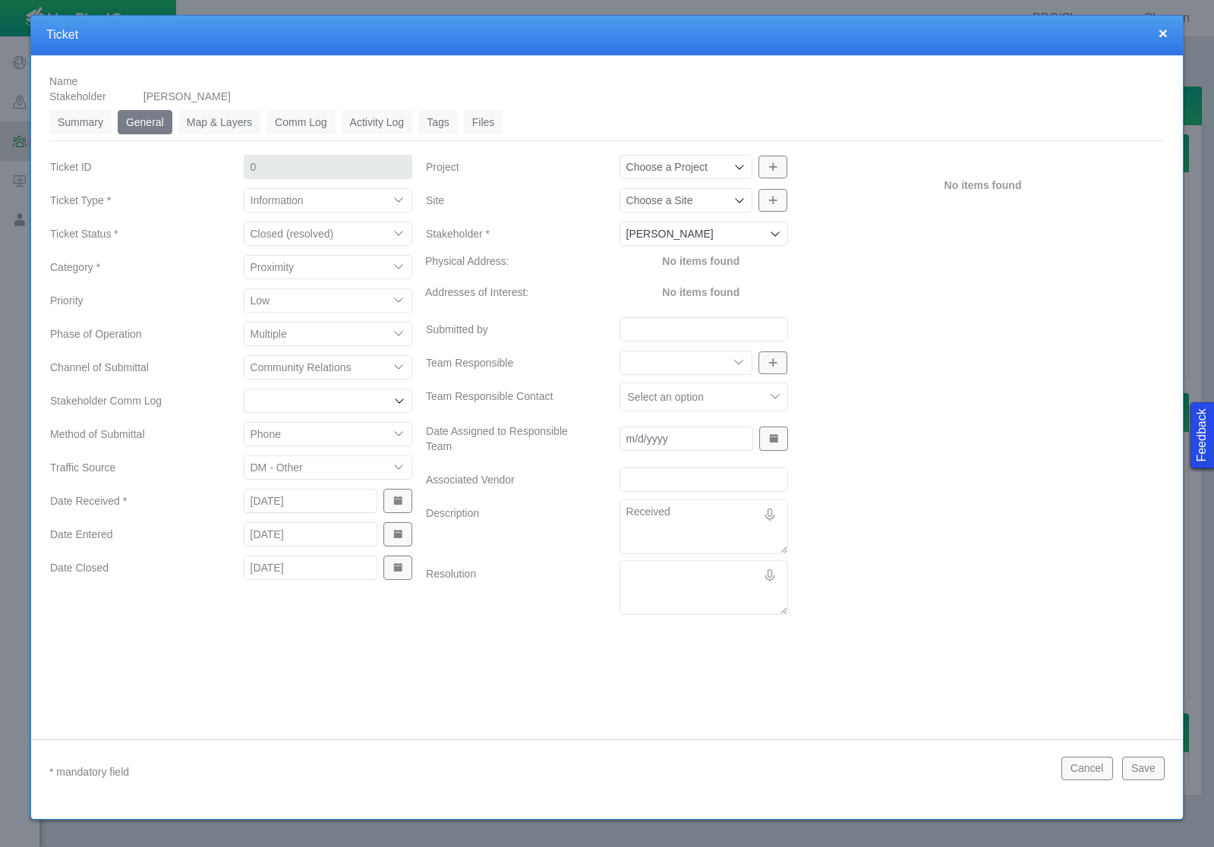
type textarea "x"
type textarea "Received"
type textarea "x"
type textarea "Received t"
type textarea "x"
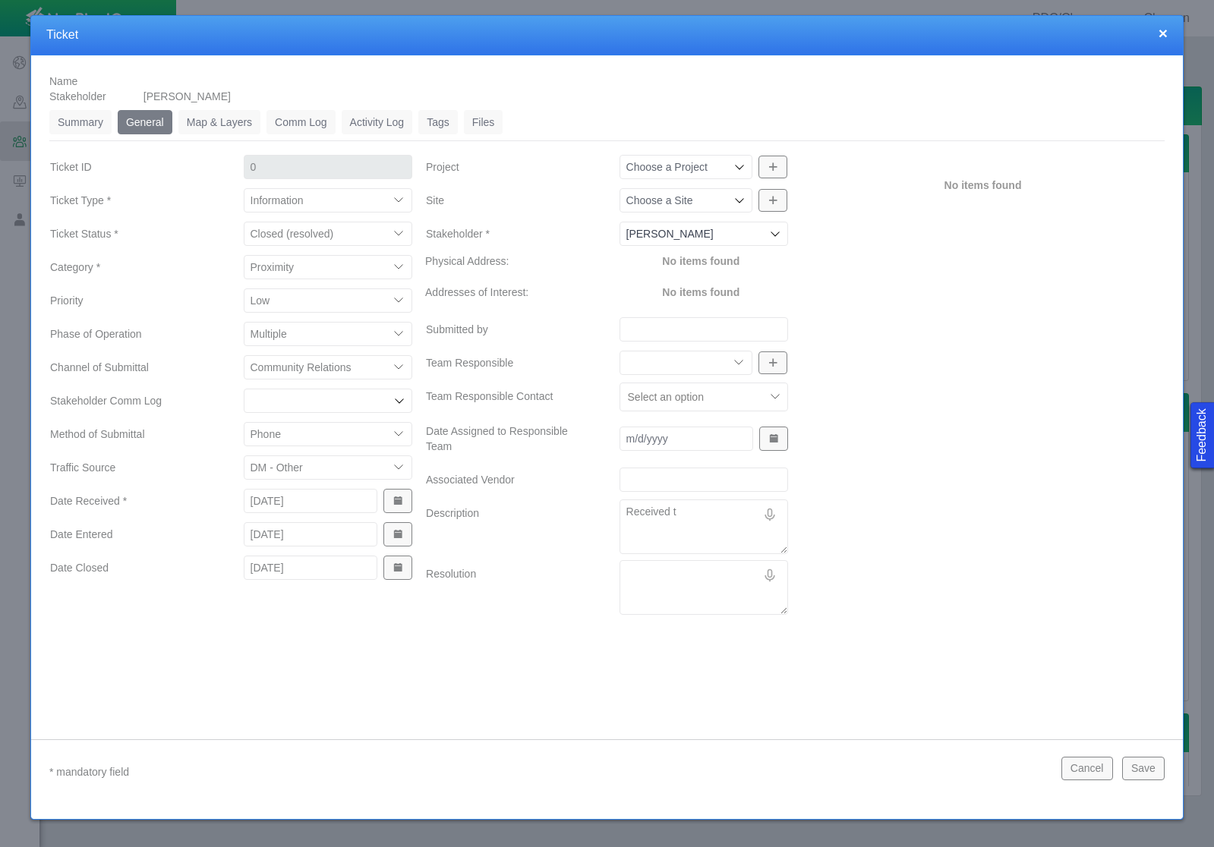
type textarea "Received th"
type textarea "x"
type textarea "Received the"
type textarea "x"
type textarea "Received the"
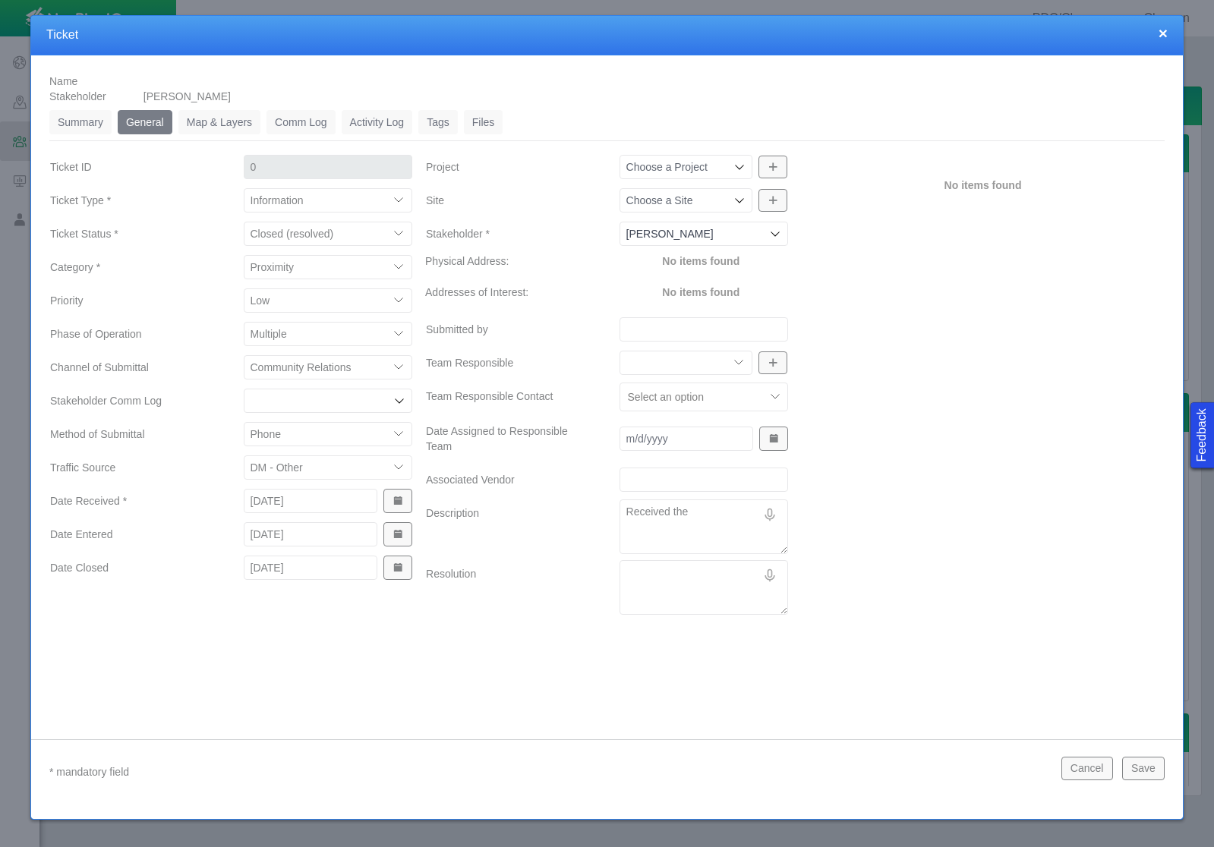
type textarea "x"
type textarea "Received the c"
type textarea "x"
type textarea "Received the ch"
type textarea "x"
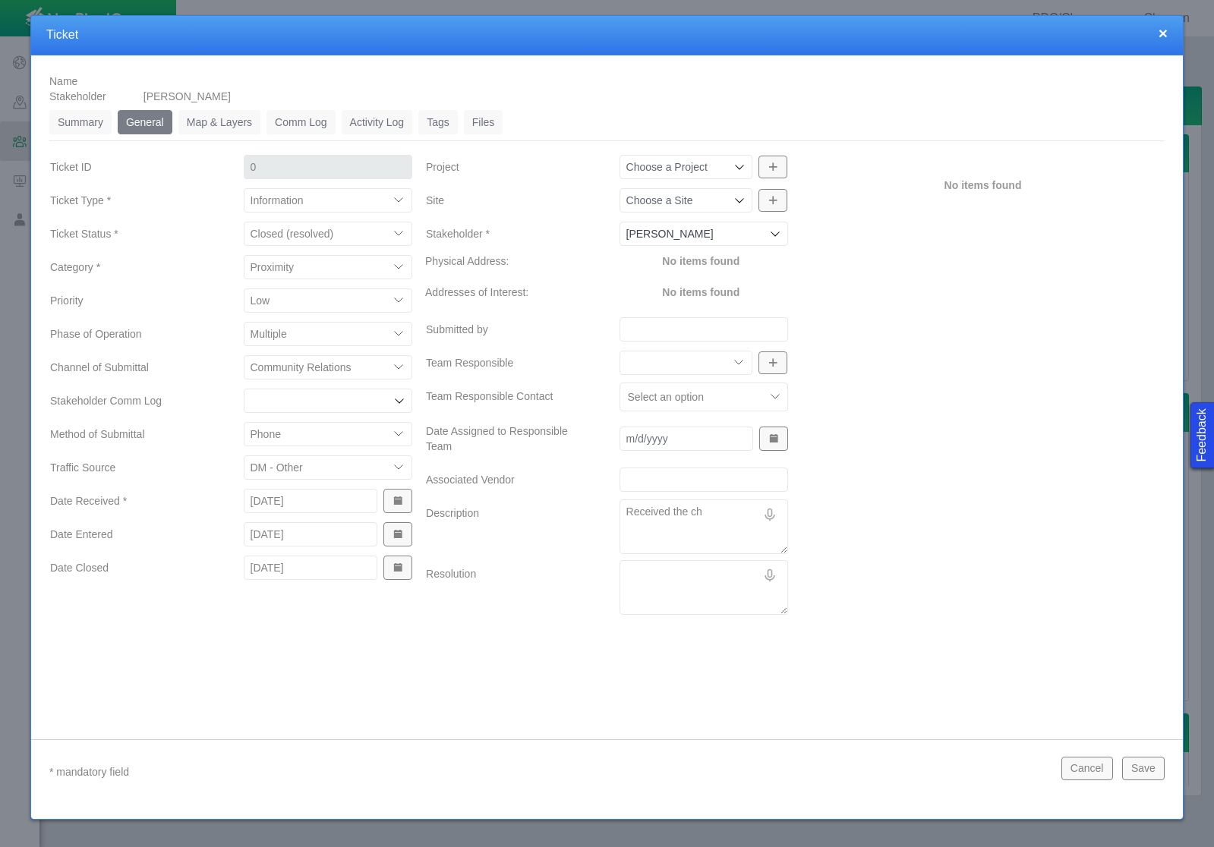
type textarea "Received the che"
type textarea "x"
type textarea "Received the chem"
type textarea "x"
type textarea "Received the chemi"
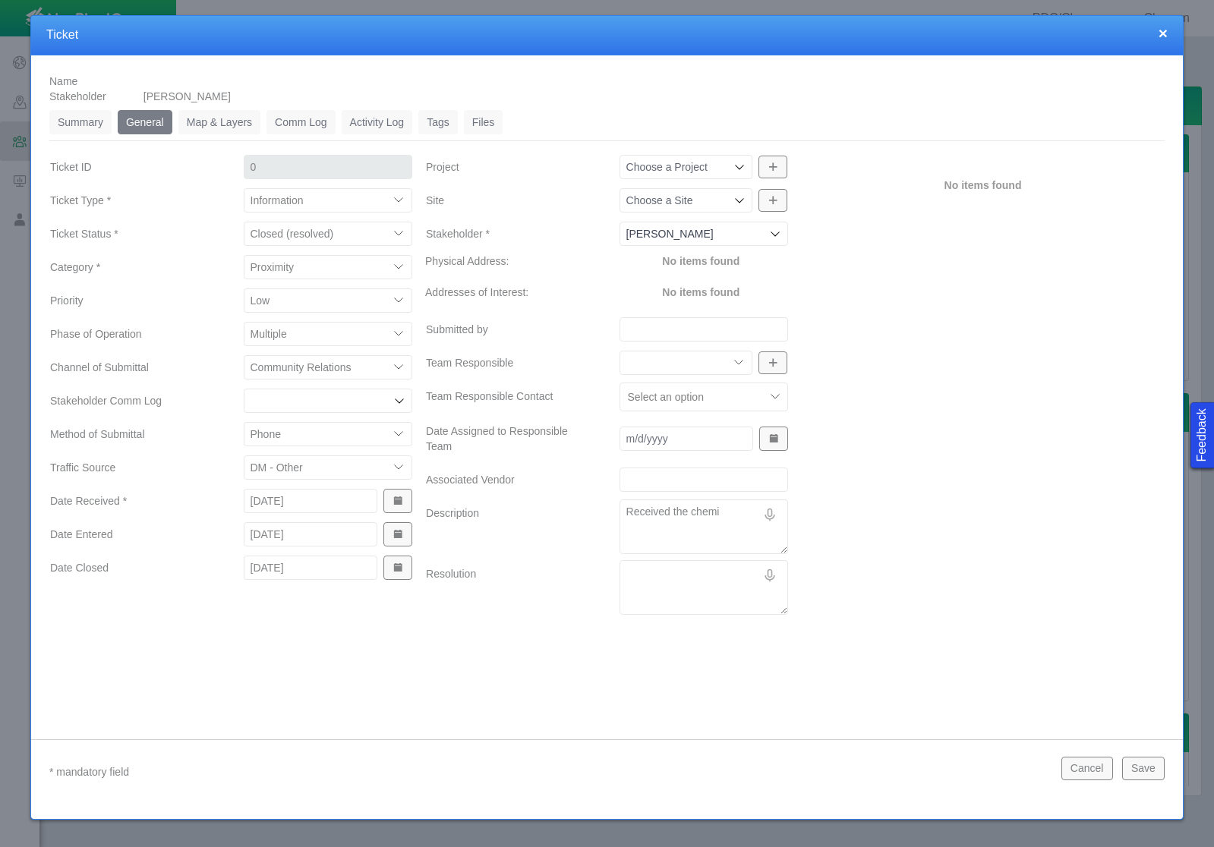
type textarea "x"
type textarea "Received the chemic"
type textarea "x"
type textarea "Received the chemica"
type textarea "x"
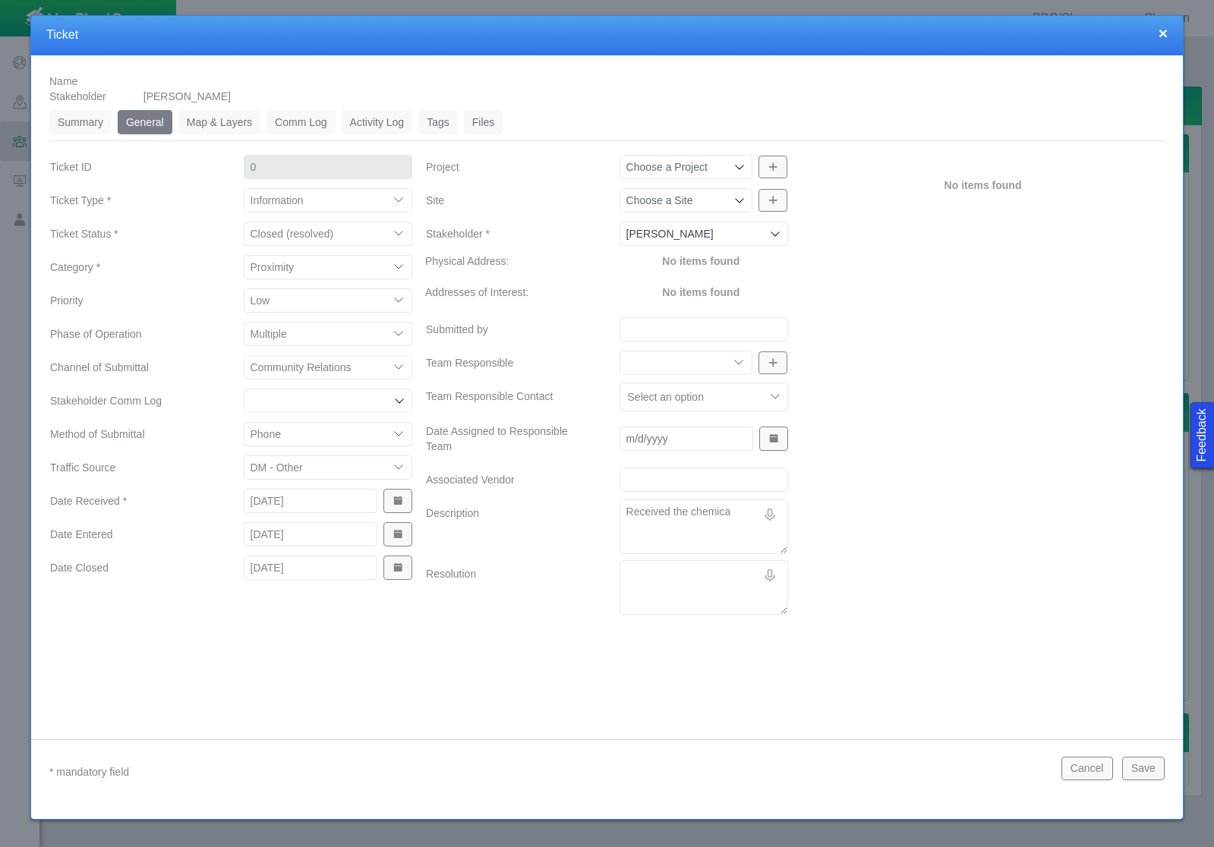
type textarea "Received the chemical"
type textarea "x"
type textarea "Received the chemical"
type textarea "x"
type textarea "Received the chemical d"
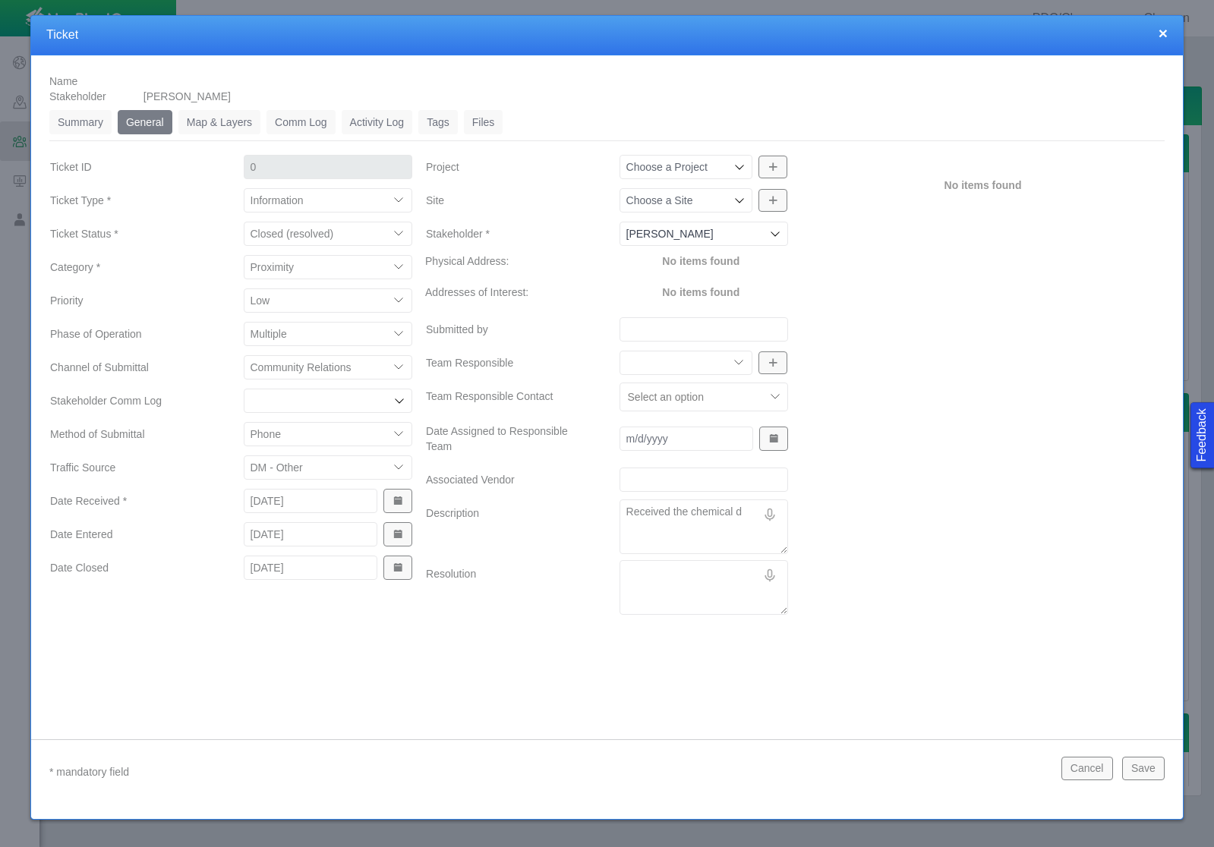
type textarea "x"
type textarea "Received the chemical dis"
type textarea "x"
type textarea "Received the chemical disc"
type textarea "x"
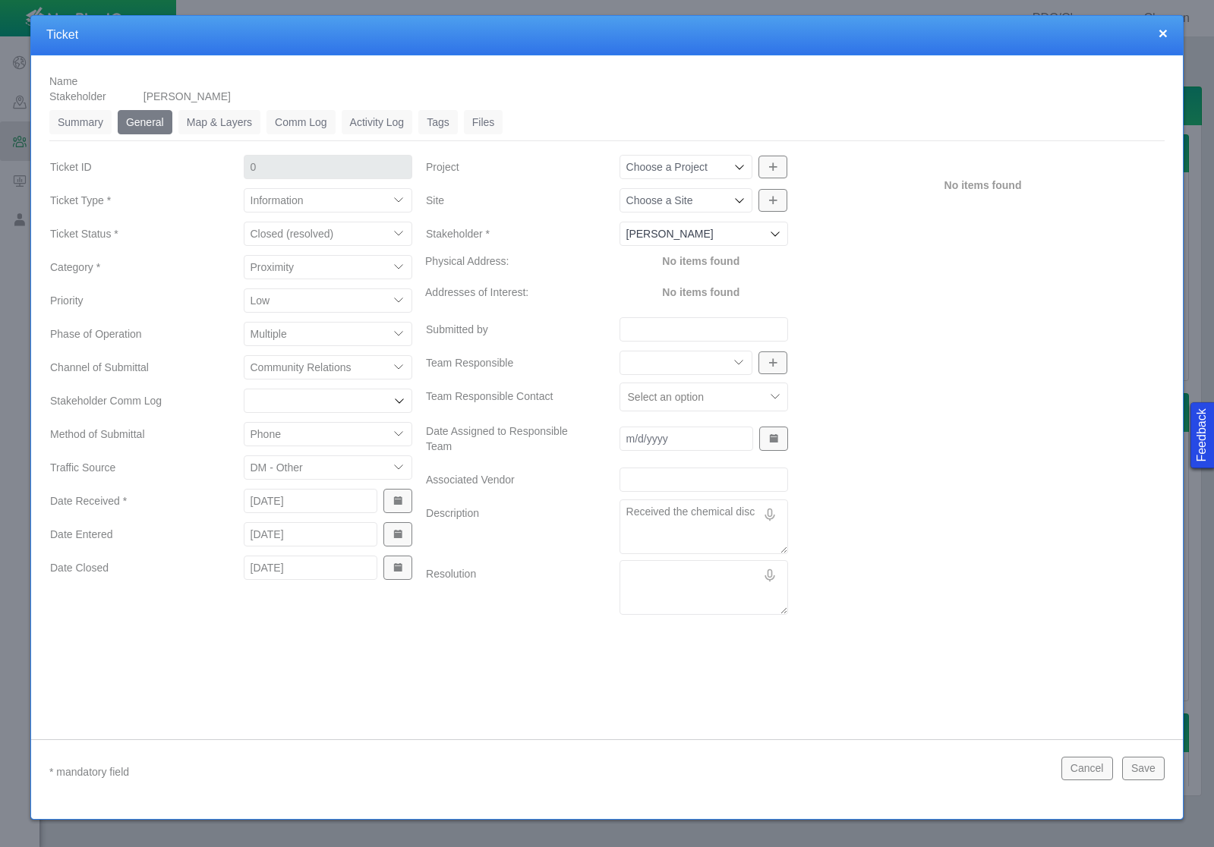
type textarea "Received the chemical discl"
type textarea "x"
type textarea "Received the chemical disclo"
type textarea "x"
type textarea "Received the chemical disclos"
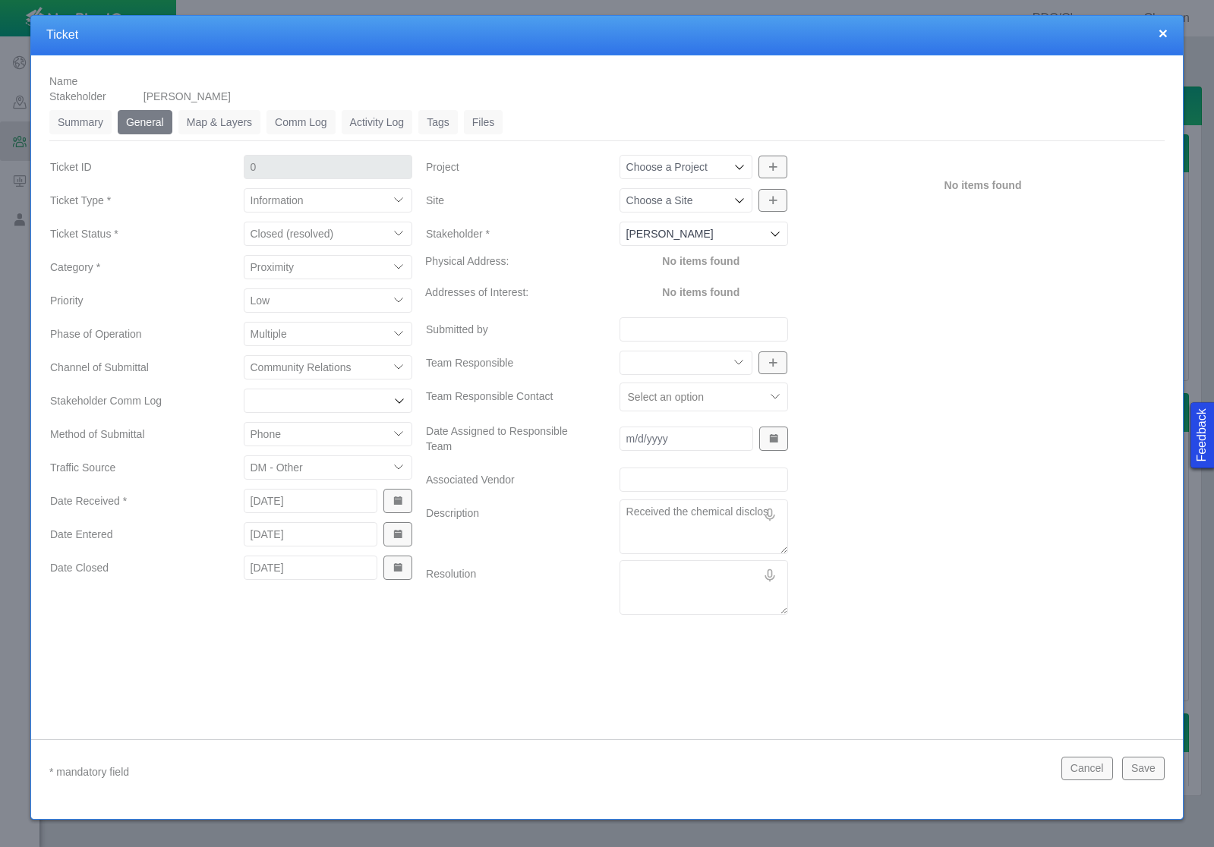
type textarea "x"
type textarea "Received the chemical disclosu"
type textarea "x"
type textarea "Received the chemical disclosur"
type textarea "x"
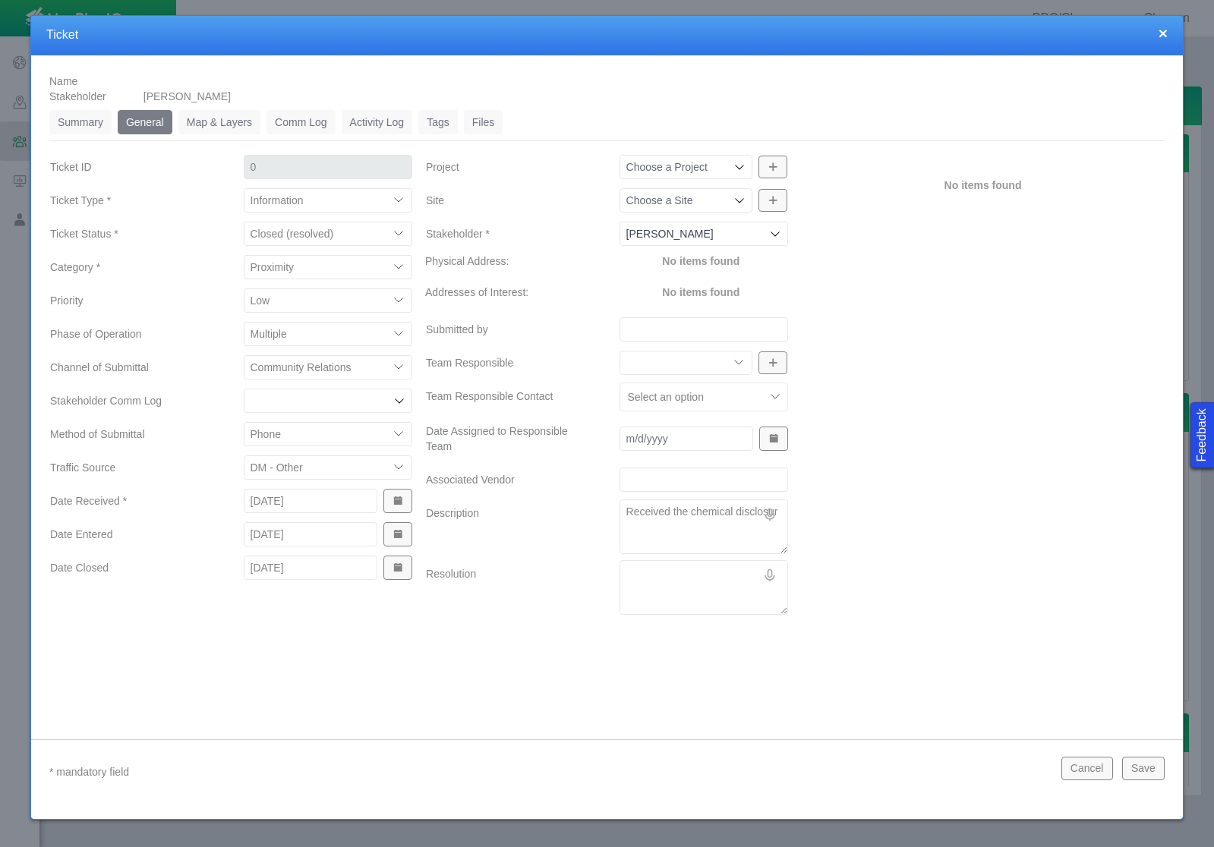
type textarea "Received the chemical disclosure"
type textarea "x"
type textarea "Received the chemical disclosure"
type textarea "x"
type textarea "Received the chemical disclosure n"
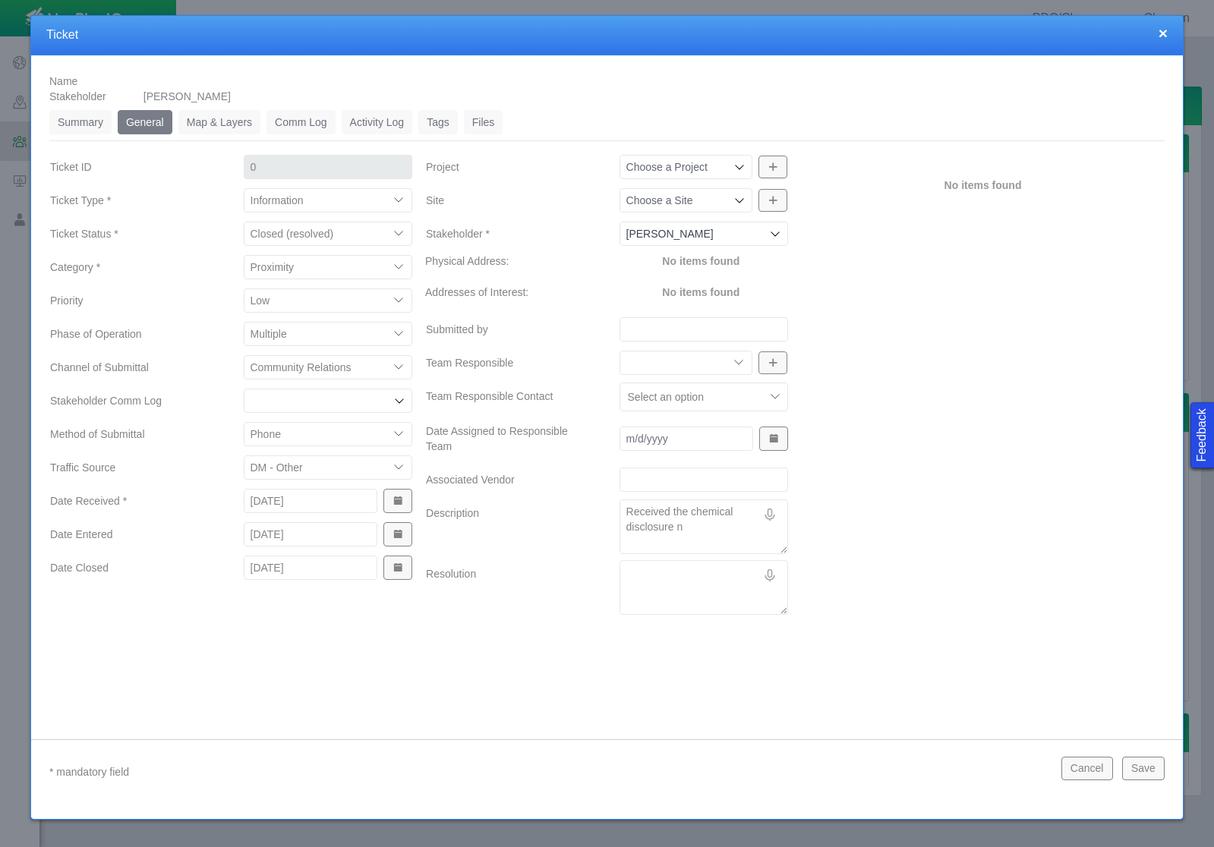
type textarea "x"
type textarea "Received the chemical disclosure no"
type textarea "x"
type textarea "Received the chemical disclosure not"
type textarea "x"
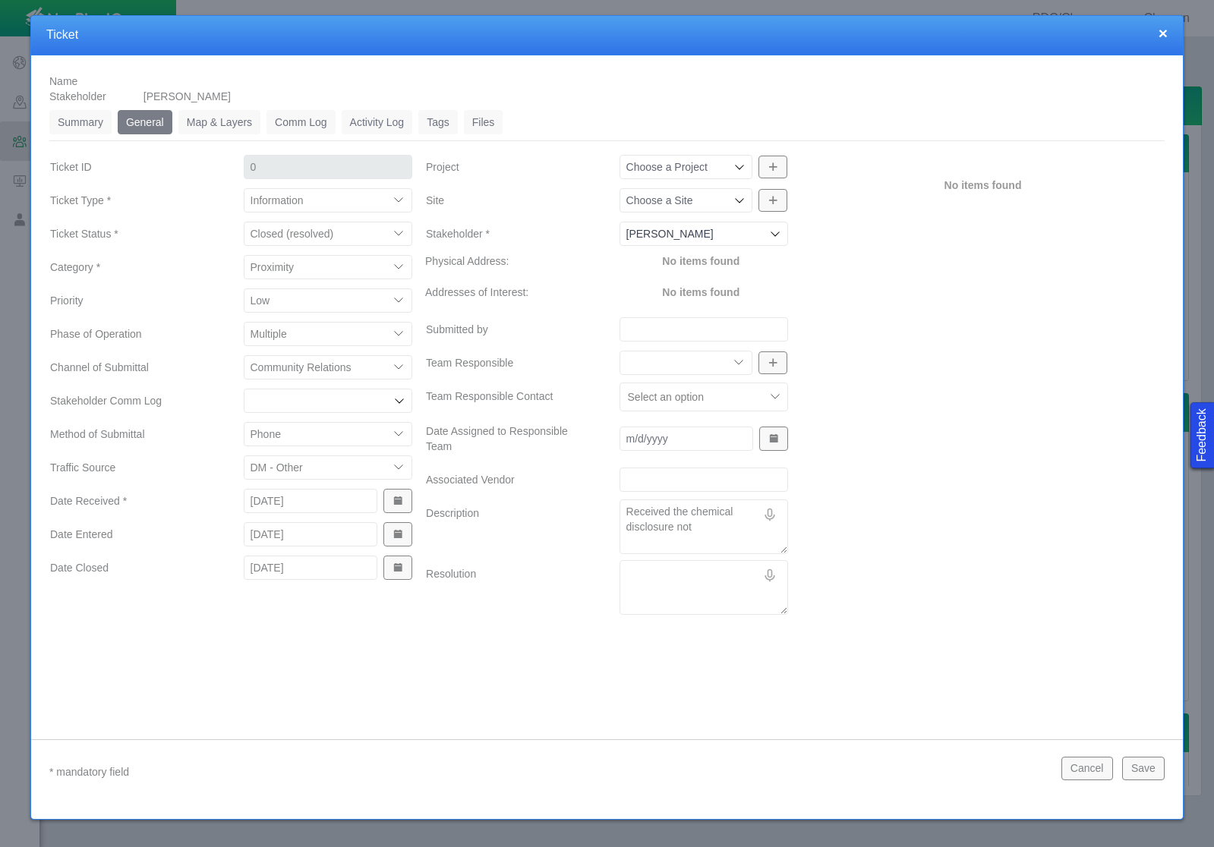
type textarea "Received the chemical disclosure noti"
type textarea "x"
type textarea "Received the chemical disclosure notic"
type textarea "x"
type textarea "Received the chemical disclosure notice"
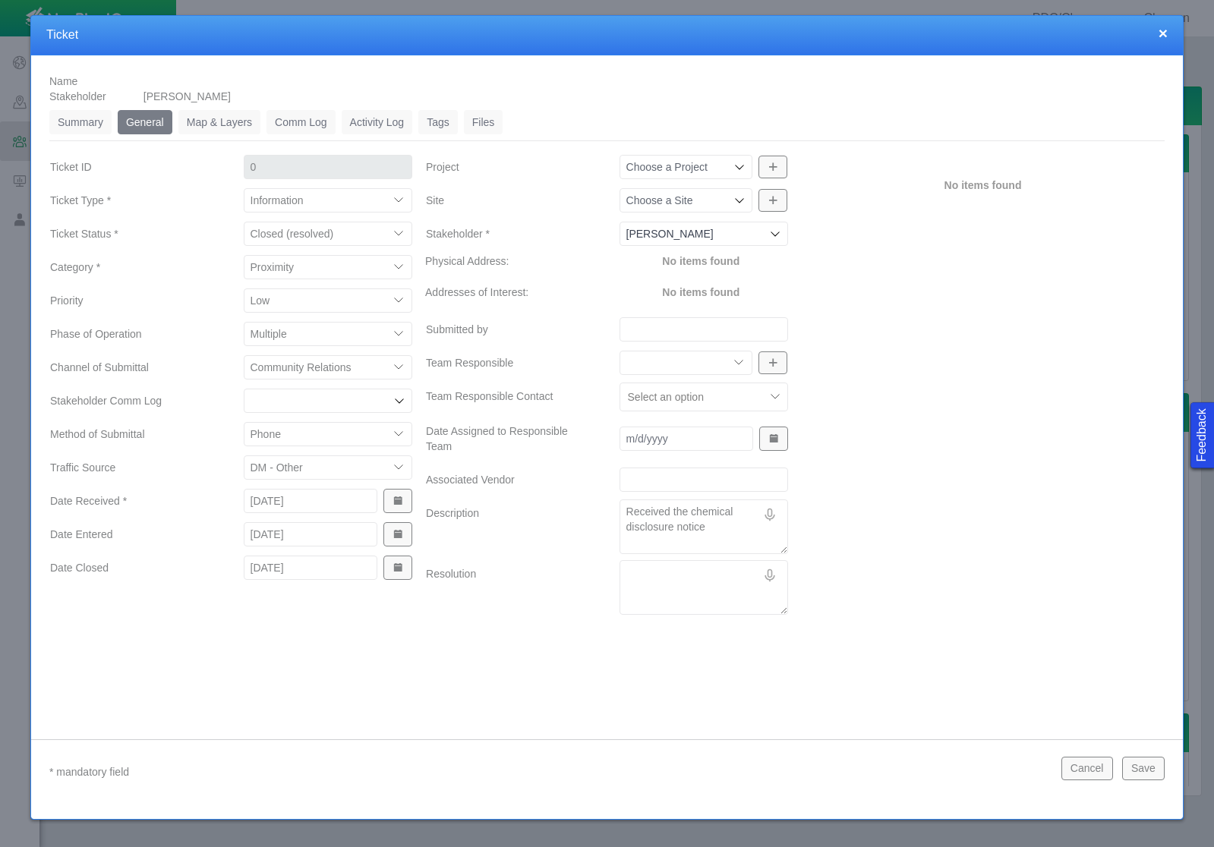
type textarea "x"
type textarea "Received the chemical disclosure notice."
type textarea "x"
type textarea "Received the chemical disclosure notice."
type textarea "x"
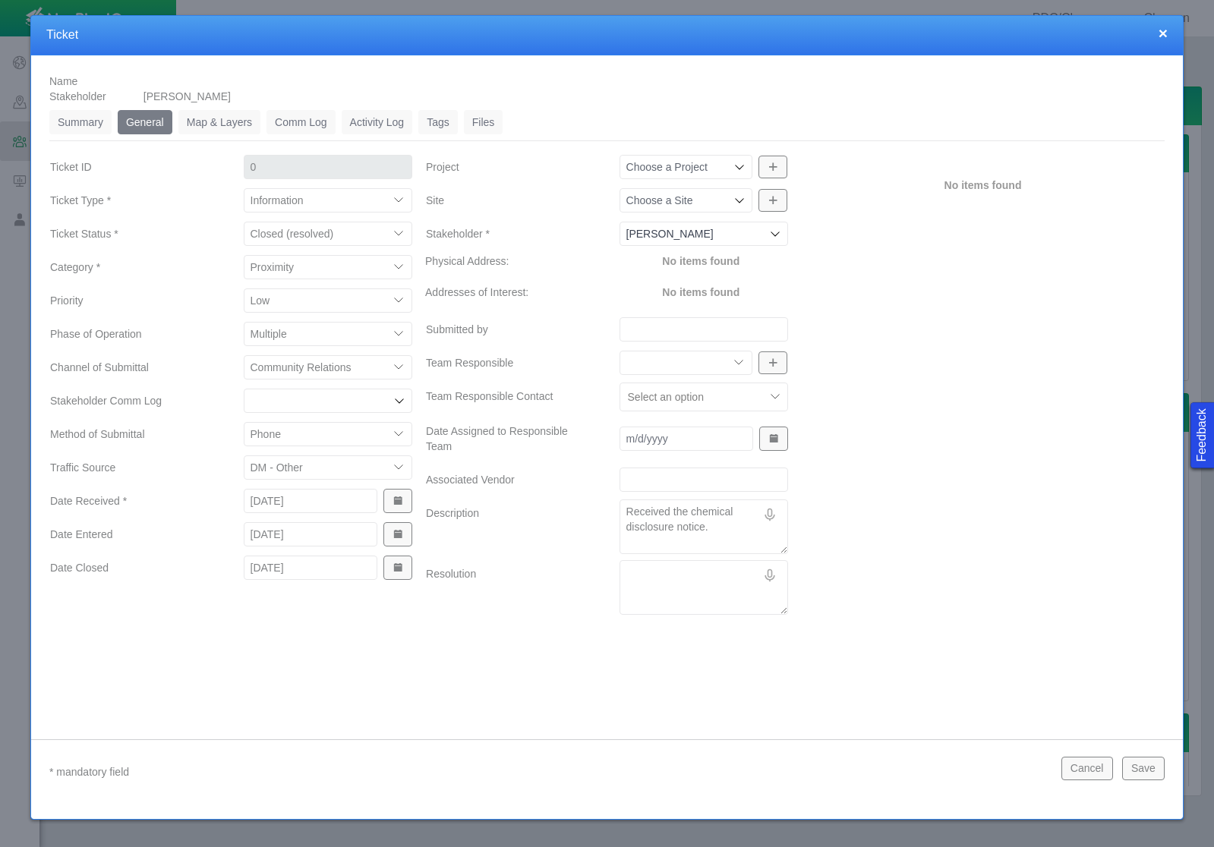
type textarea "Received the chemical disclosure notice. S"
type textarea "x"
type textarea "Received the chemical disclosure notice. Sh"
type textarea "x"
type textarea "Received the chemical disclosure notice. She"
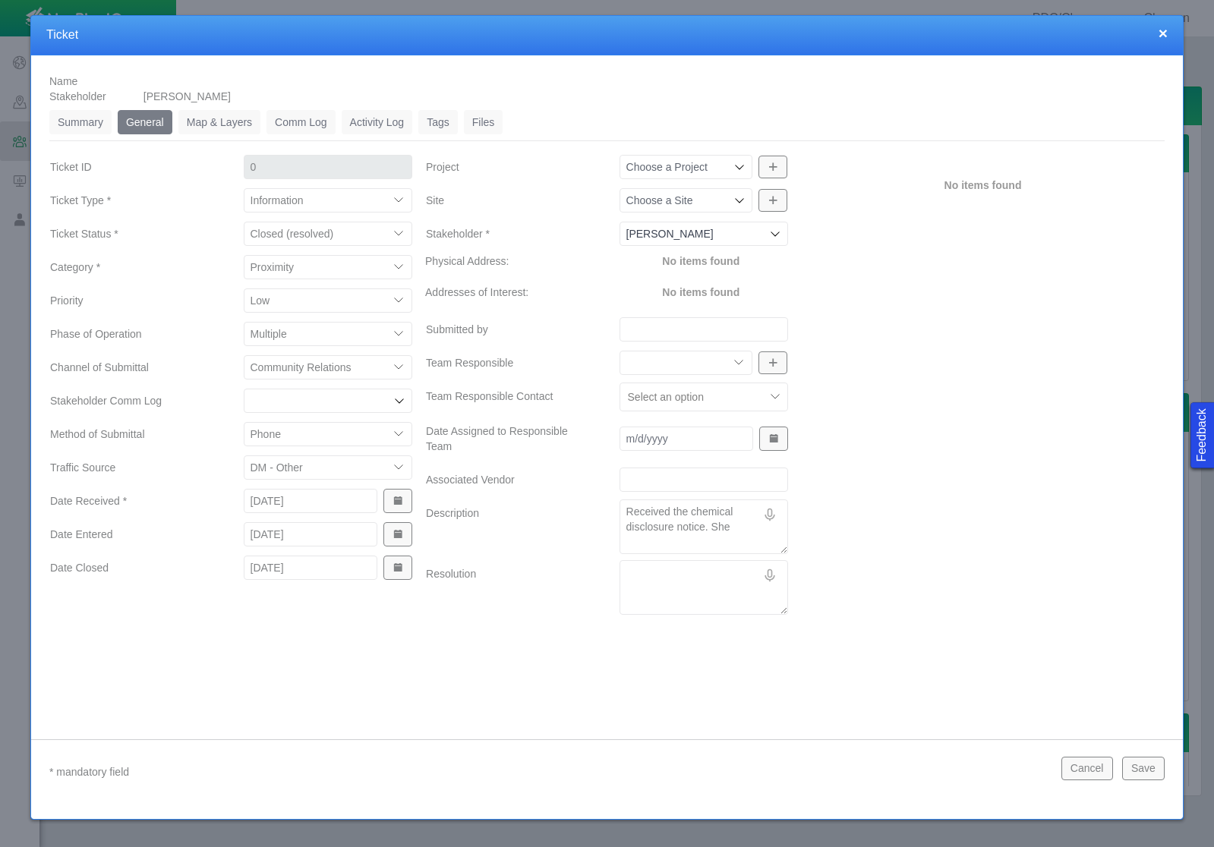
type textarea "x"
type textarea "Received the chemical disclosure notice. She"
type textarea "x"
type textarea "Received the chemical disclosure notice. She w"
type textarea "x"
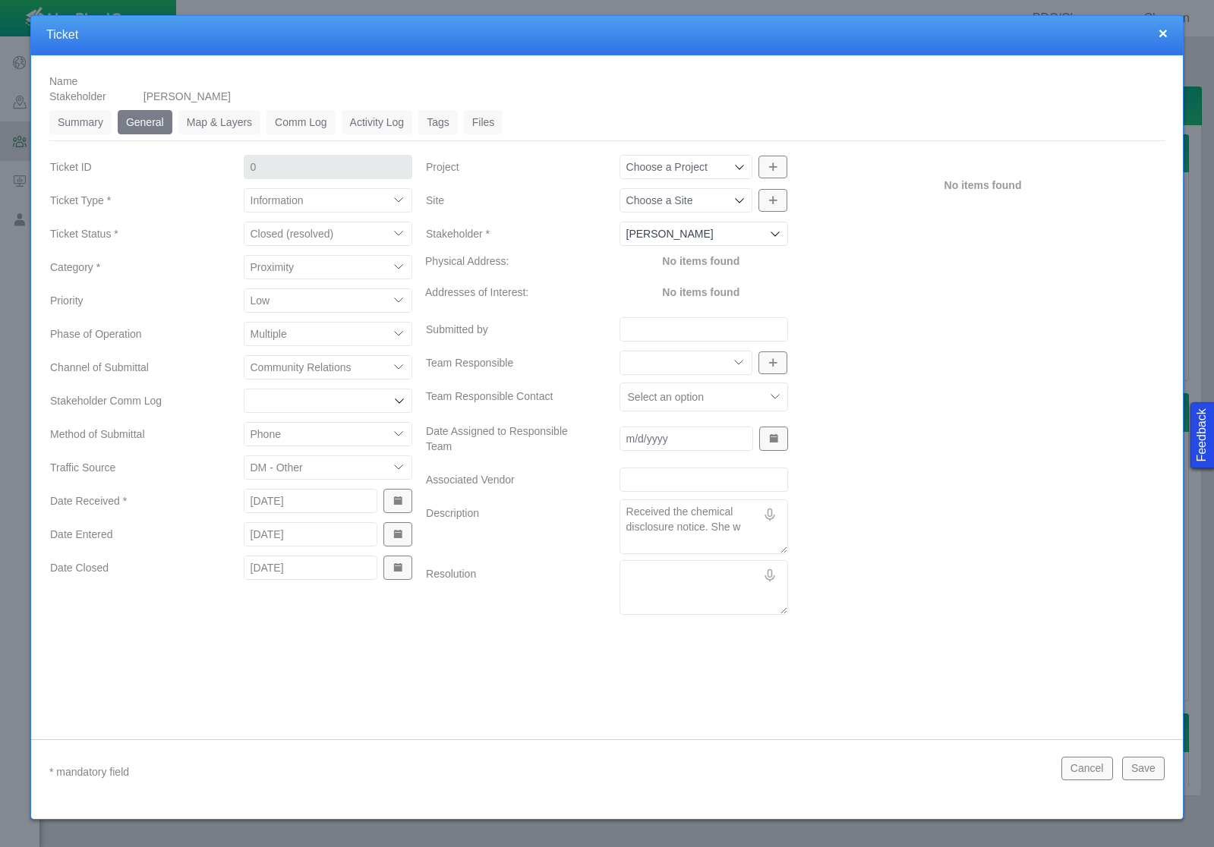
type textarea "Received the chemical disclosure notice. She wa"
type textarea "x"
type textarea "Received the chemical disclosure notice. She wan"
type textarea "x"
type textarea "Received the chemical disclosure notice. She want"
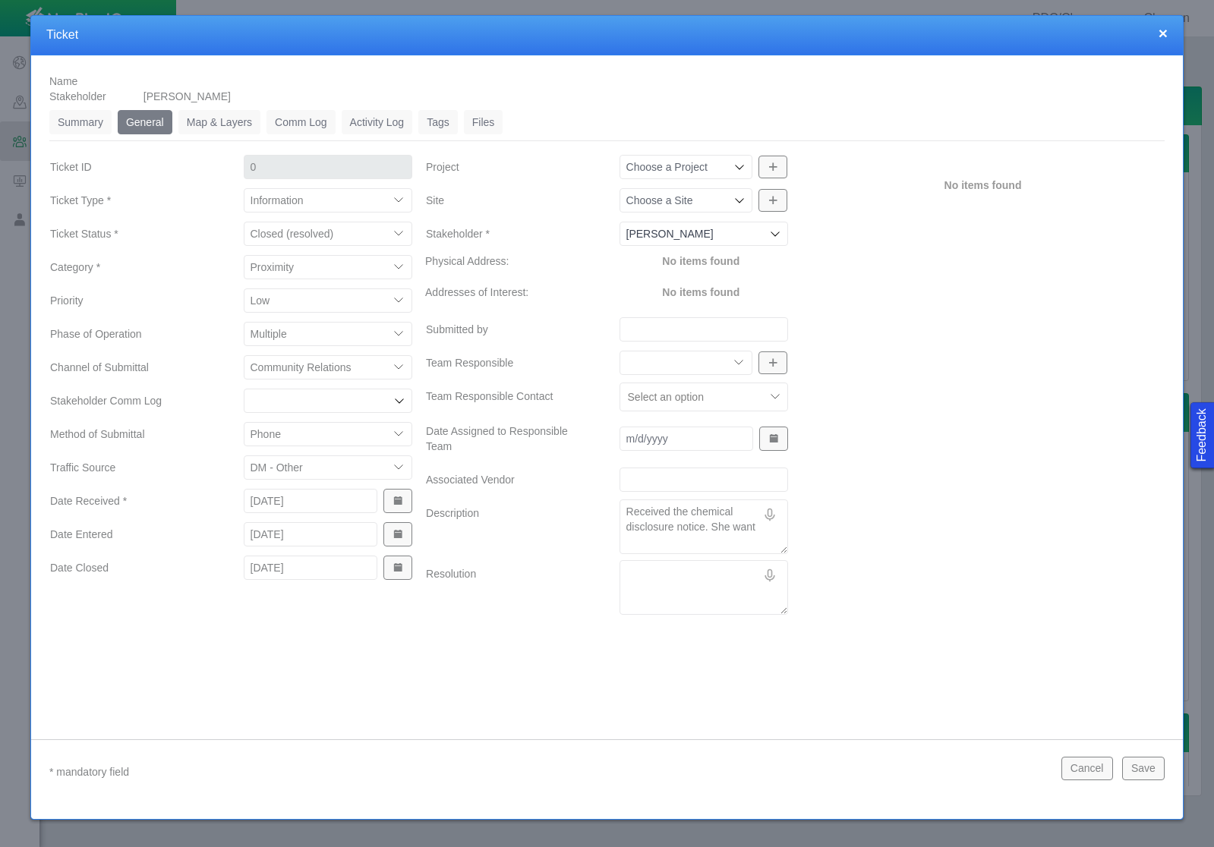
type textarea "x"
type textarea "Received the chemical disclosure notice. She wante"
type textarea "x"
type textarea "Received the chemical disclosure notice. She wanted"
type textarea "x"
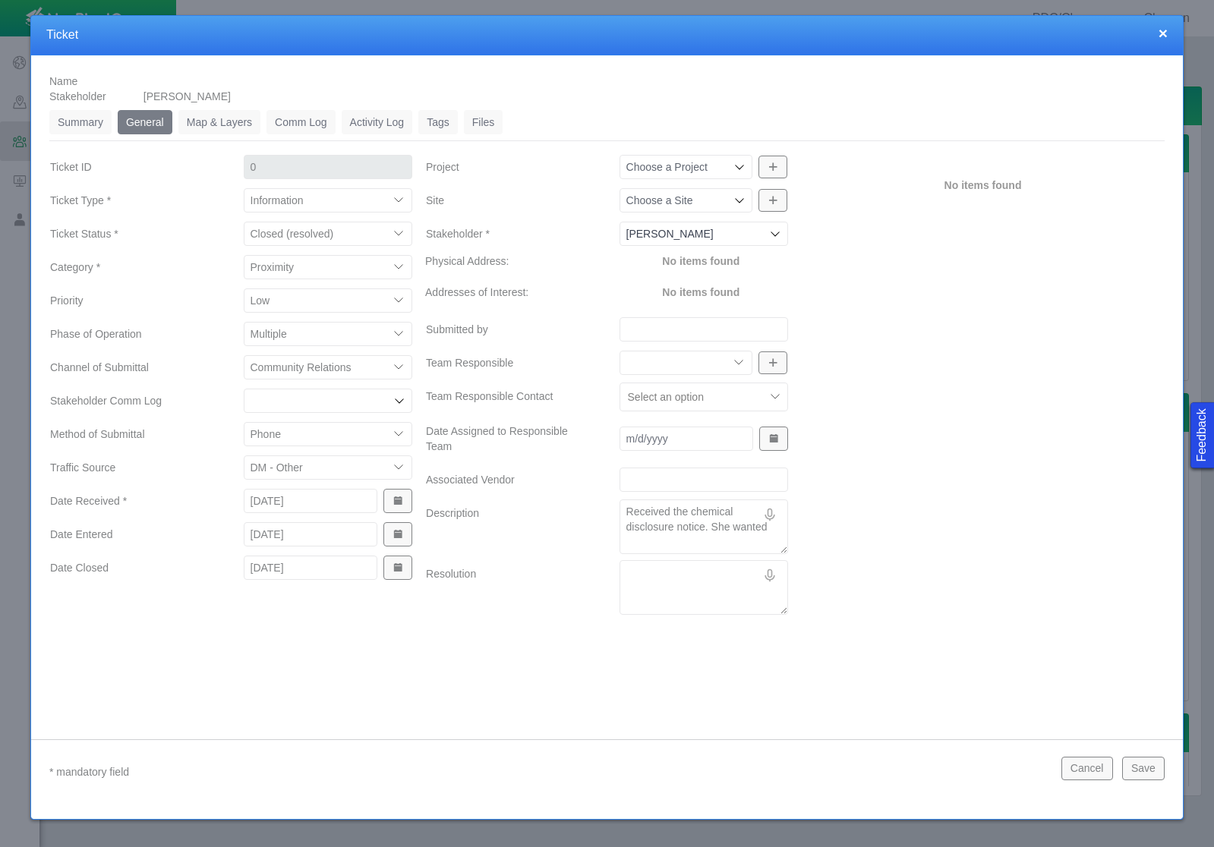
type textarea "Received the chemical disclosure notice. She wanted"
type textarea "x"
type textarea "Received the chemical disclosure notice. She wanted t"
type textarea "x"
type textarea "Received the chemical disclosure notice. She wanted to"
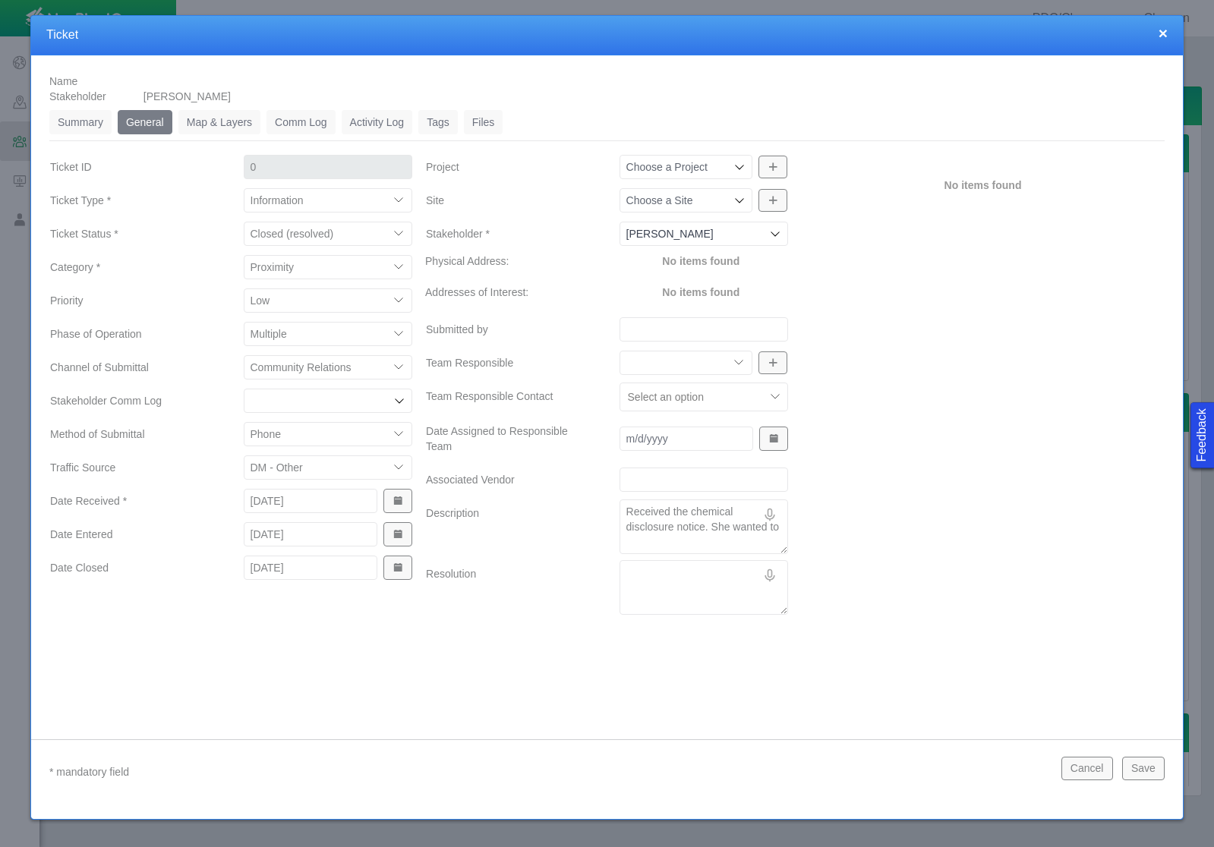
type textarea "x"
type textarea "Received the chemical disclosure notice. She wanted to"
click at [664, 574] on textarea "Resolution" at bounding box center [704, 587] width 169 height 55
click at [1148, 772] on button "Save" at bounding box center [1143, 768] width 43 height 23
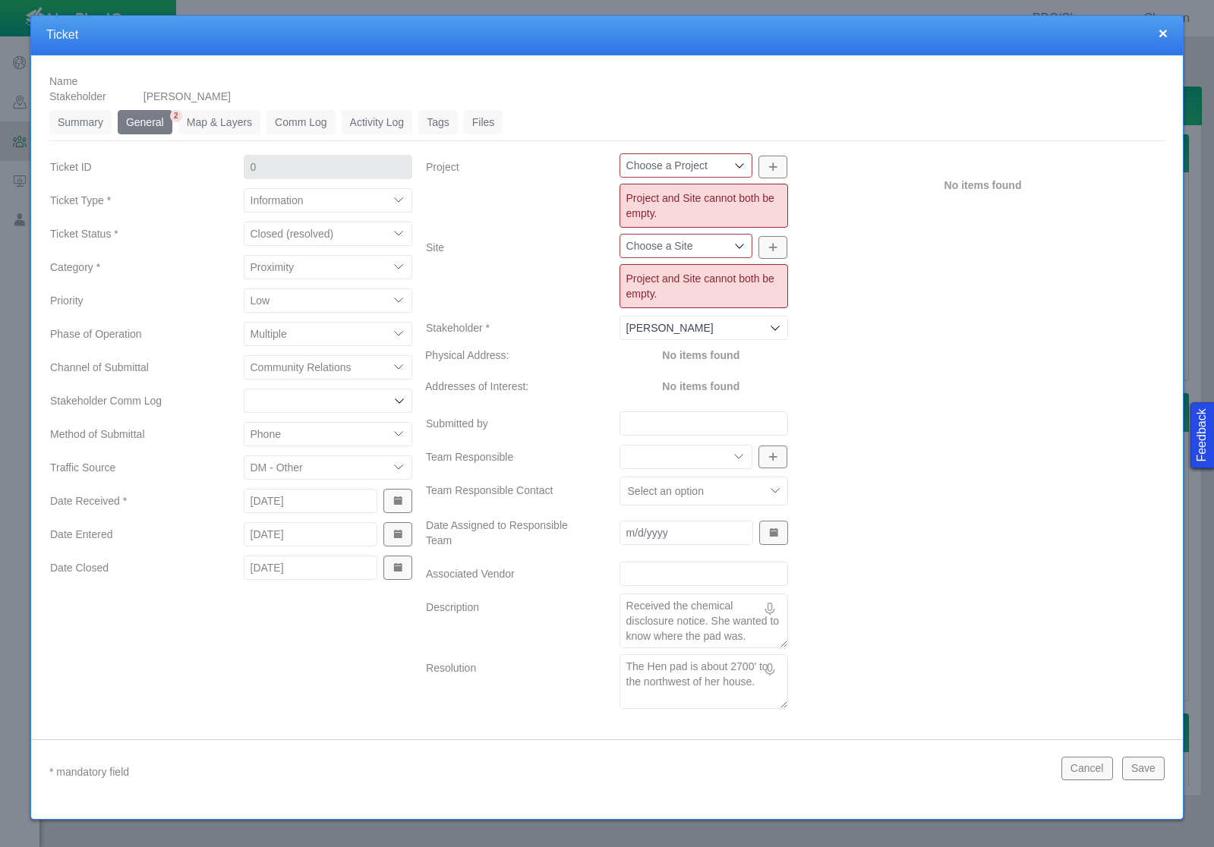
click at [736, 161] on icon at bounding box center [739, 165] width 12 height 12
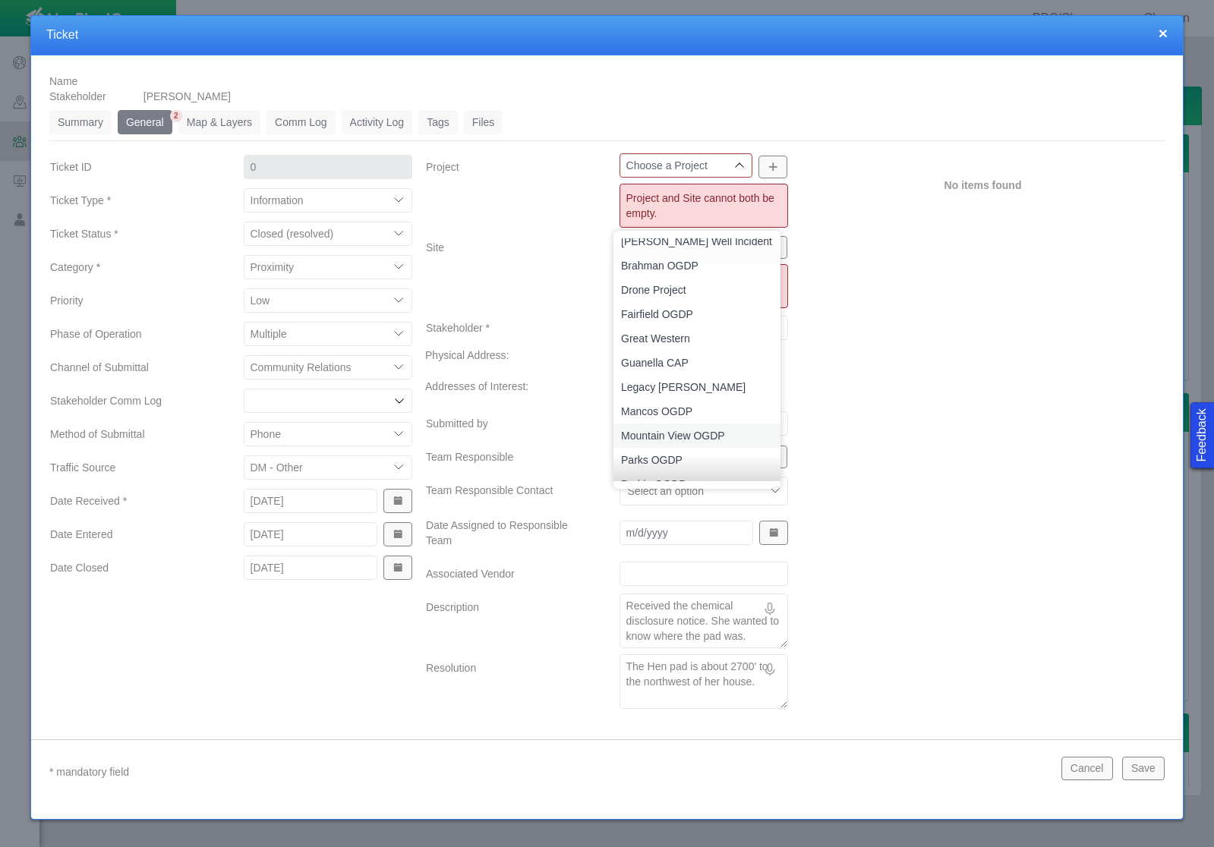
scroll to position [0, 0]
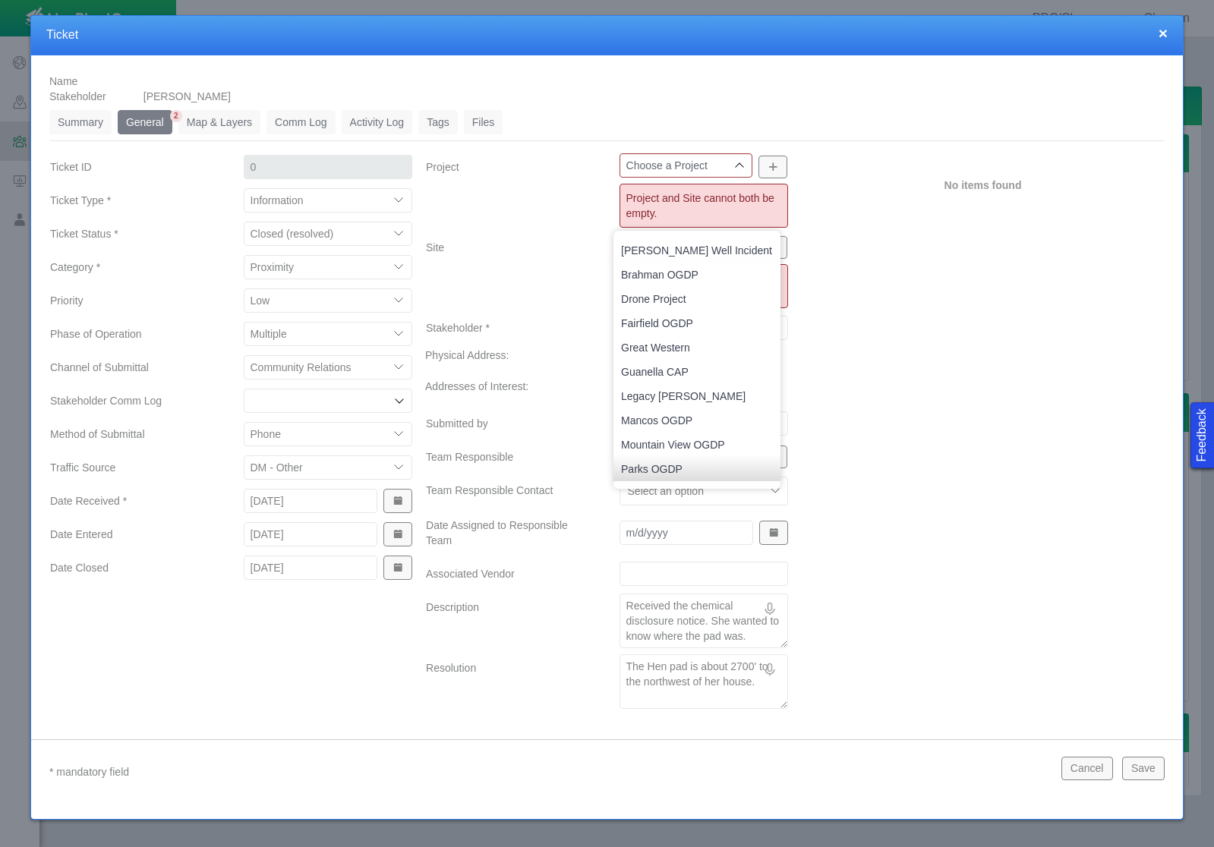
click at [885, 299] on div "No items found" at bounding box center [983, 434] width 376 height 562
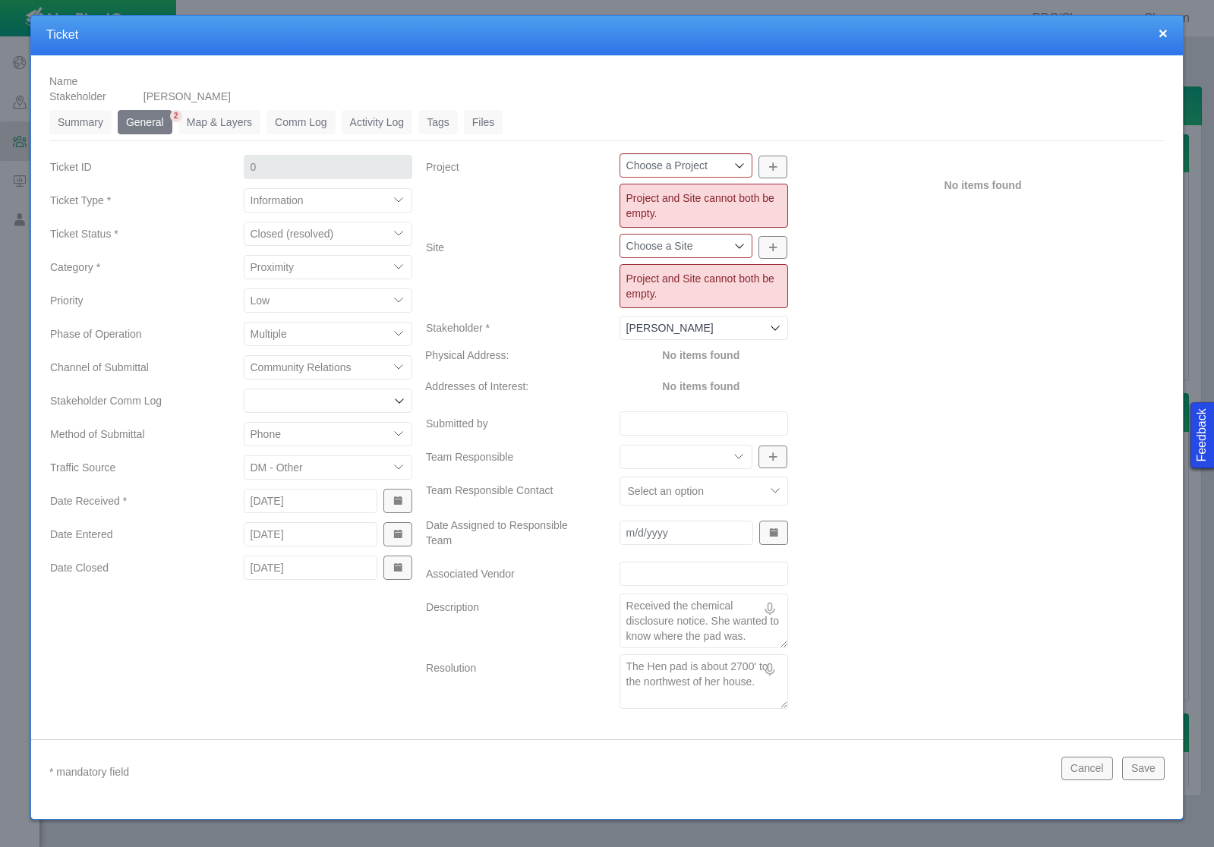
click at [736, 243] on icon at bounding box center [739, 246] width 12 height 12
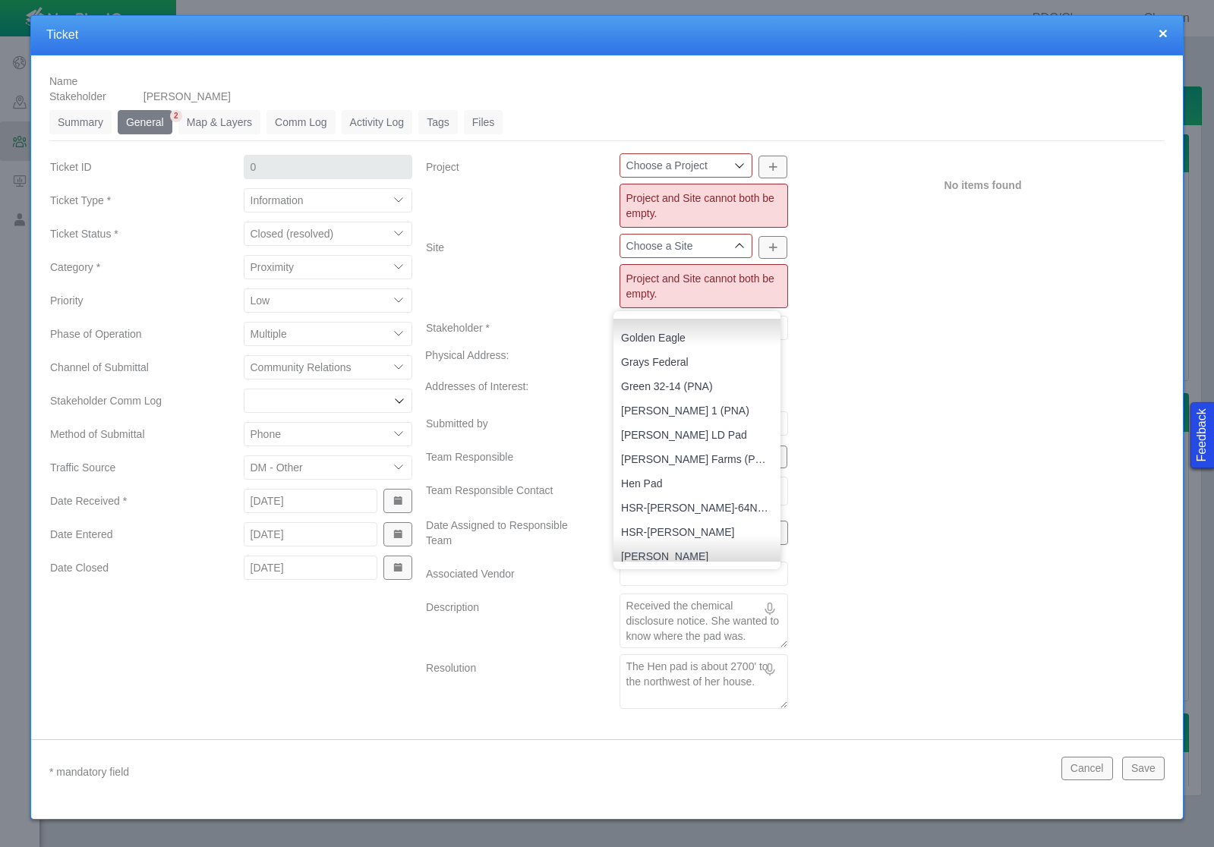
scroll to position [1008, 0]
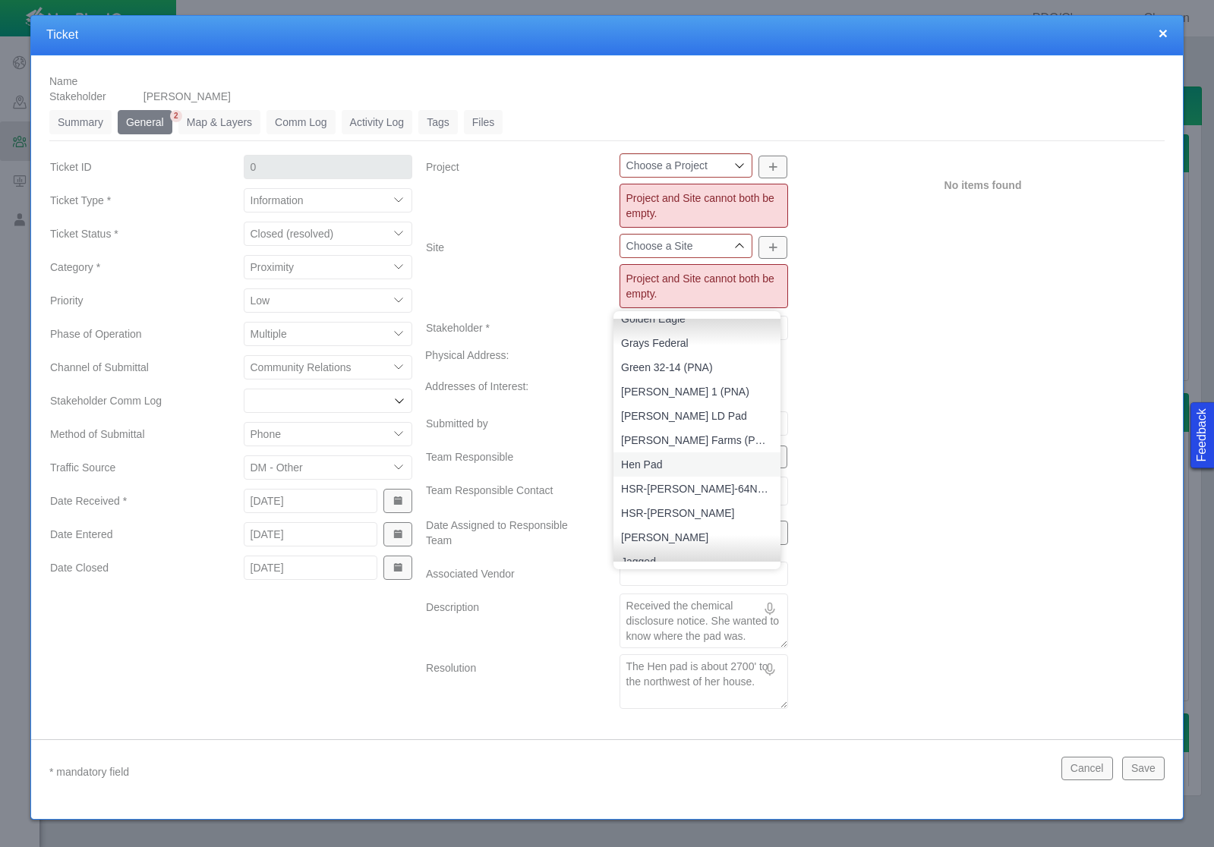
click at [645, 462] on span "Hen Pad" at bounding box center [697, 464] width 152 height 15
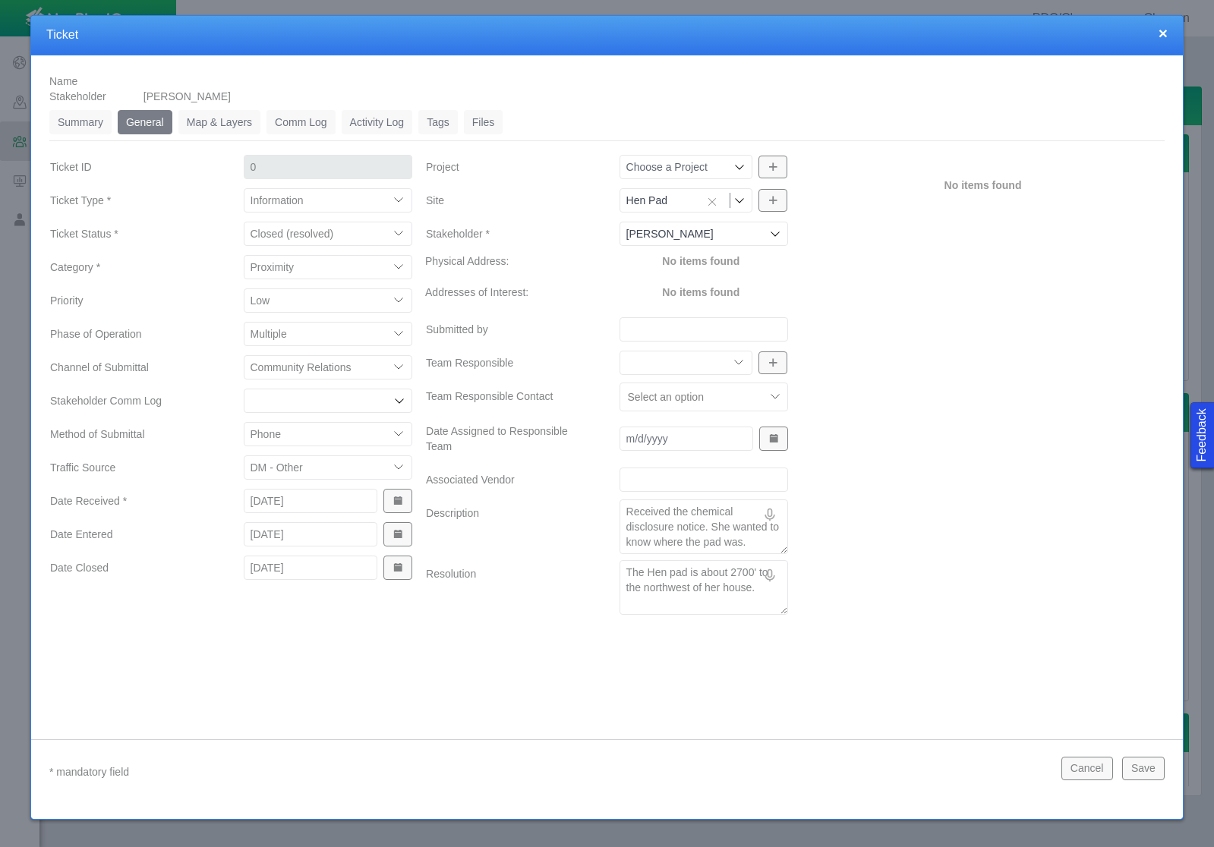
click at [924, 547] on div "No items found" at bounding box center [983, 387] width 376 height 468
click at [1151, 771] on button "Save" at bounding box center [1143, 768] width 43 height 23
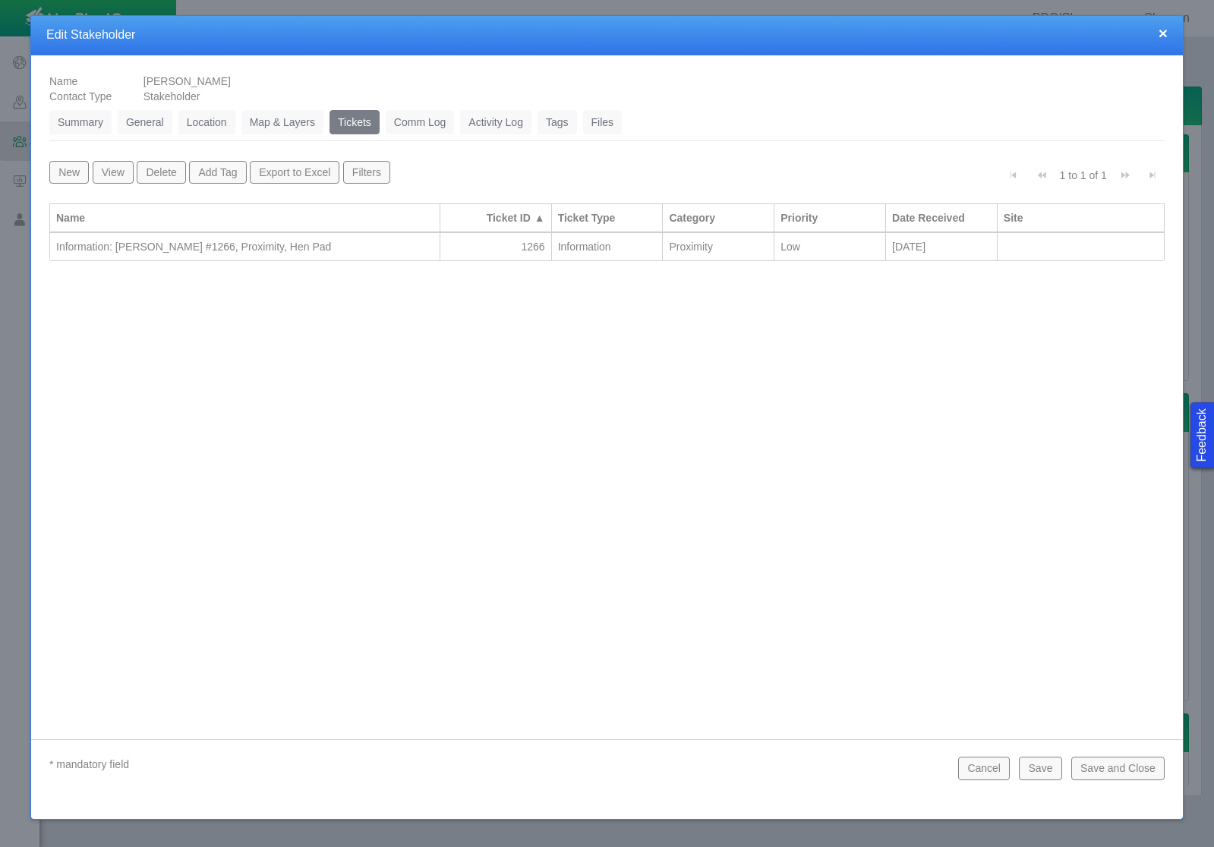
click at [1151, 771] on button "Save and Close" at bounding box center [1117, 768] width 93 height 23
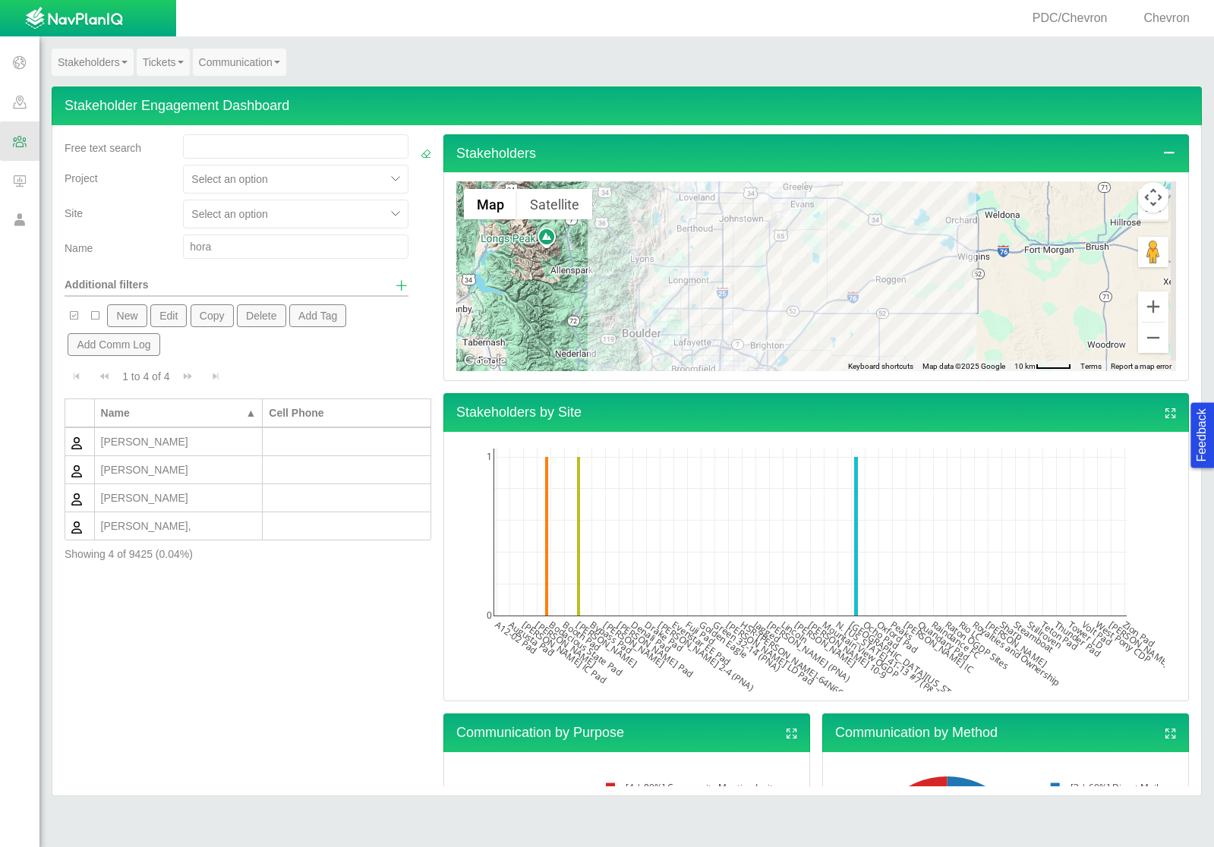
click at [210, 243] on input "hora" at bounding box center [295, 247] width 225 height 24
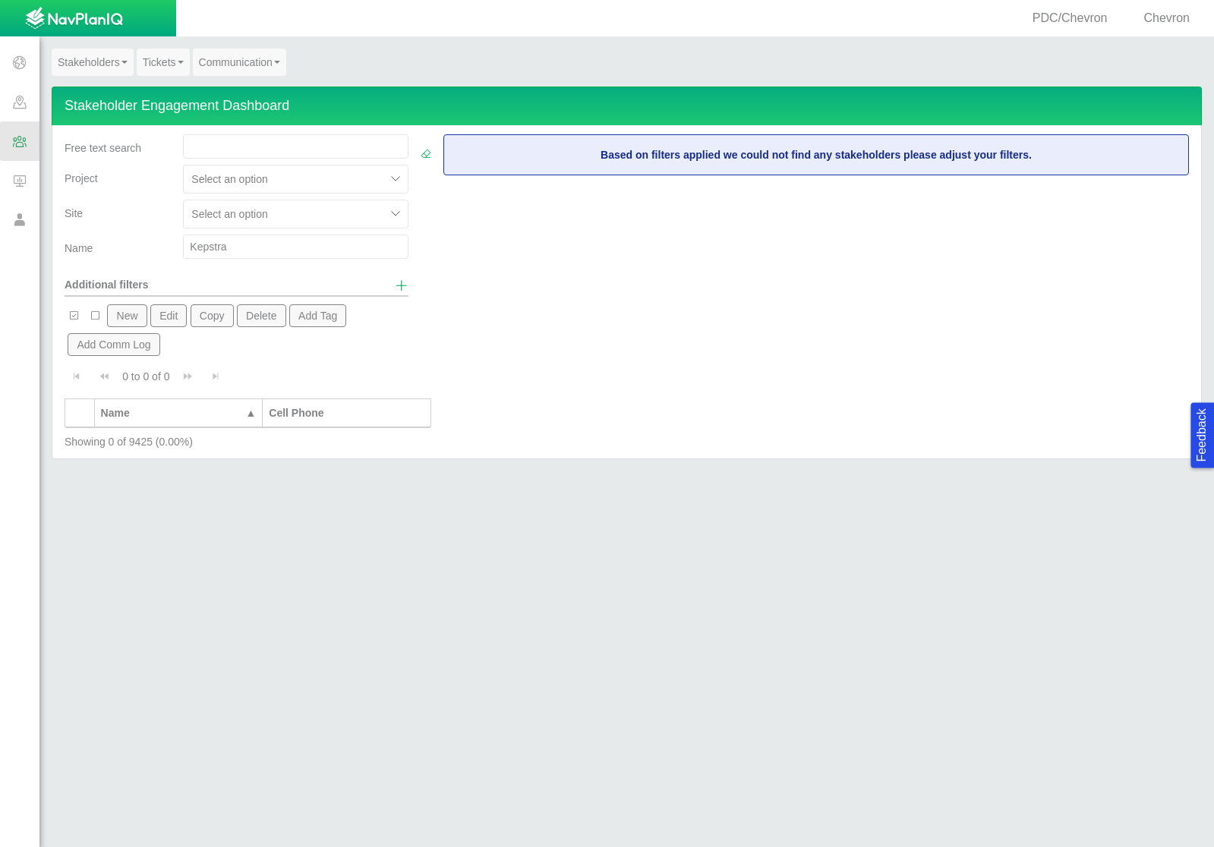
click at [134, 313] on button "New" at bounding box center [126, 315] width 39 height 23
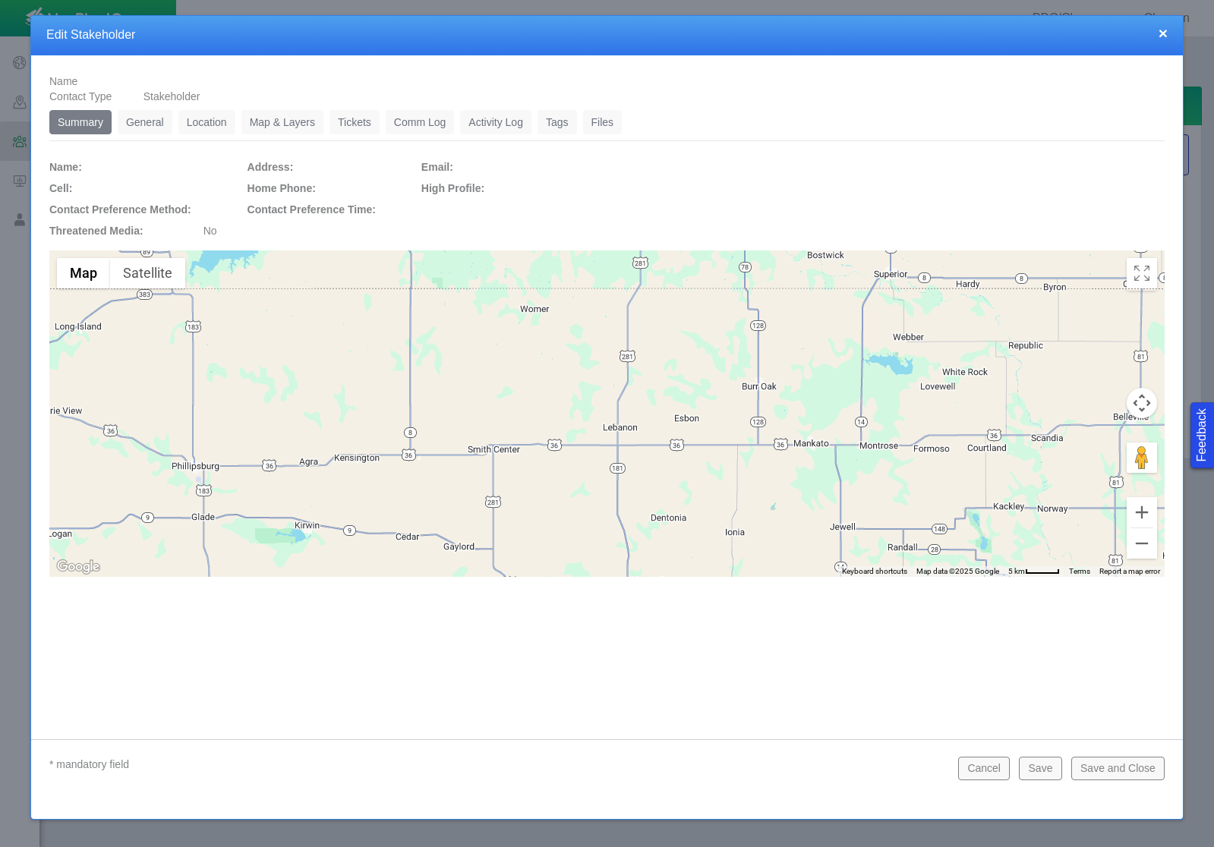
click at [154, 125] on link "General" at bounding box center [145, 122] width 55 height 24
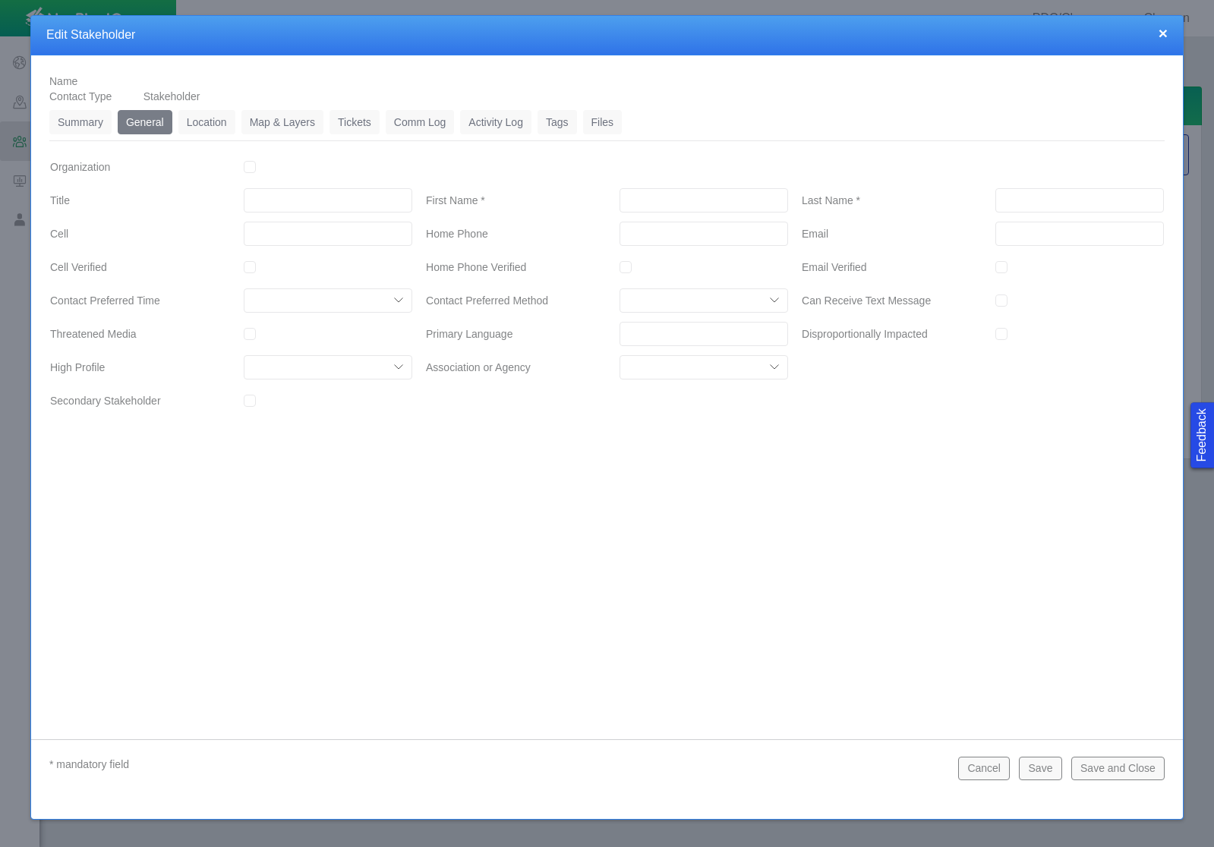
click at [673, 205] on input "First Name *" at bounding box center [704, 200] width 169 height 24
click at [654, 235] on input "___-___-____" at bounding box center [704, 234] width 169 height 24
click at [1035, 776] on button "Save" at bounding box center [1040, 768] width 43 height 23
click at [203, 119] on link "Location" at bounding box center [206, 122] width 57 height 24
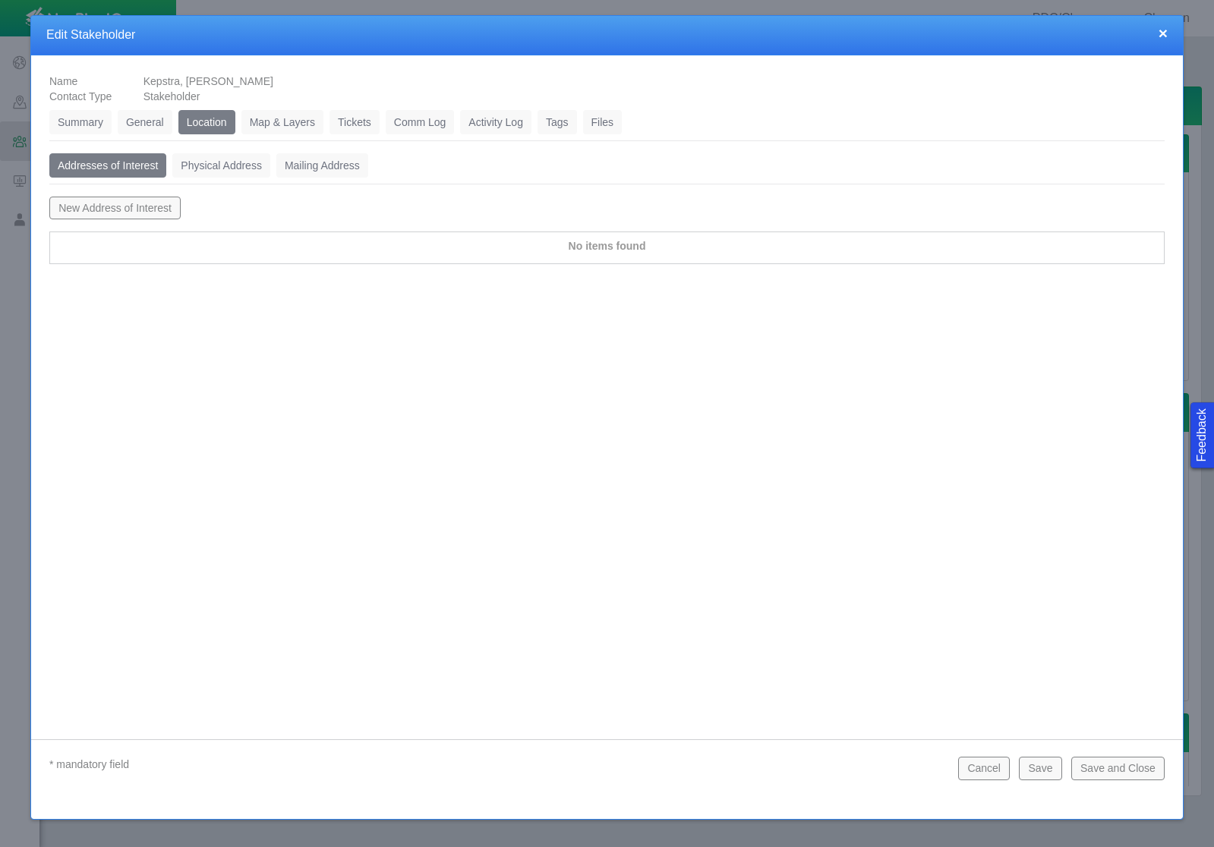
click at [233, 175] on link "Physical Address" at bounding box center [221, 165] width 98 height 24
click at [149, 199] on button "New Physical Address" at bounding box center [111, 208] width 124 height 23
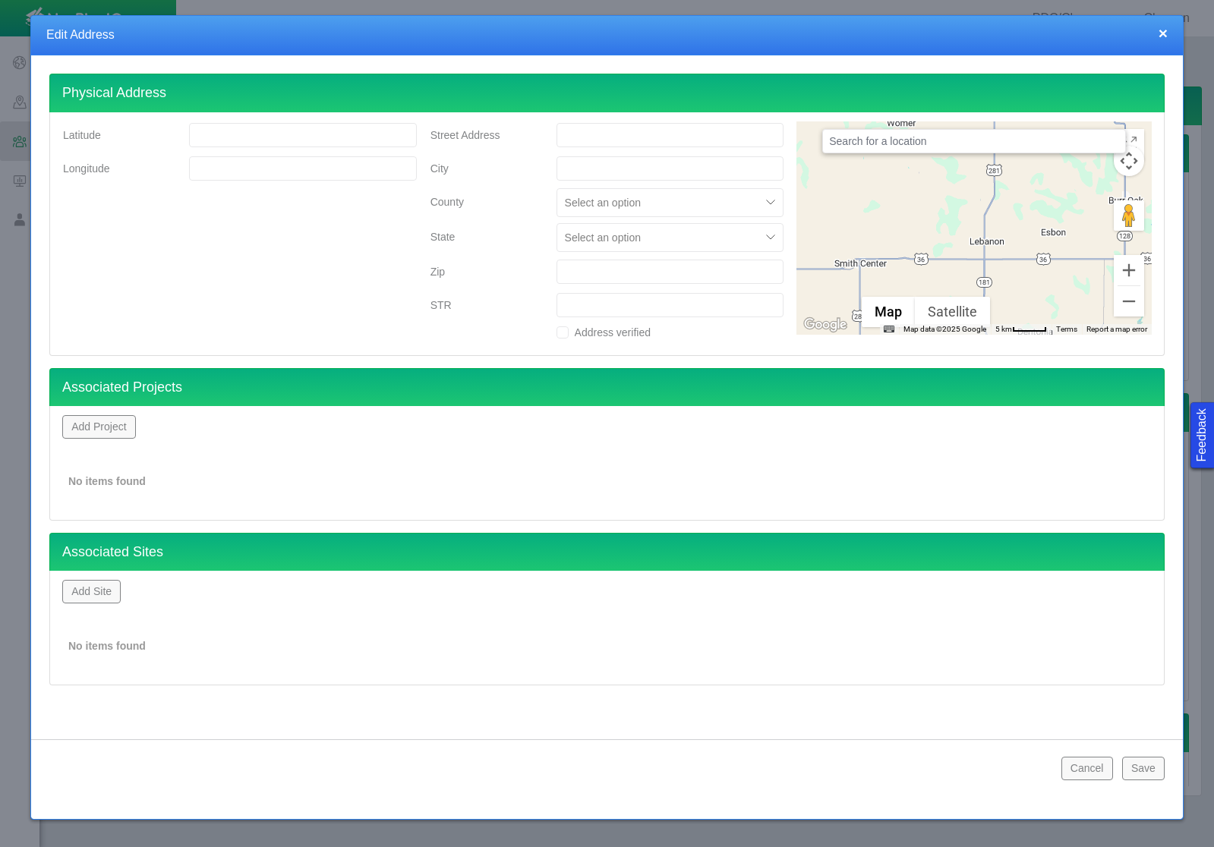
click at [873, 144] on input "text" at bounding box center [974, 141] width 304 height 24
click at [1099, 760] on button "Cancel" at bounding box center [1087, 768] width 52 height 23
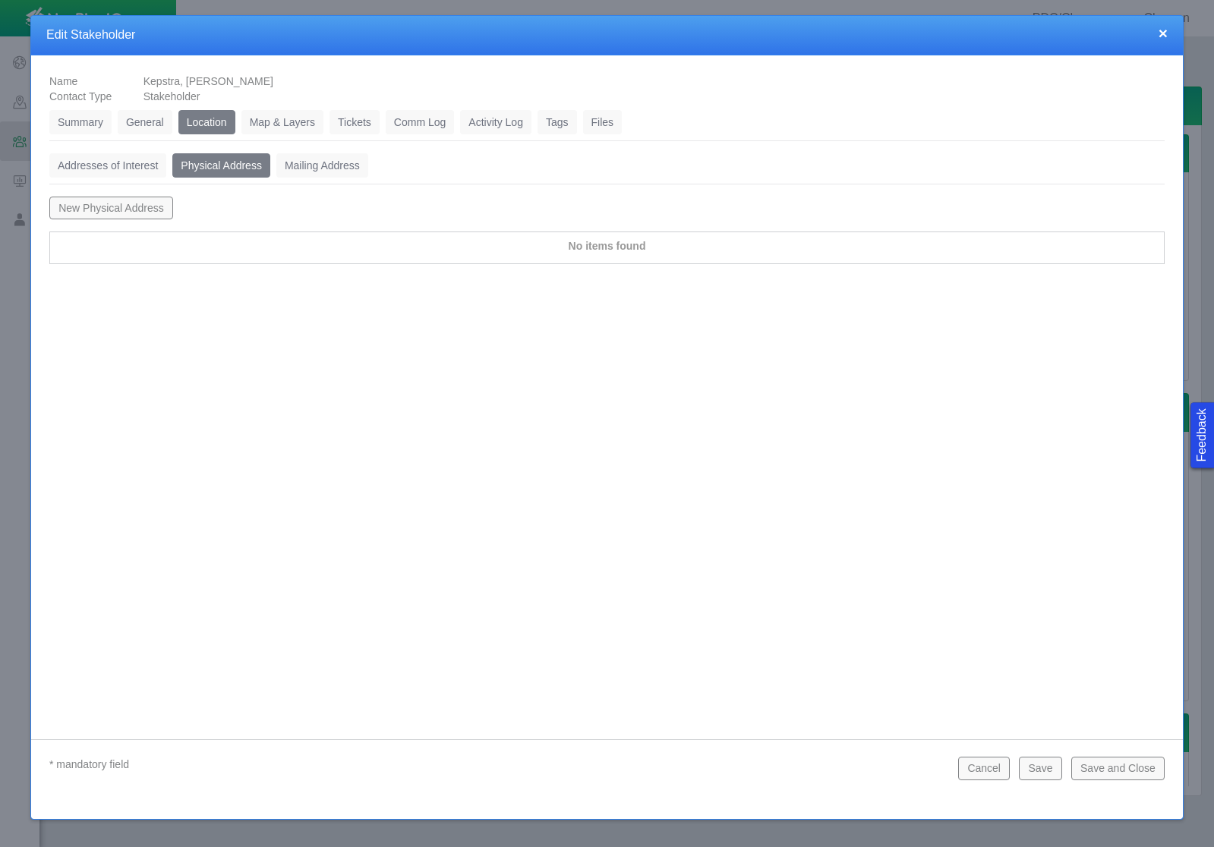
click at [1034, 770] on button "Save" at bounding box center [1040, 768] width 43 height 23
click at [345, 129] on link "Tickets" at bounding box center [355, 122] width 50 height 24
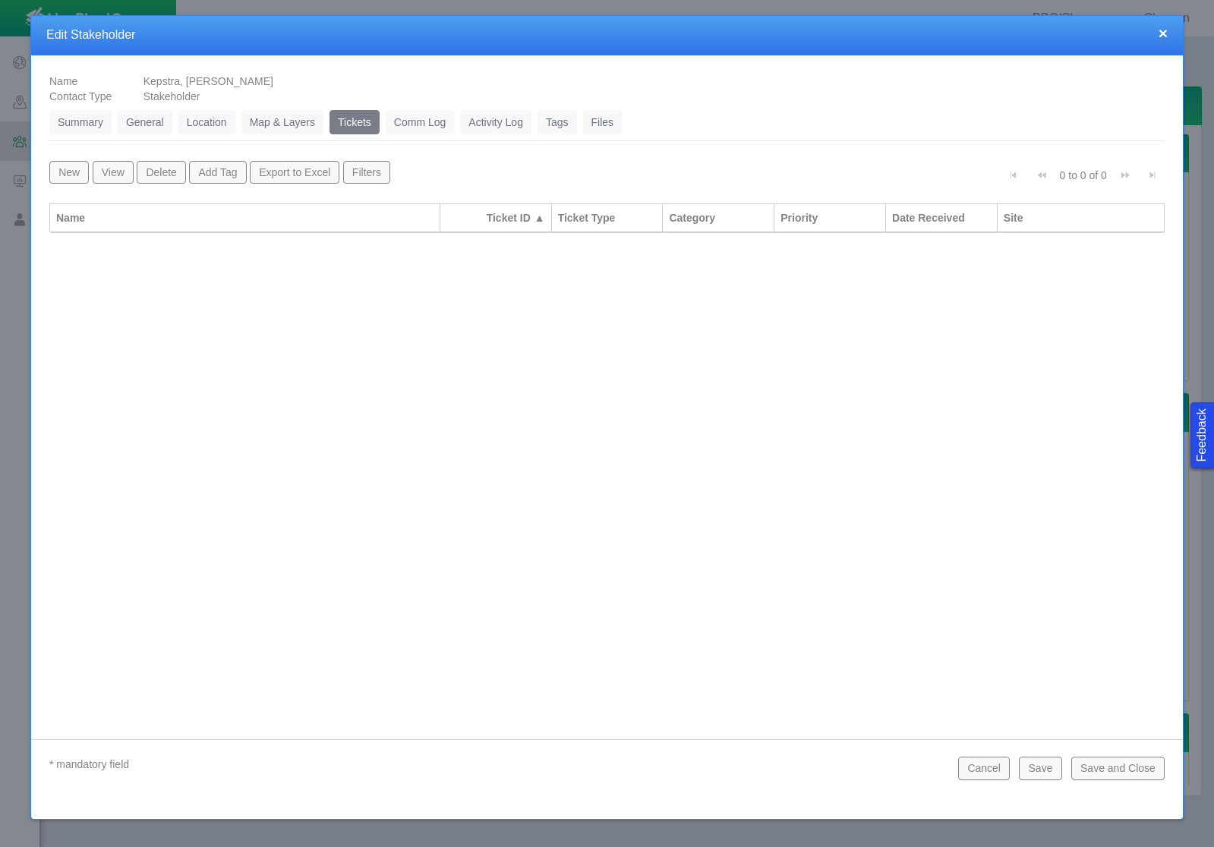
click at [57, 167] on button "New" at bounding box center [68, 172] width 39 height 23
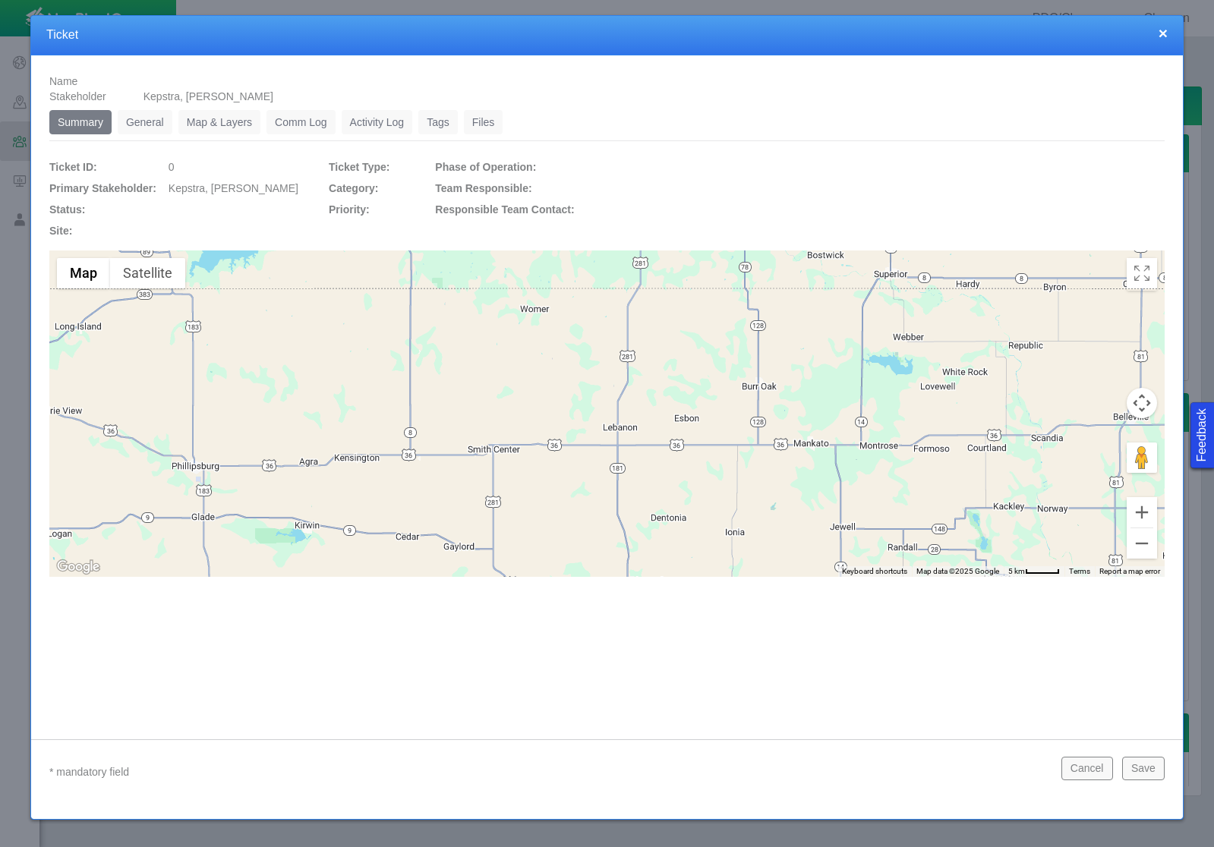
click at [139, 120] on link "General" at bounding box center [145, 122] width 55 height 24
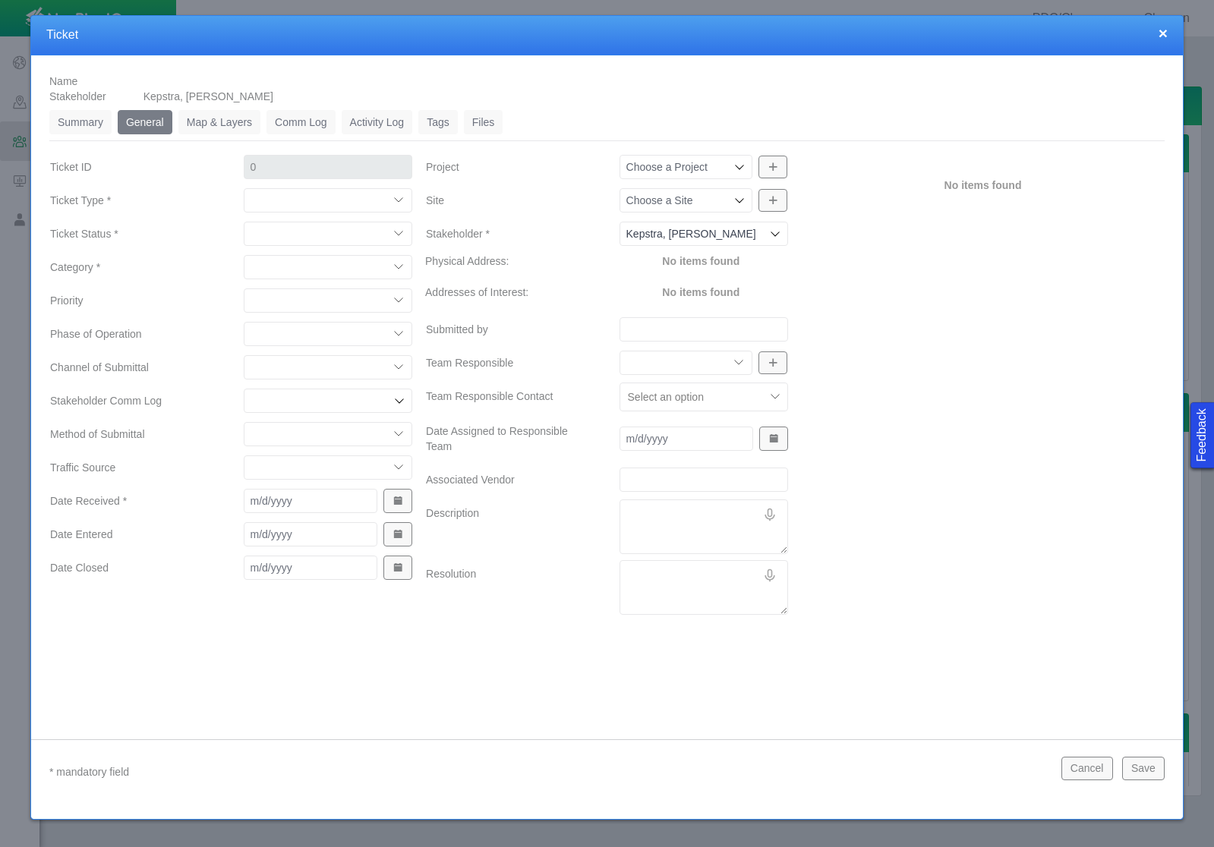
click at [315, 197] on select "Compliment Grievance Grievance Non-Op Information" at bounding box center [328, 200] width 169 height 24
click at [244, 188] on select "Compliment Grievance Grievance Non-Op Information" at bounding box center [328, 200] width 169 height 24
click at [315, 236] on select "Closed (resolved) Closed (unreasonable) Closed (unresolved) Open (assigned) Ope…" at bounding box center [328, 234] width 169 height 24
click at [244, 222] on select "Closed (resolved) Closed (unreasonable) Closed (unresolved) Open (assigned) Ope…" at bounding box center [328, 234] width 169 height 24
click at [321, 263] on select "Access Aesthetics Ag/Crops Air Quality Claims Clean-up/Remediation Communicatio…" at bounding box center [328, 267] width 169 height 24
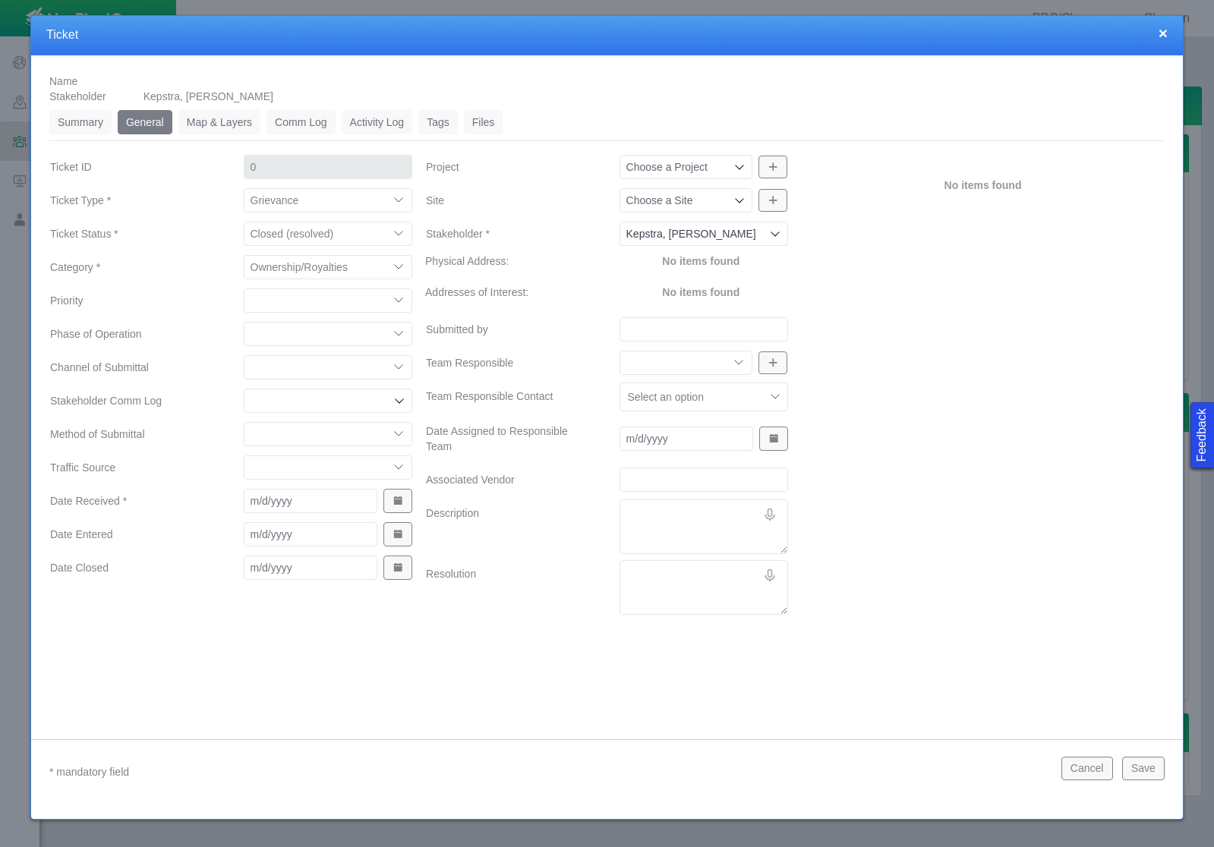
click at [244, 255] on select "Access Aesthetics Ag/Crops Air Quality Claims Clean-up/Remediation Communicatio…" at bounding box center [328, 267] width 169 height 24
click at [361, 308] on select "High Medium Low" at bounding box center [328, 301] width 169 height 24
click at [244, 289] on select "High Medium Low" at bounding box center [328, 301] width 169 height 24
click at [349, 334] on select "Completions Drilling Production Reclamation Planning/Permitting Workover P&A Un…" at bounding box center [328, 334] width 169 height 24
click at [244, 322] on select "Completions Drilling Production Reclamation Planning/Permitting Workover P&A Un…" at bounding box center [328, 334] width 169 height 24
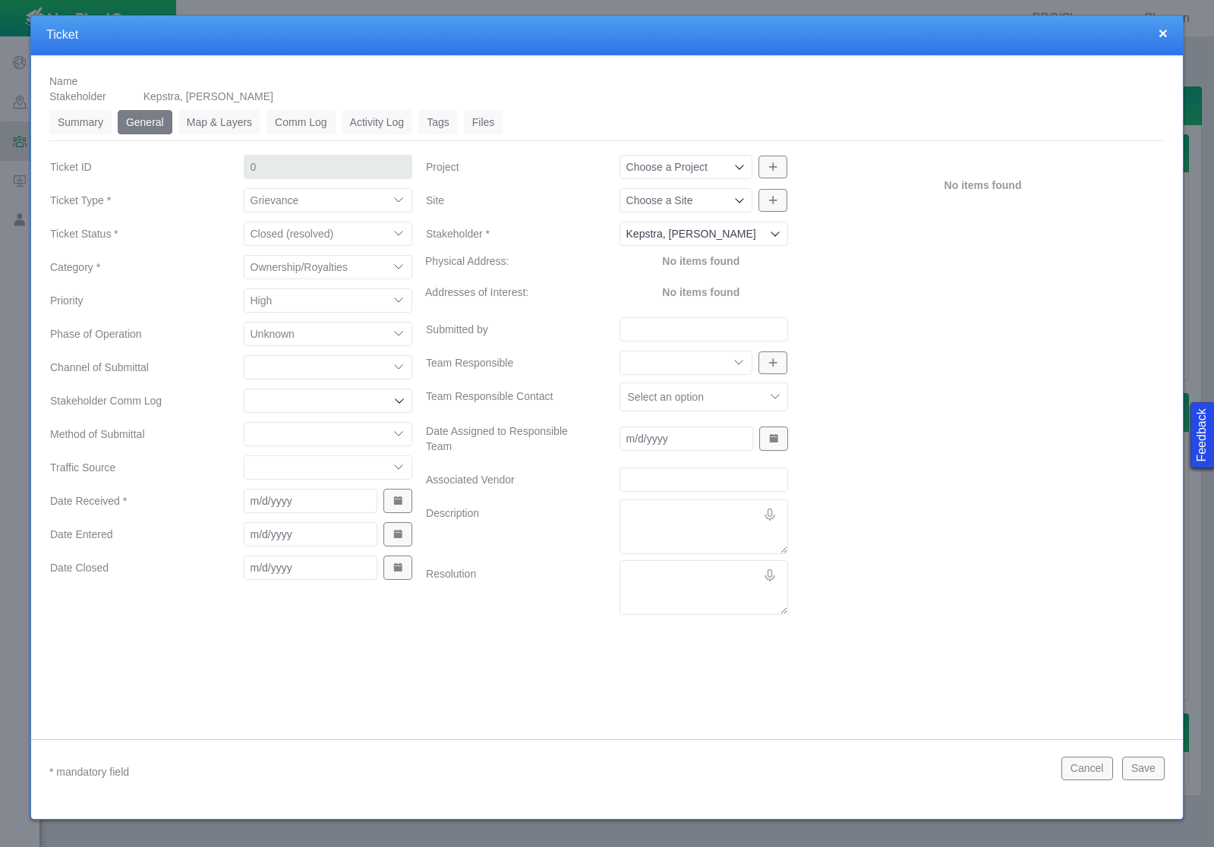
click at [293, 363] on select "ECMC Community Relations LGD Website/Microsite HSE Local Elected Official Surfa…" at bounding box center [328, 367] width 169 height 24
click at [244, 355] on select "ECMC Community Relations LGD Website/Microsite HSE Local Elected Official Surfa…" at bounding box center [328, 367] width 169 height 24
click at [292, 439] on select "Email In Person Mail Phone" at bounding box center [328, 434] width 169 height 24
click at [244, 422] on select "Email In Person Mail Phone" at bounding box center [328, 434] width 169 height 24
click at [292, 470] on select "ECMC Proactive Engagement Local Government Website Courtesy Communication Commu…" at bounding box center [328, 468] width 169 height 24
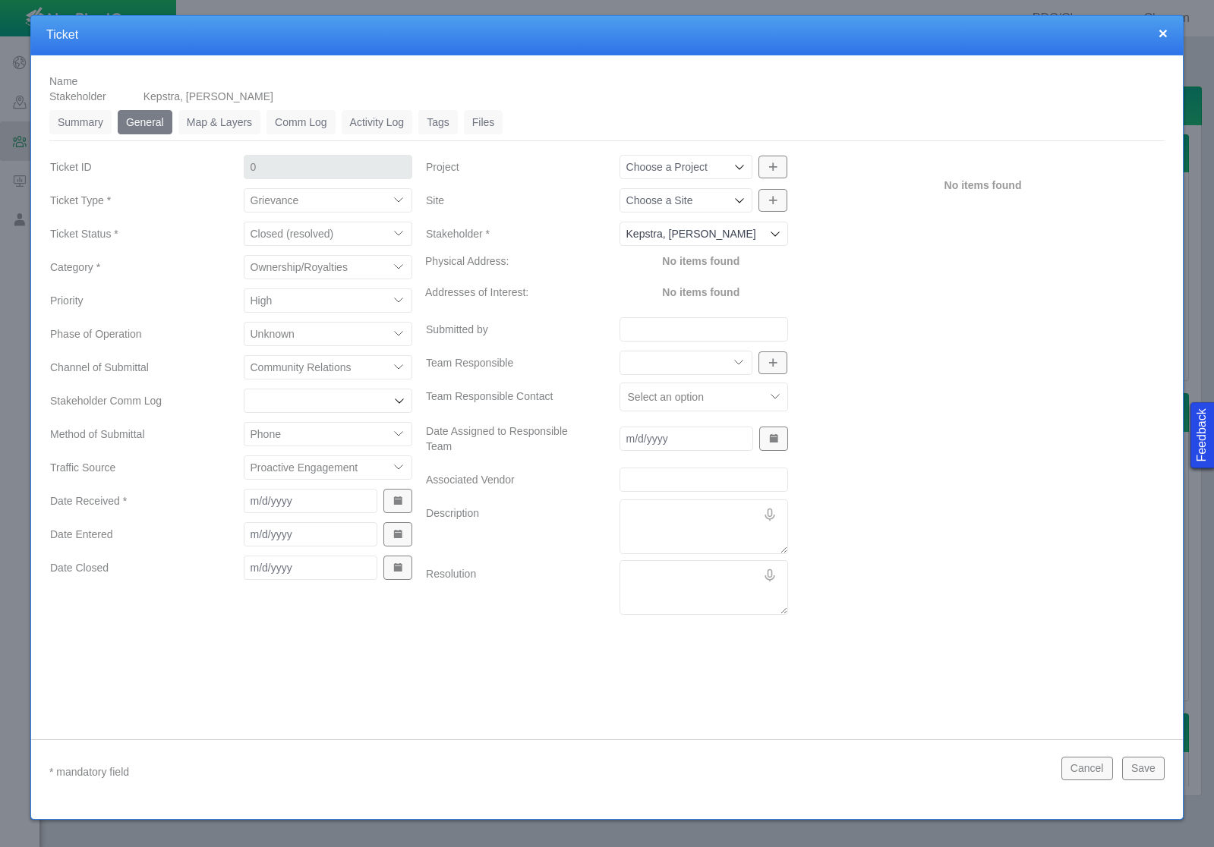
click at [244, 456] on select "ECMC Proactive Engagement Local Government Website Courtesy Communication Commu…" at bounding box center [328, 468] width 169 height 24
click at [408, 503] on button "Show Date Picker" at bounding box center [397, 501] width 29 height 24
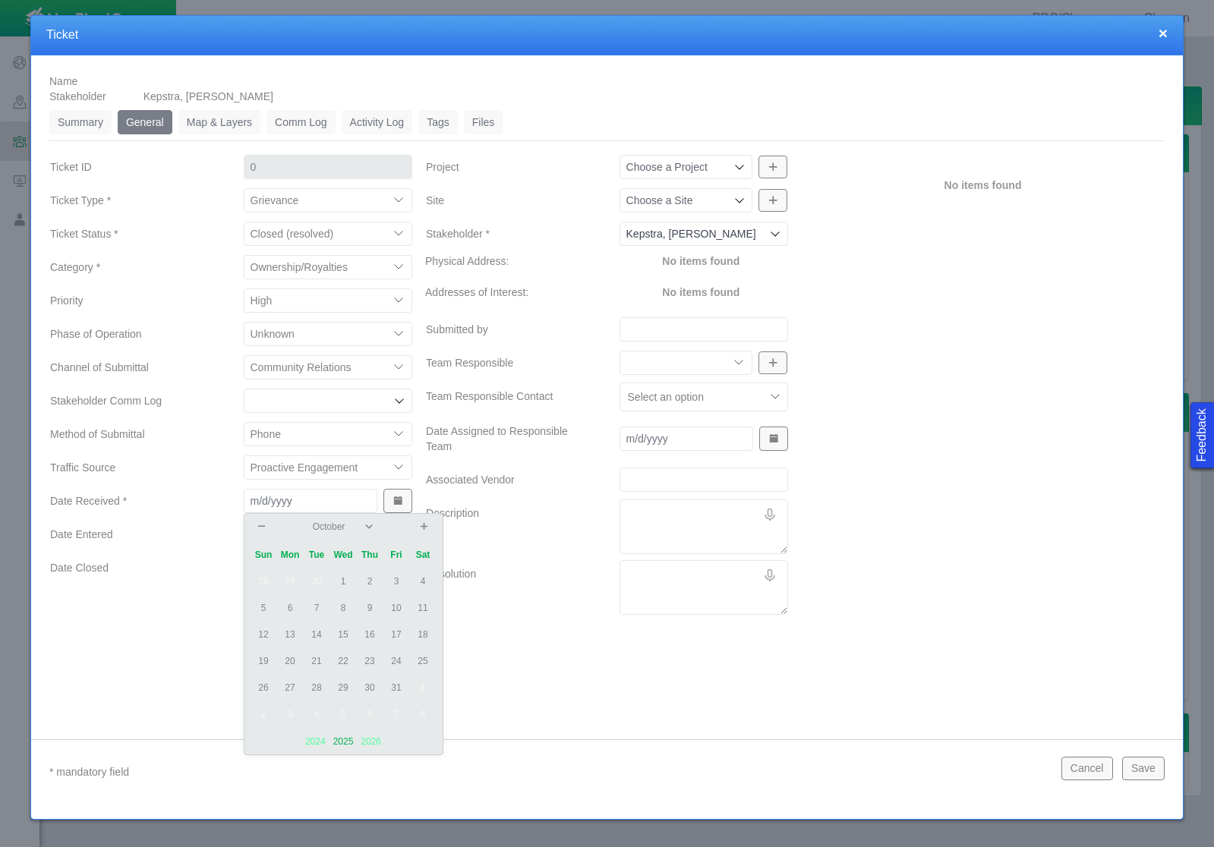
click at [371, 576] on td "2" at bounding box center [370, 582] width 27 height 27
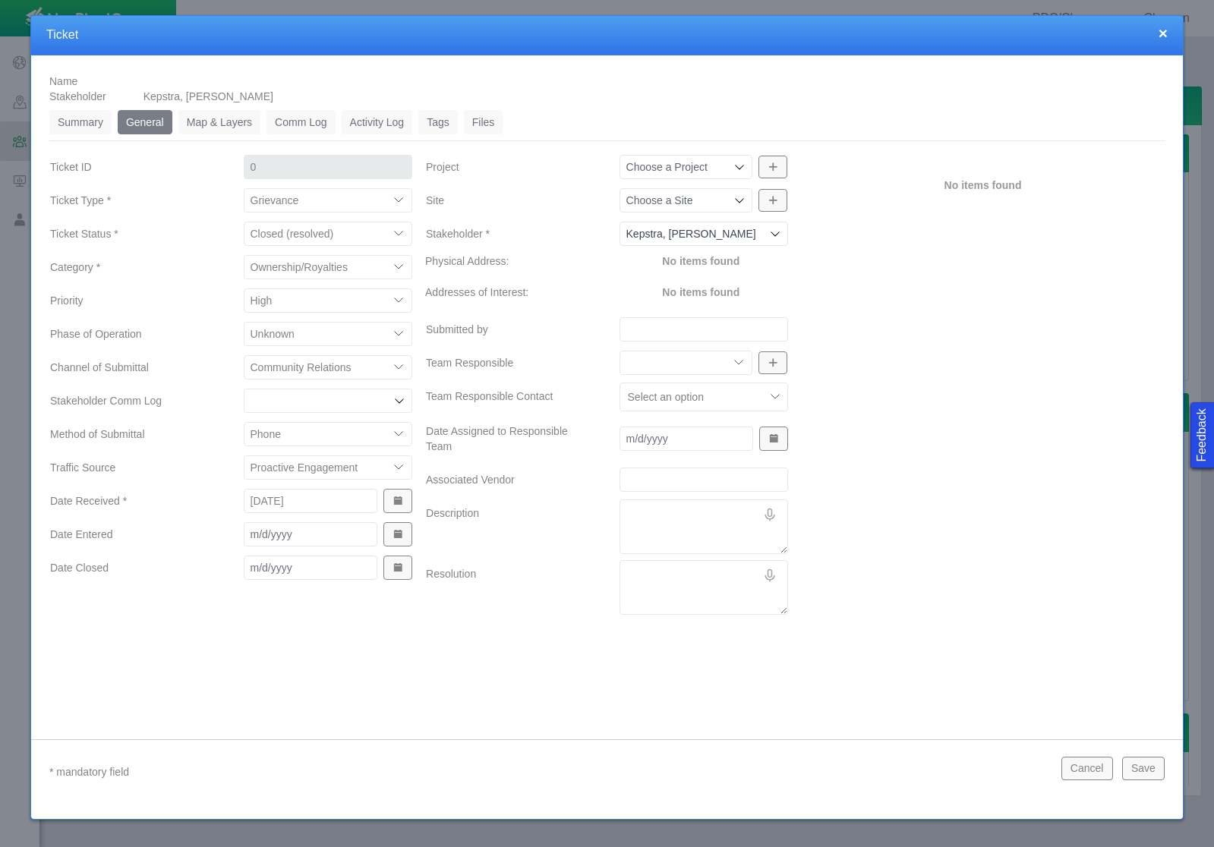
click at [401, 534] on span "Show Date Picker" at bounding box center [398, 534] width 11 height 11
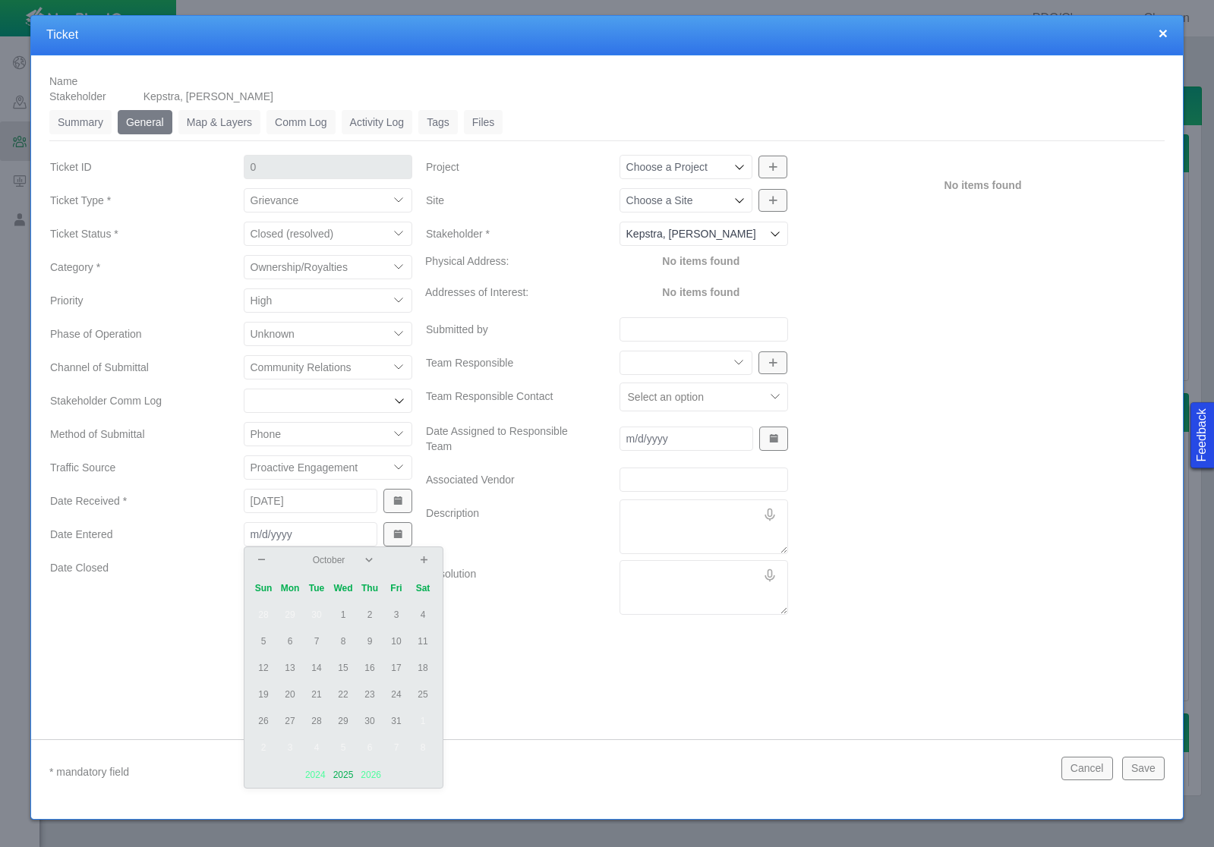
click at [399, 615] on td "3" at bounding box center [396, 615] width 27 height 27
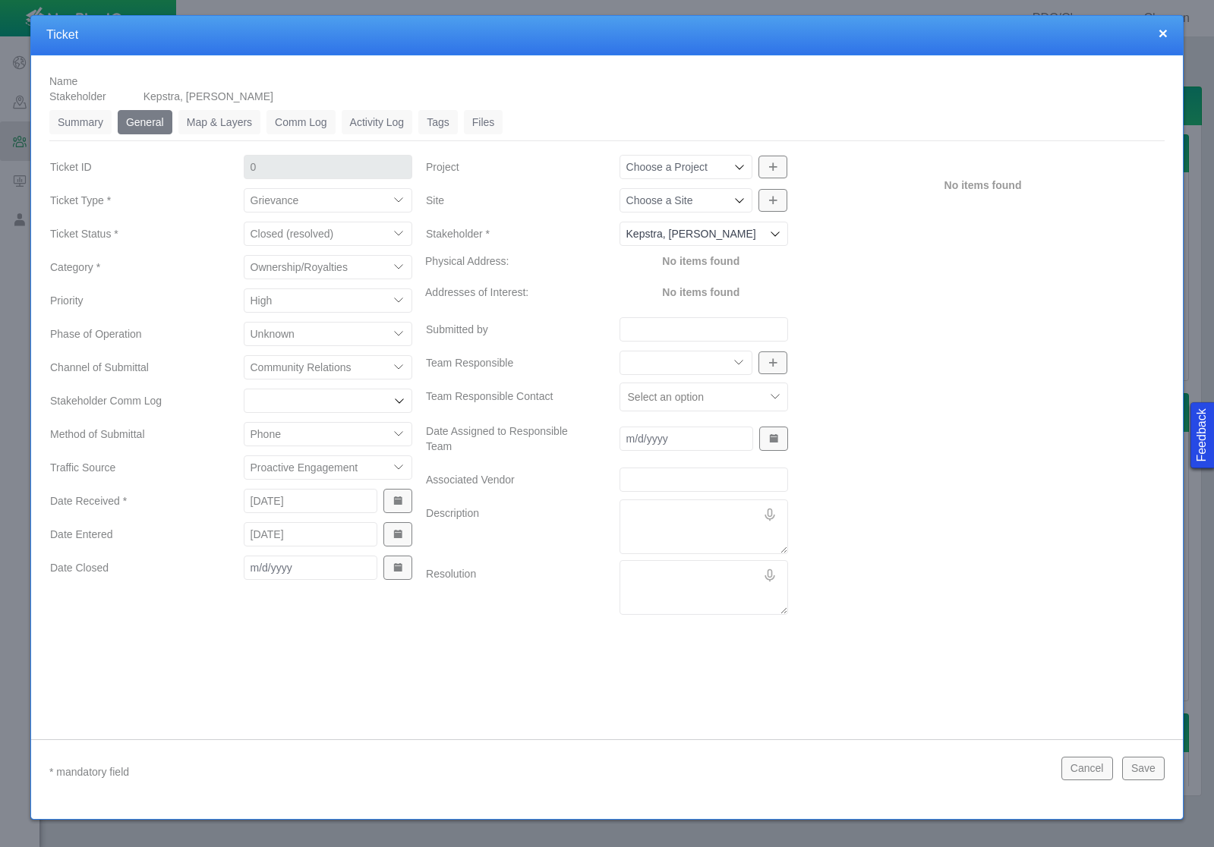
click at [393, 564] on span "Show Date Picker" at bounding box center [398, 568] width 11 height 11
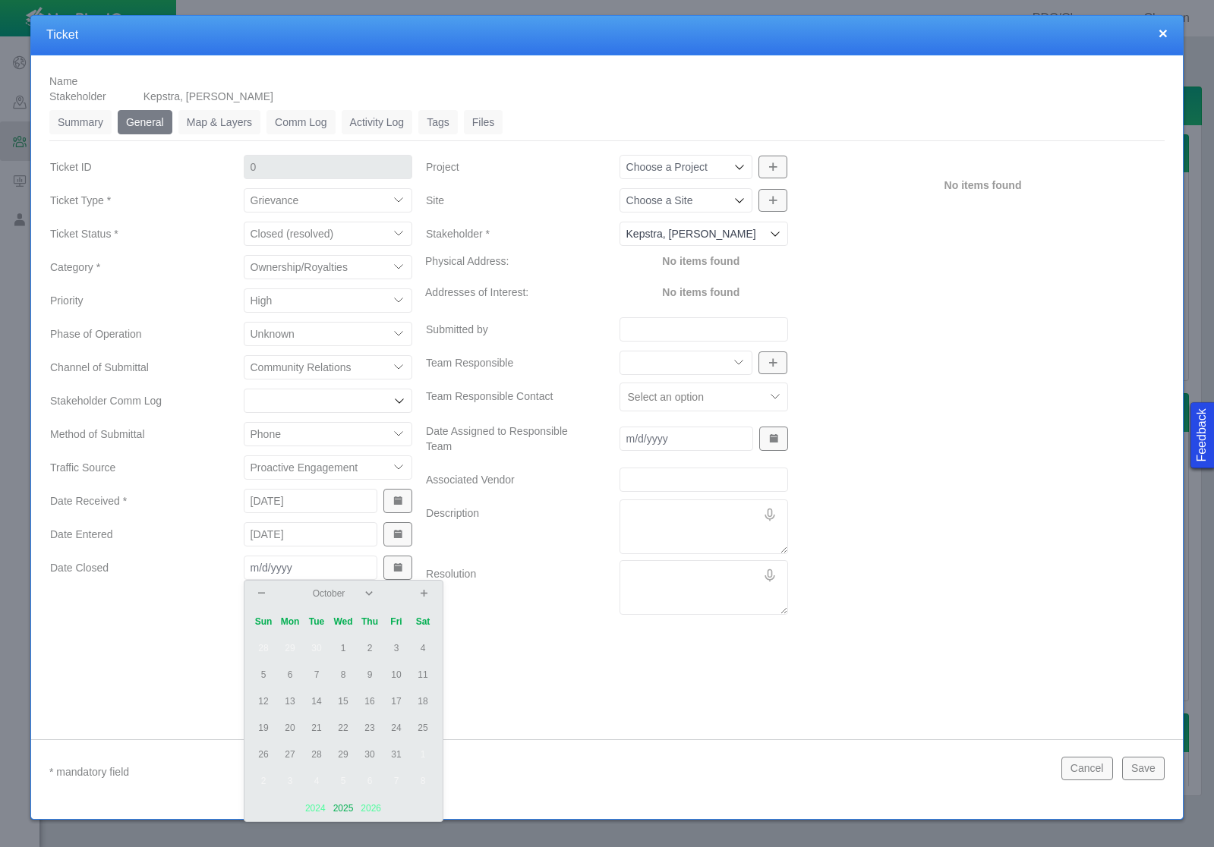
click at [367, 645] on td "2" at bounding box center [370, 648] width 27 height 27
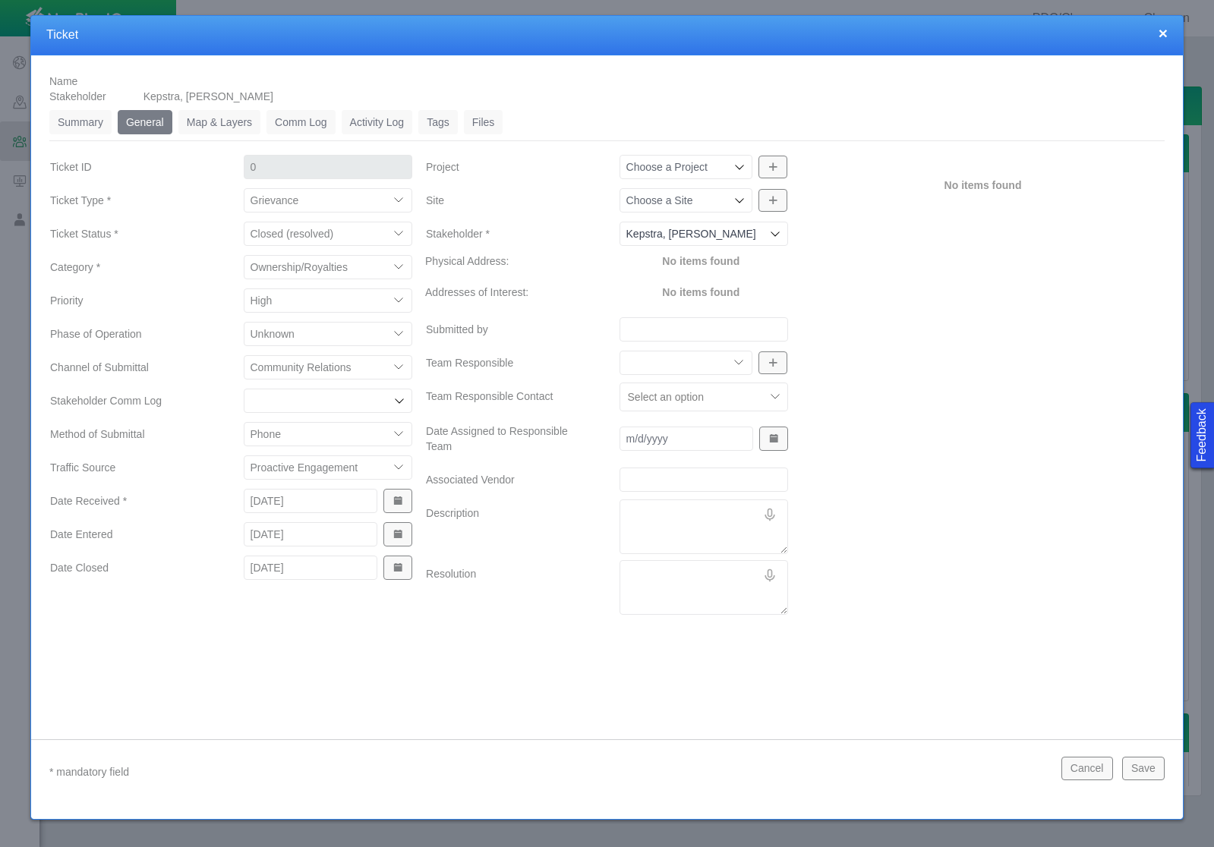
click at [519, 614] on label "Resolution" at bounding box center [511, 587] width 194 height 55
click at [620, 614] on textarea "Resolution" at bounding box center [704, 587] width 169 height 55
click at [735, 168] on icon at bounding box center [739, 167] width 12 height 12
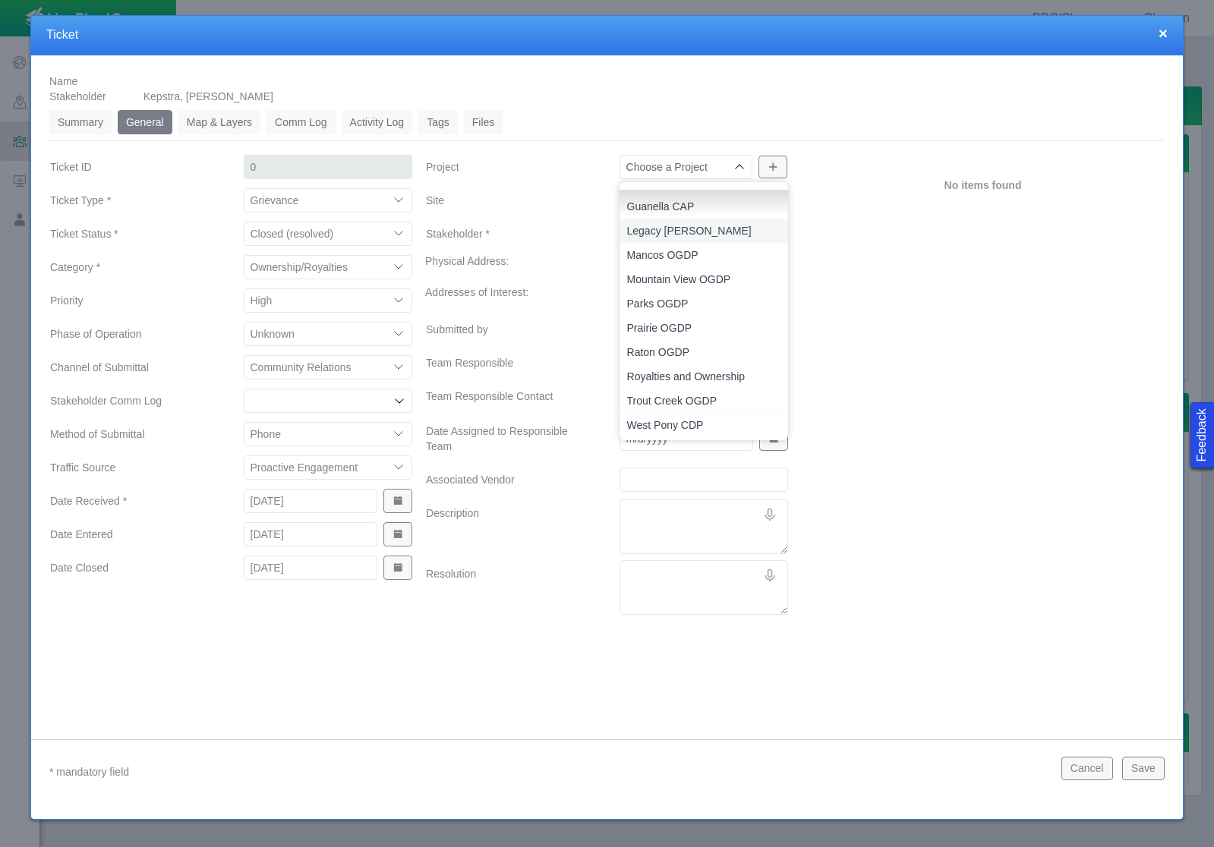
scroll to position [121, 0]
click at [681, 375] on span "Royalties and Ownership" at bounding box center [704, 371] width 154 height 15
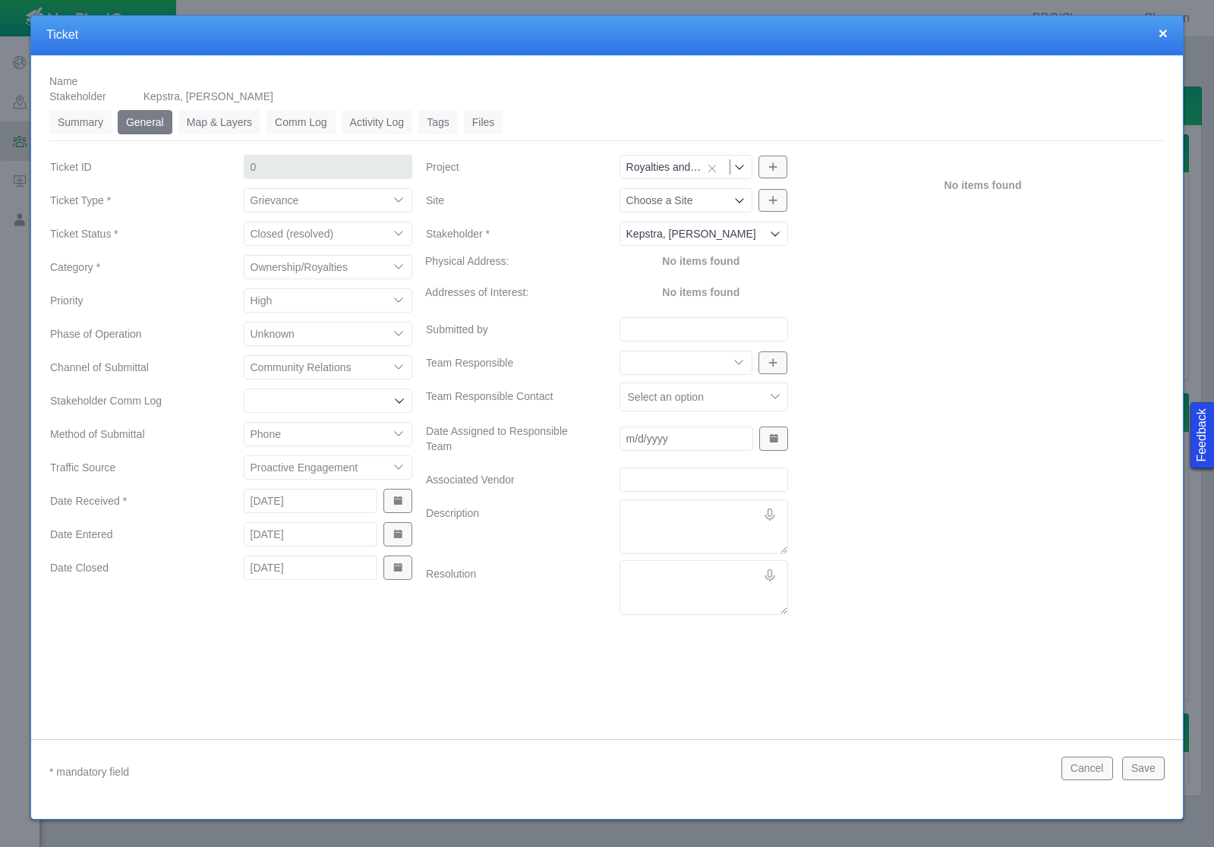
click at [885, 355] on div "No items found" at bounding box center [983, 387] width 376 height 468
click at [663, 509] on textarea "Description" at bounding box center [704, 527] width 169 height 55
paste textarea "owner # 0008240204 I have some questions [PHONE_NUMBER]."
click at [642, 573] on textarea "Resolution" at bounding box center [704, 587] width 169 height 55
paste textarea "Has left 6 or 8 messages; called another number and had to wait 12 minutes on h…"
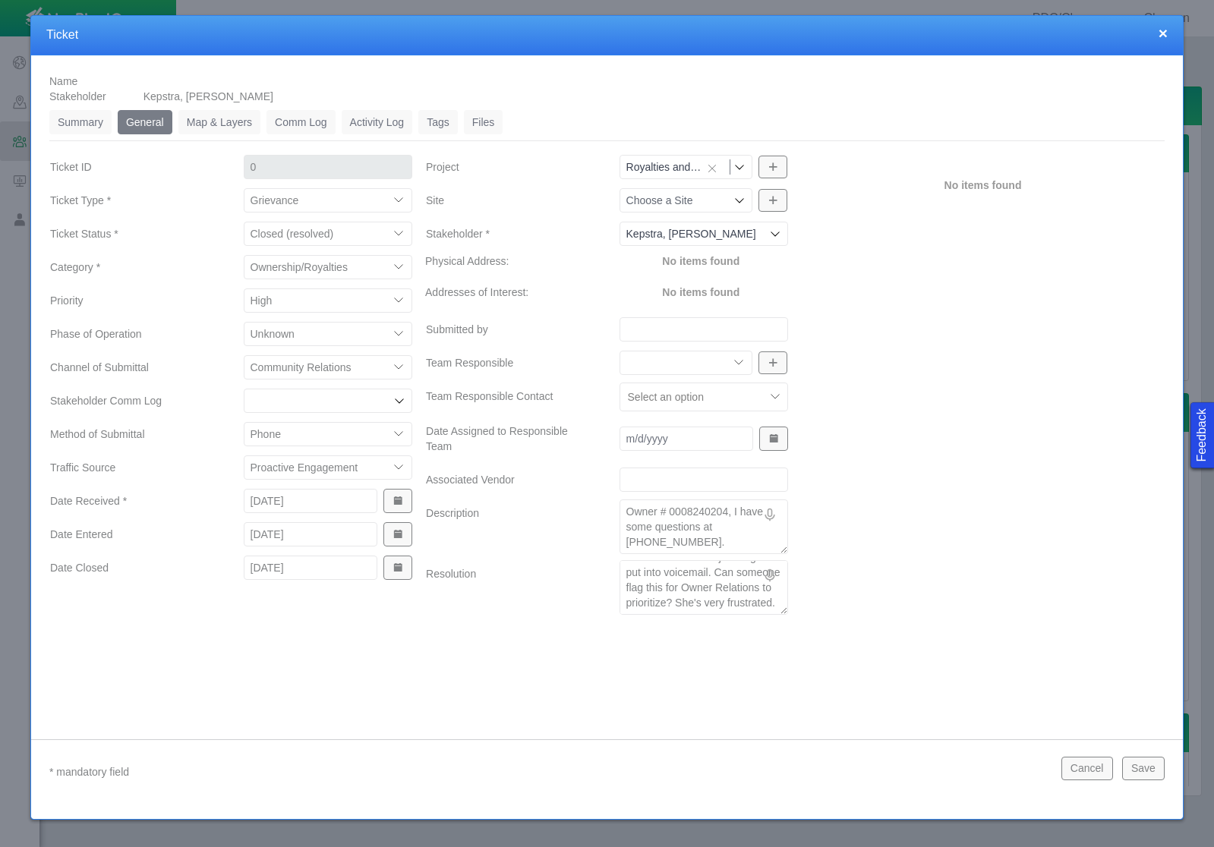
scroll to position [0, 0]
click at [1148, 765] on button "Save" at bounding box center [1143, 768] width 43 height 23
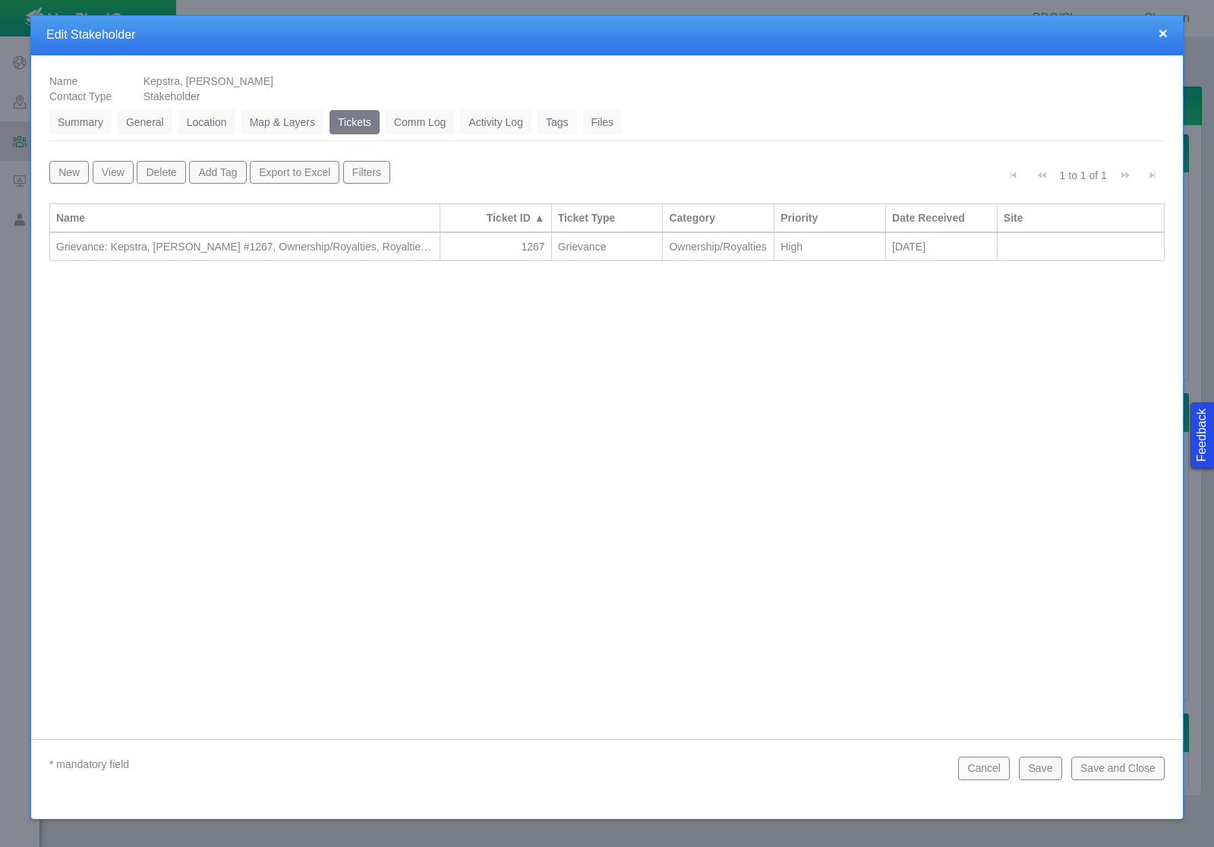
click at [1148, 765] on button "Save and Close" at bounding box center [1117, 768] width 93 height 23
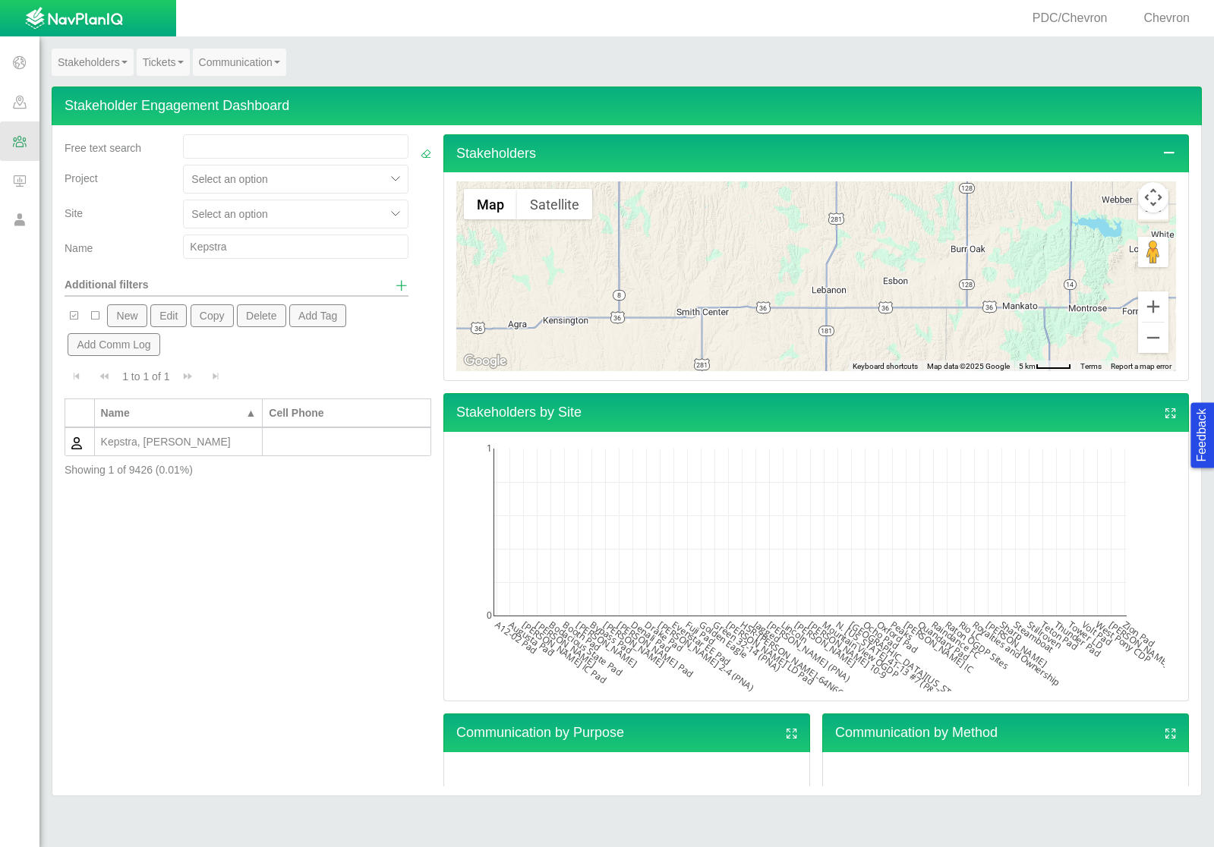
click at [241, 244] on input "Kepstra" at bounding box center [295, 247] width 225 height 24
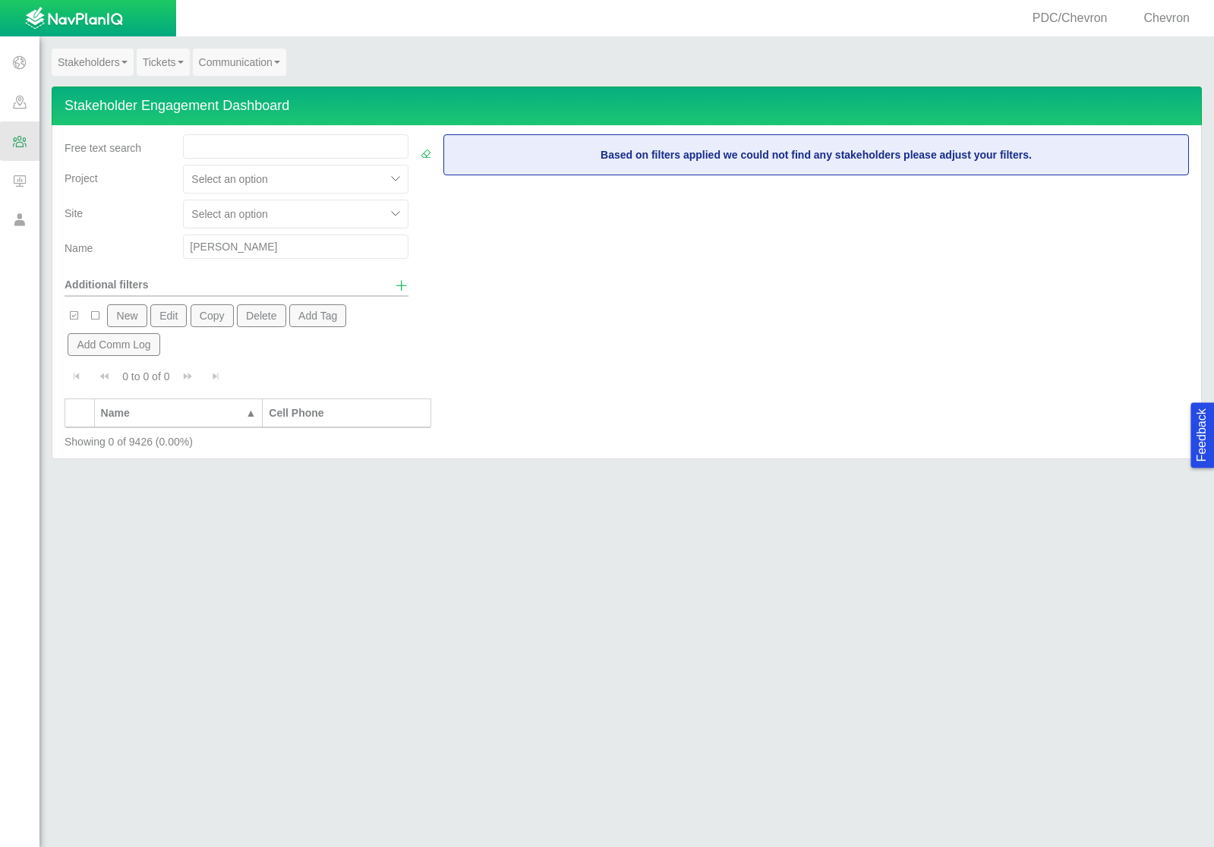
click at [94, 52] on link "Stakeholders" at bounding box center [93, 62] width 82 height 27
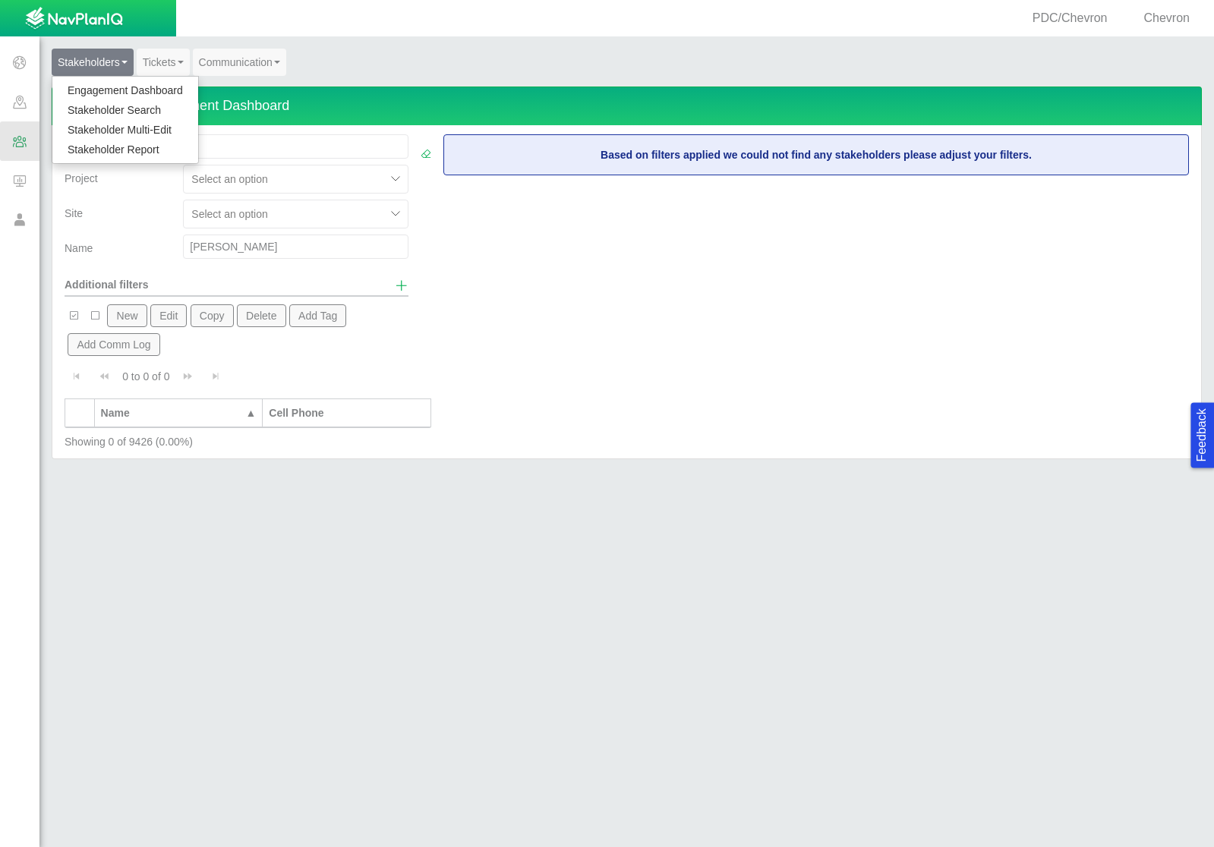
click at [550, 275] on div "Based on filters applied we could not find any stakeholders please adjust your …" at bounding box center [816, 292] width 758 height 316
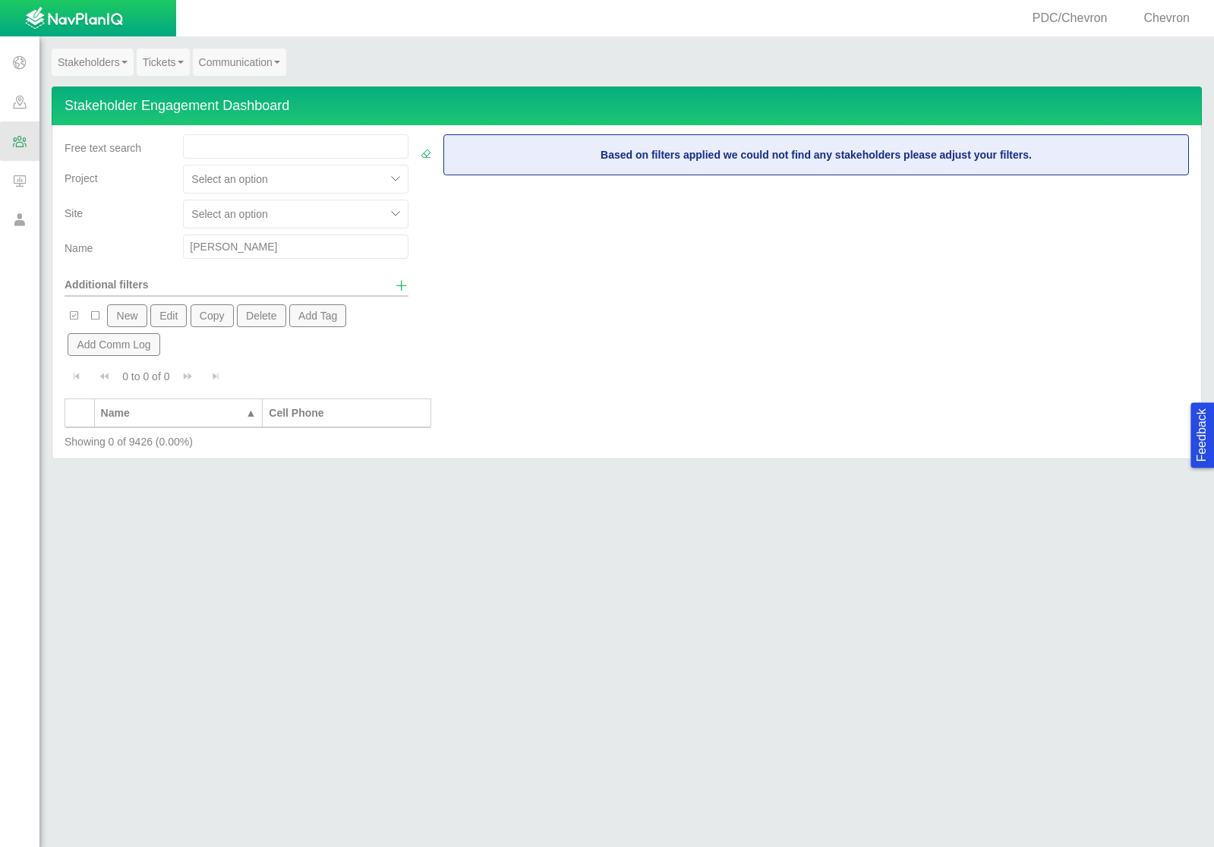
click at [118, 320] on button "New" at bounding box center [126, 315] width 39 height 23
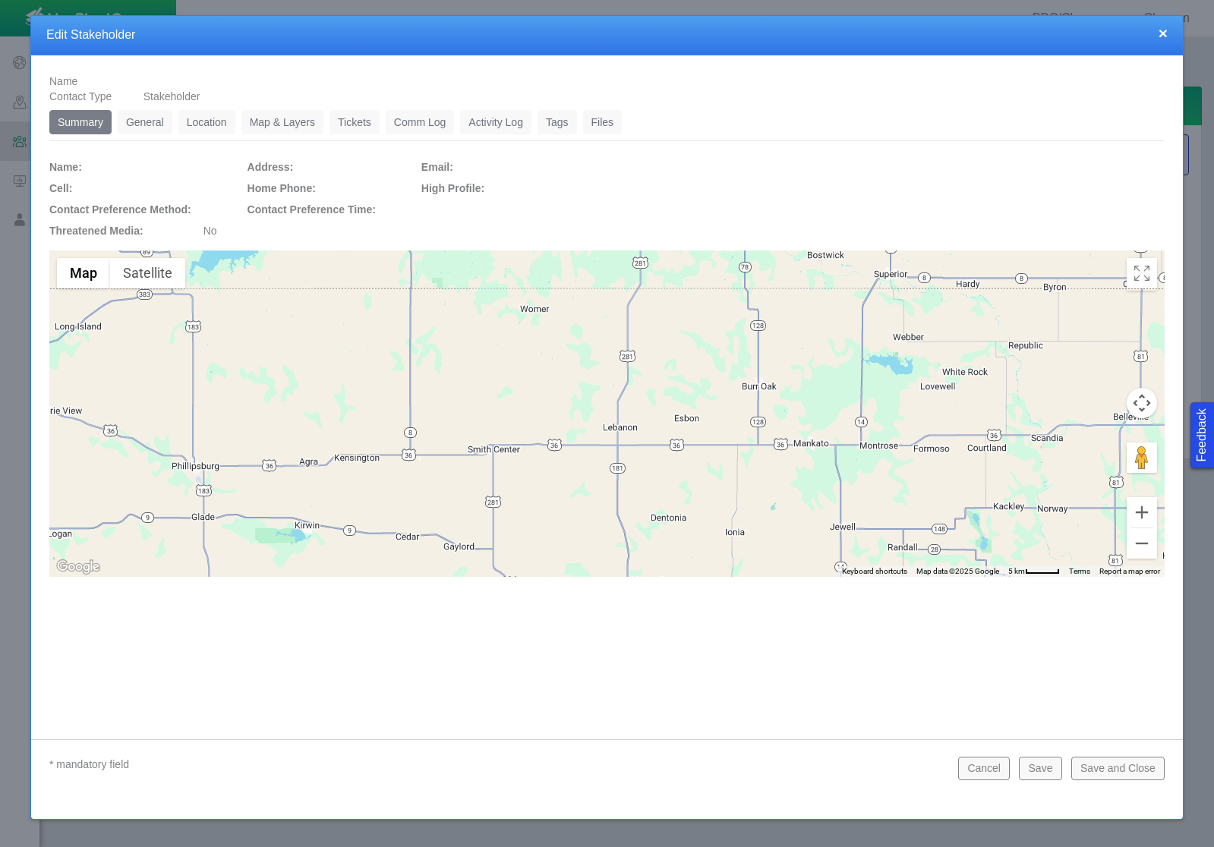
click at [134, 118] on link "General" at bounding box center [145, 122] width 55 height 24
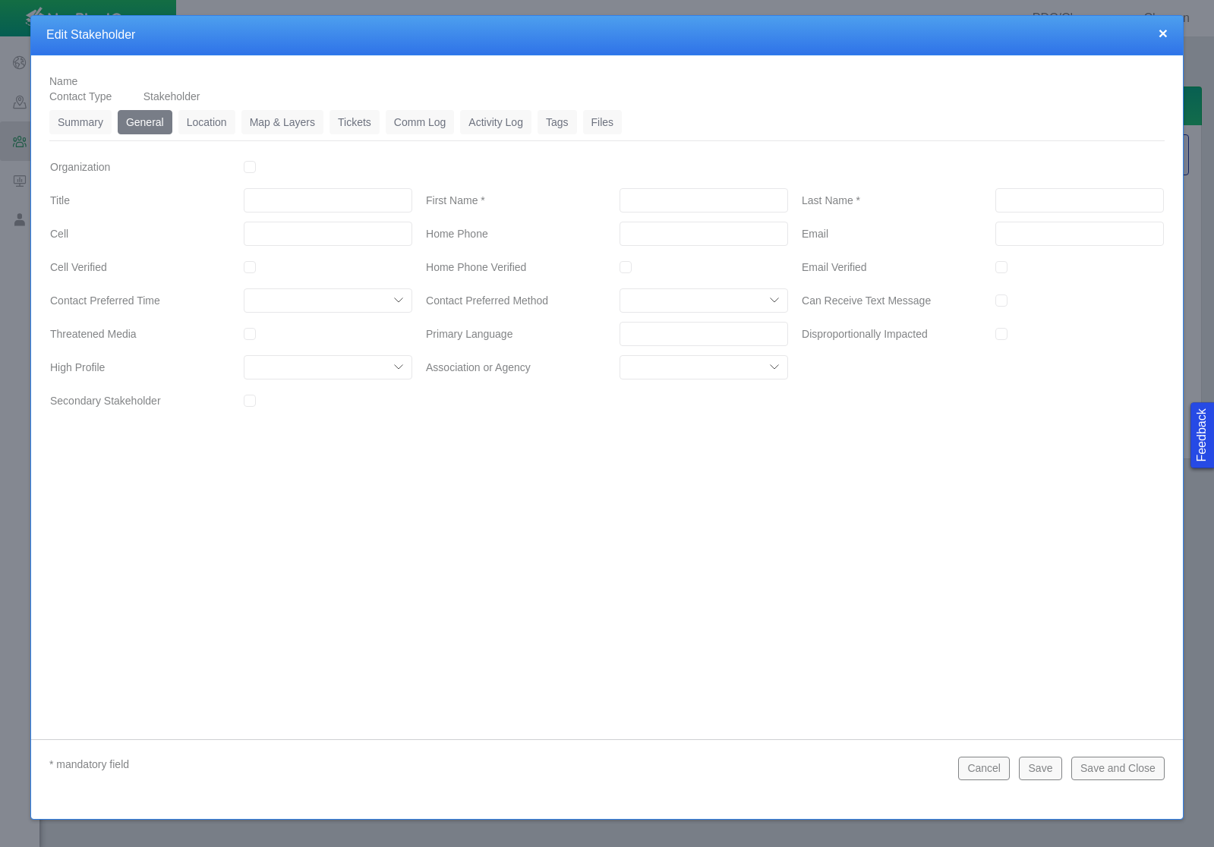
click at [639, 193] on input "First Name *" at bounding box center [704, 200] width 169 height 24
click at [634, 236] on input "___-___-____" at bounding box center [704, 234] width 169 height 24
click at [1051, 776] on button "Save" at bounding box center [1040, 768] width 43 height 23
click at [219, 118] on link "Location" at bounding box center [206, 122] width 57 height 24
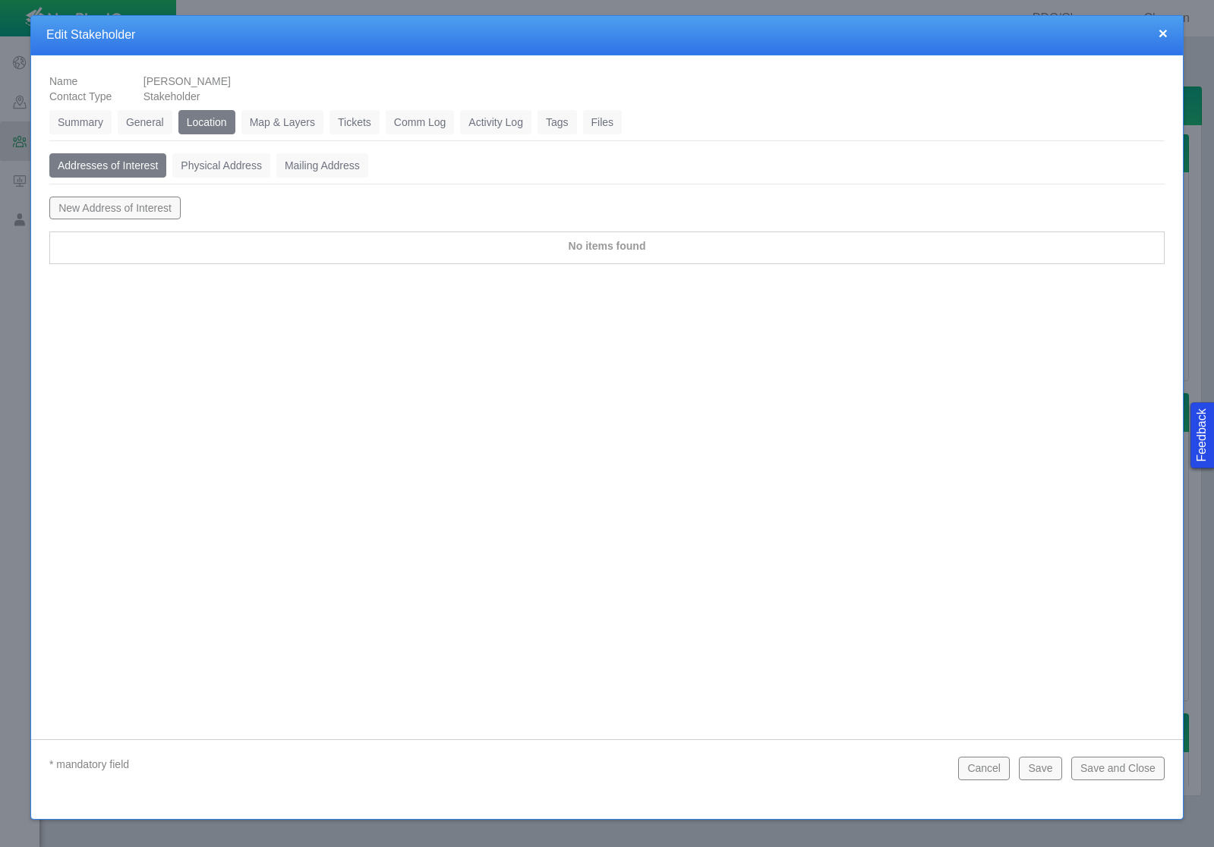
click at [349, 127] on link "Tickets" at bounding box center [355, 122] width 50 height 24
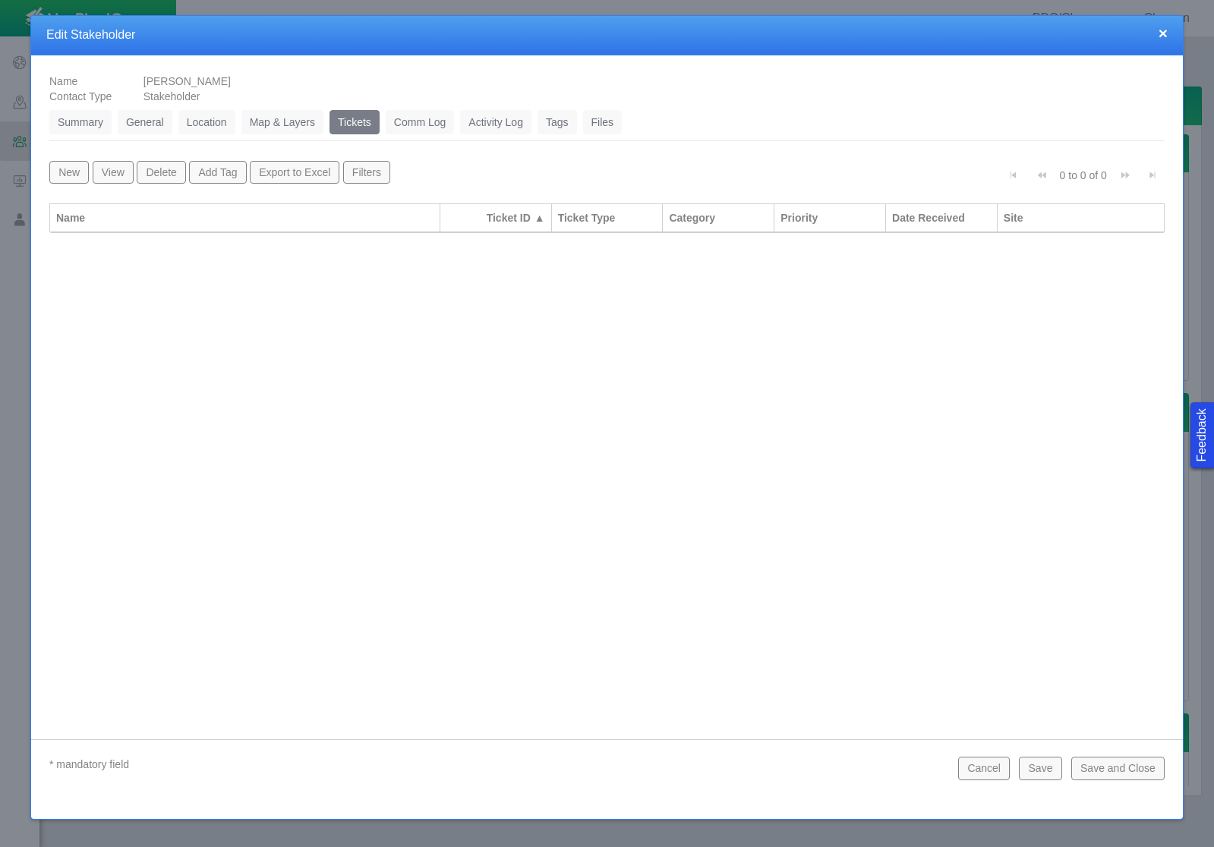
click at [69, 175] on button "New" at bounding box center [68, 172] width 39 height 23
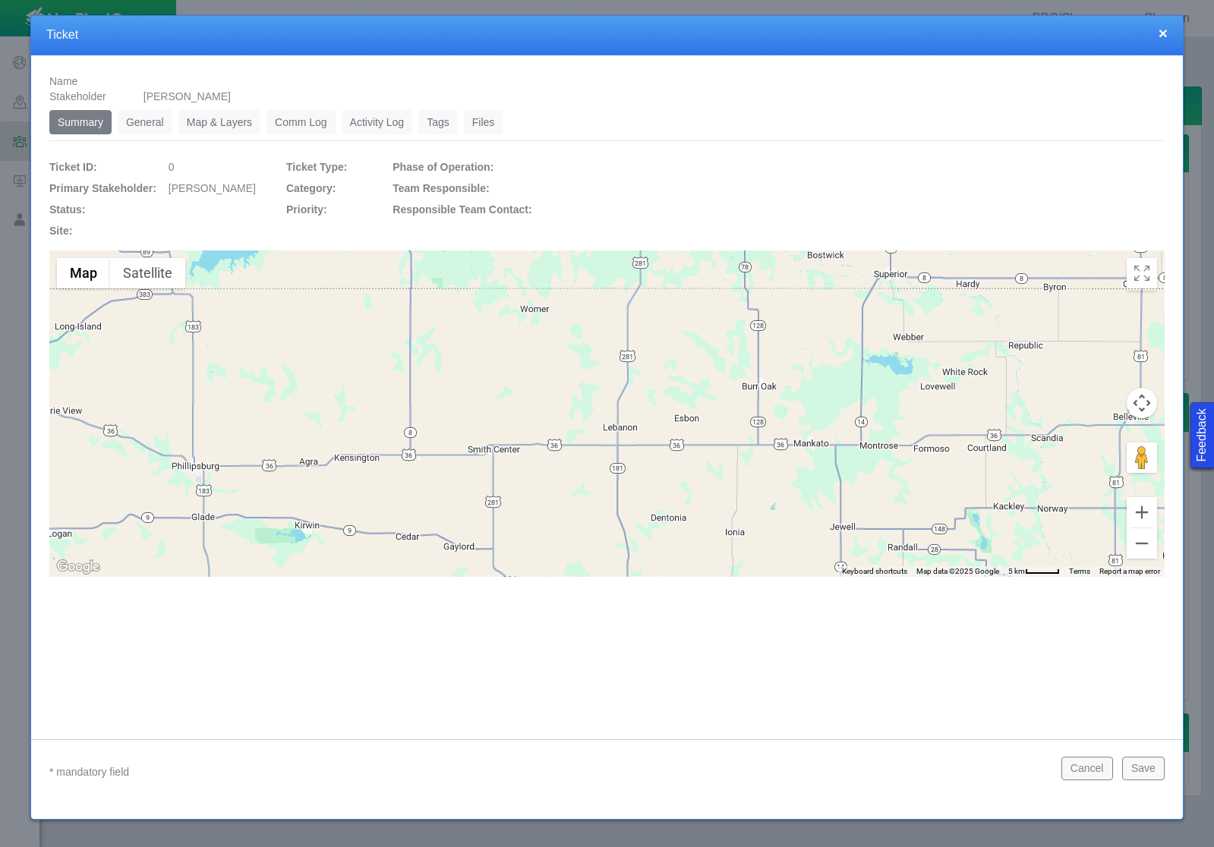
click at [153, 121] on link "General" at bounding box center [145, 122] width 55 height 24
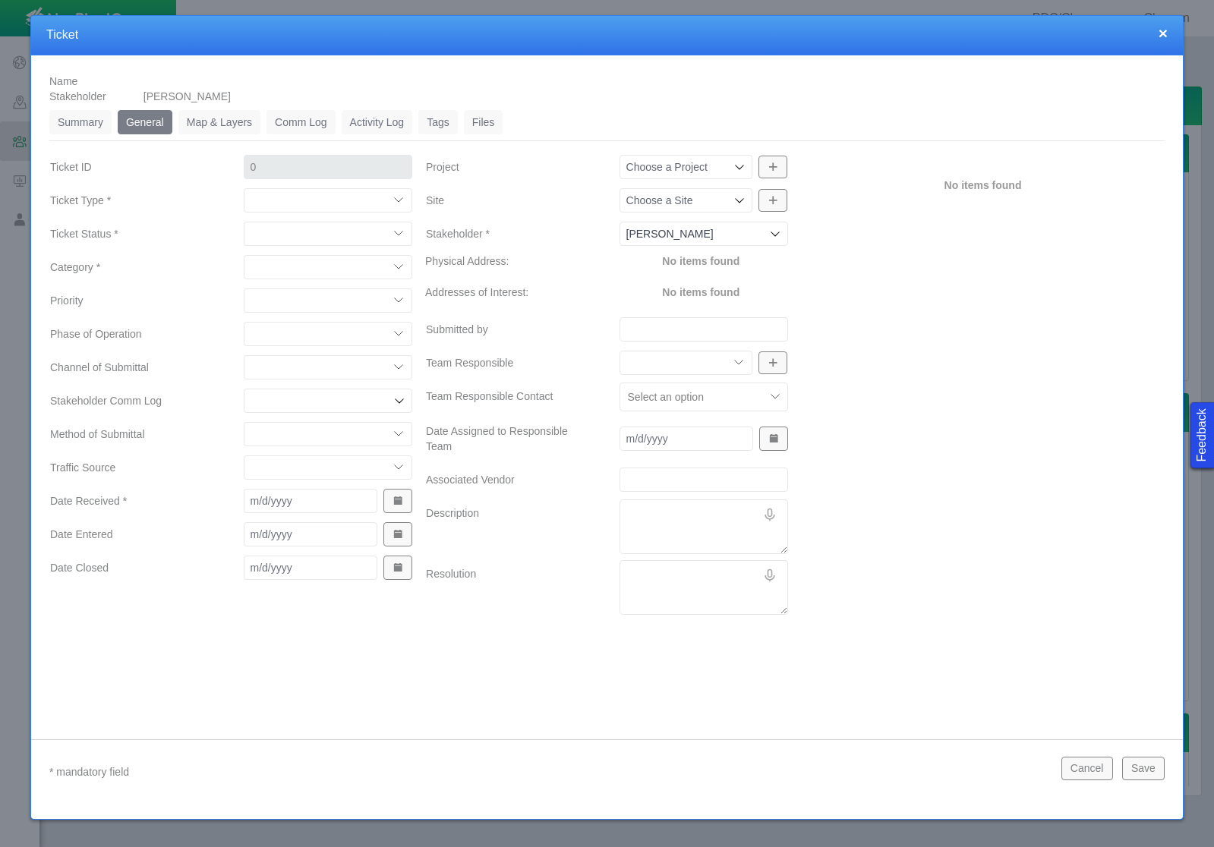
click at [334, 197] on select "Compliment Grievance Grievance Non-Op Information" at bounding box center [328, 200] width 169 height 24
click at [244, 188] on select "Compliment Grievance Grievance Non-Op Information" at bounding box center [328, 200] width 169 height 24
click at [320, 235] on select "Closed (resolved) Closed (unreasonable) Closed (unresolved) Open (assigned) Ope…" at bounding box center [328, 234] width 169 height 24
click at [244, 222] on select "Closed (resolved) Closed (unreasonable) Closed (unresolved) Open (assigned) Ope…" at bounding box center [328, 234] width 169 height 24
click at [320, 262] on select "Access Aesthetics Ag/Crops Air Quality Claims Clean-up/Remediation Communicatio…" at bounding box center [328, 267] width 169 height 24
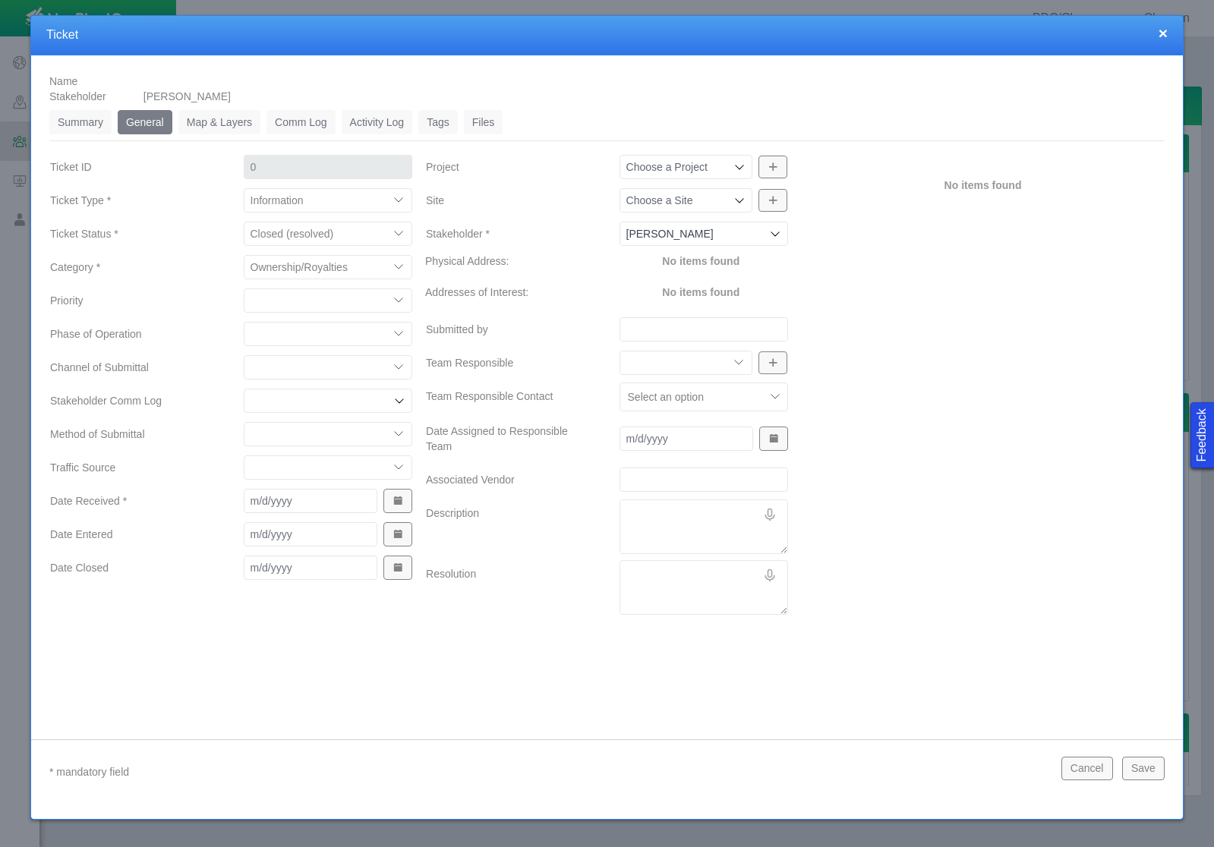
click at [244, 255] on select "Access Aesthetics Ag/Crops Air Quality Claims Clean-up/Remediation Communicatio…" at bounding box center [328, 267] width 169 height 24
click at [308, 276] on select "Access Aesthetics Ag/Crops Air Quality Claims Clean-up/Remediation Communicatio…" at bounding box center [328, 267] width 169 height 24
click at [244, 255] on select "Access Aesthetics Ag/Crops Air Quality Claims Clean-up/Remediation Communicatio…" at bounding box center [328, 267] width 169 height 24
click at [297, 298] on select "High Medium Low" at bounding box center [328, 301] width 169 height 24
click at [244, 289] on select "High Medium Low" at bounding box center [328, 301] width 169 height 24
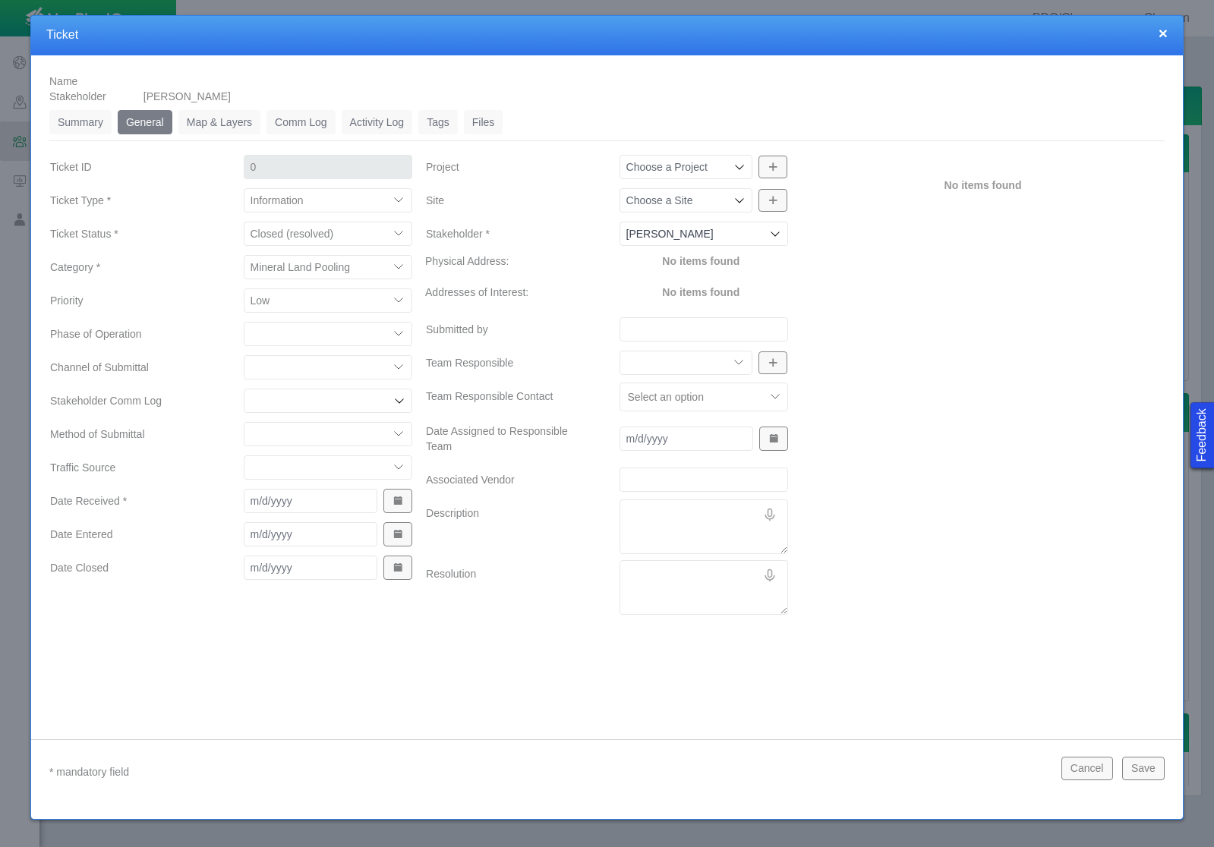
click at [296, 336] on select "Completions Drilling Production Reclamation Planning/Permitting Workover P&A Un…" at bounding box center [328, 334] width 169 height 24
click at [244, 322] on select "Completions Drilling Production Reclamation Planning/Permitting Workover P&A Un…" at bounding box center [328, 334] width 169 height 24
click at [292, 366] on select "ECMC Community Relations LGD Website/Microsite HSE Local Elected Official Surfa…" at bounding box center [328, 367] width 169 height 24
click at [244, 355] on select "ECMC Community Relations LGD Website/Microsite HSE Local Elected Official Surfa…" at bounding box center [328, 367] width 169 height 24
click at [328, 427] on select "Email In Person Mail Phone" at bounding box center [328, 434] width 169 height 24
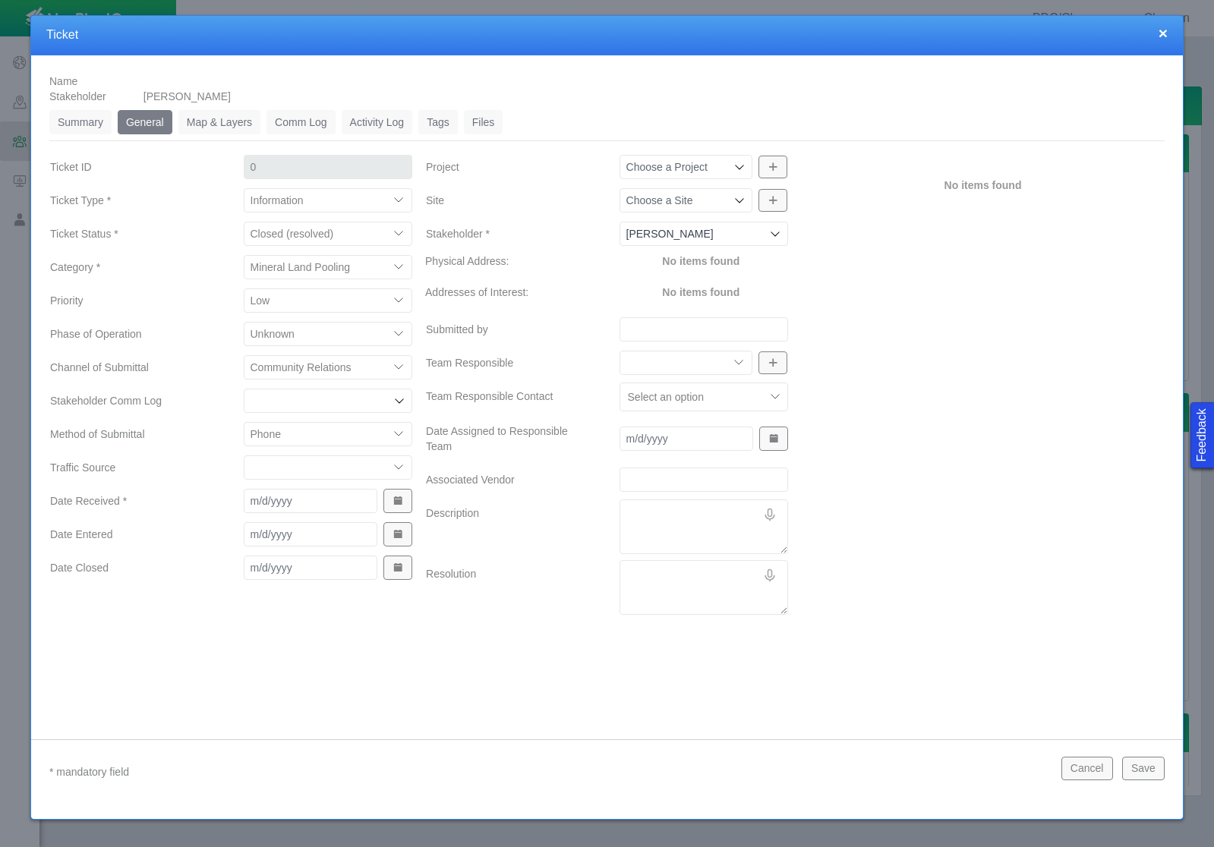
click at [244, 422] on select "Email In Person Mail Phone" at bounding box center [328, 434] width 169 height 24
click at [323, 471] on select "ECMC Proactive Engagement Local Government Website Courtesy Communication Commu…" at bounding box center [328, 468] width 169 height 24
click at [244, 456] on select "ECMC Proactive Engagement Local Government Website Courtesy Communication Commu…" at bounding box center [328, 468] width 169 height 24
click at [403, 501] on button "Show Date Picker" at bounding box center [397, 501] width 29 height 24
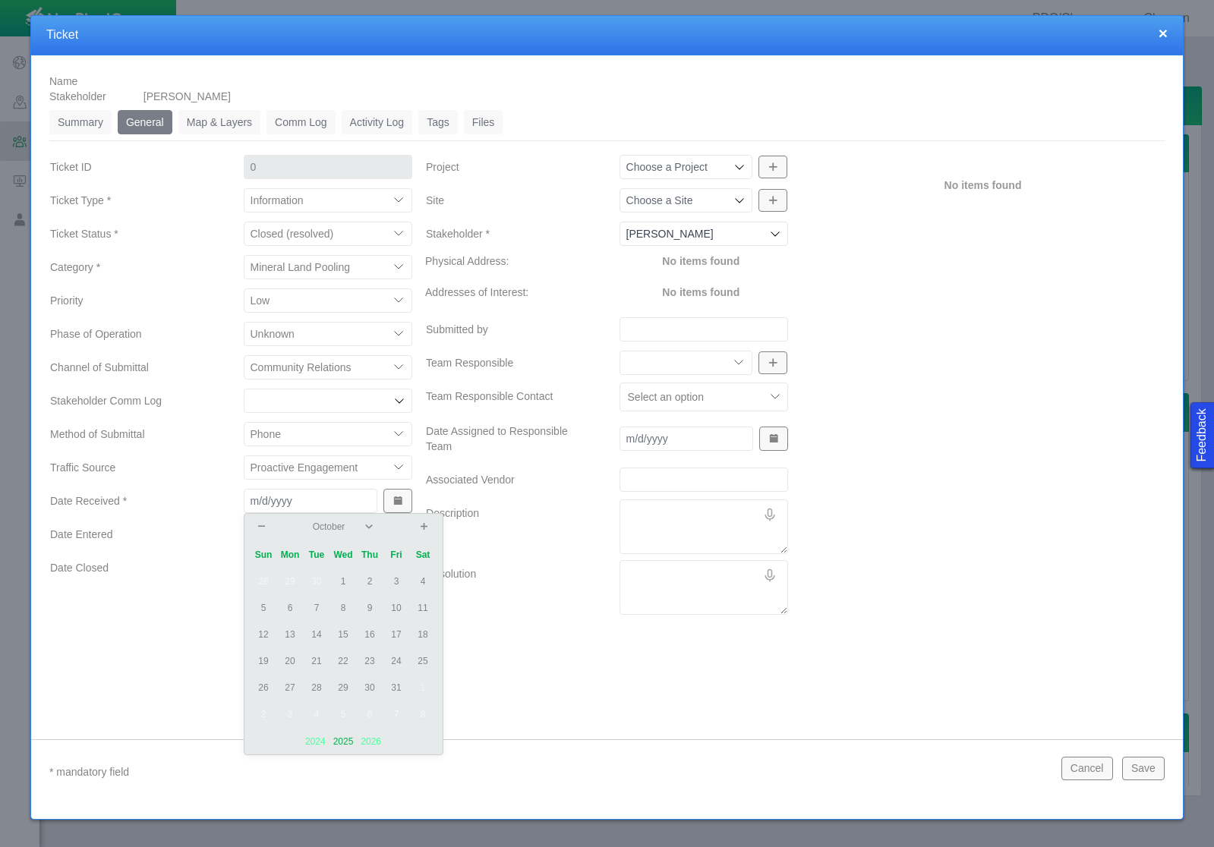
click at [367, 584] on td "2" at bounding box center [370, 582] width 27 height 27
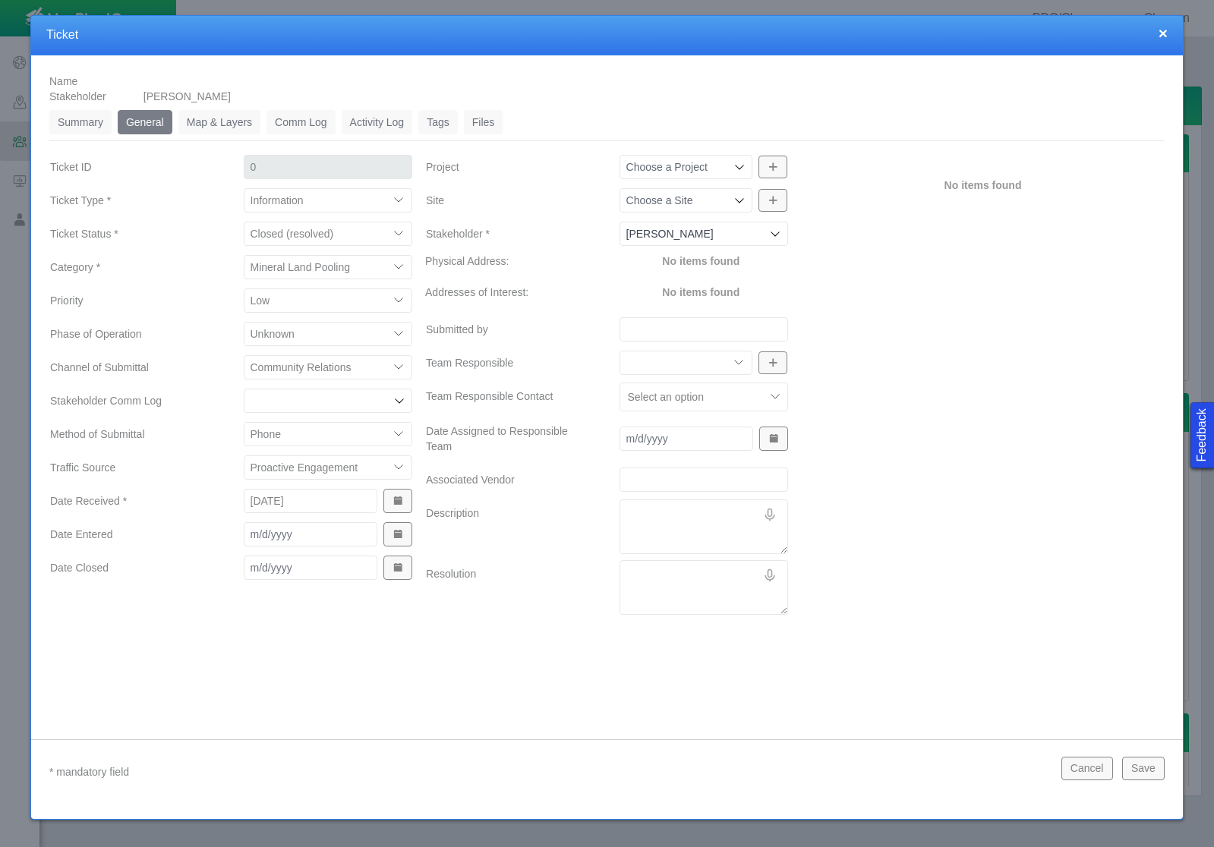
click at [393, 538] on span "Show Date Picker" at bounding box center [398, 534] width 11 height 11
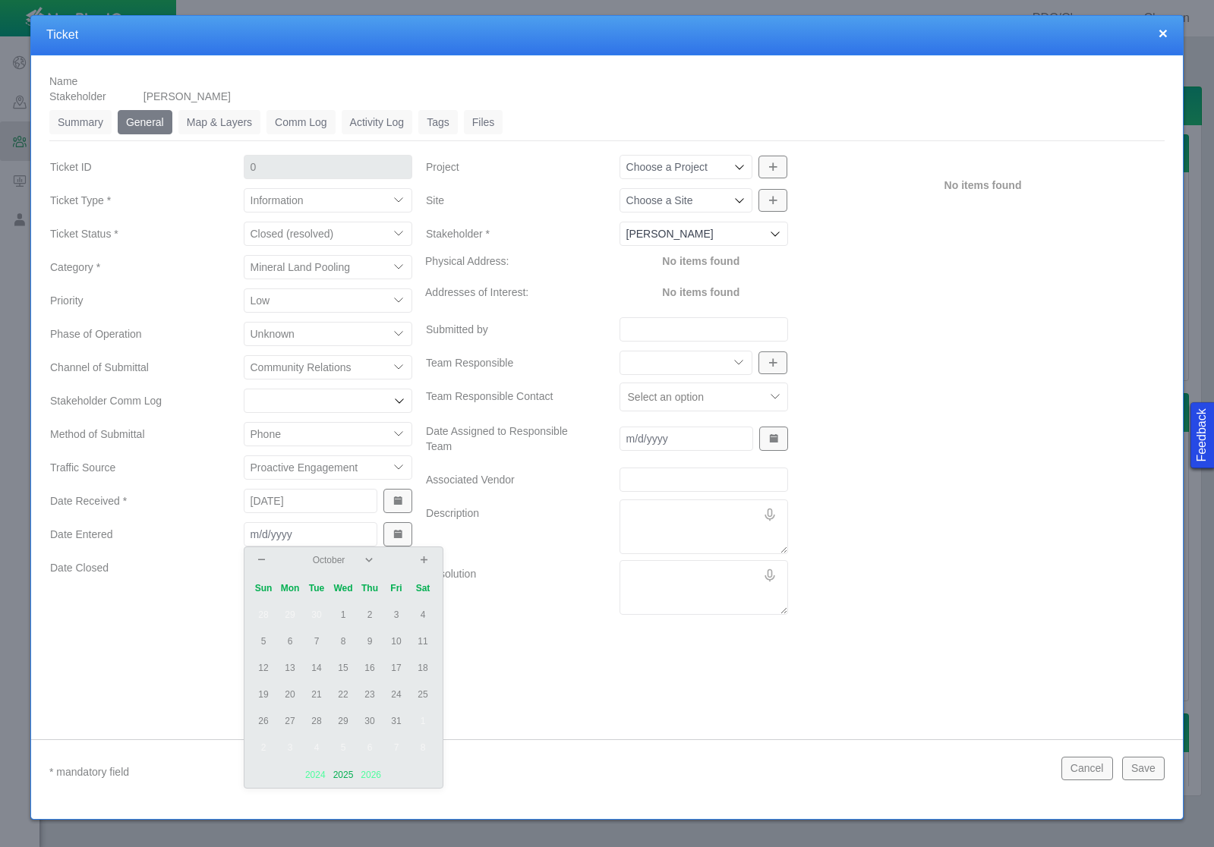
click at [396, 613] on td "3" at bounding box center [396, 615] width 27 height 27
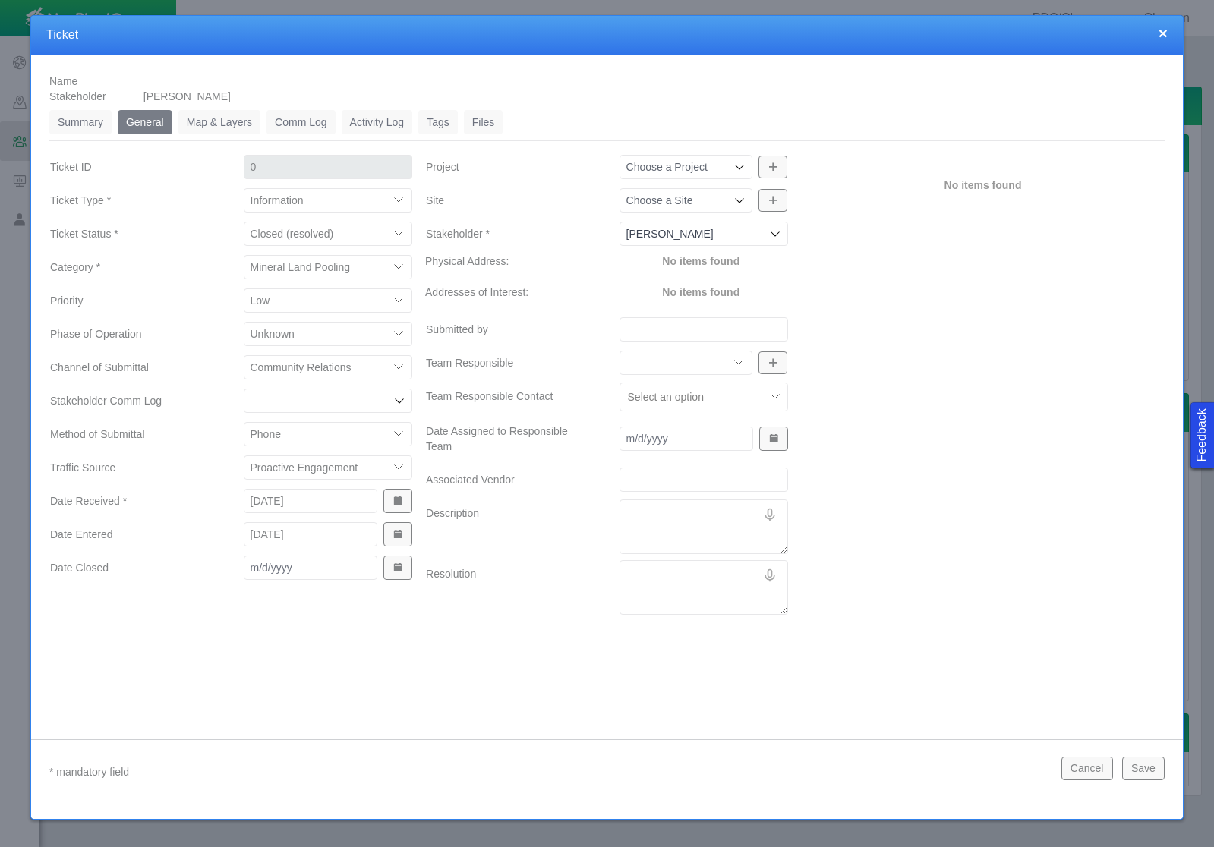
click at [397, 570] on span "Show Date Picker" at bounding box center [398, 568] width 11 height 11
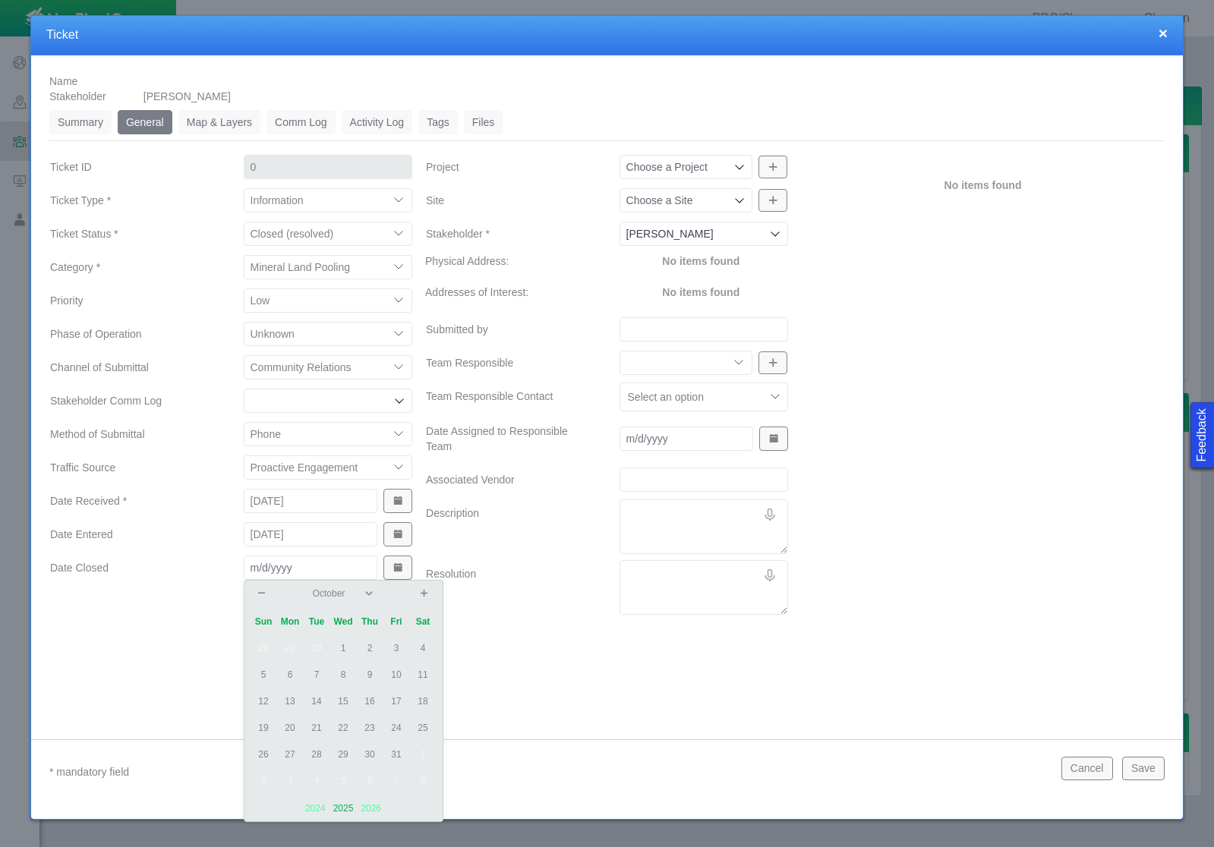
click at [363, 646] on td "2" at bounding box center [370, 648] width 27 height 27
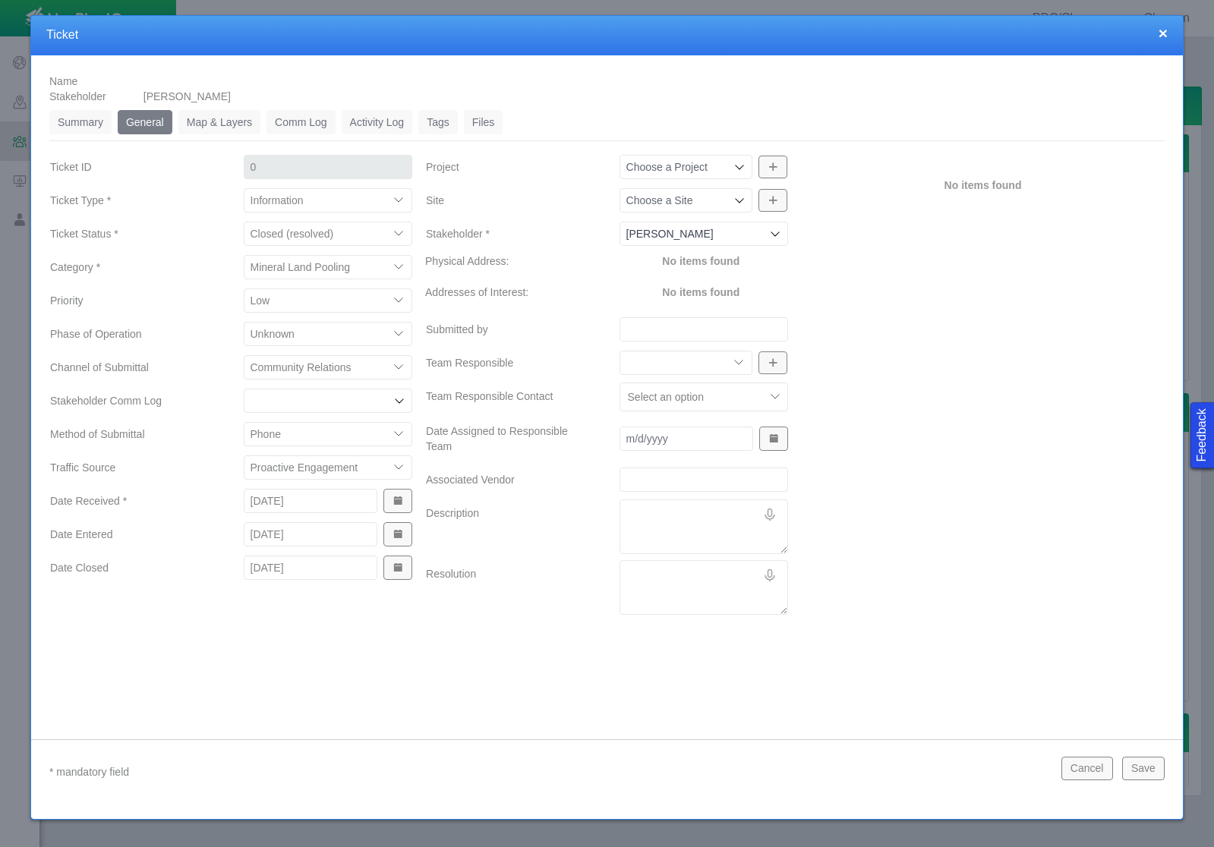
click at [503, 635] on div "Name Stakeholder [PERSON_NAME] Summary 0 General 0 Map & Layers 0 Comm Log 0 Ac…" at bounding box center [607, 385] width 1152 height 661
click at [739, 164] on icon at bounding box center [739, 167] width 12 height 12
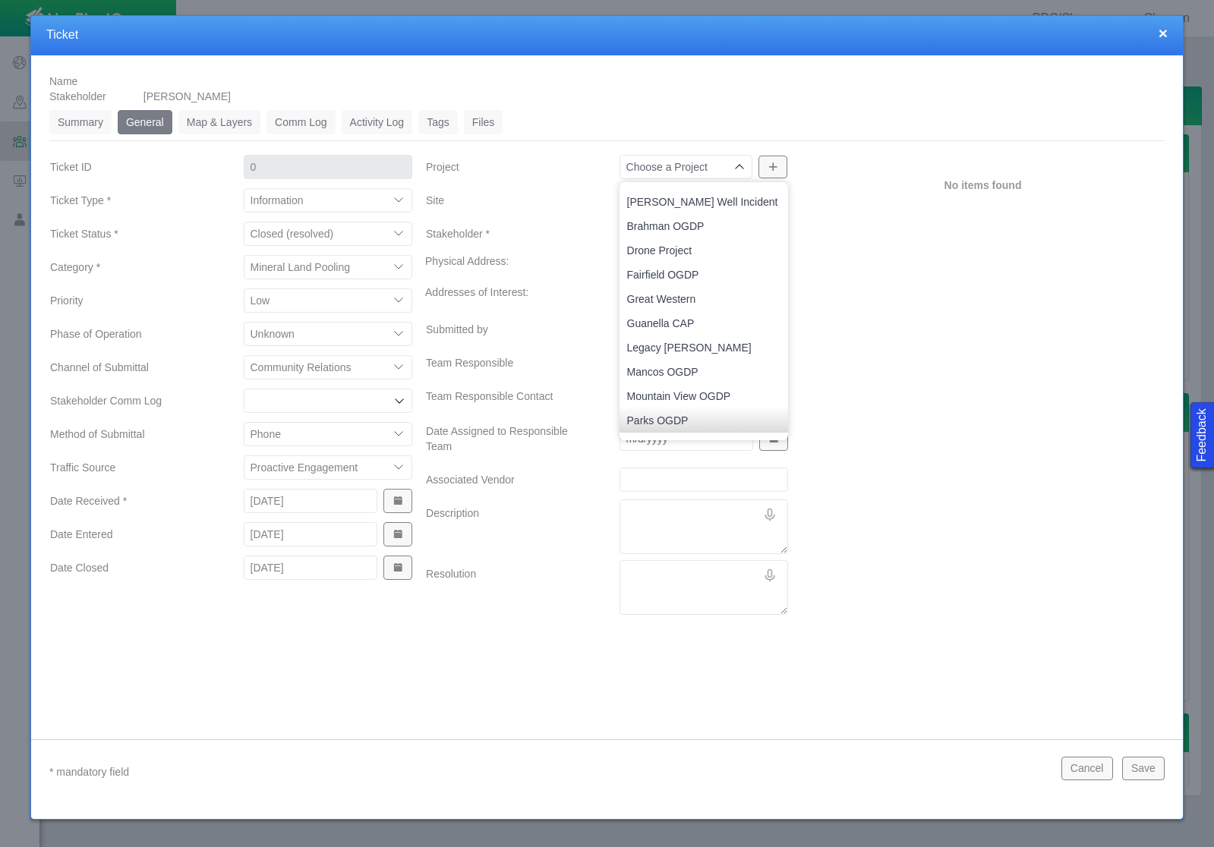
click at [813, 235] on div "No items found" at bounding box center [983, 387] width 376 height 468
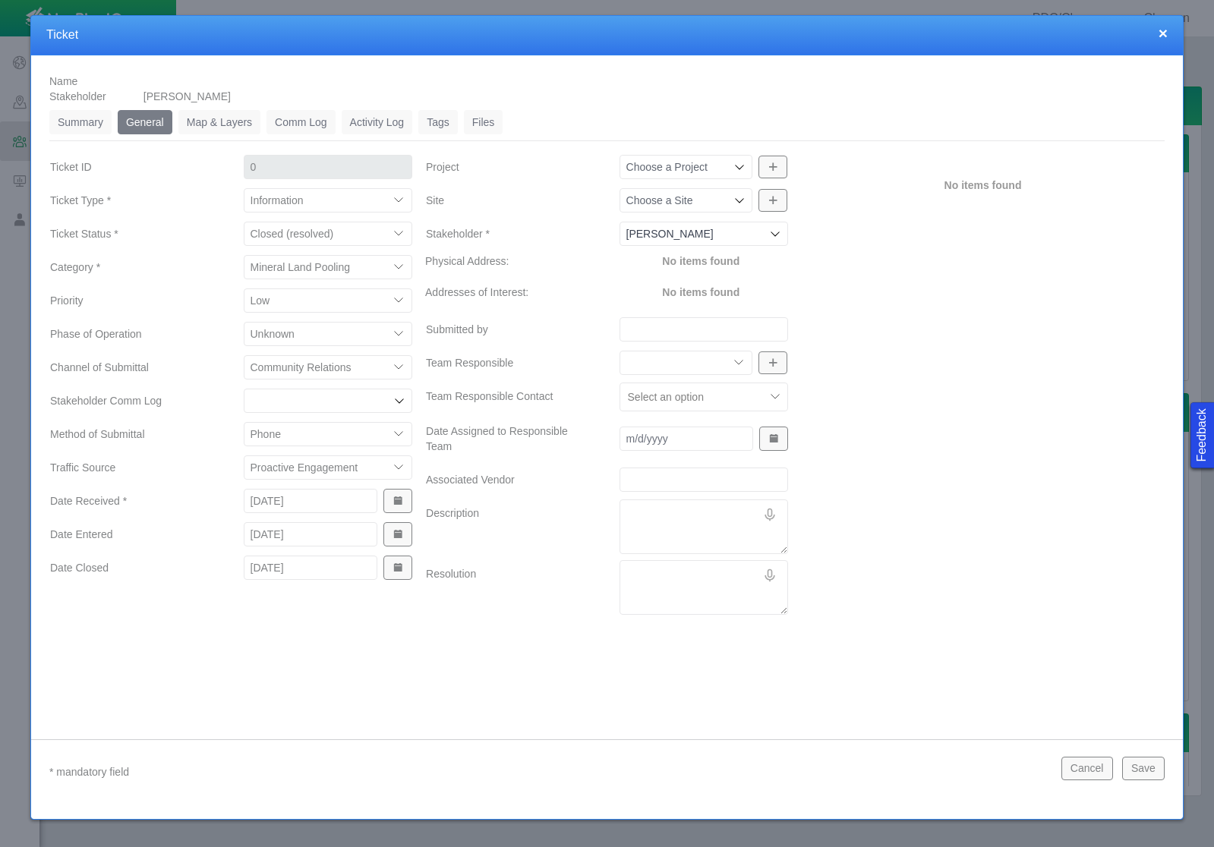
click at [729, 205] on input "Site" at bounding box center [678, 200] width 105 height 15
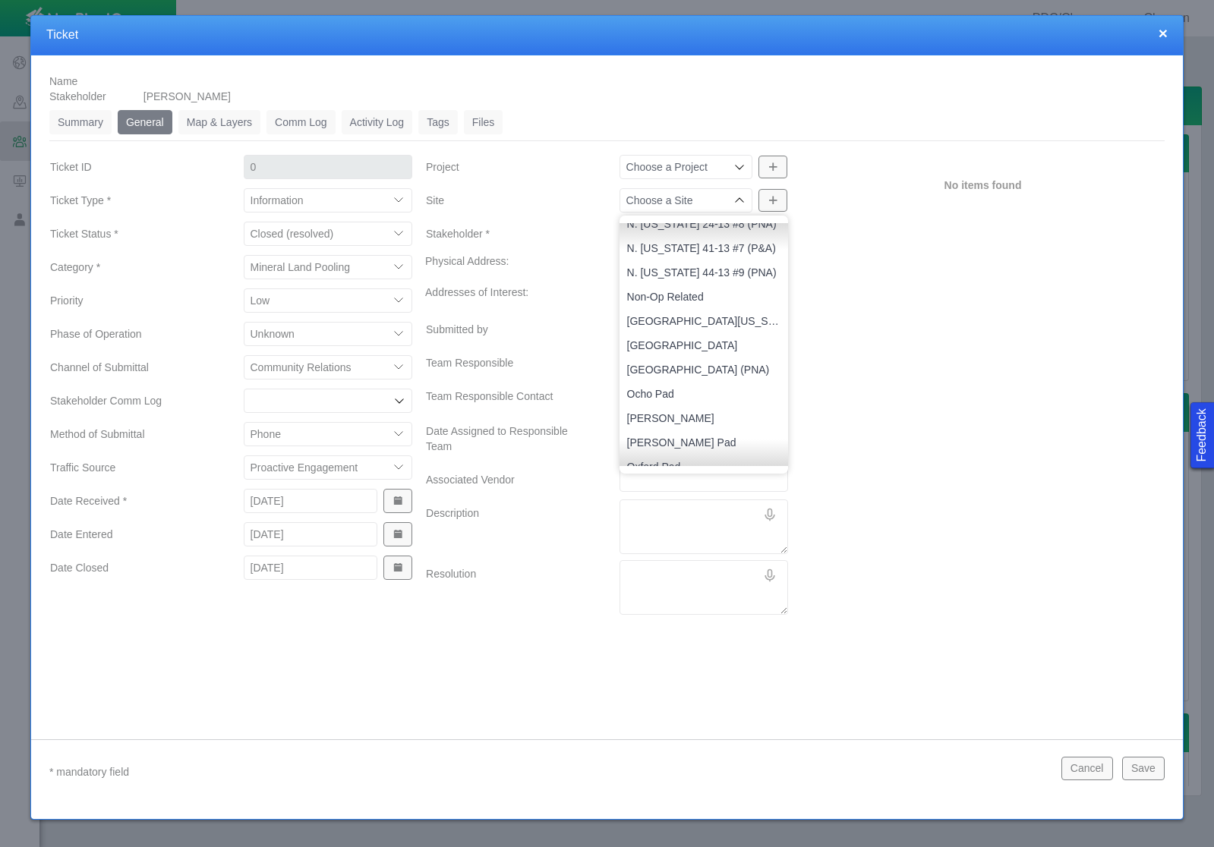
scroll to position [1551, 0]
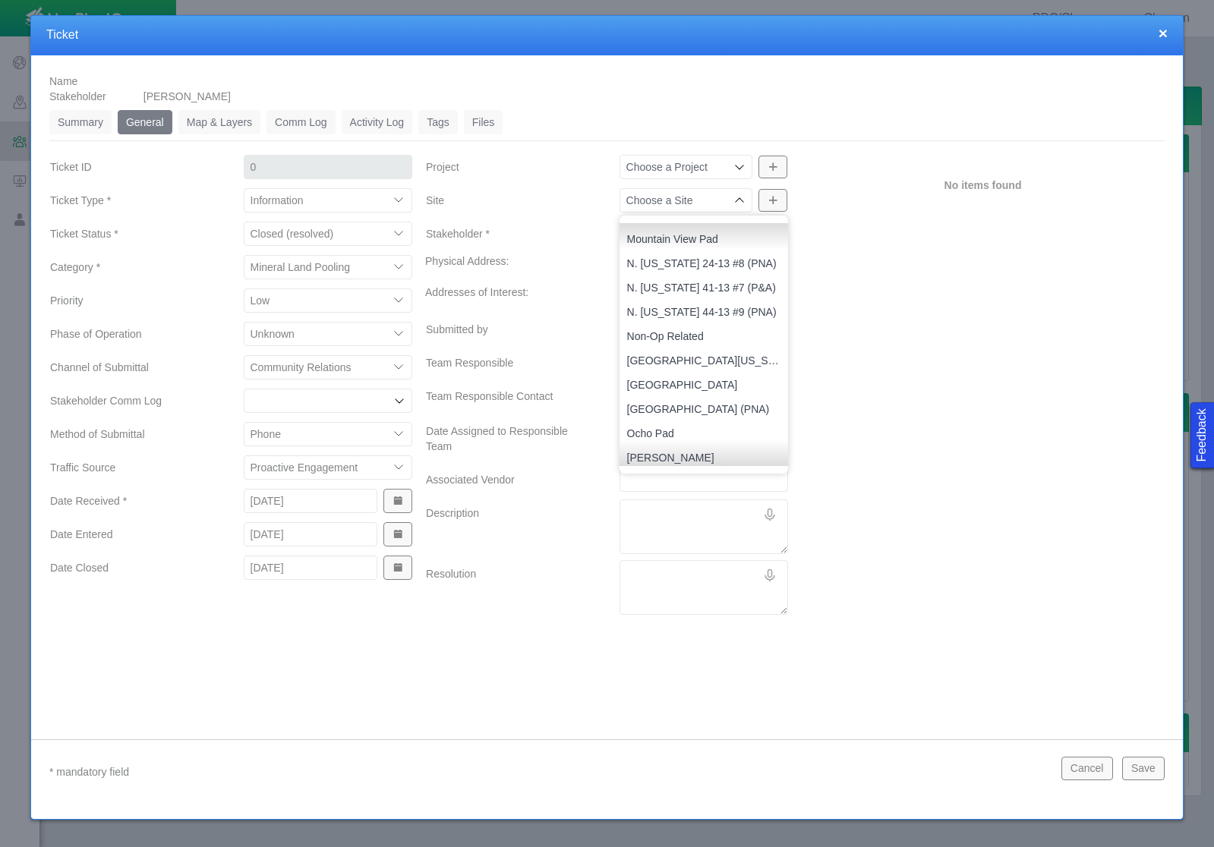
click at [701, 337] on span "Non-Op Related" at bounding box center [704, 336] width 154 height 15
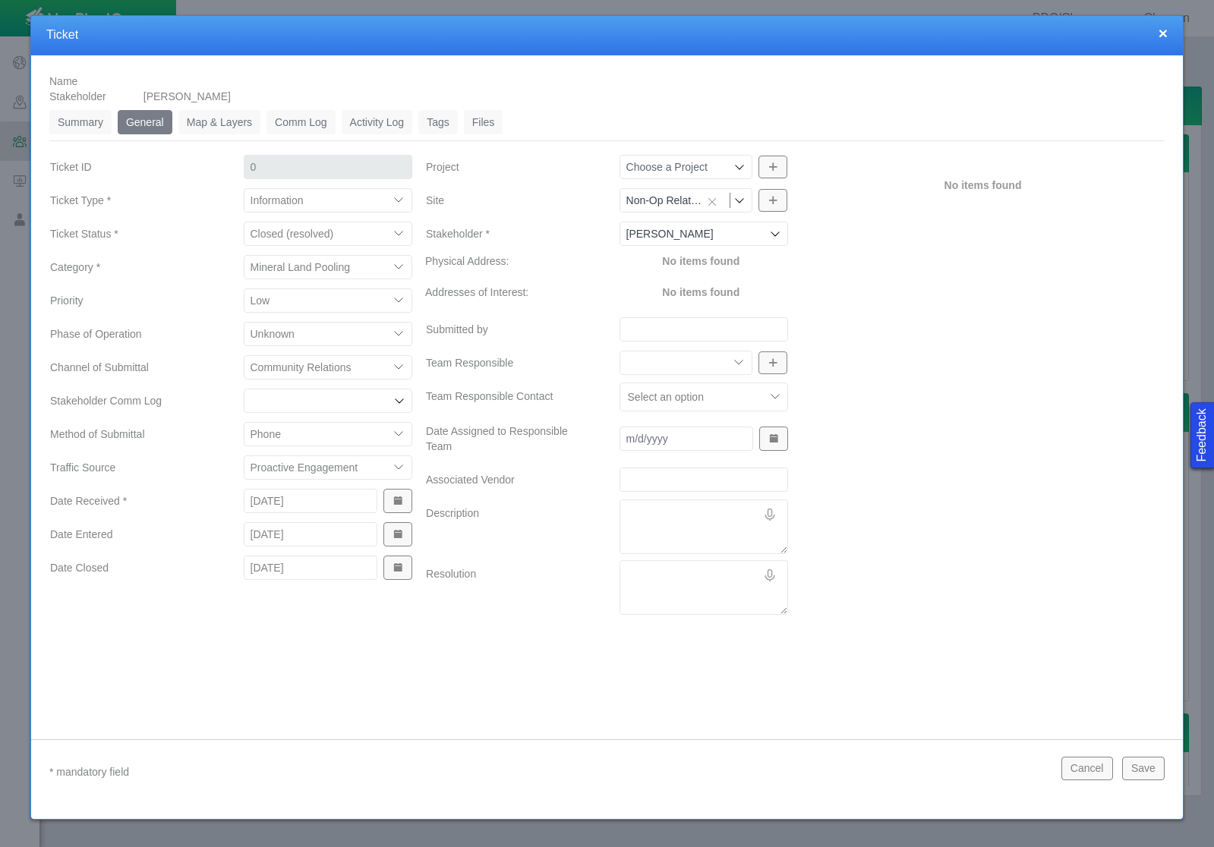
click at [948, 340] on div "No items found" at bounding box center [983, 387] width 376 height 468
click at [665, 527] on textarea "Description" at bounding box center [704, 527] width 169 height 55
paste textarea "got paperwork in April regarding my mineral rights and I wanted to talk to some…"
click at [626, 511] on textarea "got paperwork in April regarding my mineral rights and I wanted to talk to some…" at bounding box center [704, 527] width 169 height 55
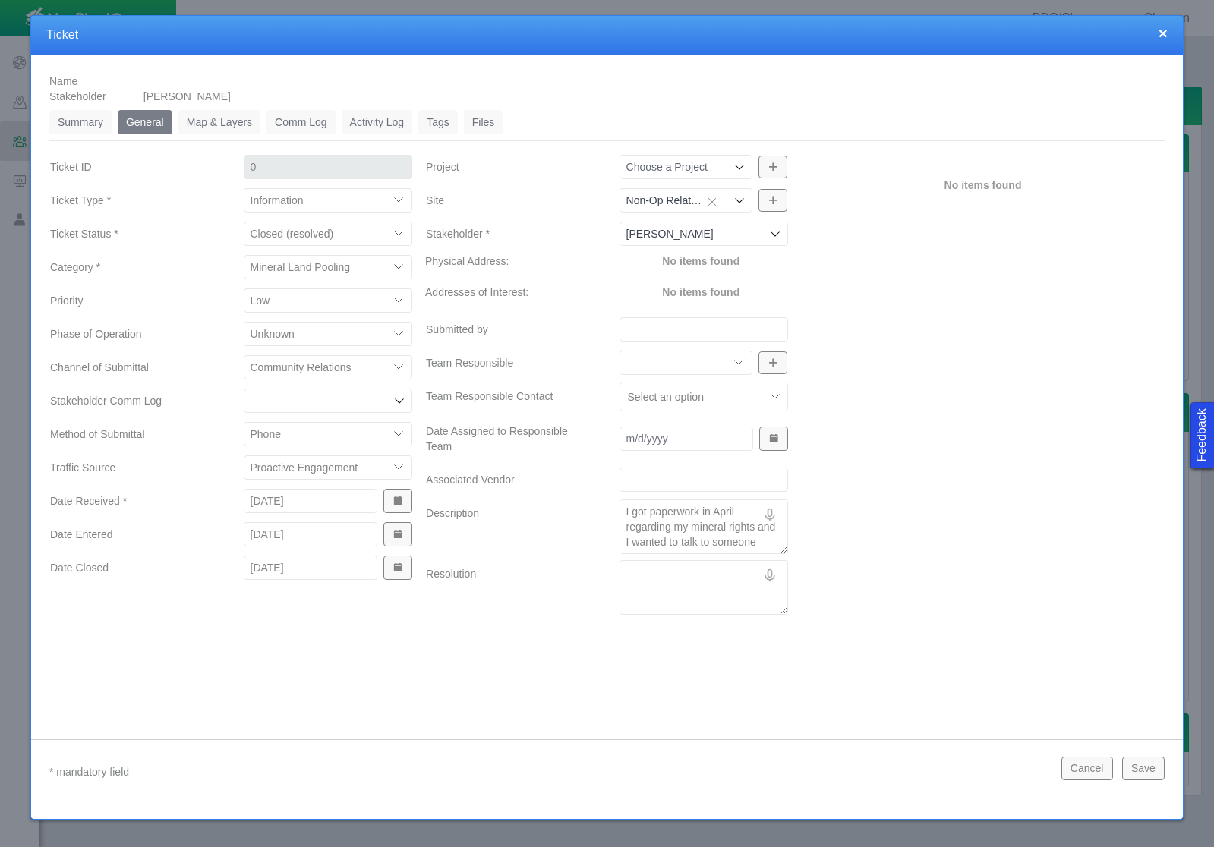
click at [680, 579] on textarea "Resolution" at bounding box center [704, 587] width 169 height 55
paste textarea "Left a voicemail for stakeholder."
click at [1144, 763] on button "Save" at bounding box center [1143, 768] width 43 height 23
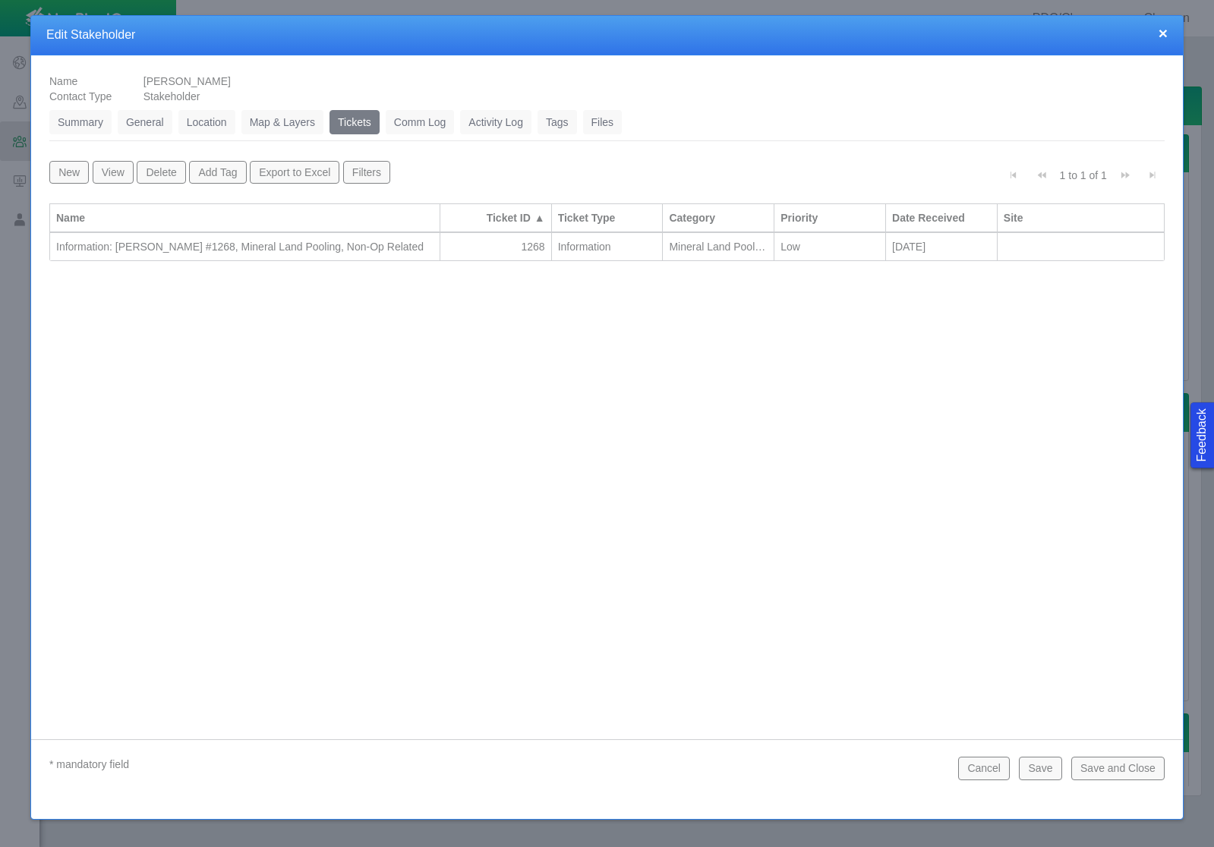
click at [1144, 765] on button "Save and Close" at bounding box center [1117, 768] width 93 height 23
